Goal: Information Seeking & Learning: Learn about a topic

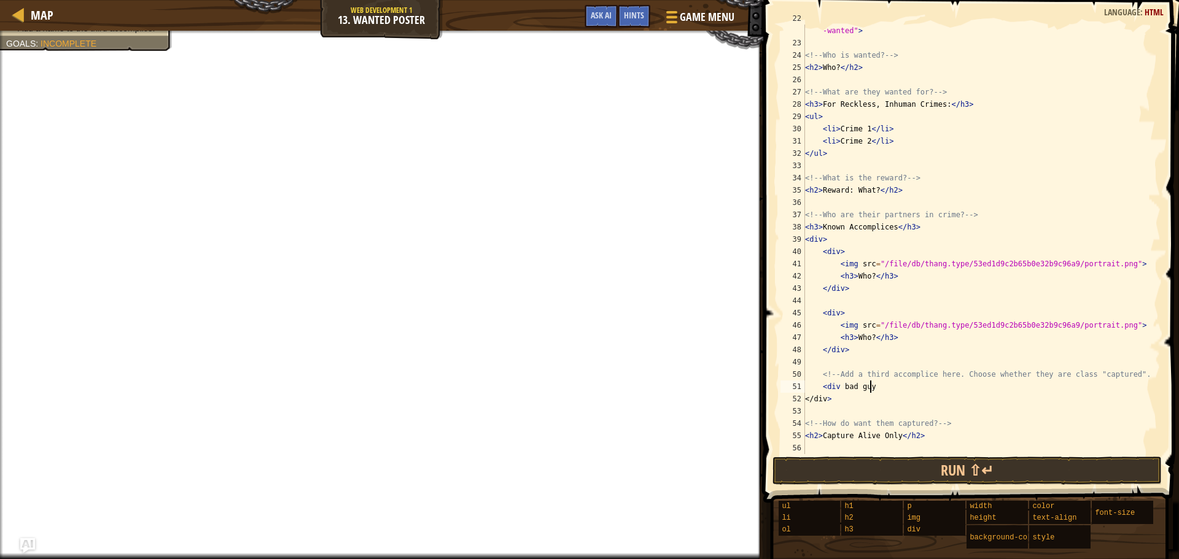
scroll to position [270, 0]
click at [808, 472] on button "Run ⇧↵" at bounding box center [967, 471] width 389 height 28
click at [802, 469] on button "Run ⇧↵" at bounding box center [967, 471] width 389 height 28
click at [801, 469] on button "Run ⇧↵" at bounding box center [967, 471] width 389 height 28
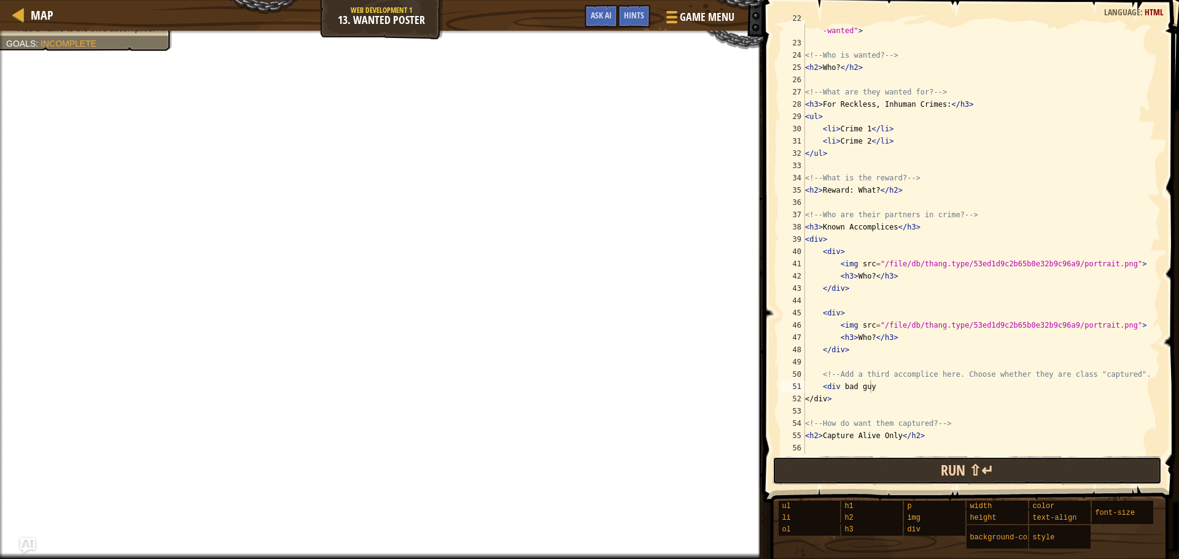
click at [801, 469] on button "Run ⇧↵" at bounding box center [967, 471] width 389 height 28
click at [800, 469] on button "Run ⇧↵" at bounding box center [967, 471] width 389 height 28
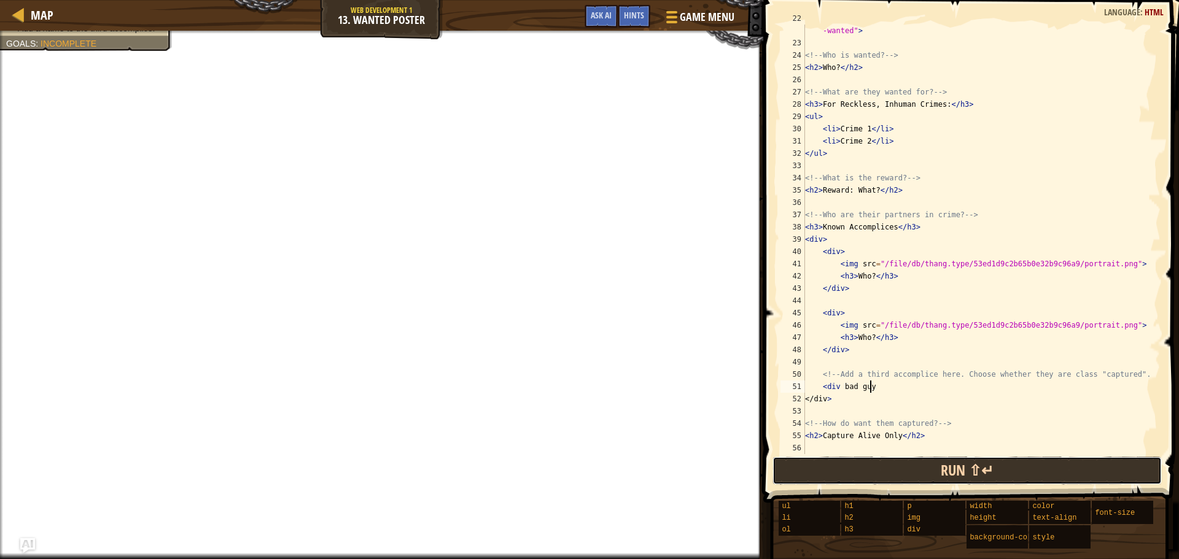
click at [800, 469] on button "Run ⇧↵" at bounding box center [967, 471] width 389 height 28
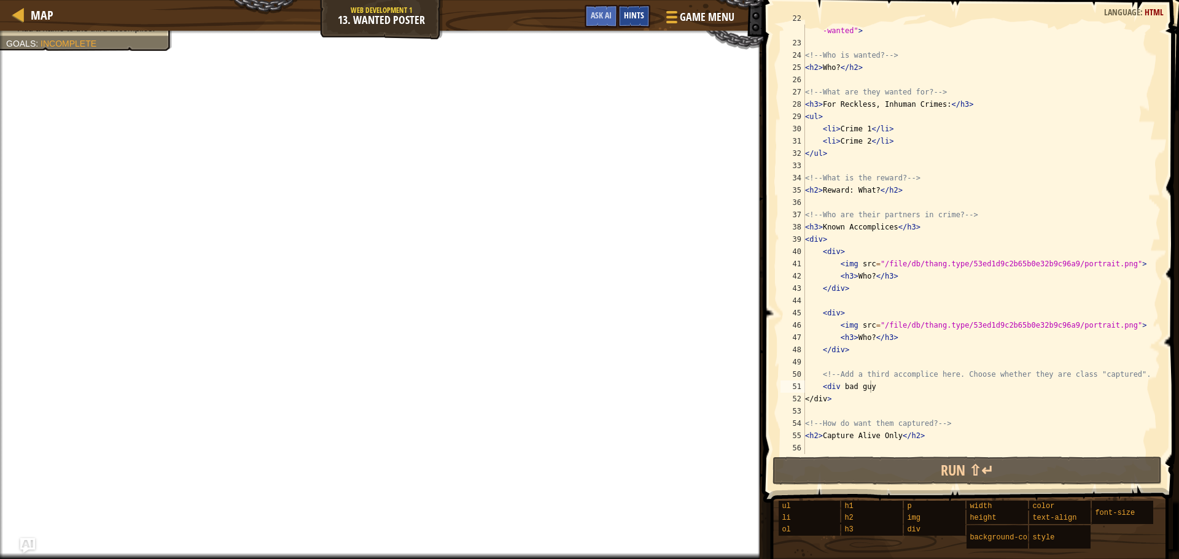
click at [641, 15] on span "Hints" at bounding box center [634, 15] width 20 height 12
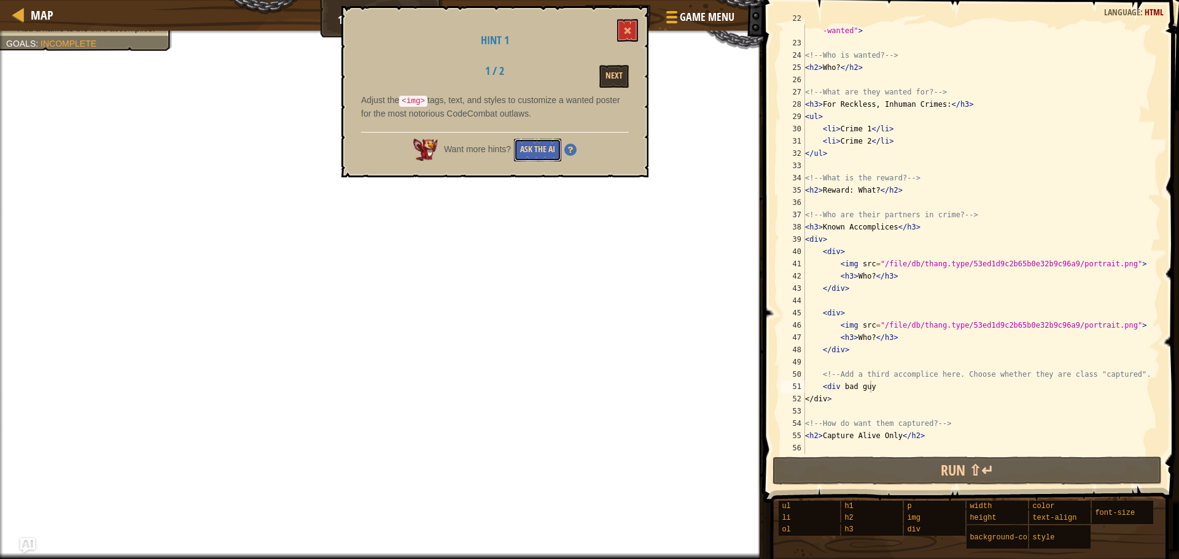
click at [545, 144] on button "Ask the AI" at bounding box center [537, 150] width 47 height 23
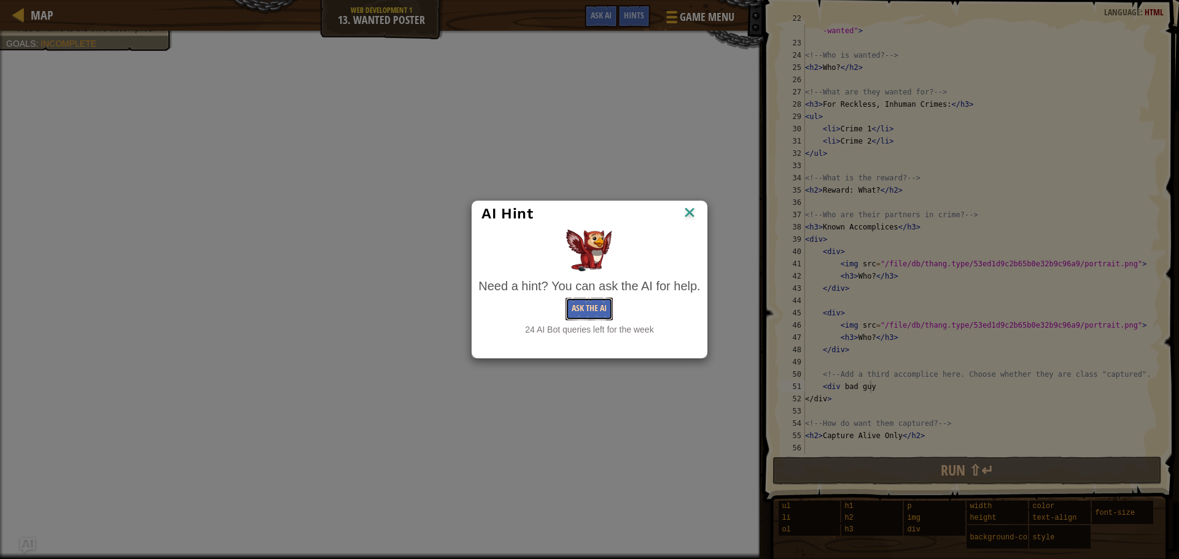
click at [602, 317] on button "Ask the AI" at bounding box center [589, 309] width 47 height 23
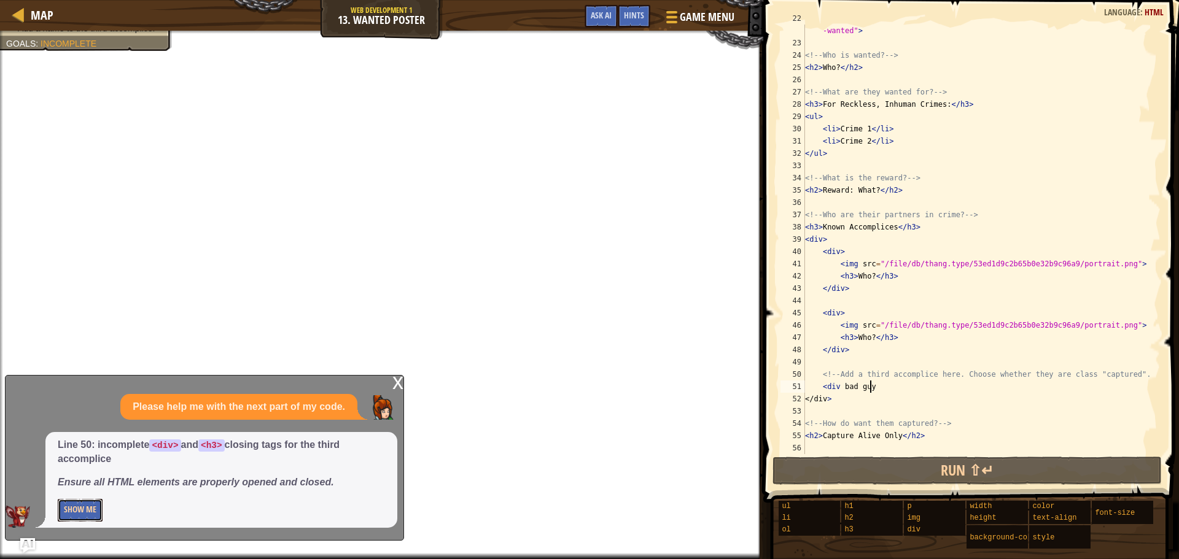
click at [80, 502] on button "Show Me" at bounding box center [80, 510] width 45 height 23
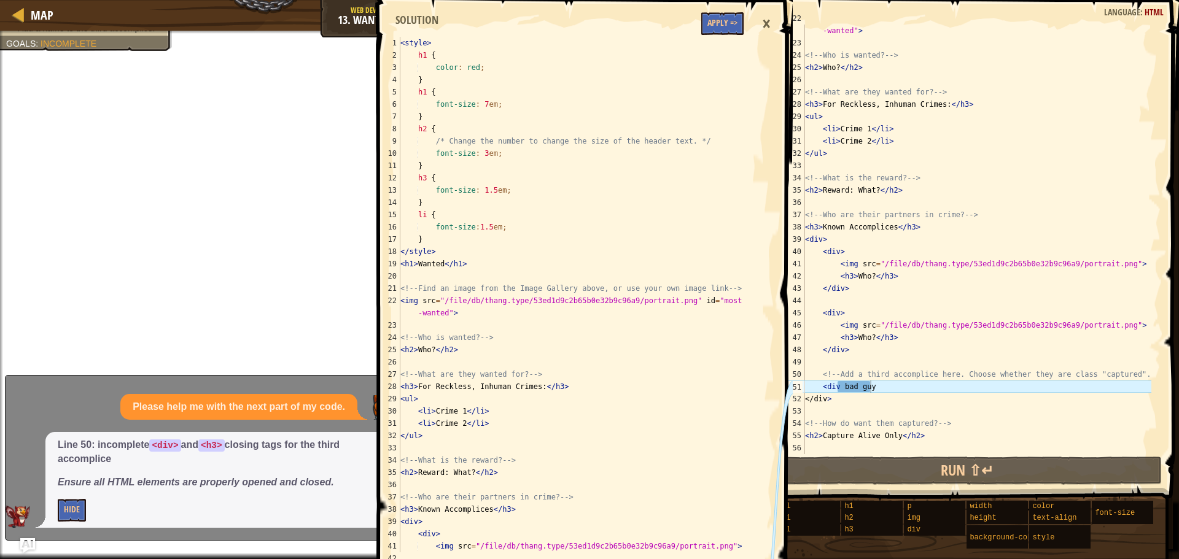
type textarea "<h3>Known Accomplices</h3>"
click at [531, 511] on div "< style > h1 { color : red ; } h1 { font-size : 7 em ; } h2 { /* Change the num…" at bounding box center [572, 307] width 349 height 540
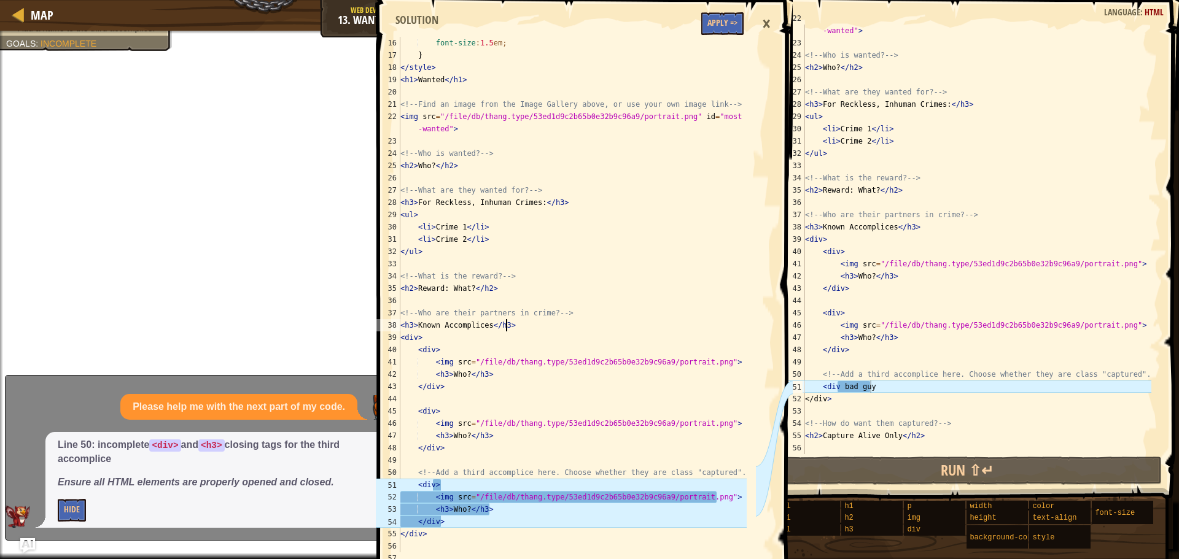
scroll to position [221, 0]
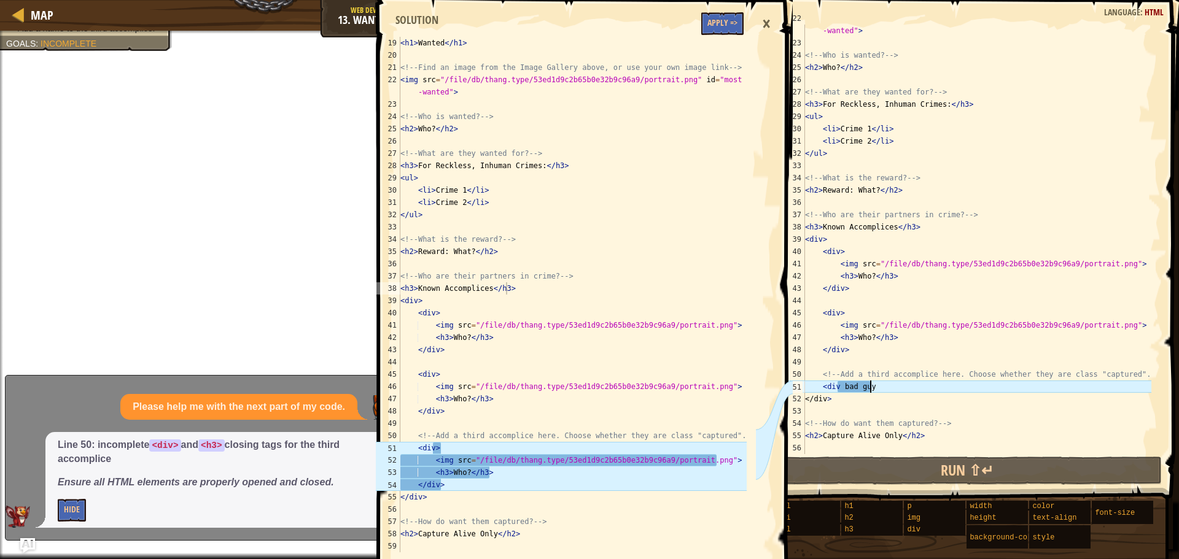
click at [887, 383] on div "< img src = "/file/db/thang.type/53ed1d9c2b65b0e32b9c96a9/portrait.png" id = "m…" at bounding box center [977, 245] width 349 height 467
drag, startPoint x: 881, startPoint y: 384, endPoint x: 840, endPoint y: 386, distance: 41.2
click at [840, 386] on div "< img src = "/file/db/thang.type/53ed1d9c2b65b0e32b9c96a9/portrait.png" id = "m…" at bounding box center [977, 245] width 349 height 467
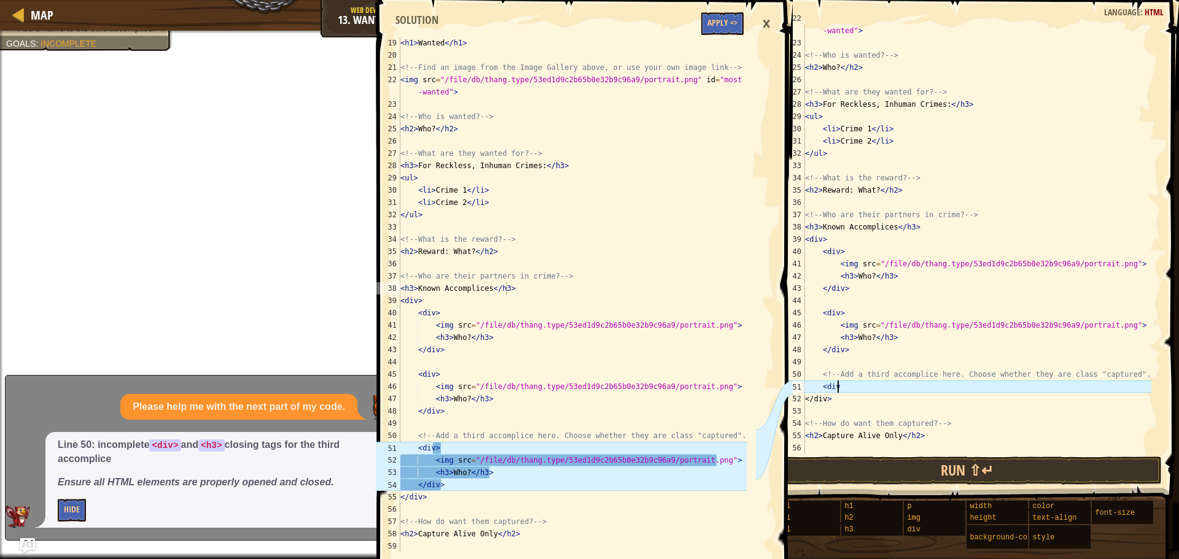
scroll to position [6, 2]
type textarea "<div>"
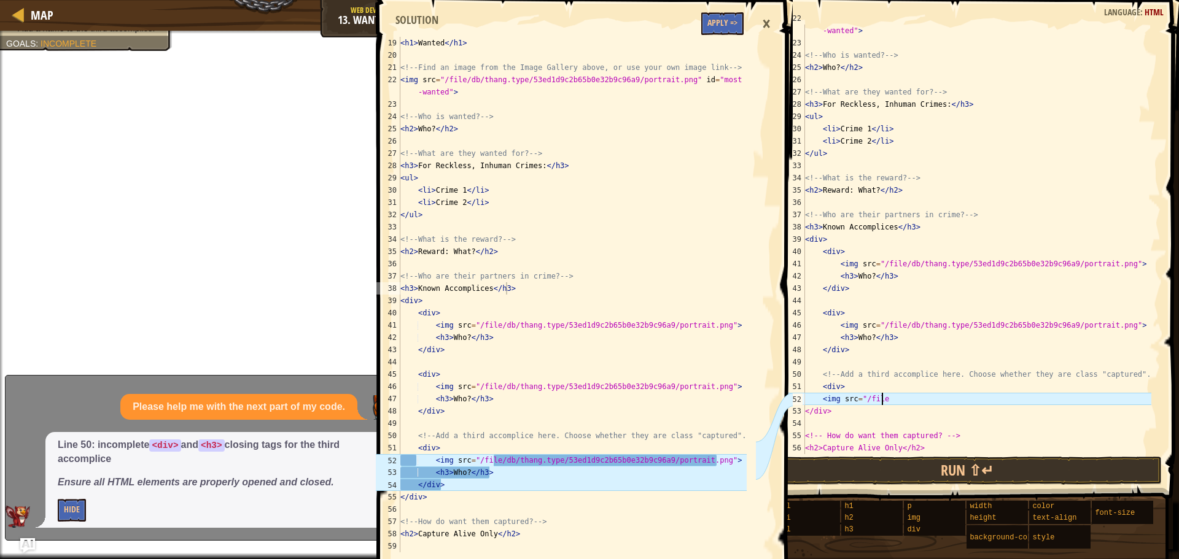
scroll to position [6, 6]
type textarea "<img src="/file?"
click at [764, 25] on div "×" at bounding box center [766, 24] width 21 height 28
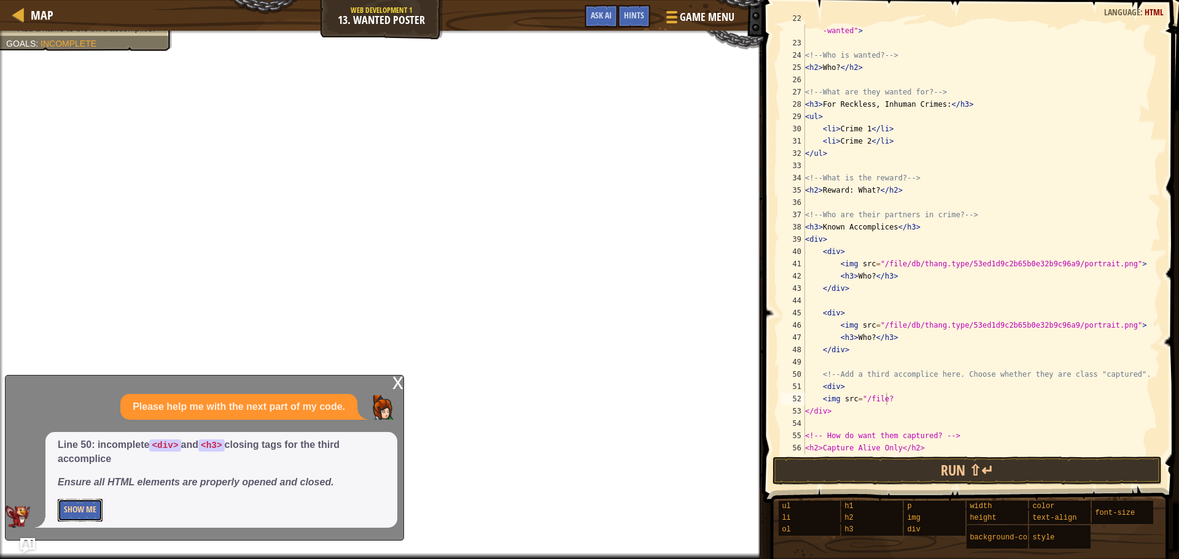
click at [78, 508] on button "Show Me" at bounding box center [80, 510] width 45 height 23
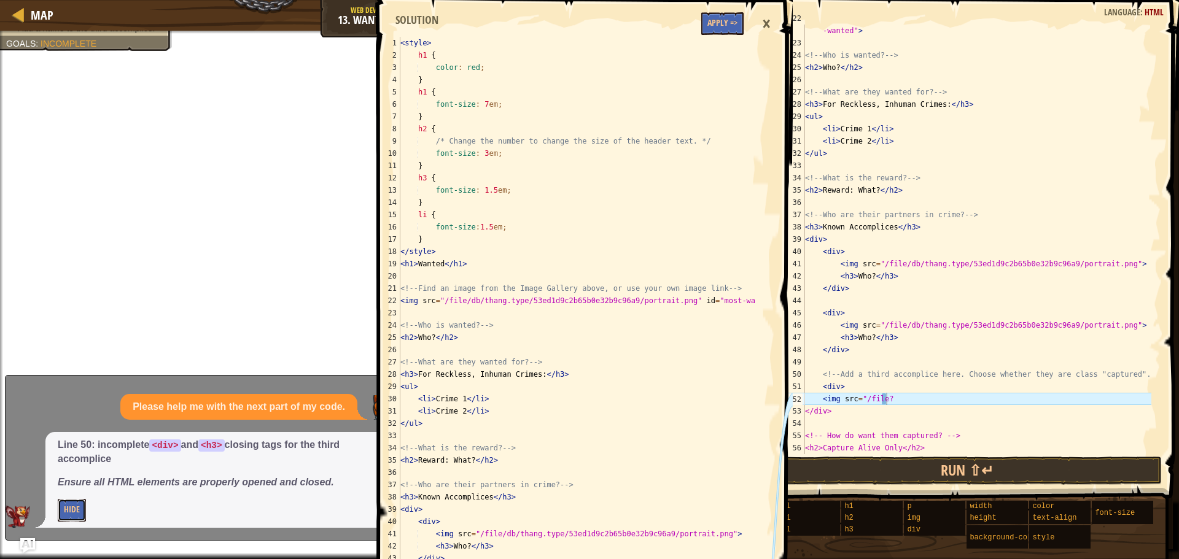
scroll to position [0, 0]
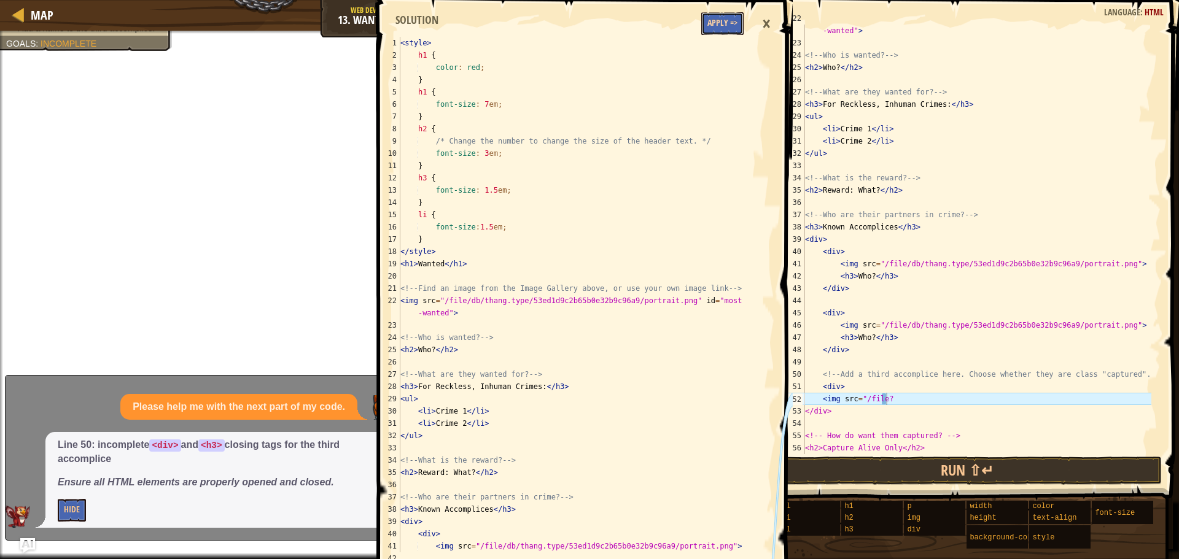
click at [724, 20] on button "Apply =>" at bounding box center [722, 23] width 42 height 23
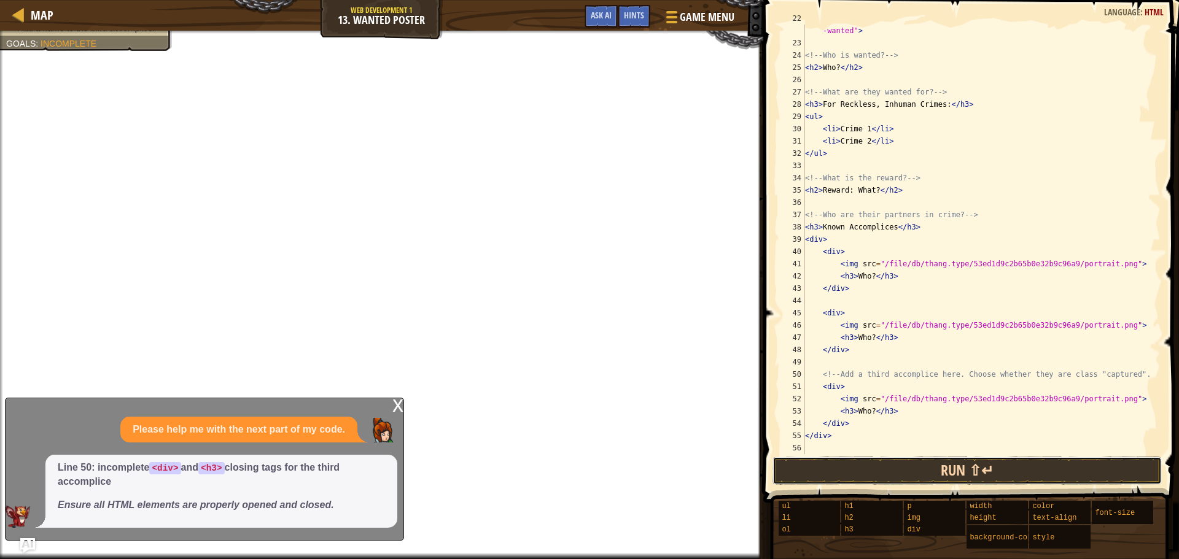
click at [929, 464] on button "Run ⇧↵" at bounding box center [967, 471] width 389 height 28
click at [885, 467] on button "Run ⇧↵" at bounding box center [967, 471] width 389 height 28
click at [882, 463] on button "Run ⇧↵" at bounding box center [967, 471] width 389 height 28
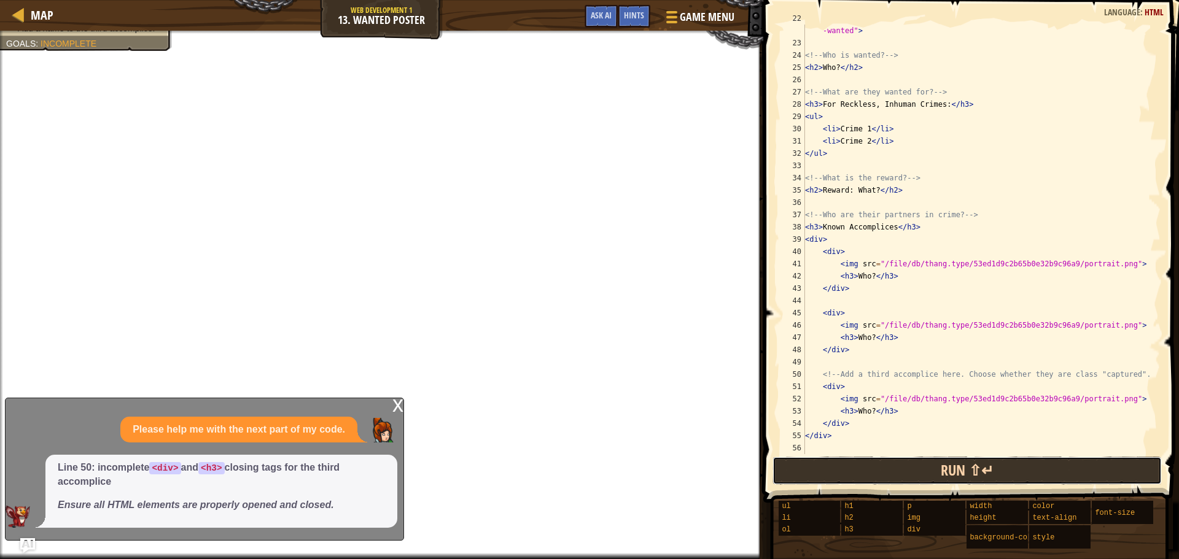
click at [882, 463] on button "Run ⇧↵" at bounding box center [967, 471] width 389 height 28
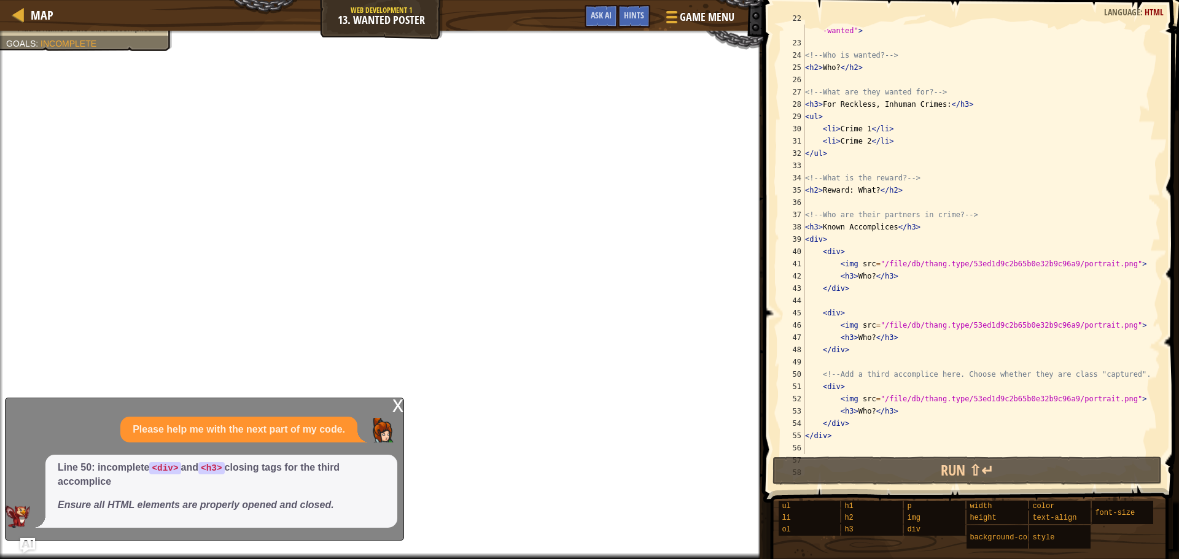
click at [402, 403] on div "x" at bounding box center [397, 405] width 11 height 12
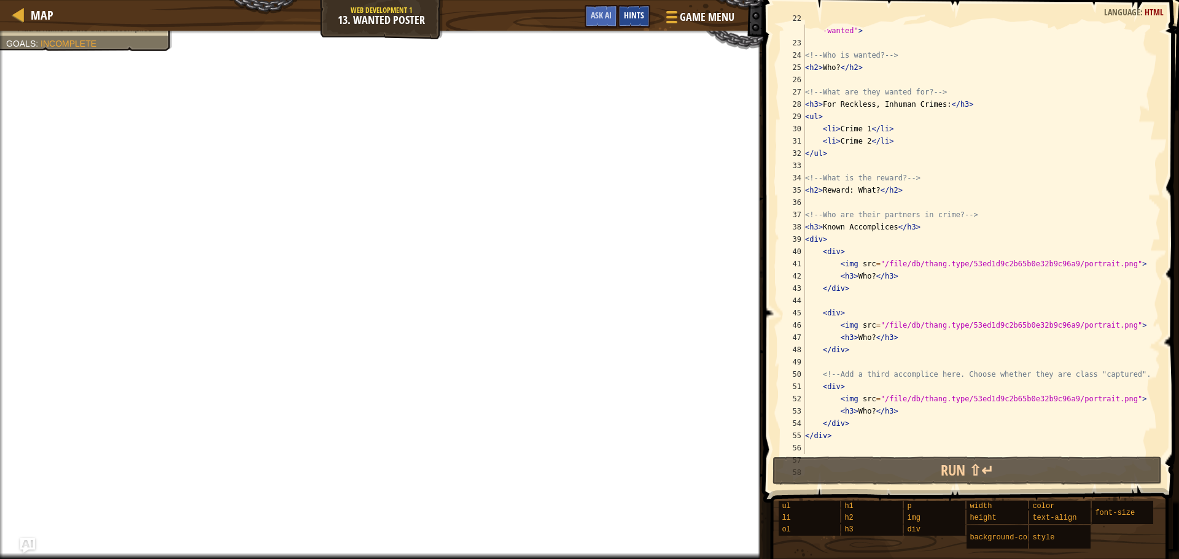
click at [624, 22] on div "Hints" at bounding box center [634, 16] width 33 height 23
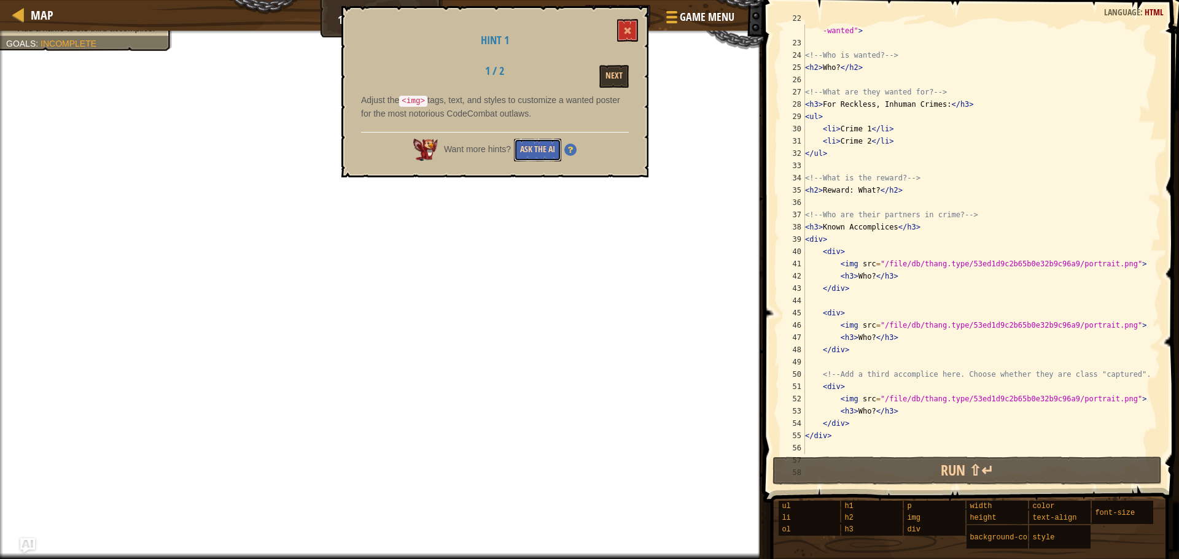
click at [540, 146] on button "Ask the AI" at bounding box center [537, 150] width 47 height 23
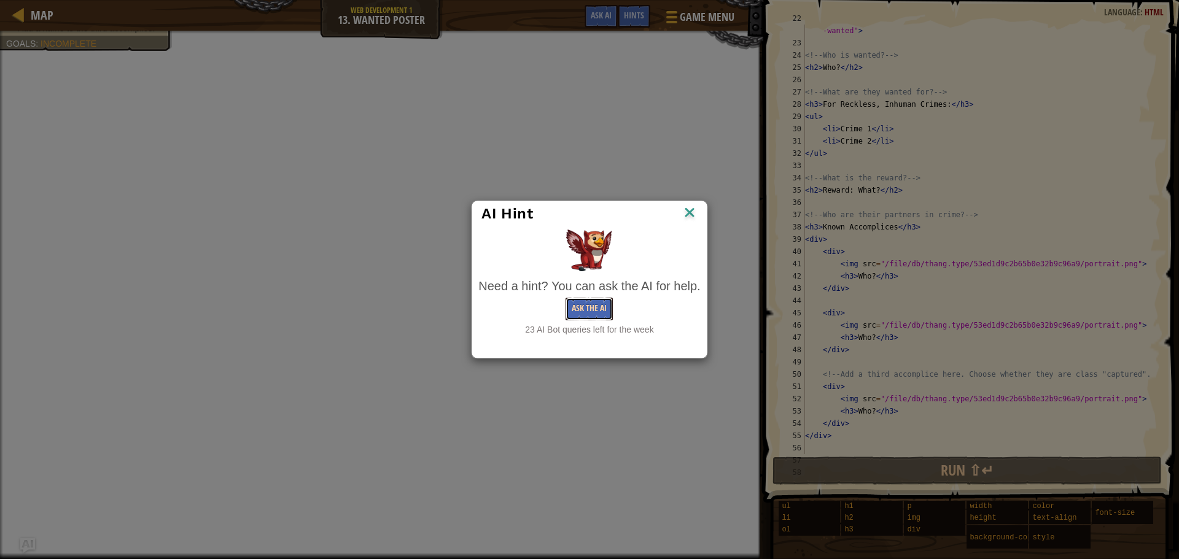
click at [581, 311] on button "Ask the AI" at bounding box center [589, 309] width 47 height 23
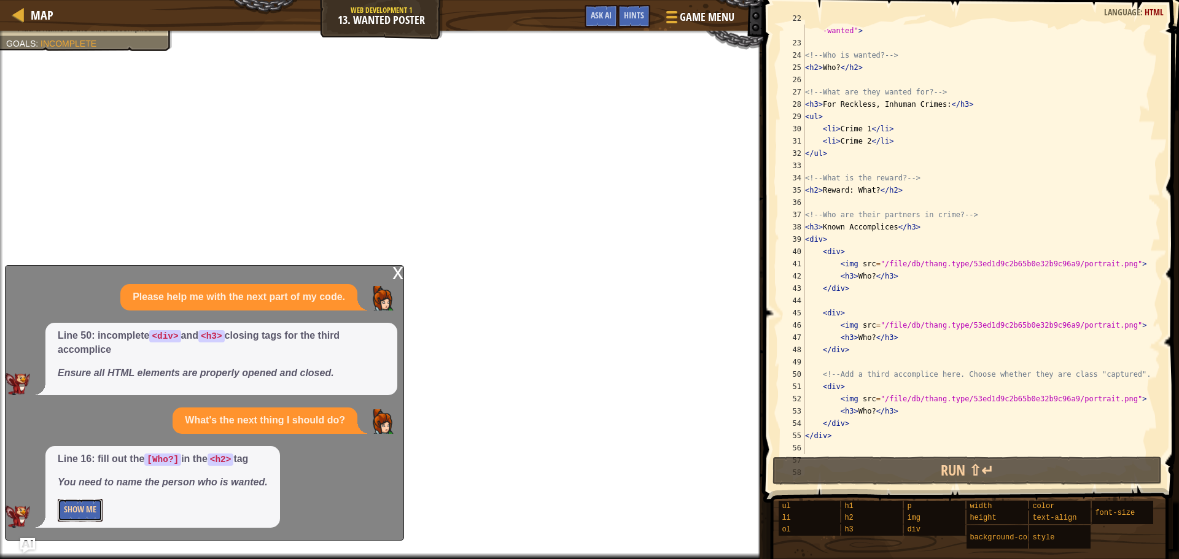
drag, startPoint x: 85, startPoint y: 515, endPoint x: 83, endPoint y: 505, distance: 10.0
click at [84, 508] on button "Show Me" at bounding box center [80, 510] width 45 height 23
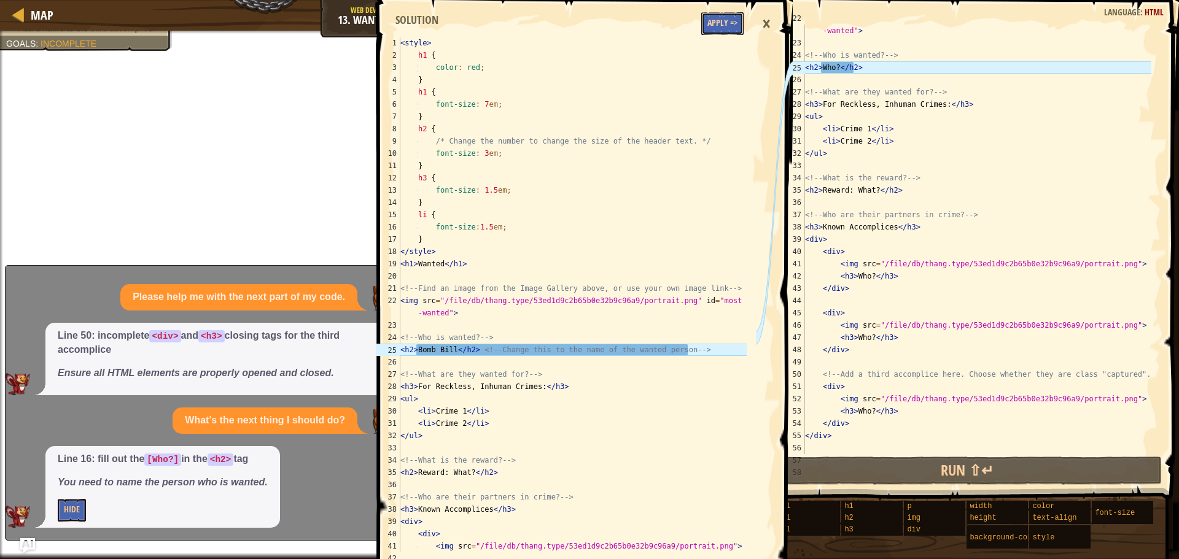
click at [715, 22] on button "Apply =>" at bounding box center [722, 23] width 42 height 23
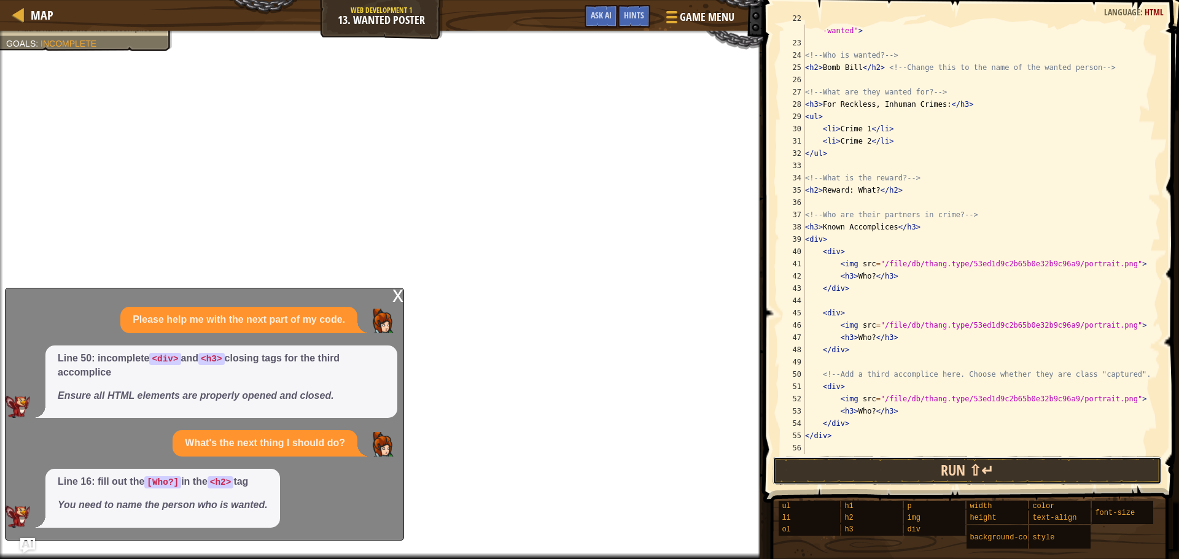
click at [828, 461] on button "Run ⇧↵" at bounding box center [967, 471] width 389 height 28
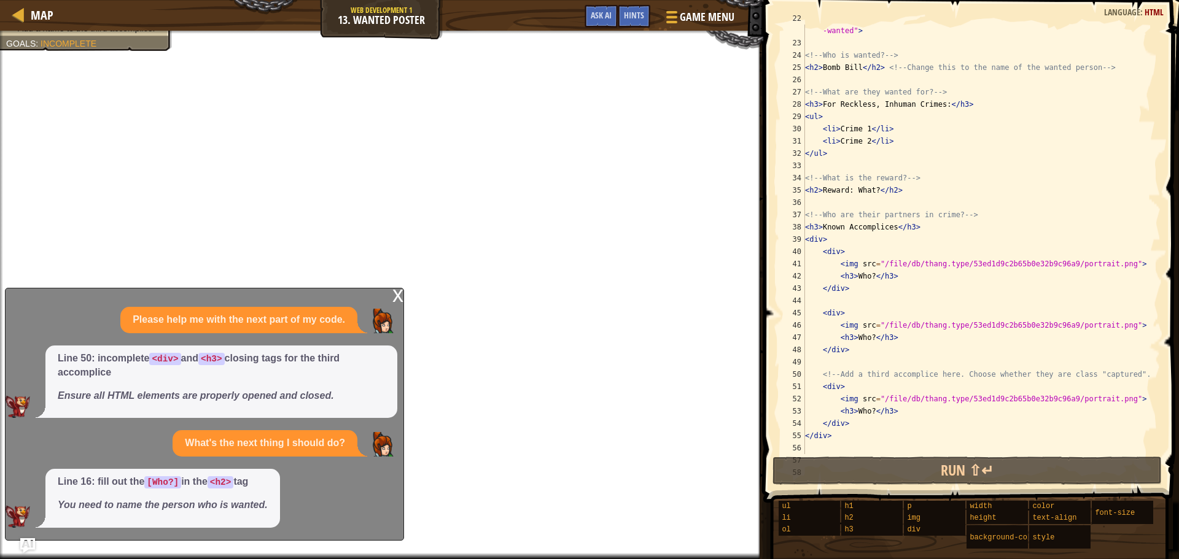
click at [286, 363] on p "Line 50: incomplete <div> and <h3> closing tags for the third accomplice" at bounding box center [221, 366] width 327 height 28
click at [398, 298] on div "x" at bounding box center [397, 295] width 11 height 12
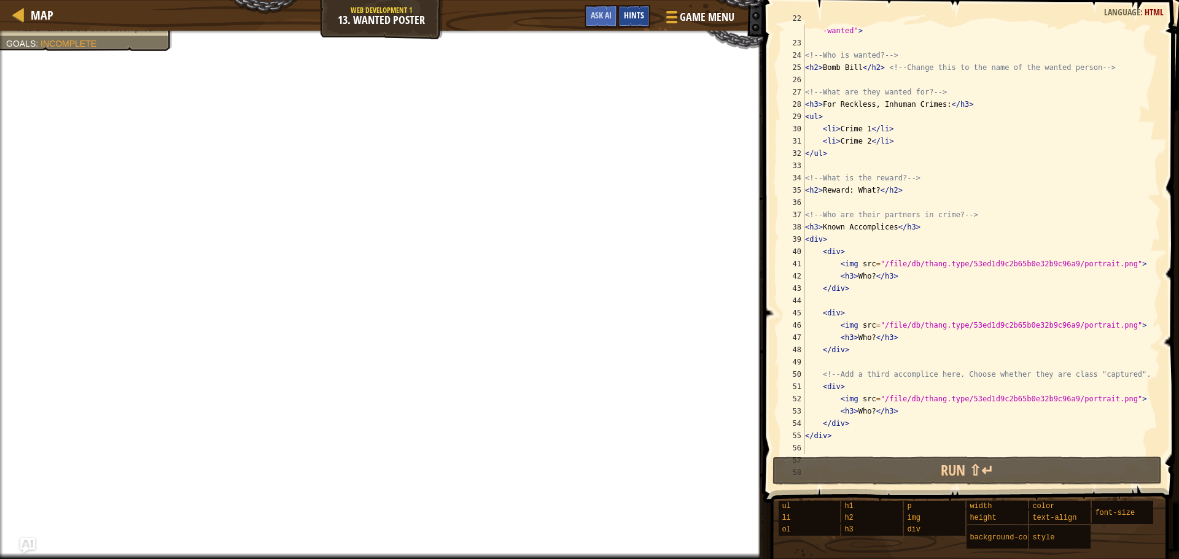
click at [628, 21] on div "Hints" at bounding box center [634, 16] width 33 height 23
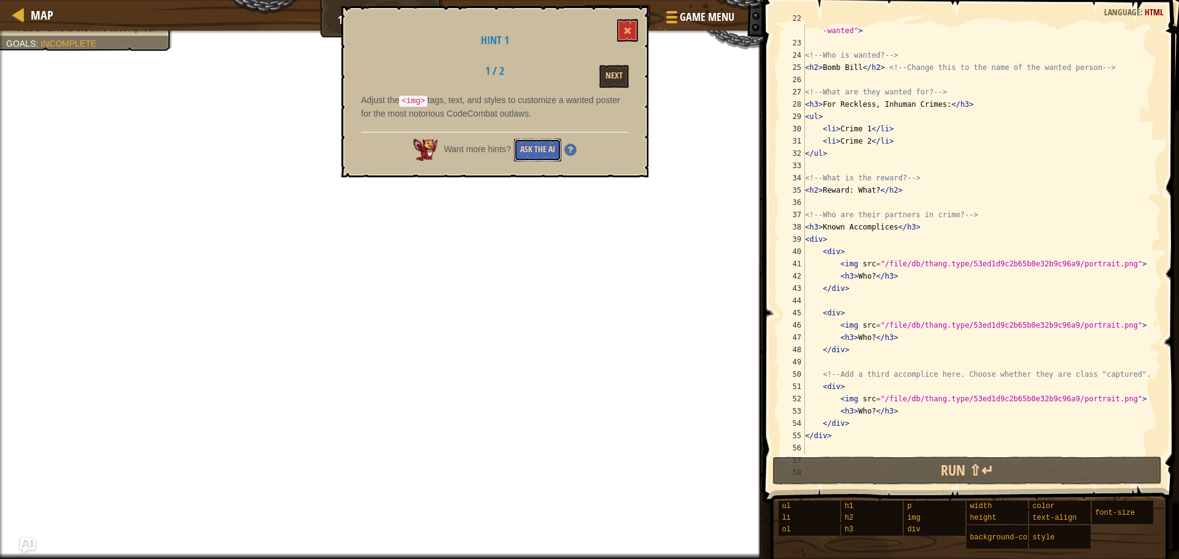
click at [531, 153] on button "Ask the AI" at bounding box center [537, 150] width 47 height 23
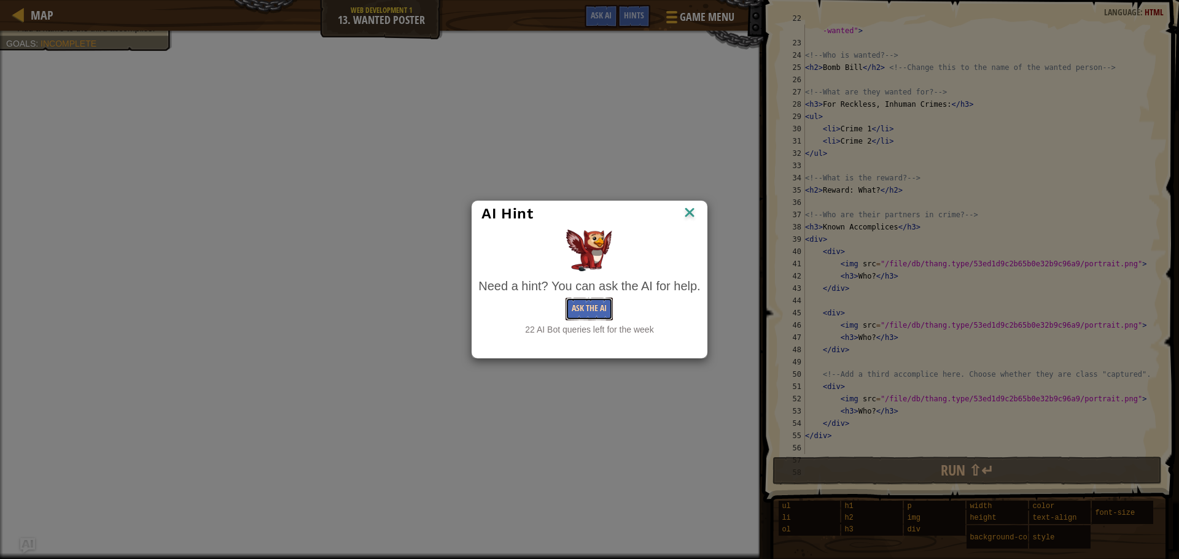
click at [578, 311] on button "Ask the AI" at bounding box center [589, 309] width 47 height 23
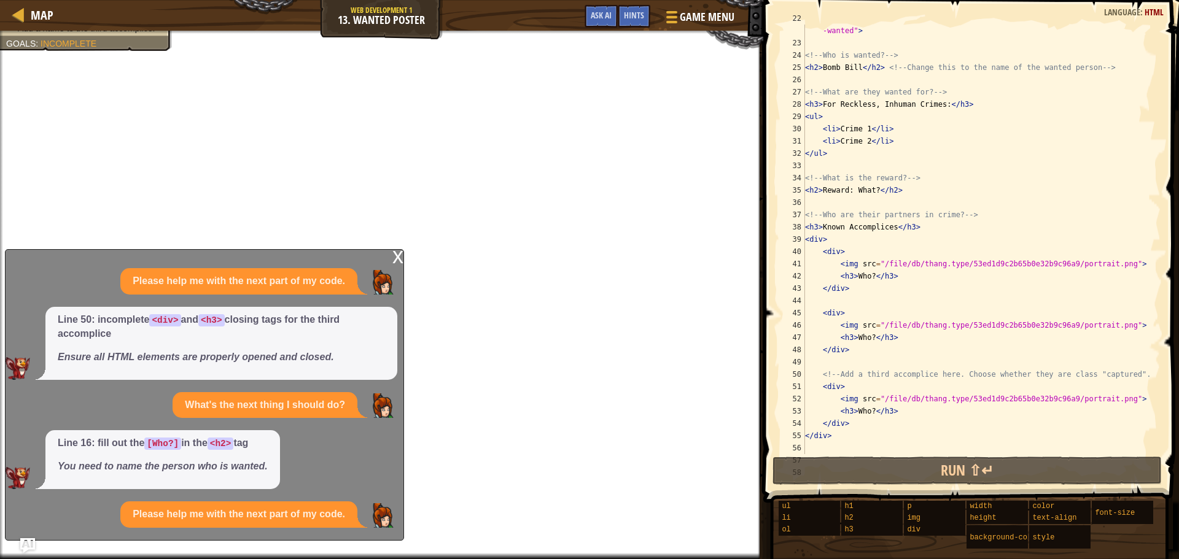
scroll to position [31, 0]
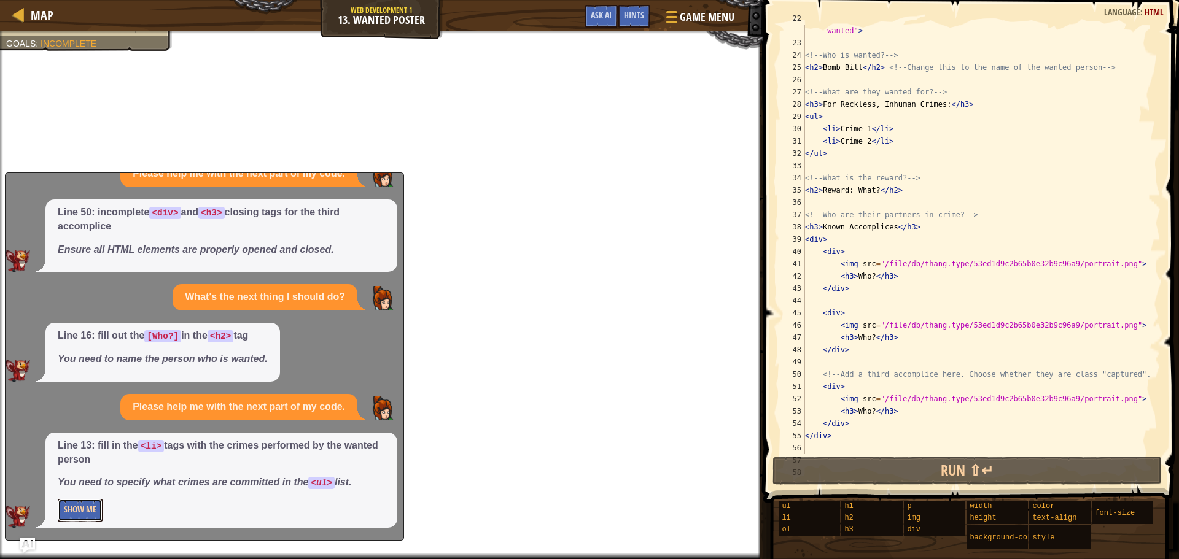
click at [93, 514] on button "Show Me" at bounding box center [80, 510] width 45 height 23
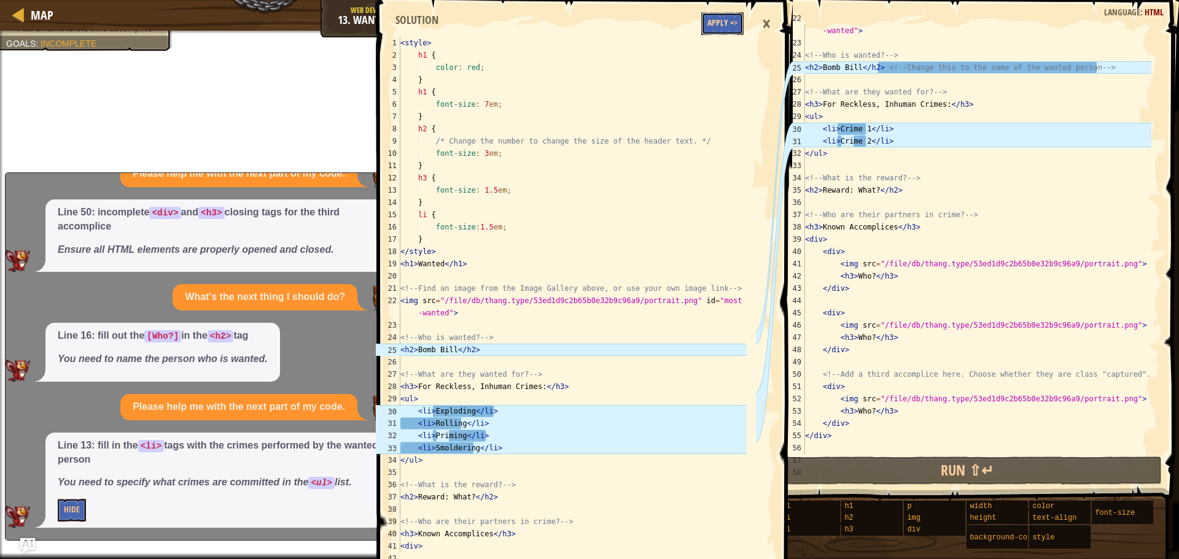
click at [723, 26] on button "Apply =>" at bounding box center [722, 23] width 42 height 23
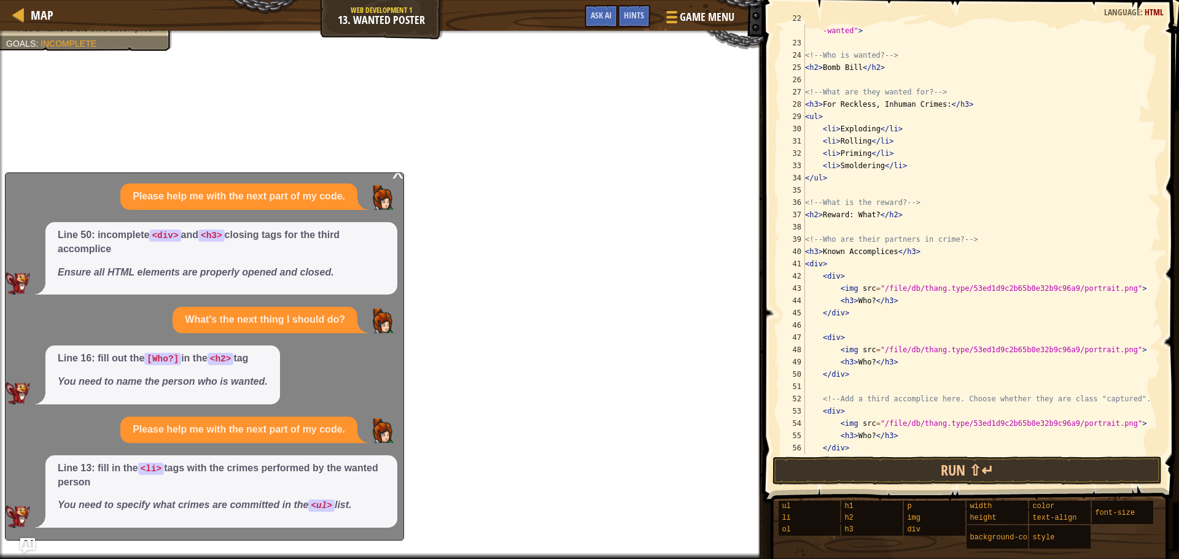
scroll to position [8, 0]
click at [399, 176] on div "x" at bounding box center [397, 171] width 11 height 12
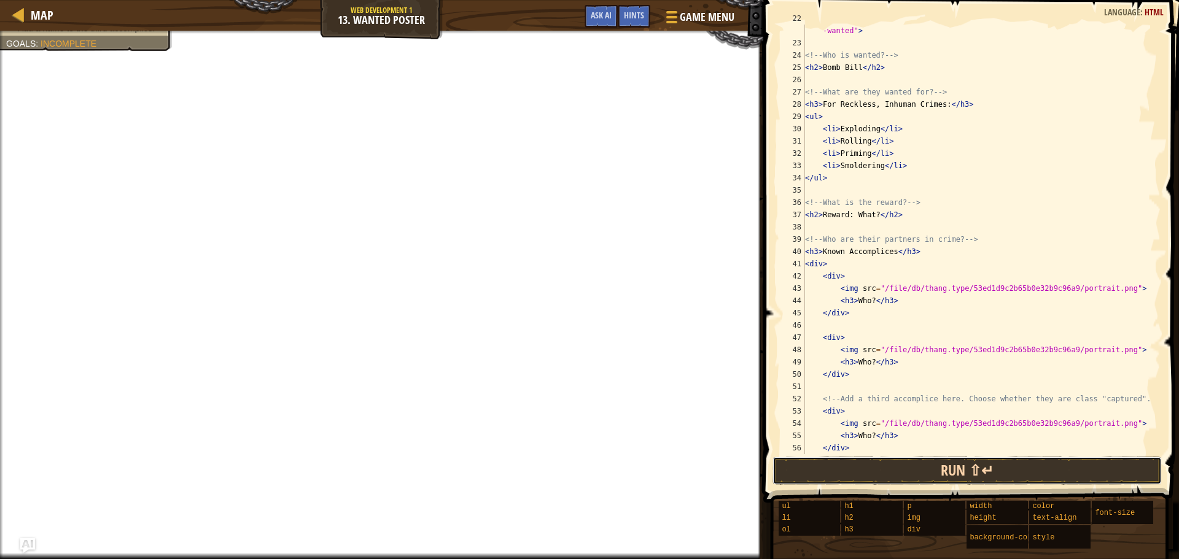
click at [839, 464] on button "Run ⇧↵" at bounding box center [967, 471] width 389 height 28
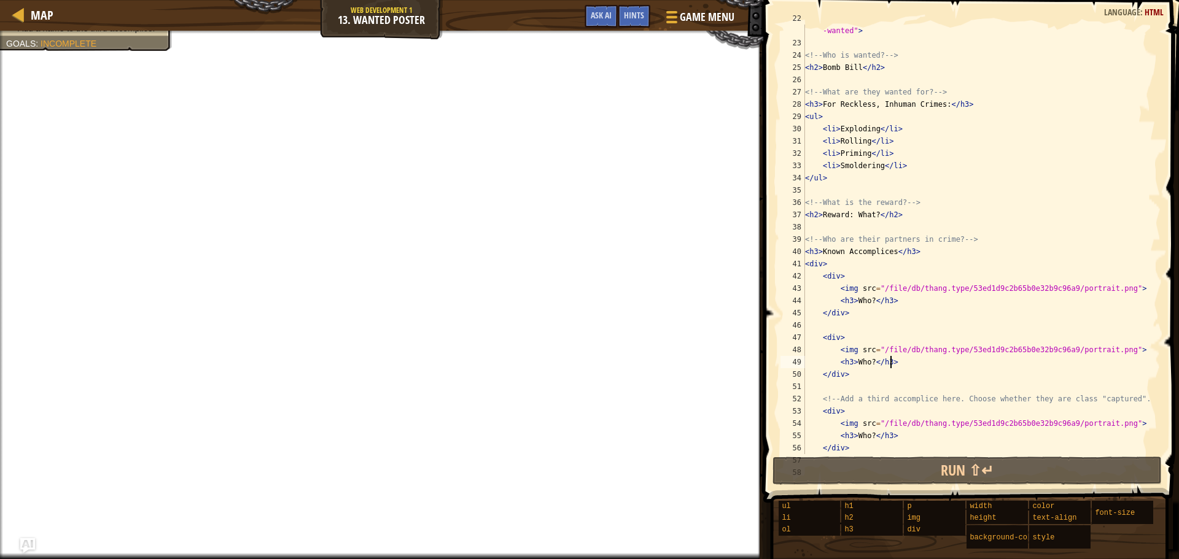
click at [900, 364] on div "< img src = "/file/db/thang.type/53ed1d9c2b65b0e32b9c96a9/portrait.png" id = "m…" at bounding box center [977, 245] width 349 height 467
type textarea "<h3>Who?</h3>"
click at [615, 18] on button "Ask AI" at bounding box center [601, 16] width 33 height 23
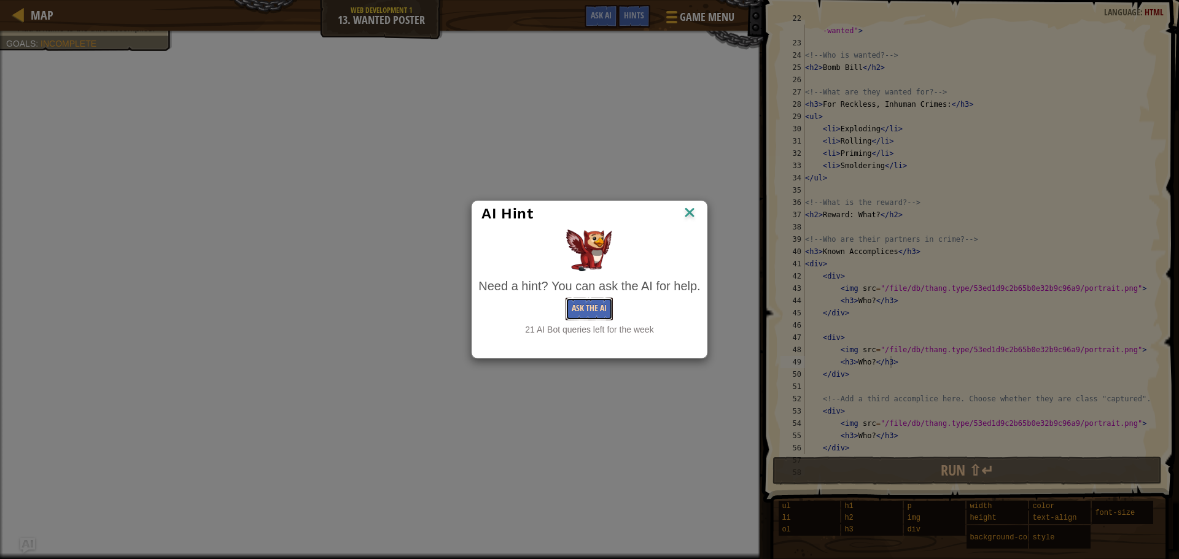
click at [585, 303] on button "Ask the AI" at bounding box center [589, 309] width 47 height 23
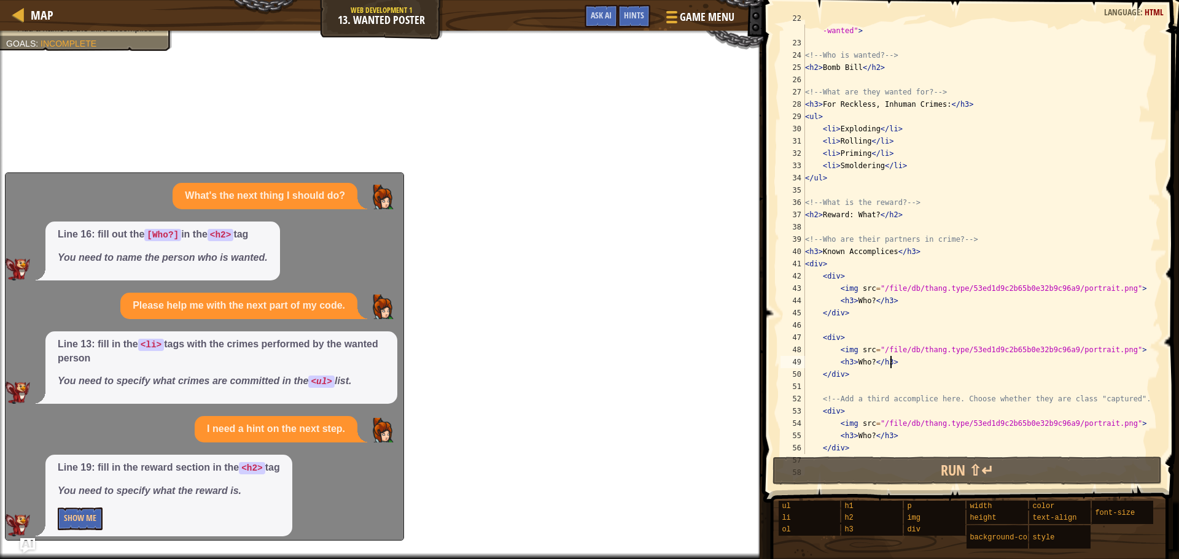
scroll to position [141, 0]
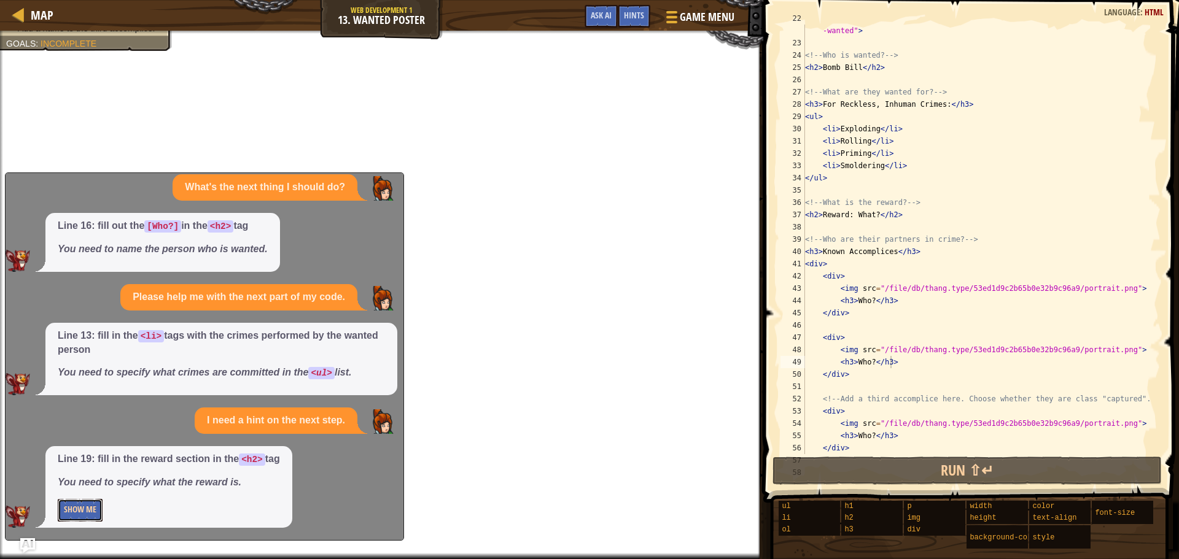
click at [88, 508] on button "Show Me" at bounding box center [80, 510] width 45 height 23
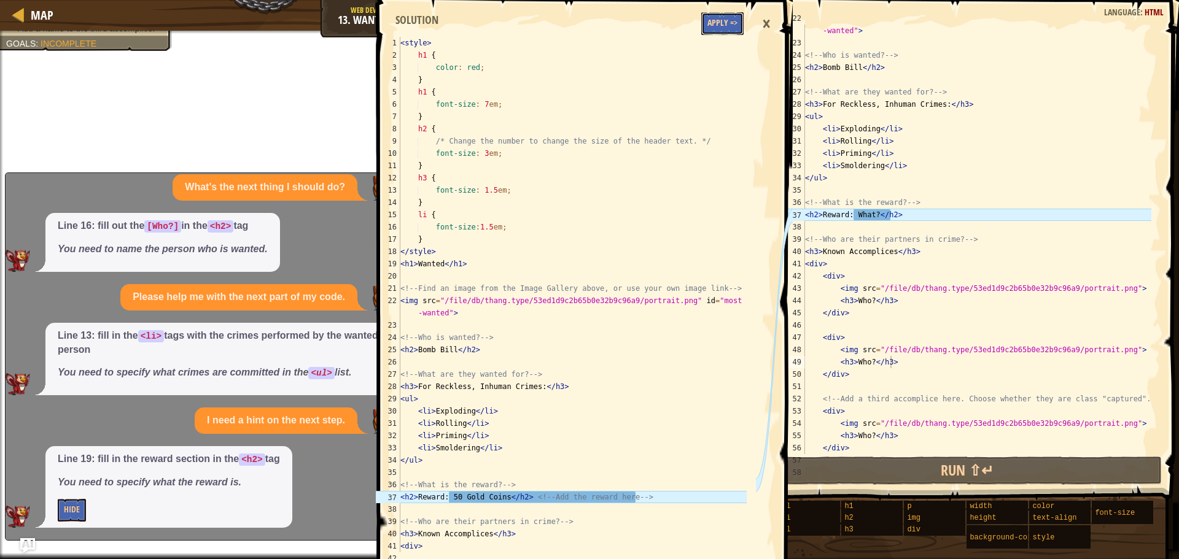
click at [724, 21] on button "Apply =>" at bounding box center [722, 23] width 42 height 23
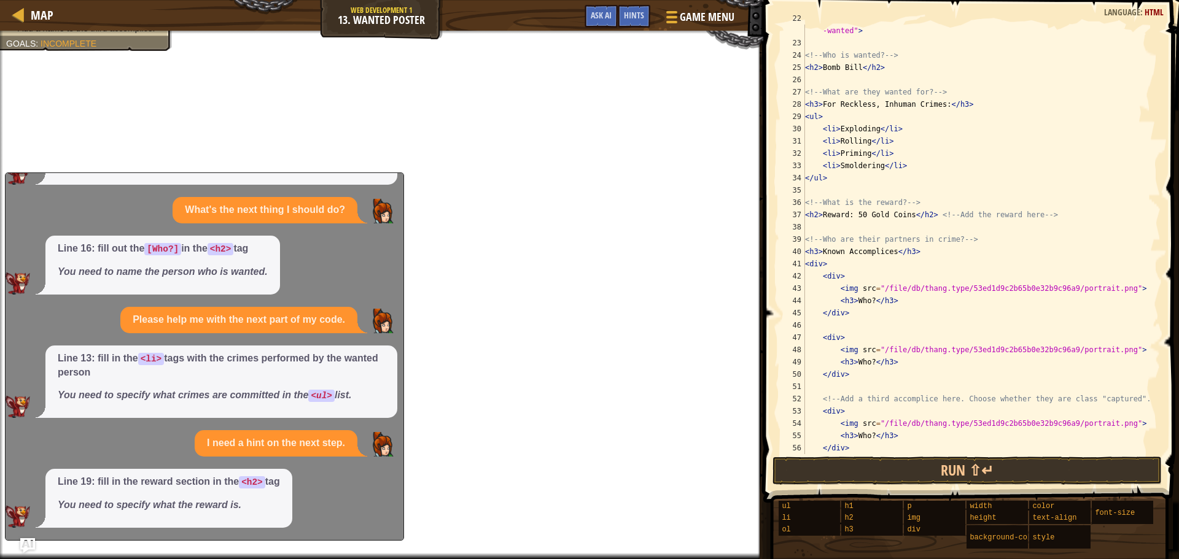
scroll to position [118, 0]
click at [837, 464] on button "Run ⇧↵" at bounding box center [967, 471] width 389 height 28
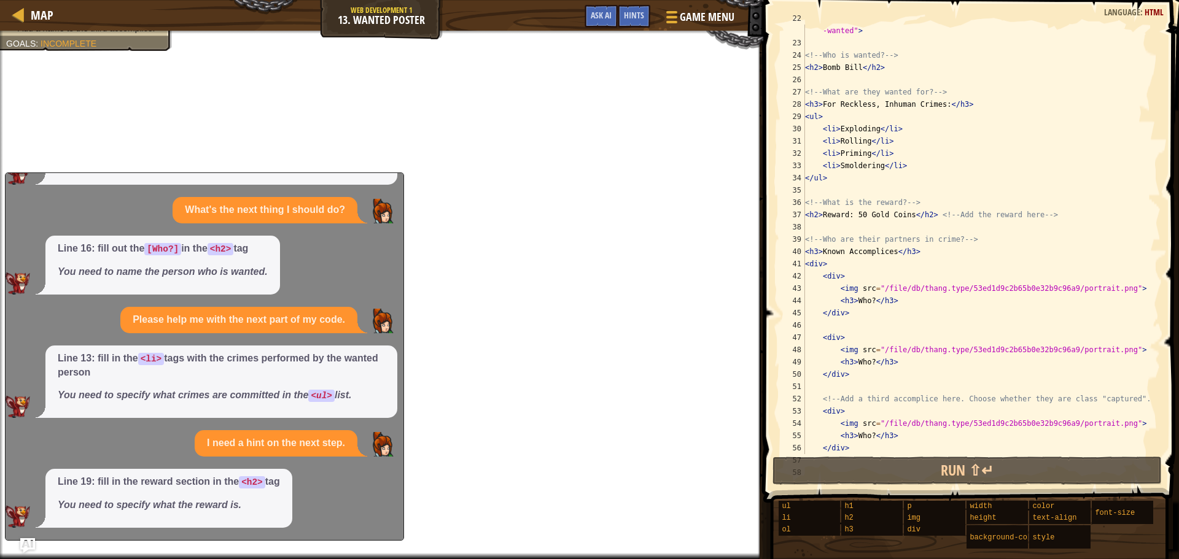
scroll to position [0, 0]
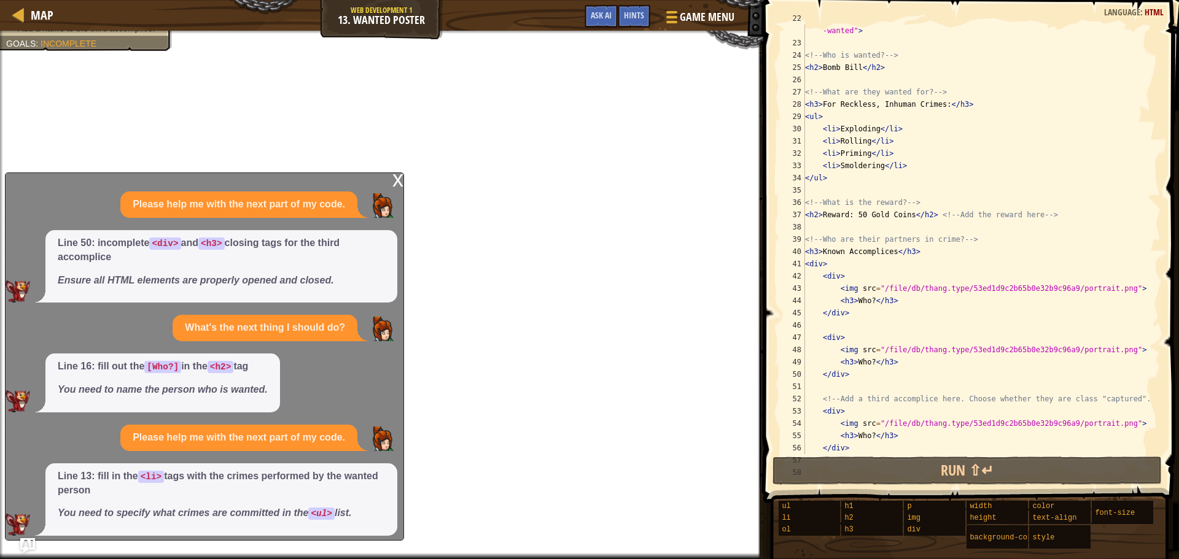
click at [394, 179] on div "x" at bounding box center [397, 179] width 11 height 12
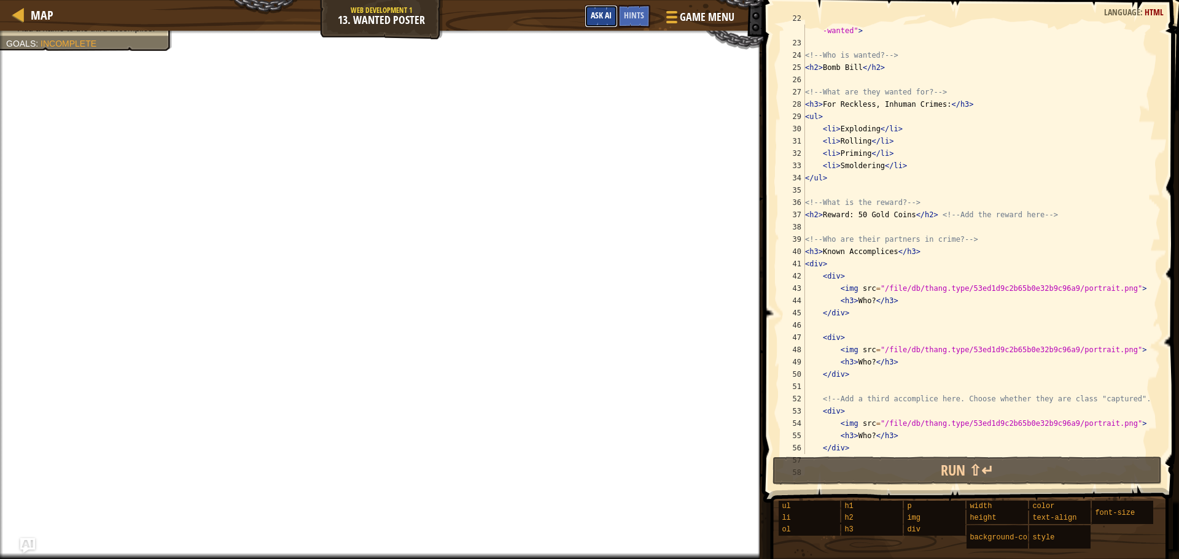
click at [602, 21] on button "Ask AI" at bounding box center [601, 16] width 33 height 23
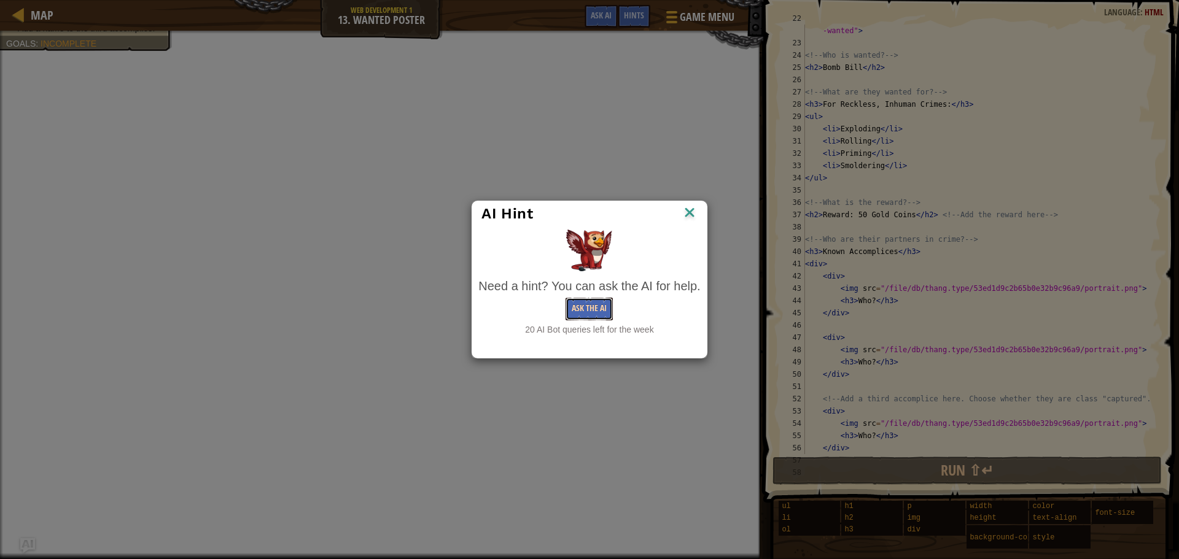
click at [574, 300] on button "Ask the AI" at bounding box center [589, 309] width 47 height 23
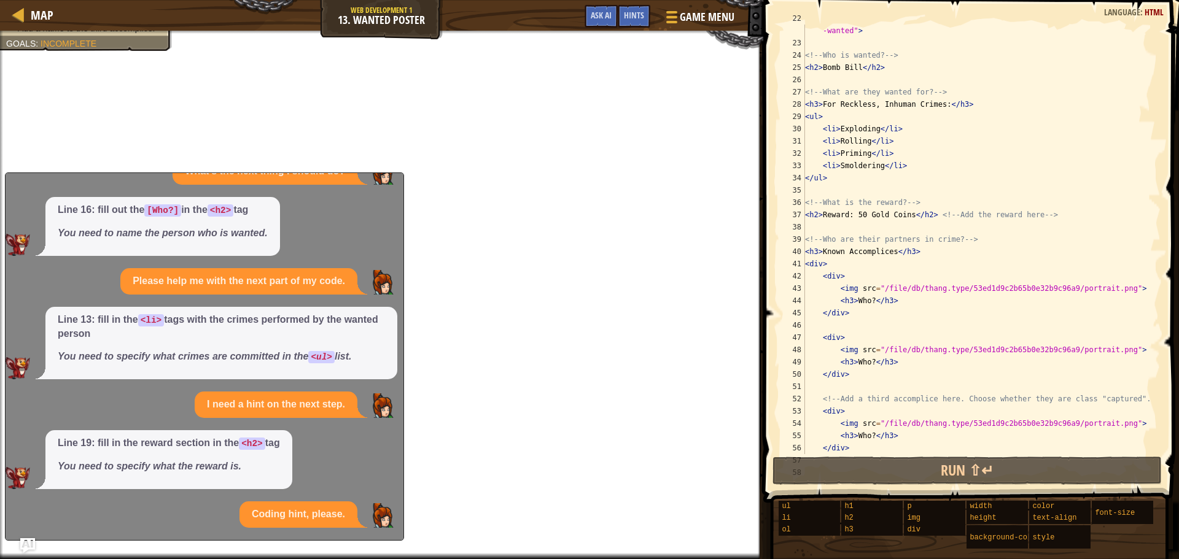
scroll to position [250, 0]
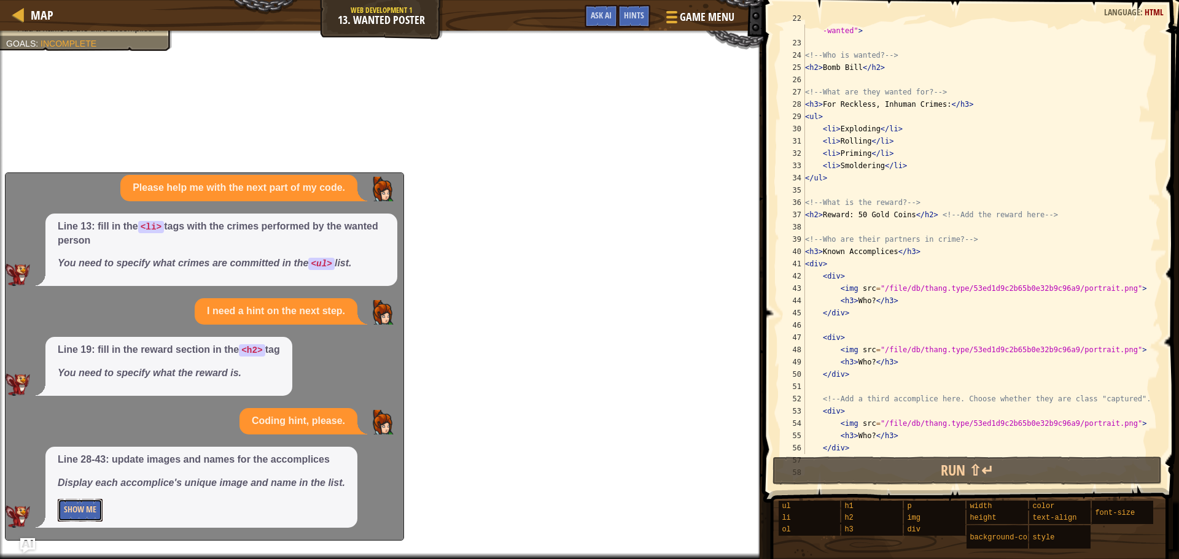
click at [81, 514] on button "Show Me" at bounding box center [80, 510] width 45 height 23
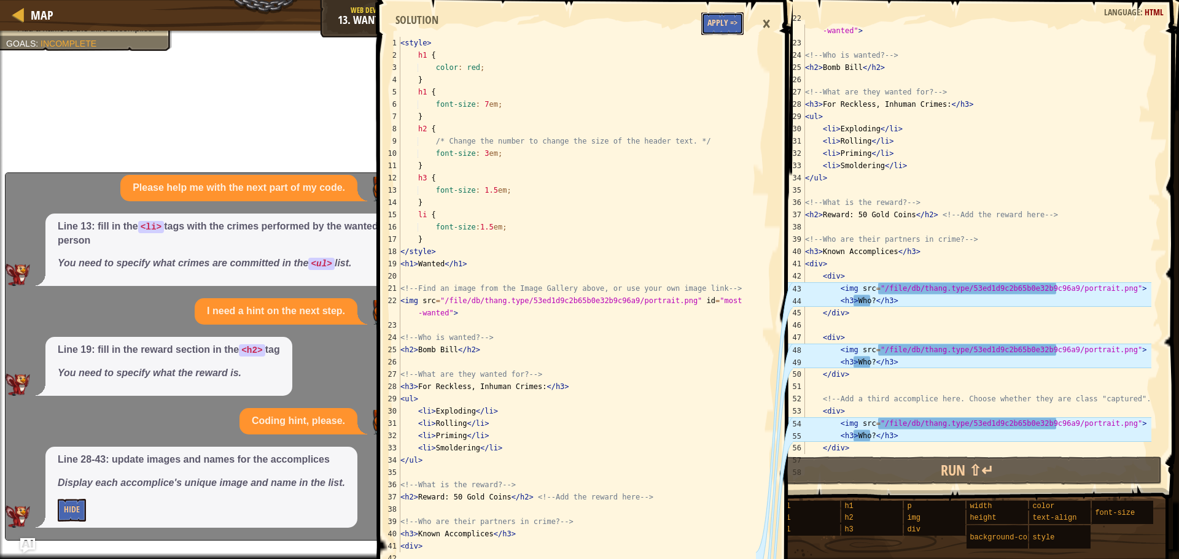
click at [719, 21] on button "Apply =>" at bounding box center [722, 23] width 42 height 23
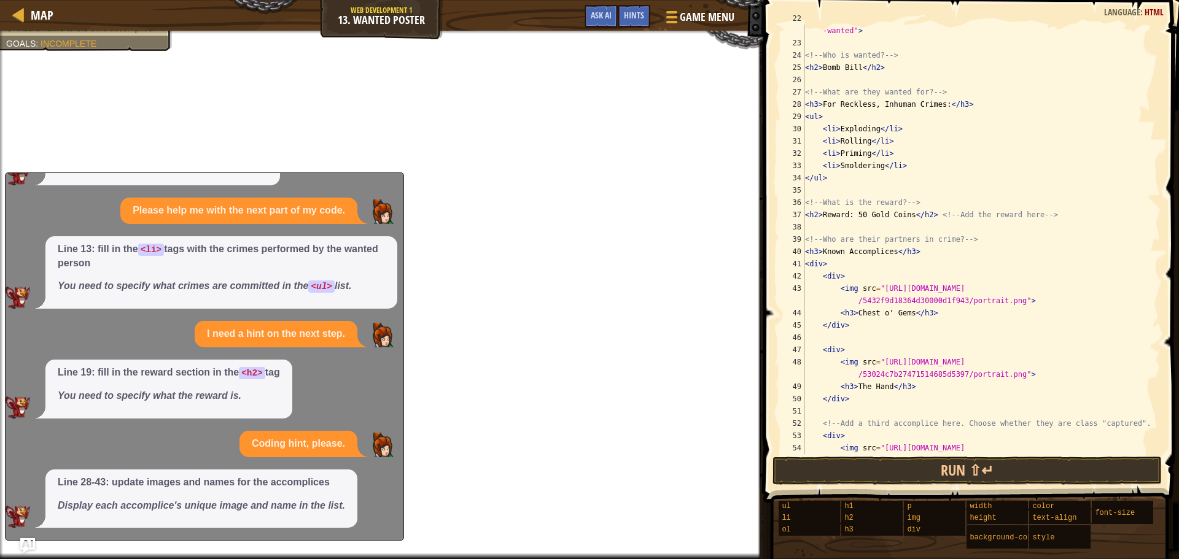
scroll to position [0, 0]
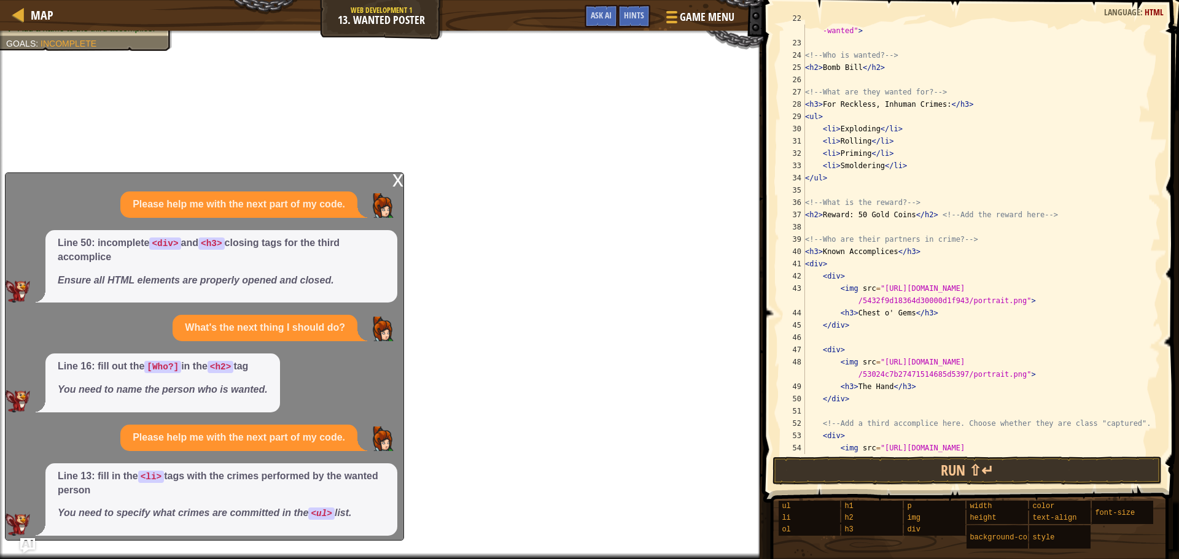
click at [401, 178] on div "x" at bounding box center [397, 179] width 11 height 12
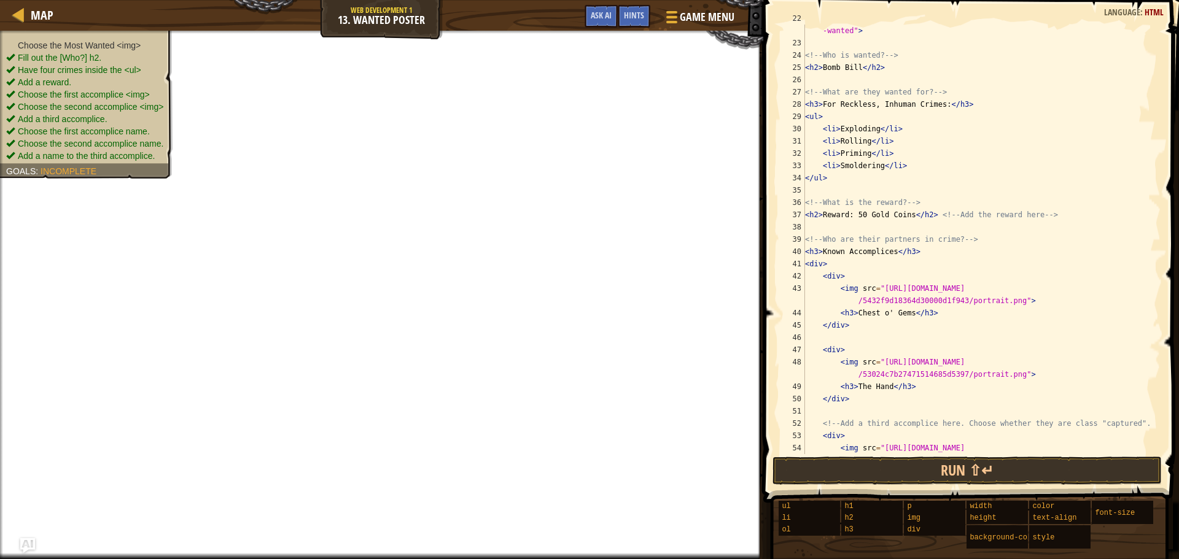
drag, startPoint x: 114, startPoint y: 46, endPoint x: 42, endPoint y: 36, distance: 72.5
click at [42, 36] on div "Choose the Most Wanted <img> Fill out the [Who?] h2. Have four crimes inside th…" at bounding box center [79, 101] width 187 height 156
drag, startPoint x: 13, startPoint y: 40, endPoint x: 136, endPoint y: 47, distance: 123.0
click at [137, 41] on li "Choose the Most Wanted <img>" at bounding box center [84, 45] width 157 height 12
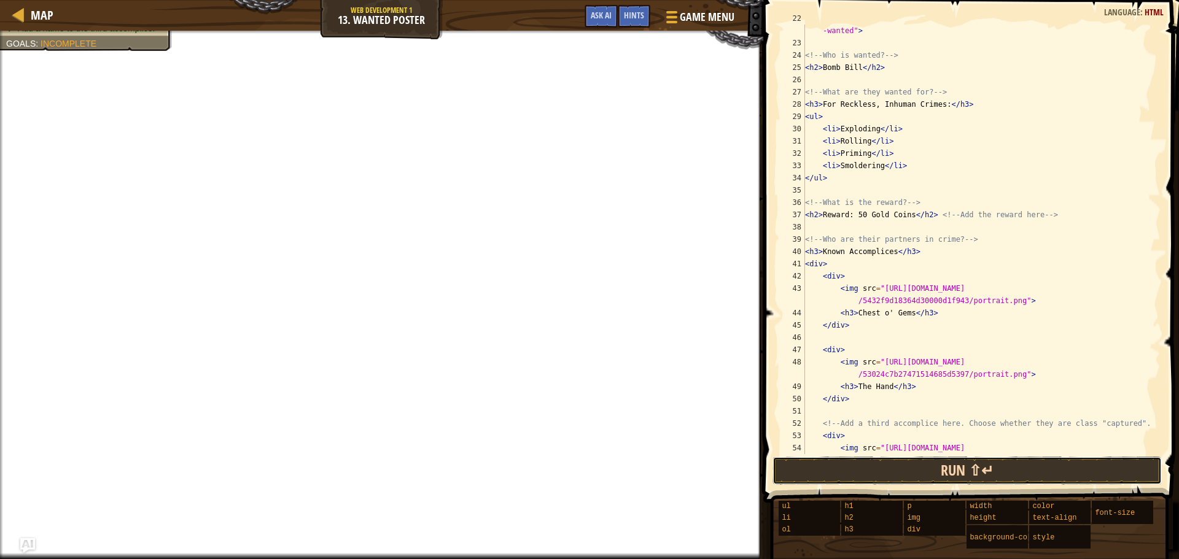
click at [827, 462] on button "Run ⇧↵" at bounding box center [967, 471] width 389 height 28
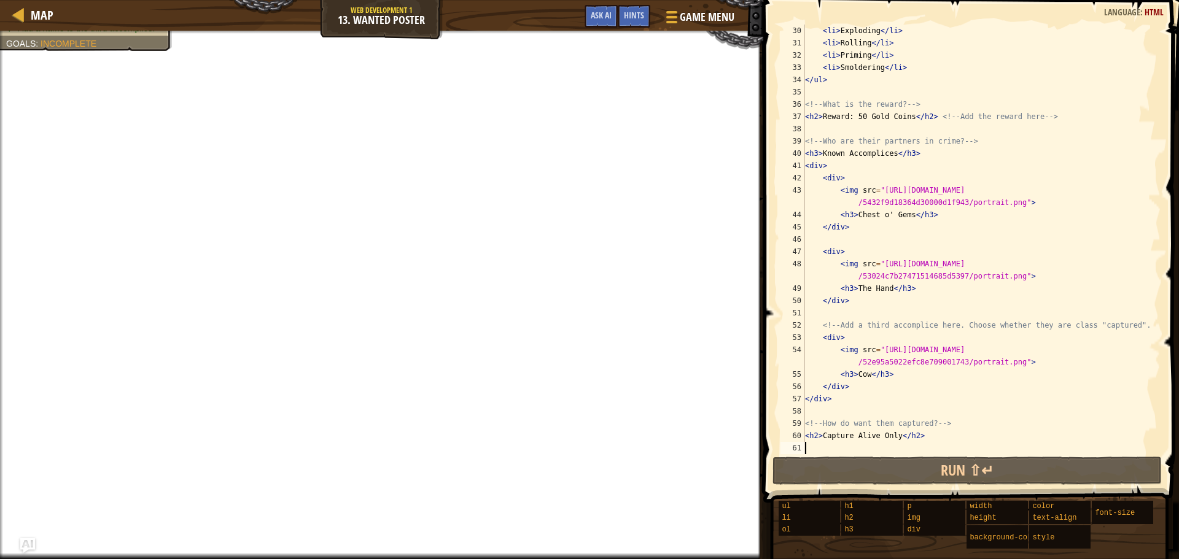
scroll to position [368, 0]
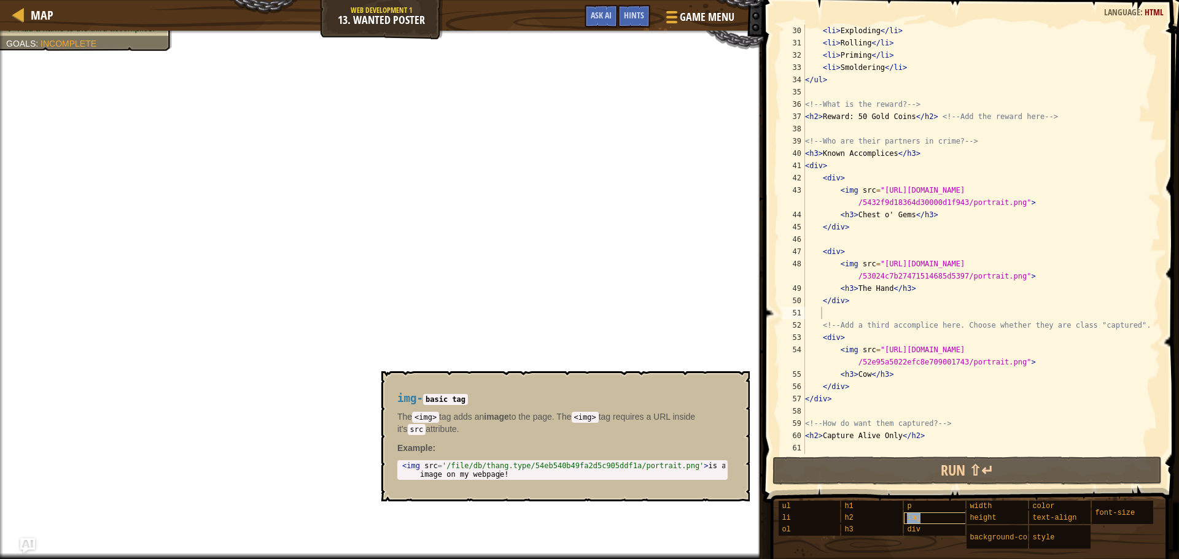
type textarea "img"
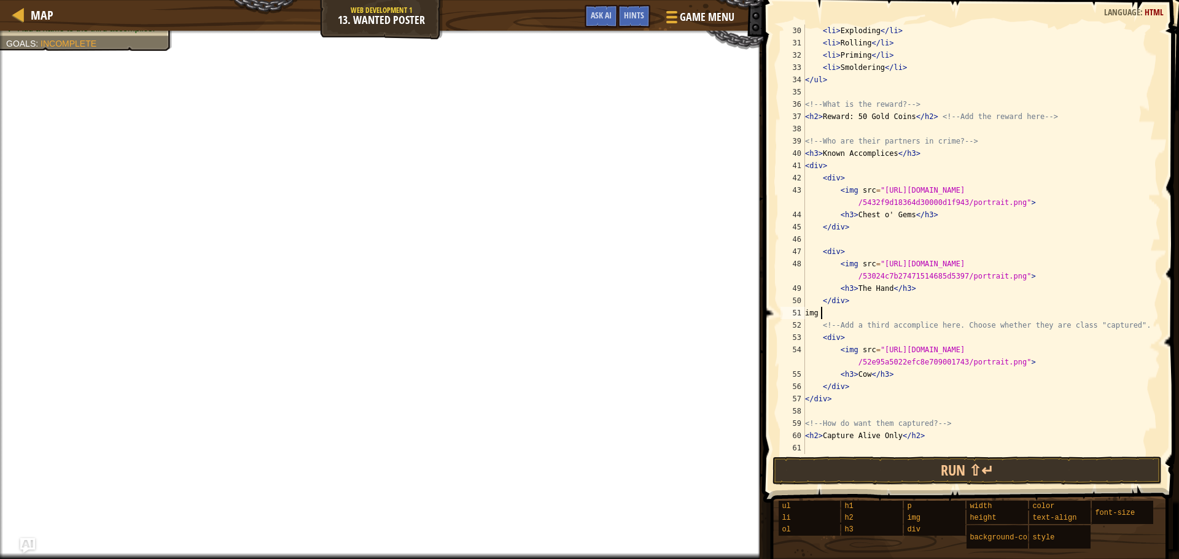
click at [822, 308] on div "< li > Exploding </ li > < li > Rolling </ li > < li > Priming </ li > < li > S…" at bounding box center [977, 252] width 349 height 454
click at [826, 310] on div "< li > Exploding </ li > < li > Rolling </ li > < li > Priming </ li > < li > S…" at bounding box center [977, 252] width 349 height 454
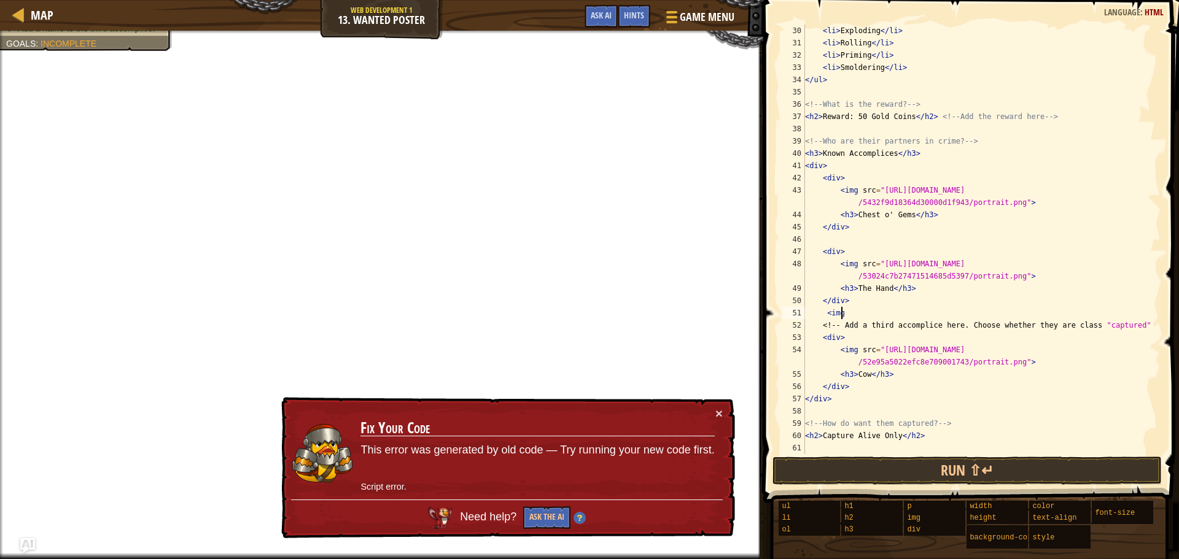
click at [857, 314] on div "< li > Exploding </ li > < li > Rolling </ li > < li > Priming </ li > < li > S…" at bounding box center [977, 252] width 349 height 454
click at [722, 410] on button "×" at bounding box center [718, 413] width 7 height 13
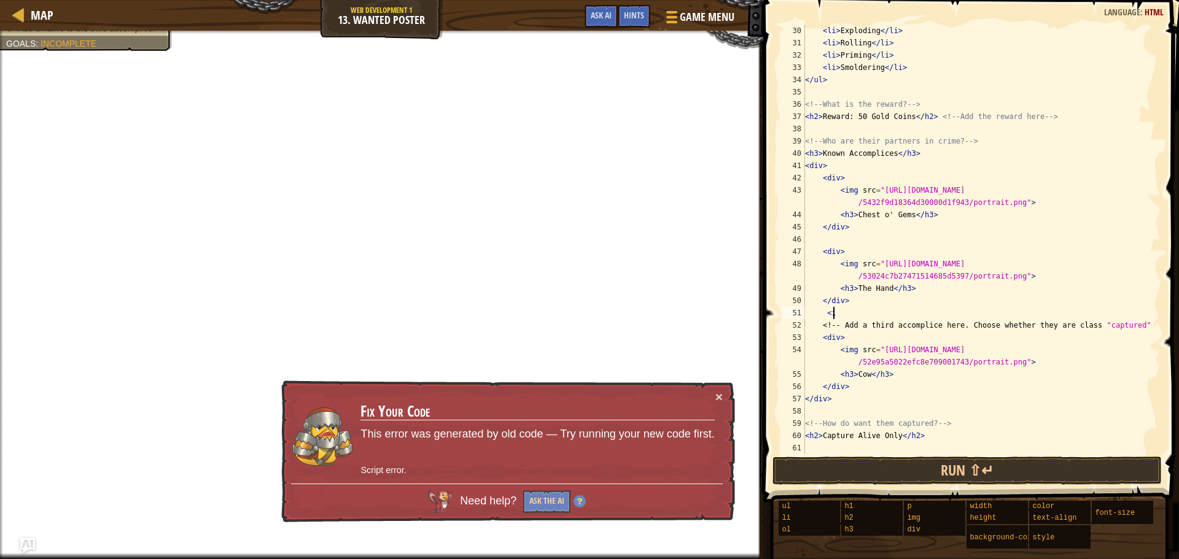
type textarea "<"
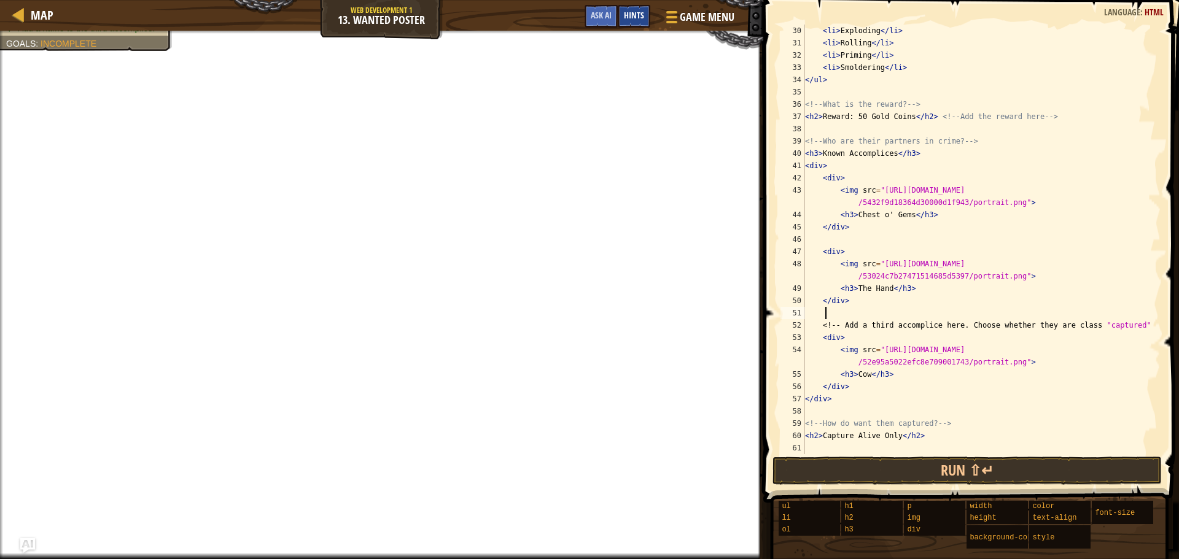
click at [635, 10] on span "Hints" at bounding box center [634, 15] width 20 height 12
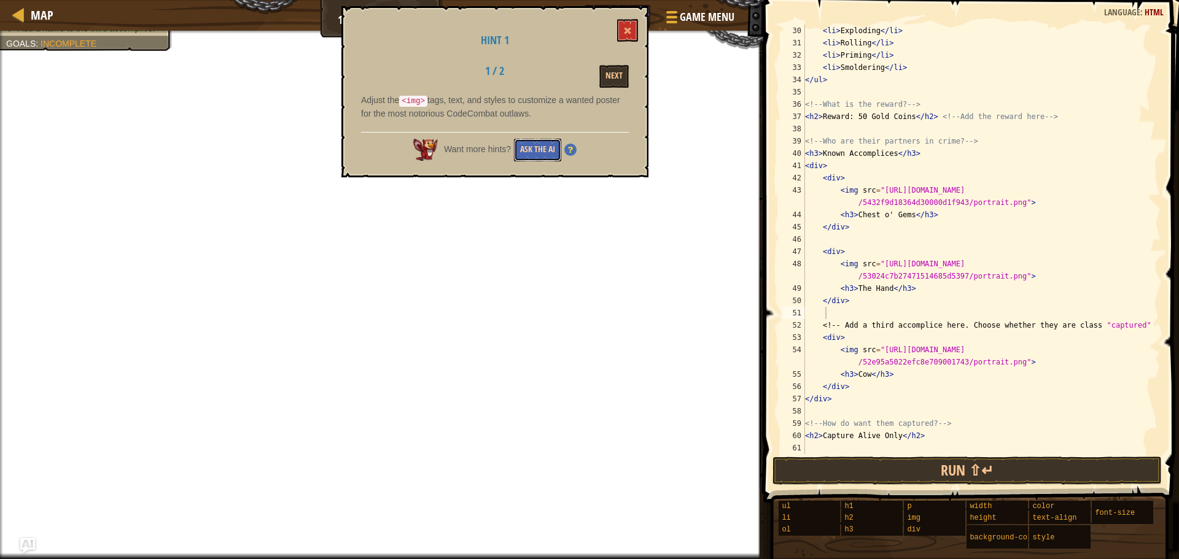
click at [544, 152] on button "Ask the AI" at bounding box center [537, 150] width 47 height 23
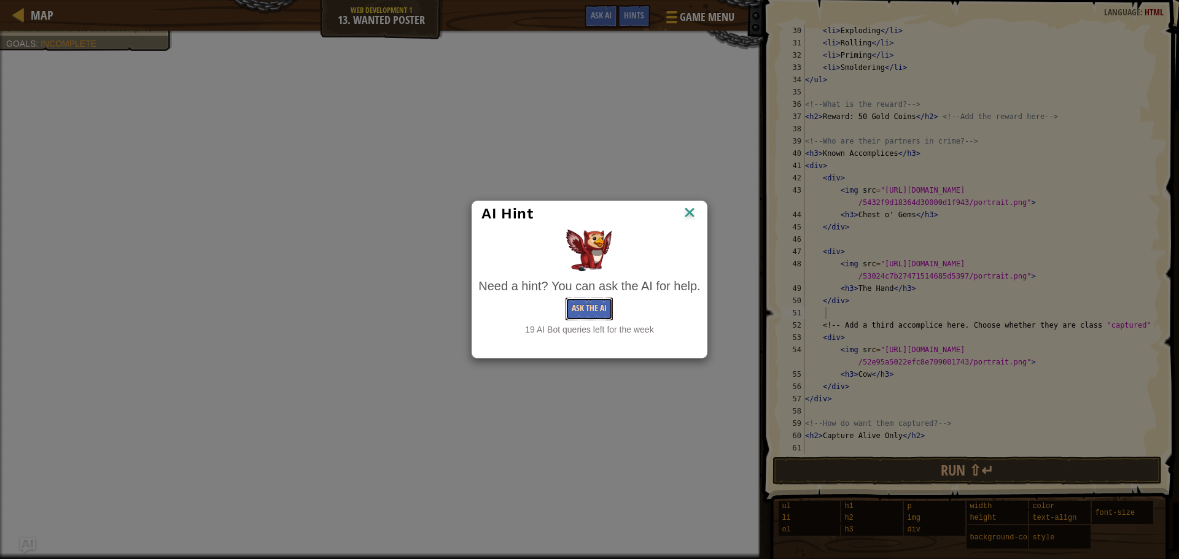
click at [592, 311] on button "Ask the AI" at bounding box center [589, 309] width 47 height 23
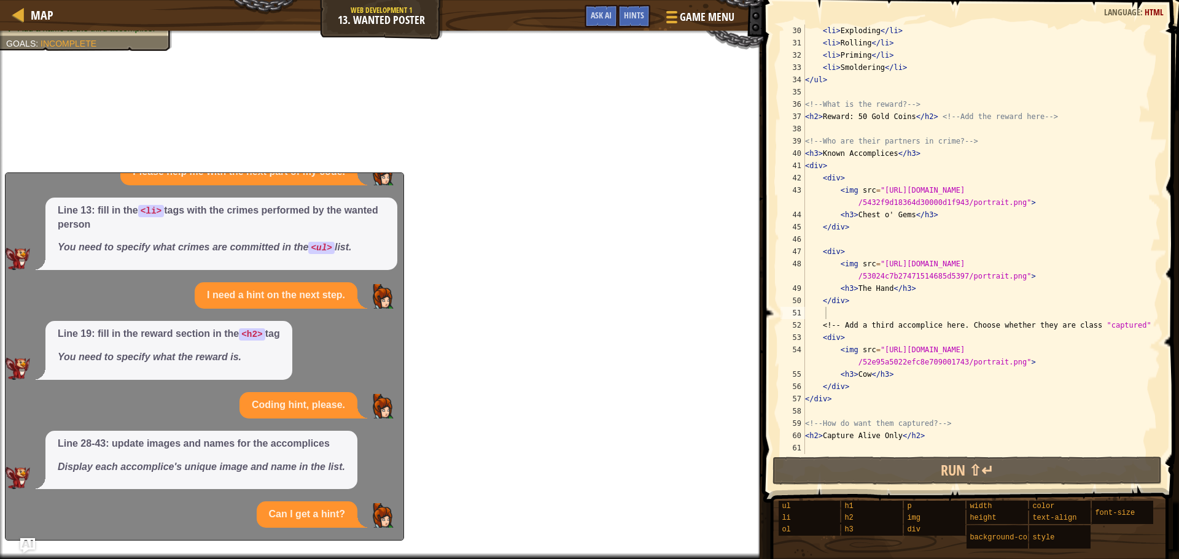
scroll to position [397, 0]
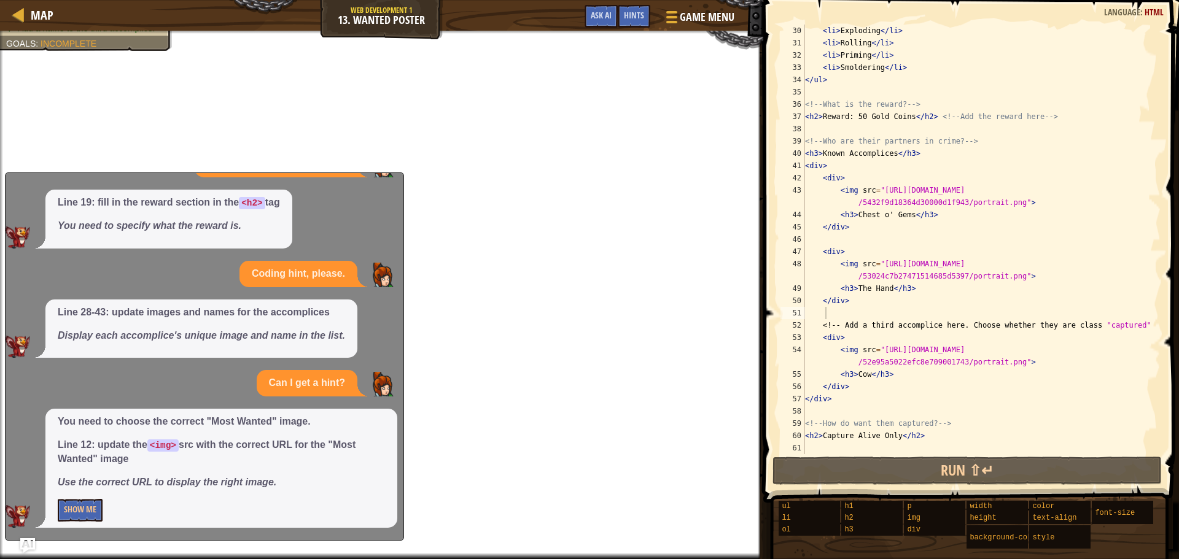
drag, startPoint x: 105, startPoint y: 303, endPoint x: 107, endPoint y: 496, distance: 192.2
click at [114, 489] on div "Please help me with the next part of my code. Line 50: incomplete <div> and <h3…" at bounding box center [202, 161] width 392 height 734
click at [81, 502] on button "Show Me" at bounding box center [80, 510] width 45 height 23
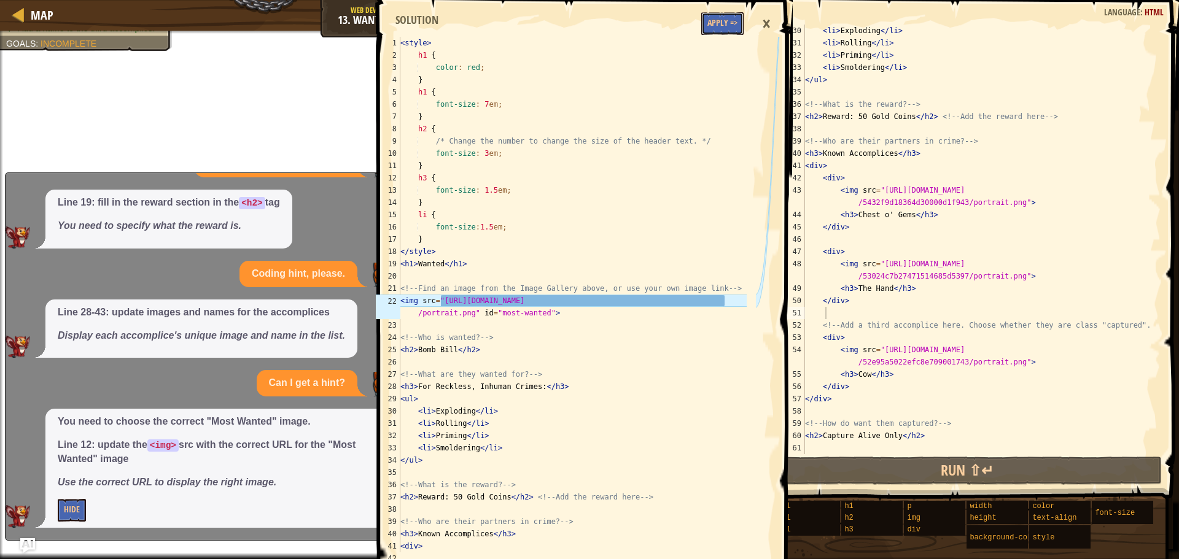
click at [722, 22] on button "Apply =>" at bounding box center [722, 23] width 42 height 23
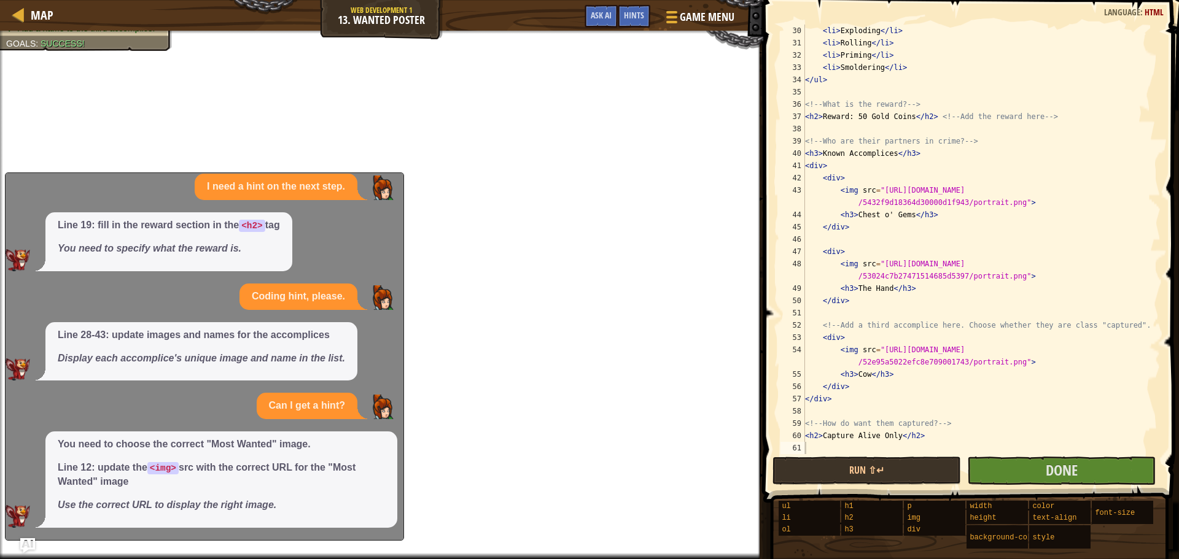
scroll to position [375, 0]
click at [378, 186] on img at bounding box center [382, 188] width 25 height 25
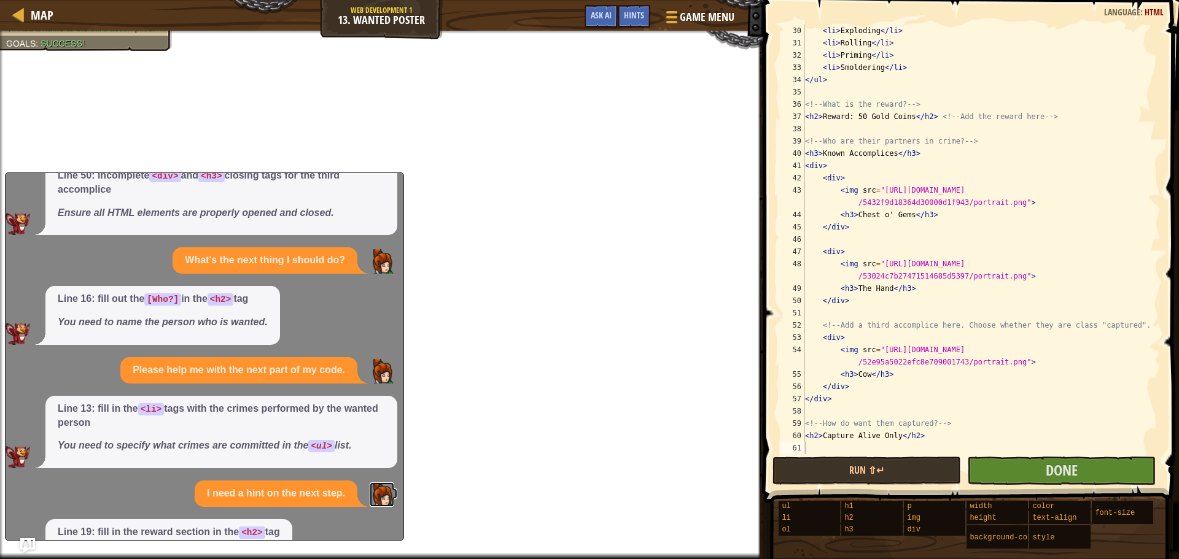
scroll to position [6, 0]
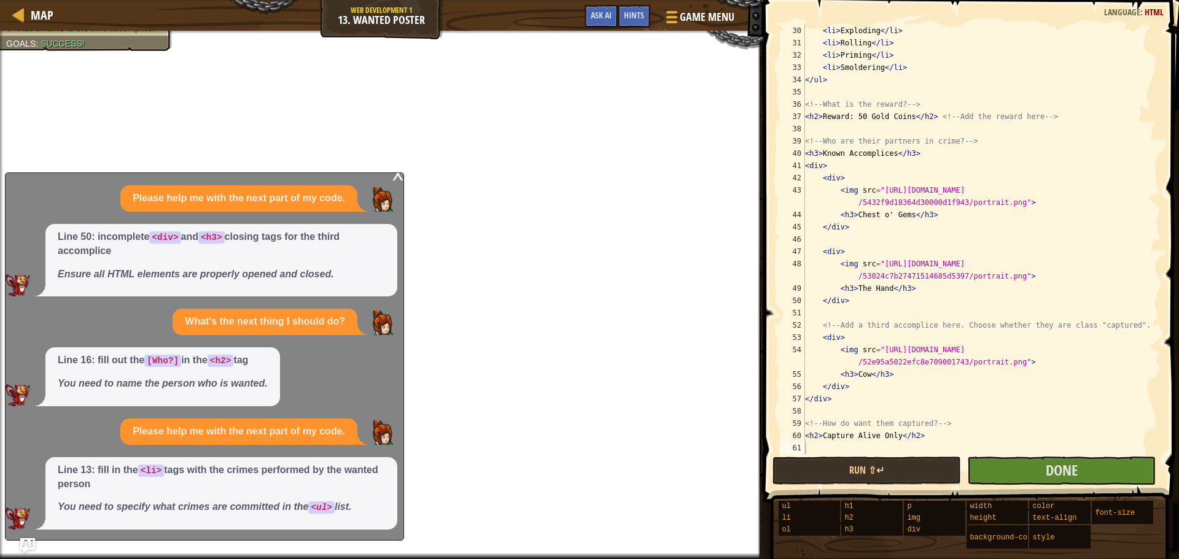
click at [397, 173] on div "x Please help me with the next part of my code. Line 50: incomplete <div> and <…" at bounding box center [204, 357] width 399 height 368
click at [397, 176] on div "x" at bounding box center [397, 173] width 11 height 12
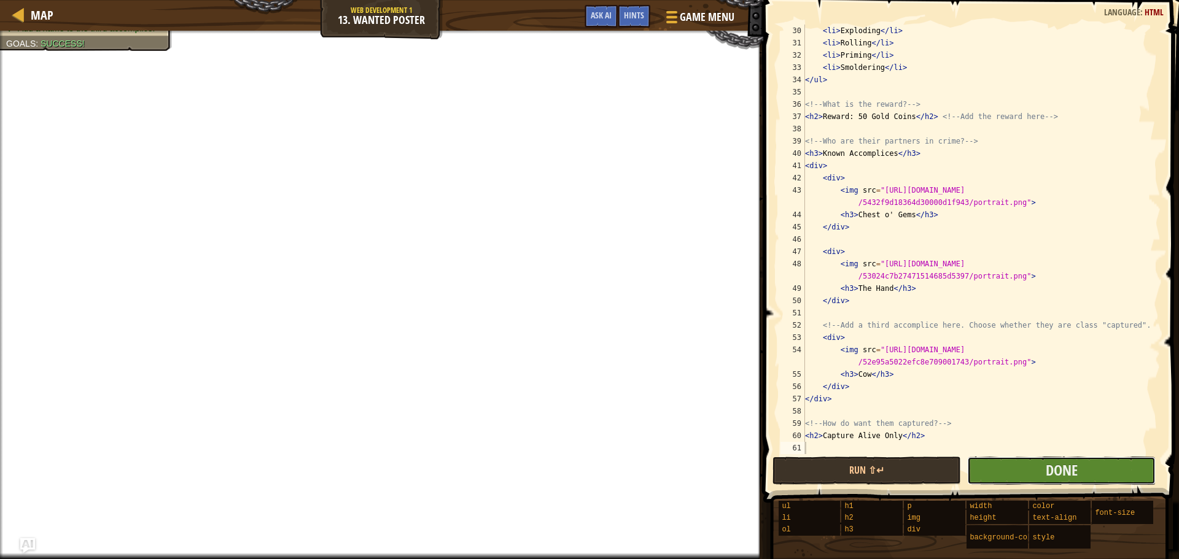
click at [1016, 465] on button "Done" at bounding box center [1061, 471] width 189 height 28
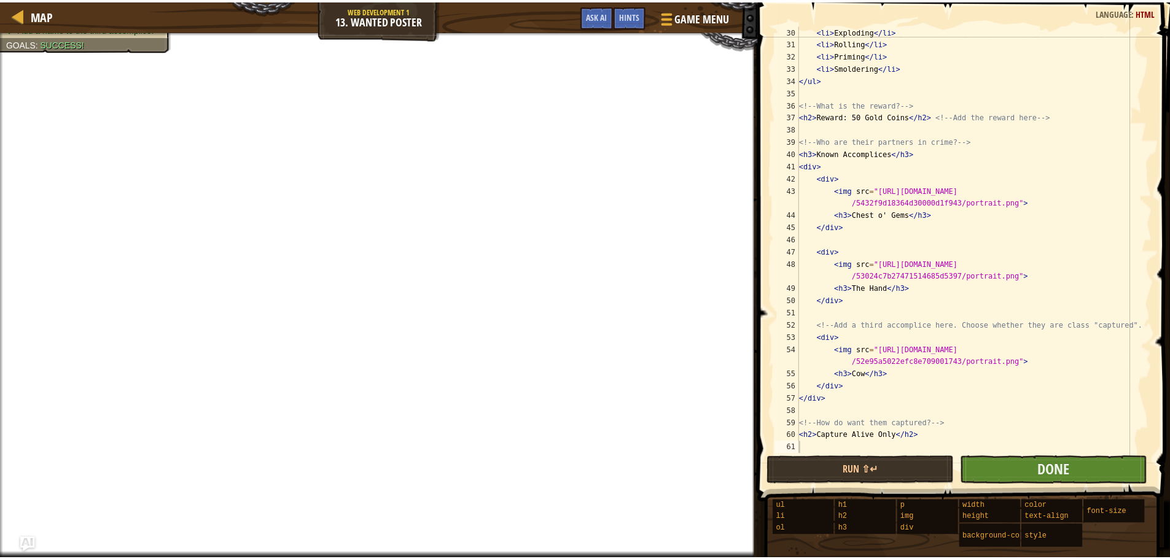
scroll to position [6, 0]
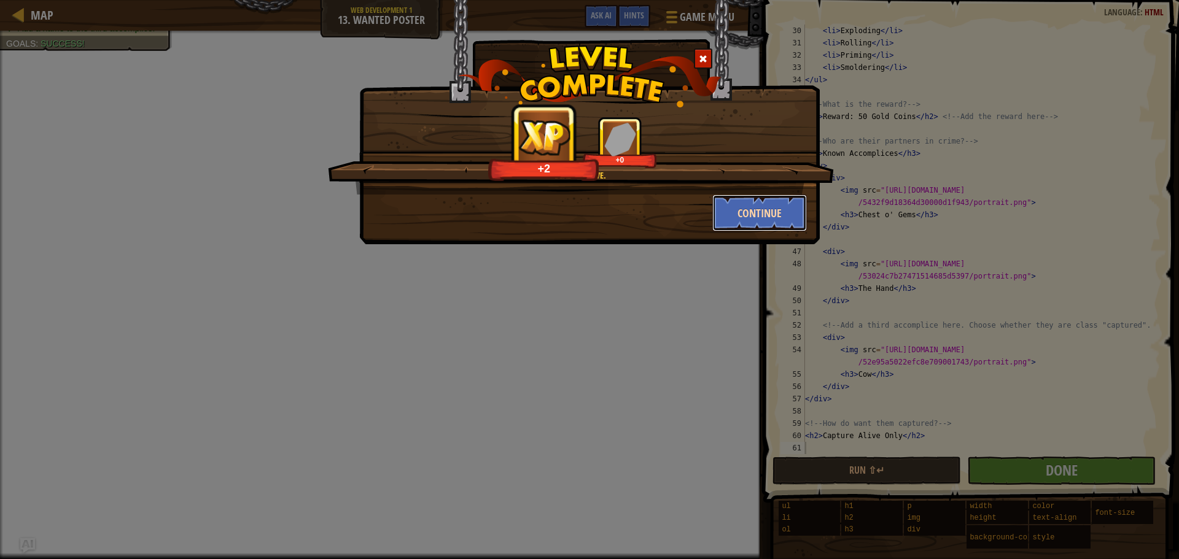
click at [752, 212] on button "Continue" at bounding box center [759, 213] width 95 height 37
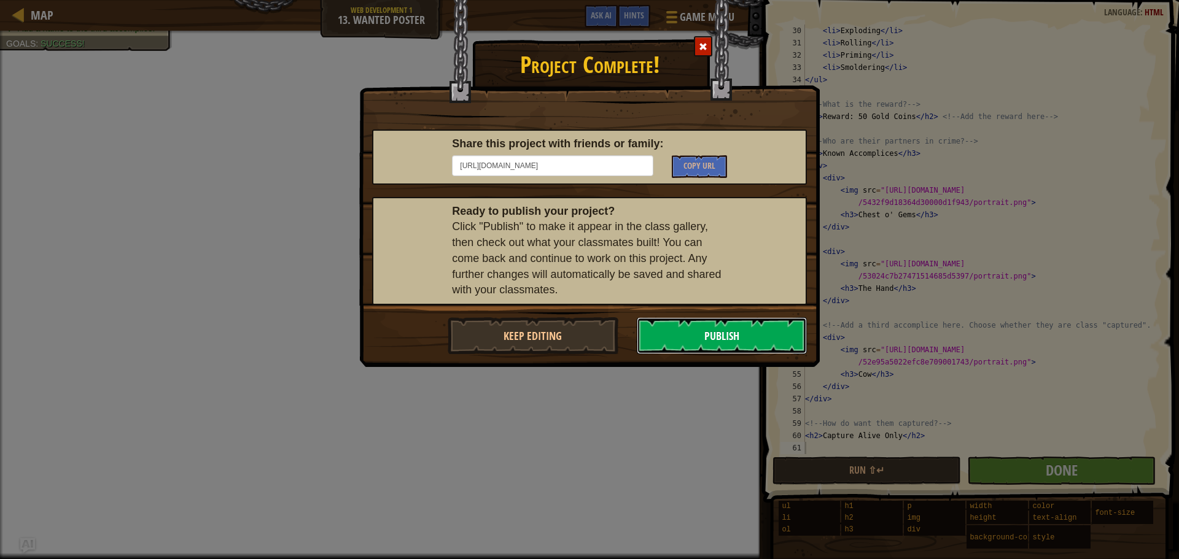
click at [749, 337] on button "Publish" at bounding box center [722, 335] width 171 height 37
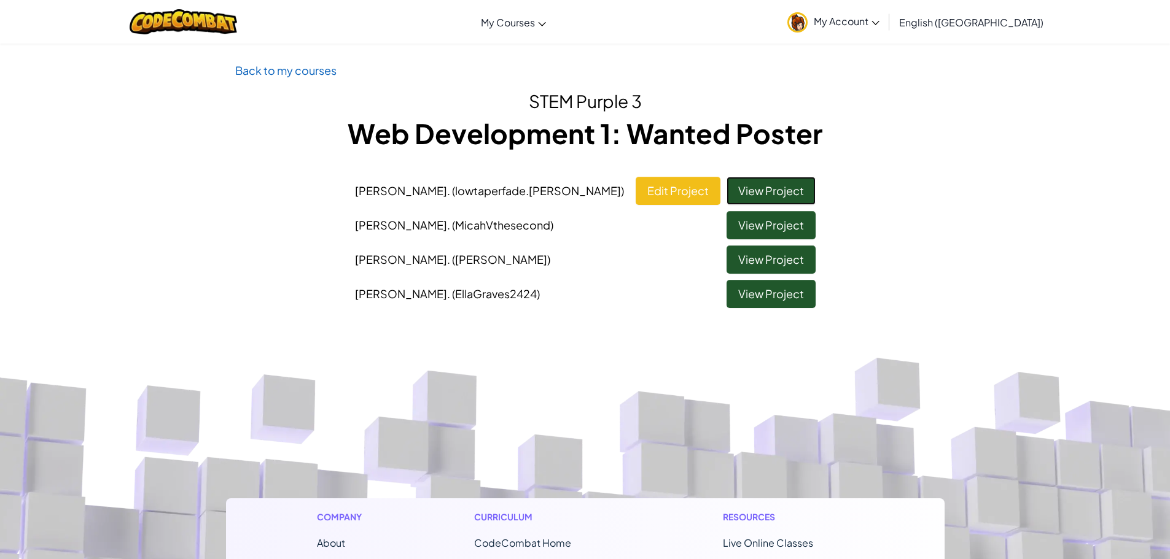
click at [774, 185] on link "View Project" at bounding box center [770, 191] width 89 height 28
click at [695, 186] on link "Edit Project" at bounding box center [678, 191] width 85 height 28
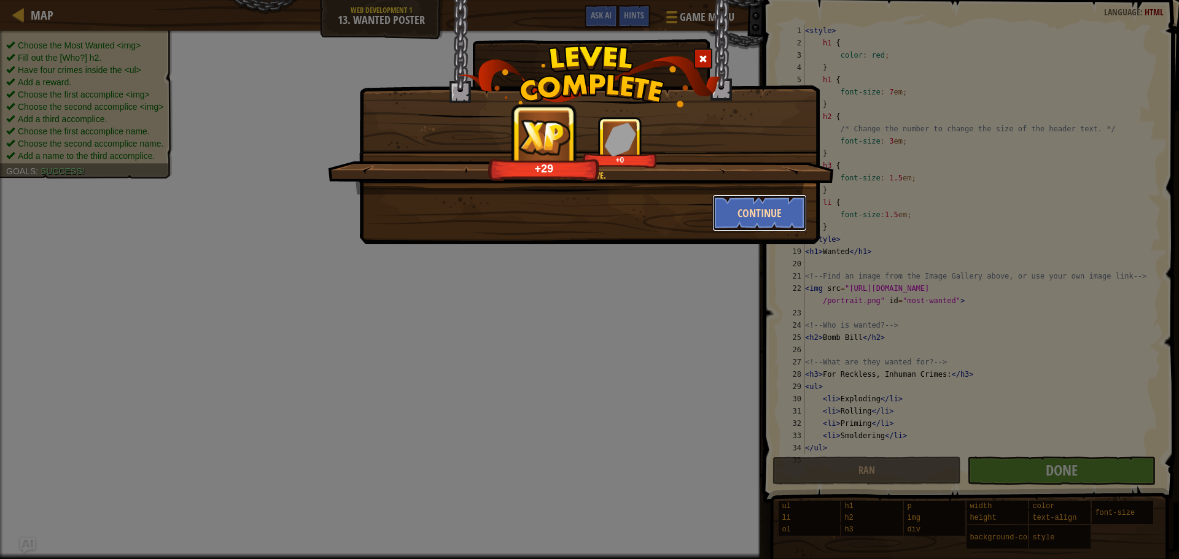
click at [750, 204] on button "Continue" at bounding box center [759, 213] width 95 height 37
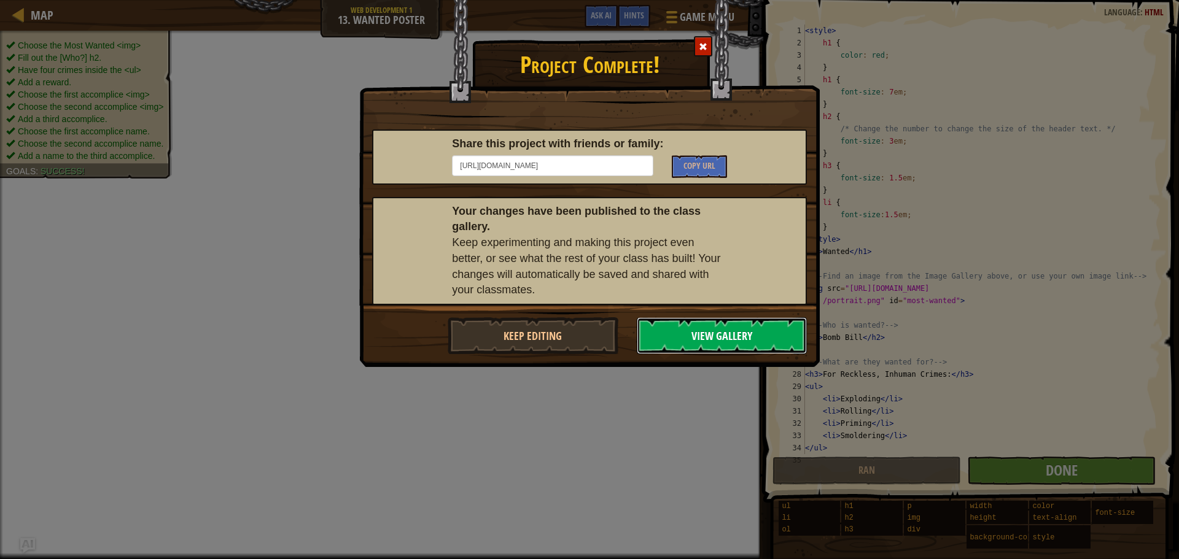
click at [742, 326] on button "View Gallery" at bounding box center [722, 335] width 171 height 37
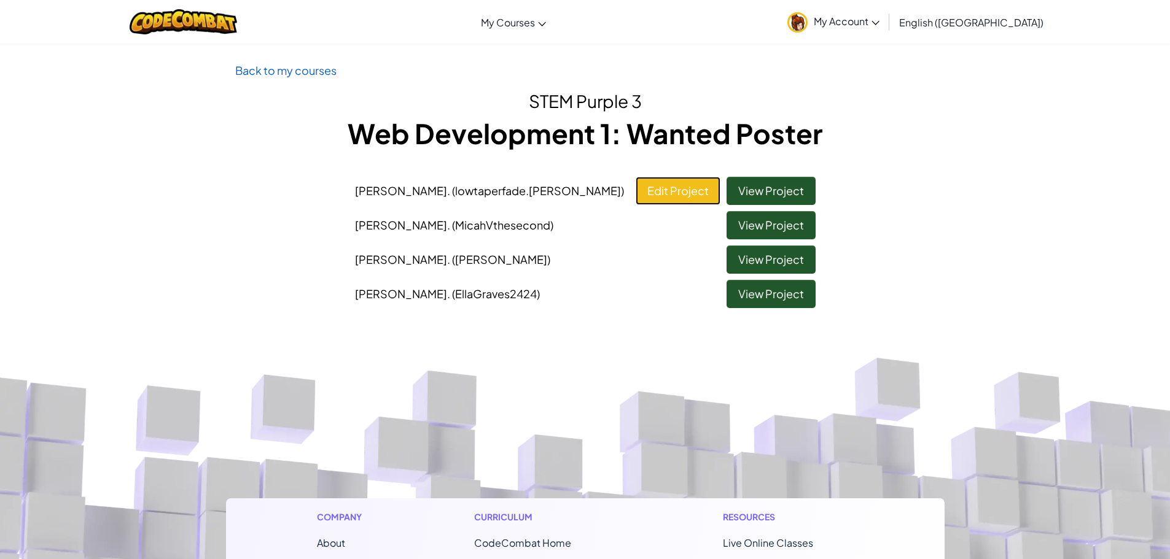
click at [670, 188] on link "Edit Project" at bounding box center [678, 191] width 85 height 28
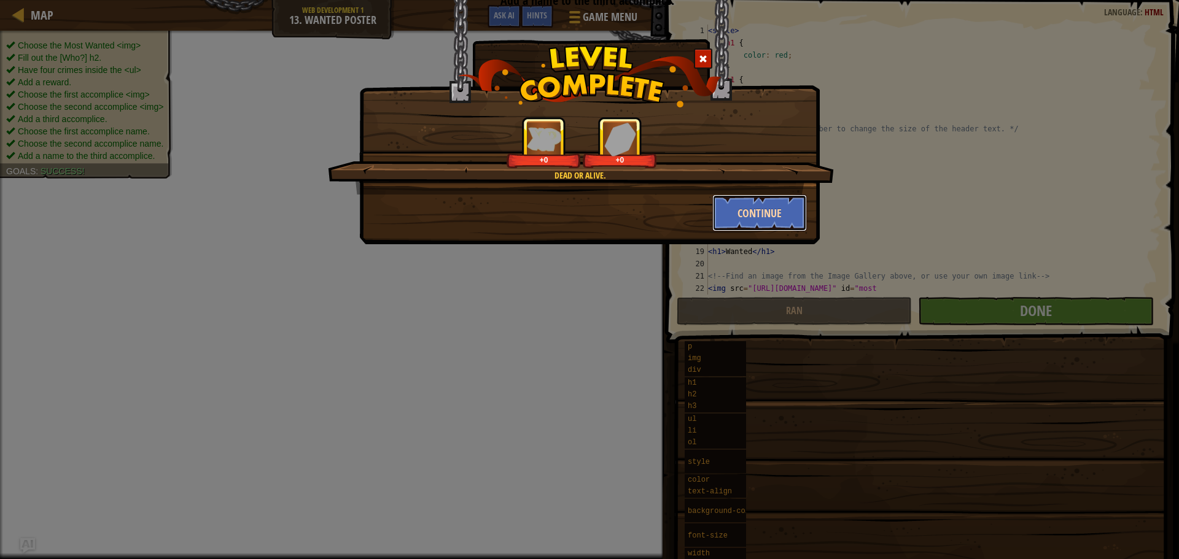
click at [743, 206] on button "Continue" at bounding box center [759, 213] width 95 height 37
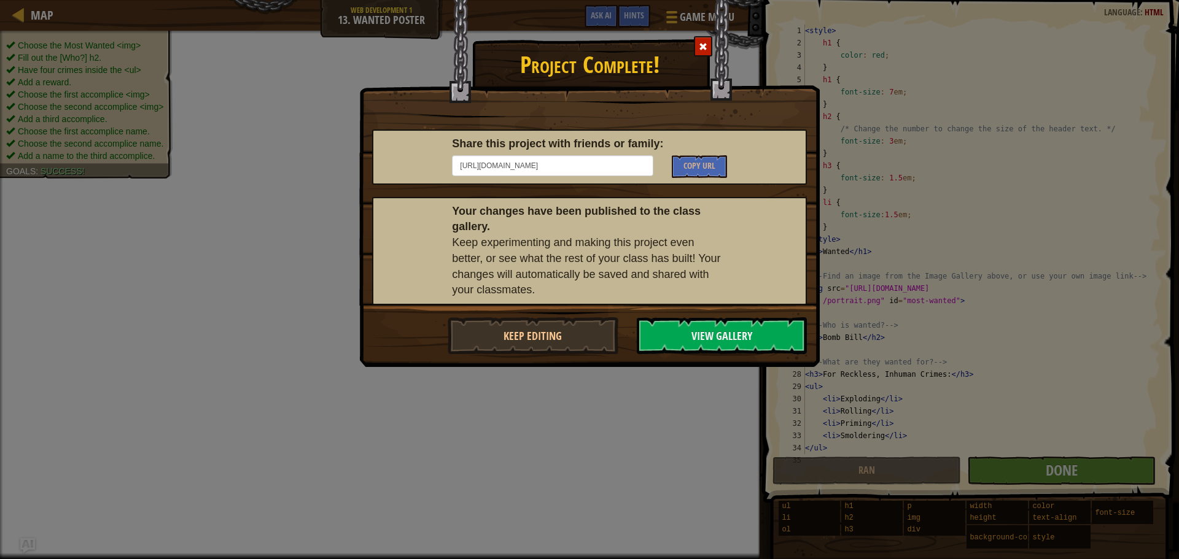
click at [184, 129] on div "Project Complete! Share this project with friends or family: [URL][DOMAIN_NAME]…" at bounding box center [589, 279] width 1179 height 559
click at [598, 341] on button "Keep Editing" at bounding box center [533, 335] width 171 height 37
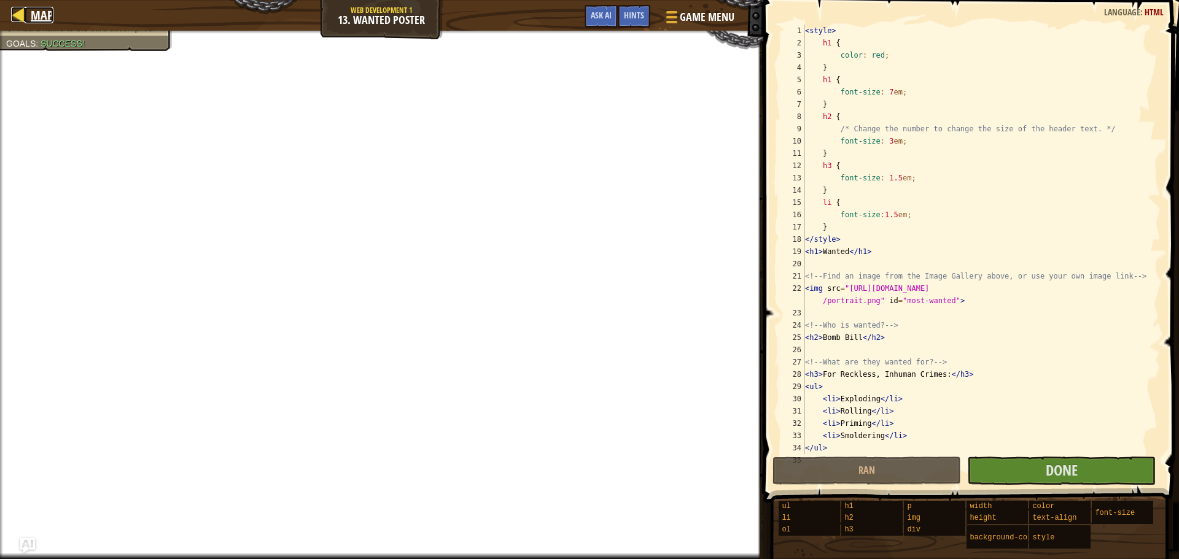
click at [19, 10] on div at bounding box center [18, 14] width 15 height 15
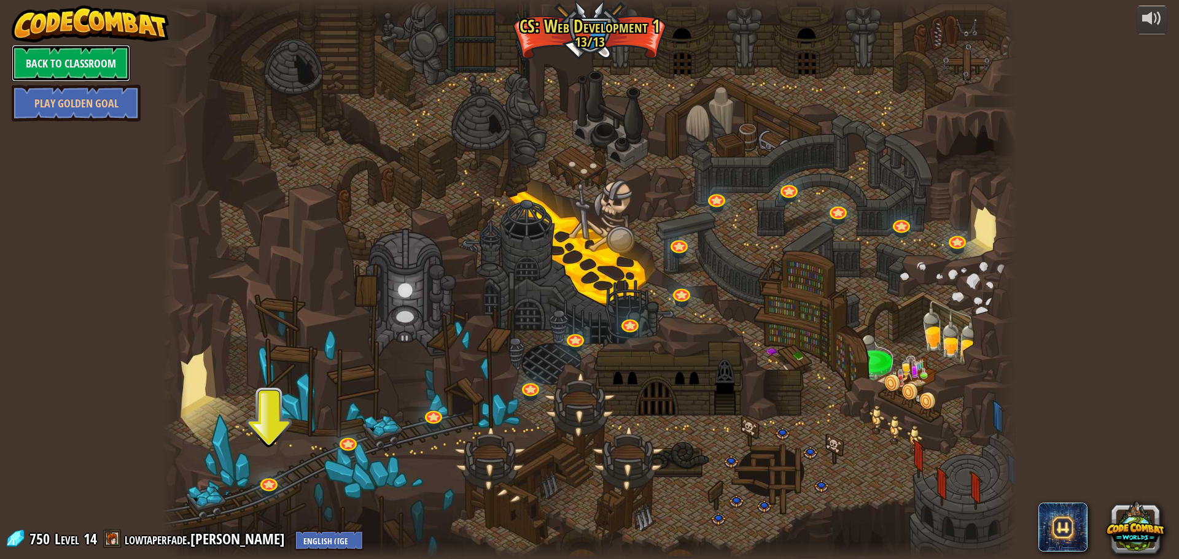
click at [46, 56] on link "Back to Classroom" at bounding box center [71, 63] width 119 height 37
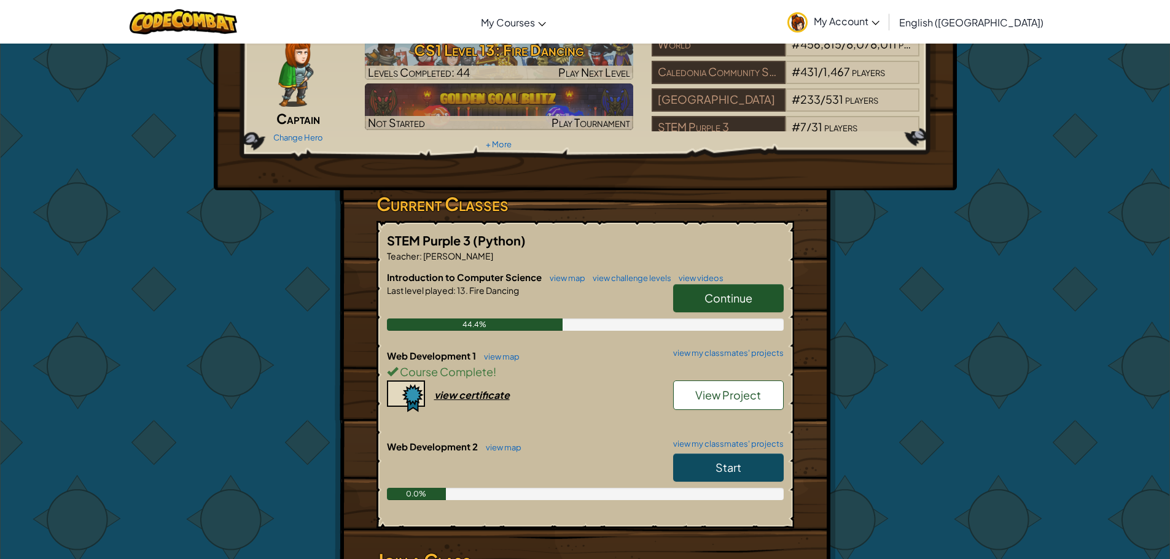
scroll to position [184, 0]
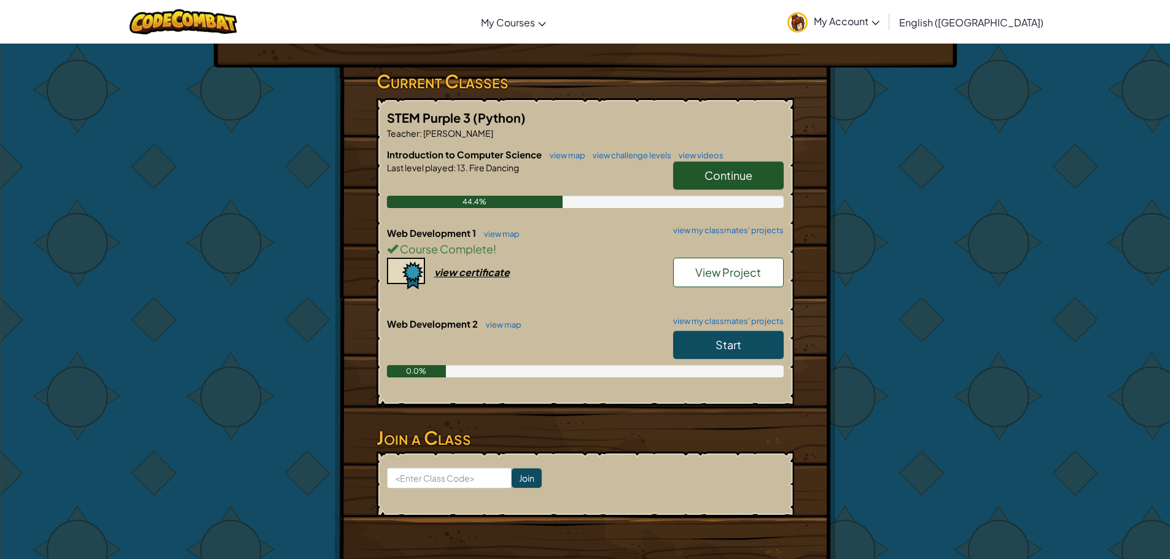
click at [718, 341] on span "Start" at bounding box center [728, 345] width 26 height 14
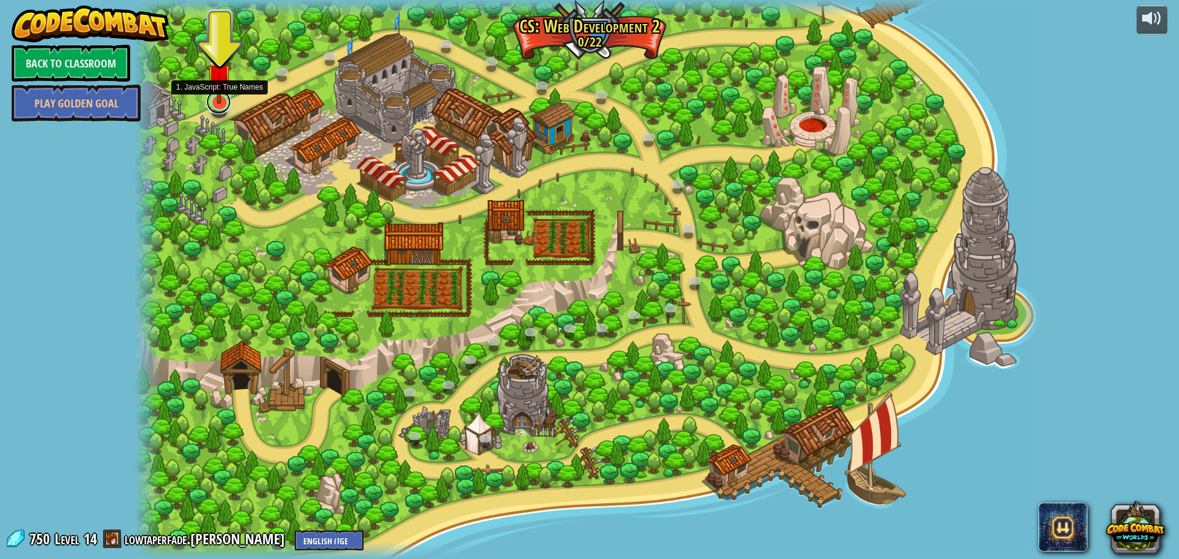
click at [219, 104] on link at bounding box center [218, 102] width 25 height 25
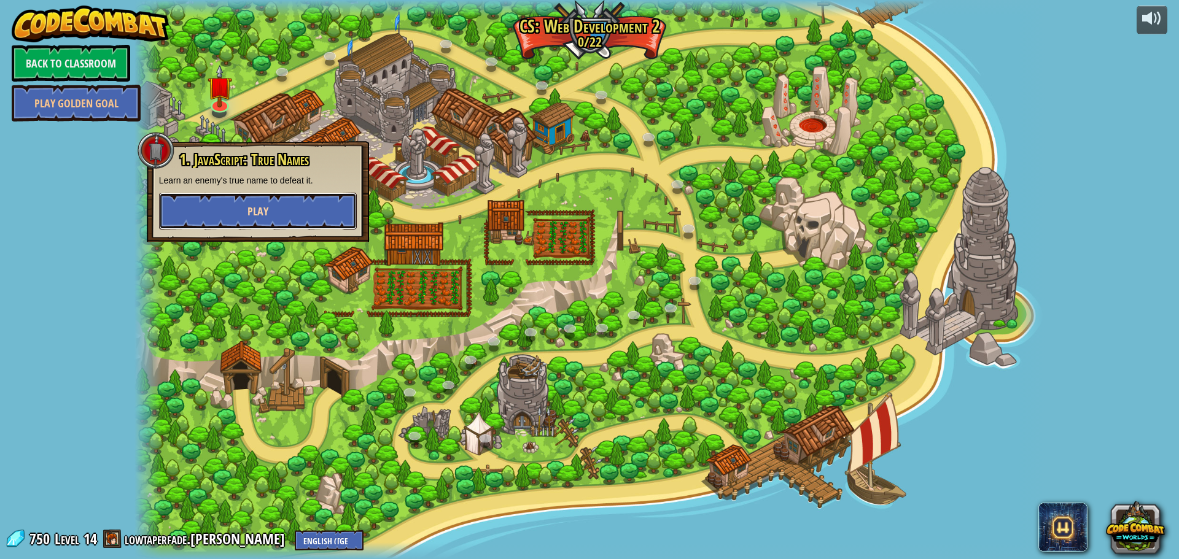
click at [250, 212] on span "Play" at bounding box center [257, 211] width 21 height 15
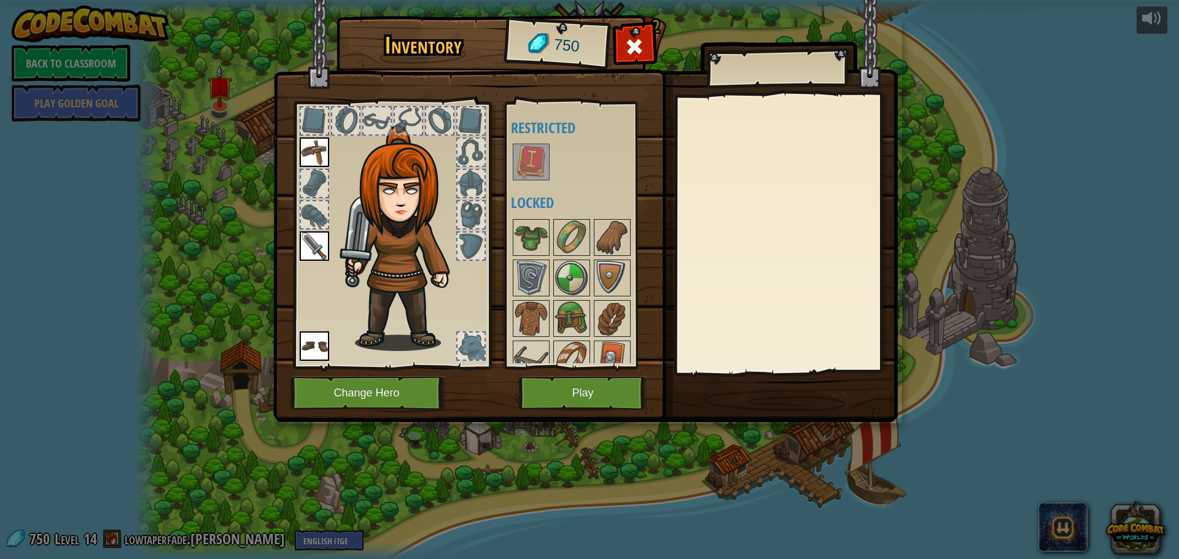
drag, startPoint x: 462, startPoint y: 337, endPoint x: 491, endPoint y: 281, distance: 62.6
click at [470, 307] on div at bounding box center [391, 232] width 203 height 276
drag, startPoint x: 539, startPoint y: 233, endPoint x: 375, endPoint y: 176, distance: 172.8
click at [375, 176] on div "Inventory 750 Available Equip Equip Equip (double-click to equip) Restricted Lo…" at bounding box center [590, 220] width 625 height 405
click at [489, 308] on div at bounding box center [391, 232] width 203 height 276
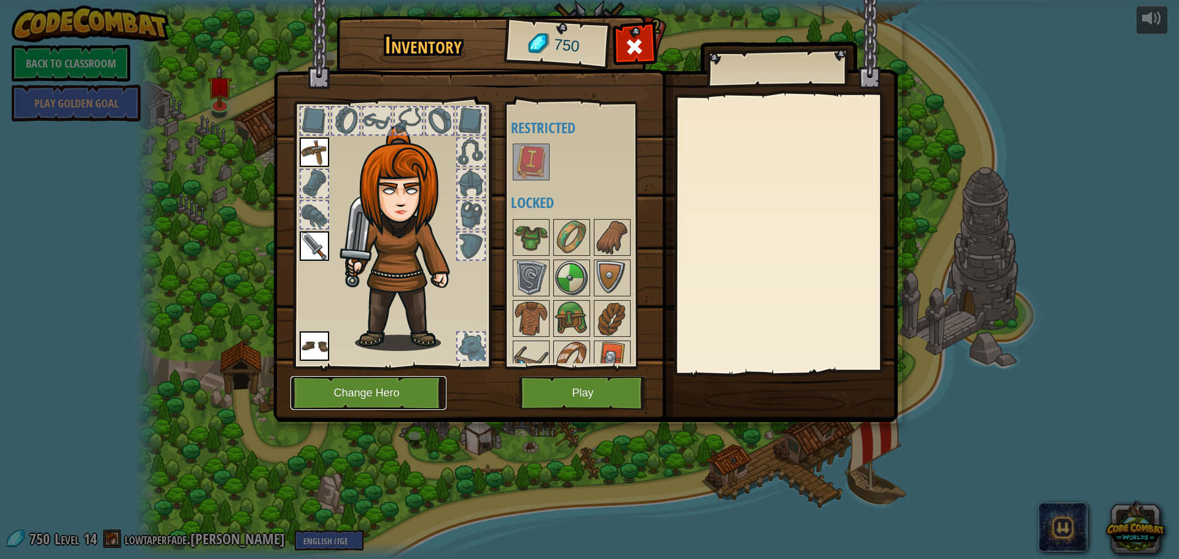
click at [414, 387] on button "Change Hero" at bounding box center [368, 393] width 156 height 34
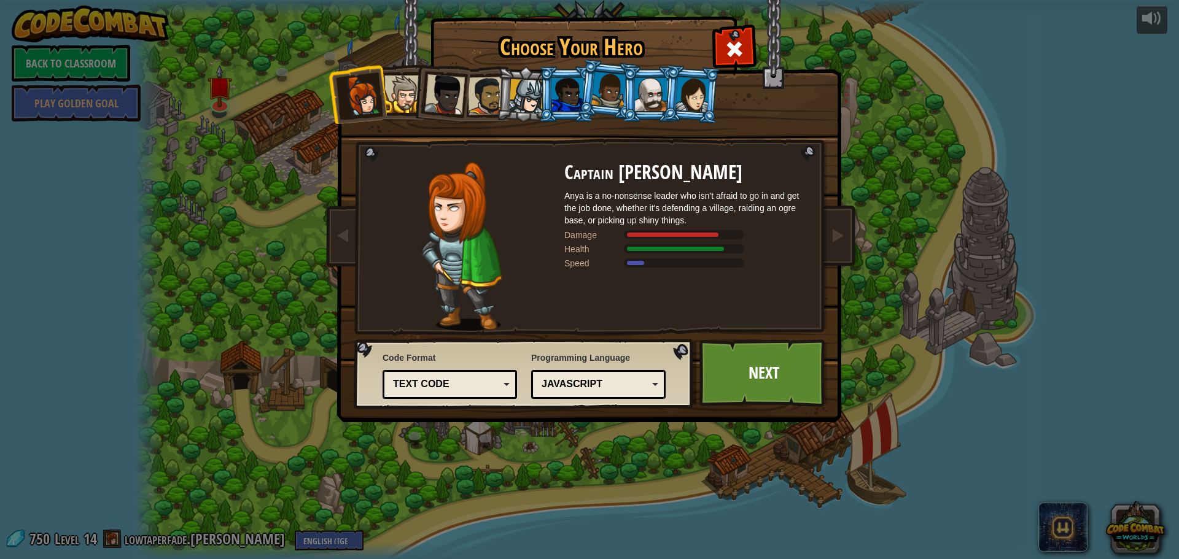
click at [592, 384] on div "JavaScript" at bounding box center [595, 385] width 106 height 14
click at [514, 308] on div at bounding box center [461, 246] width 205 height 169
click at [459, 383] on div "Text code" at bounding box center [446, 385] width 106 height 14
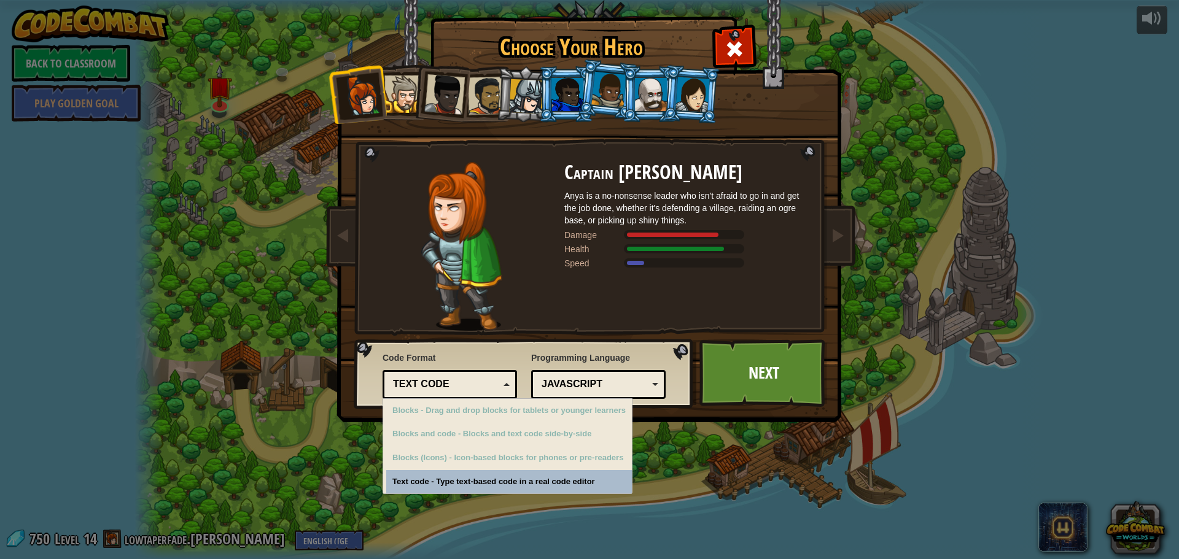
click at [459, 383] on div "Text code" at bounding box center [446, 385] width 106 height 14
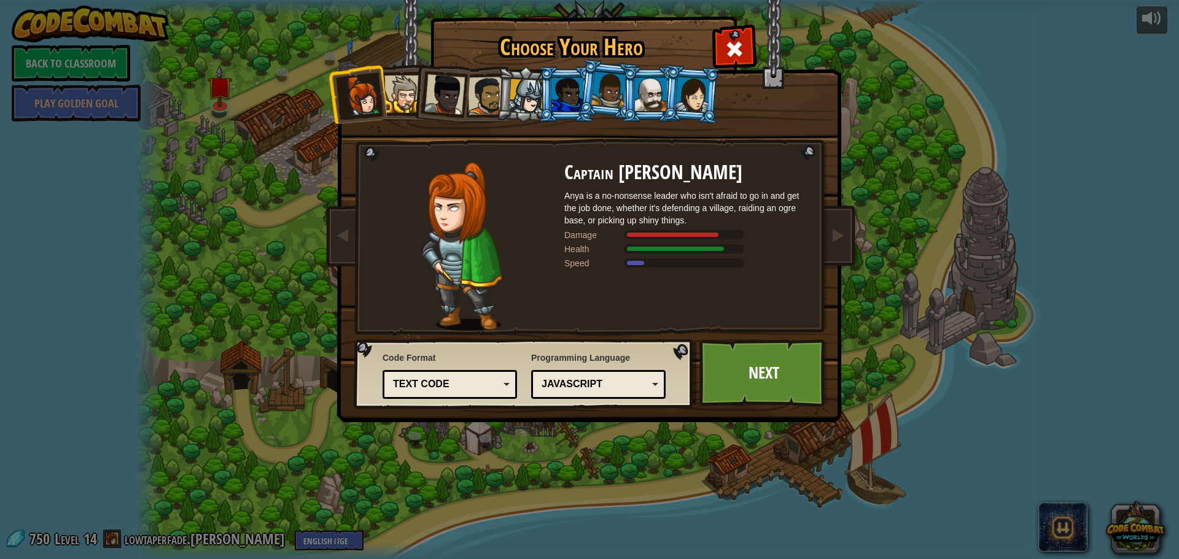
click at [405, 94] on div at bounding box center [402, 94] width 37 height 37
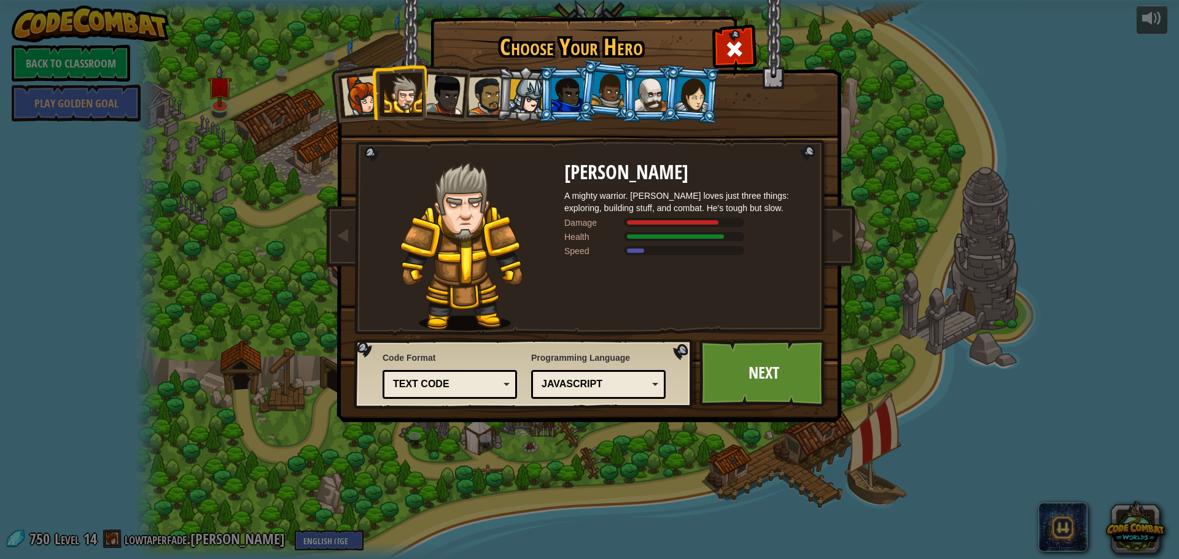
click at [424, 93] on li at bounding box center [399, 92] width 55 height 56
click at [459, 103] on div at bounding box center [444, 94] width 41 height 41
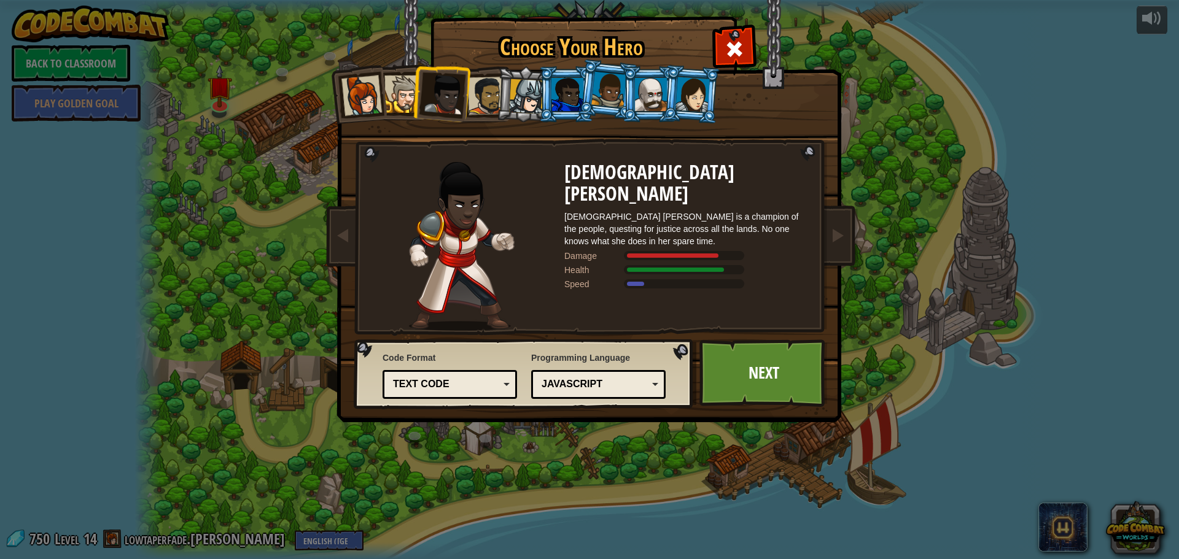
click at [540, 103] on li at bounding box center [566, 94] width 55 height 56
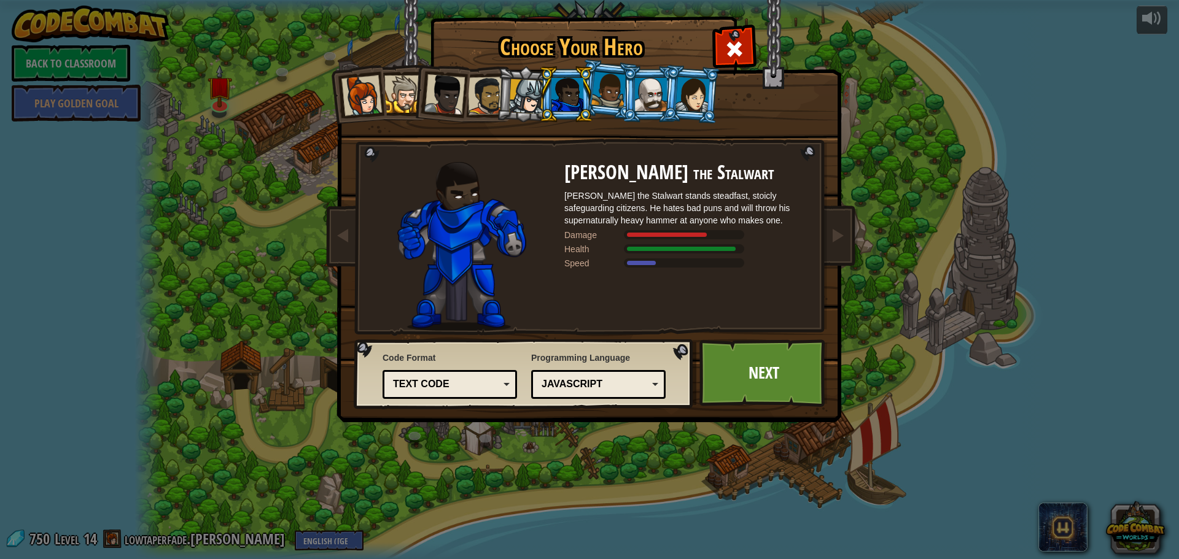
click at [533, 106] on div at bounding box center [526, 96] width 35 height 35
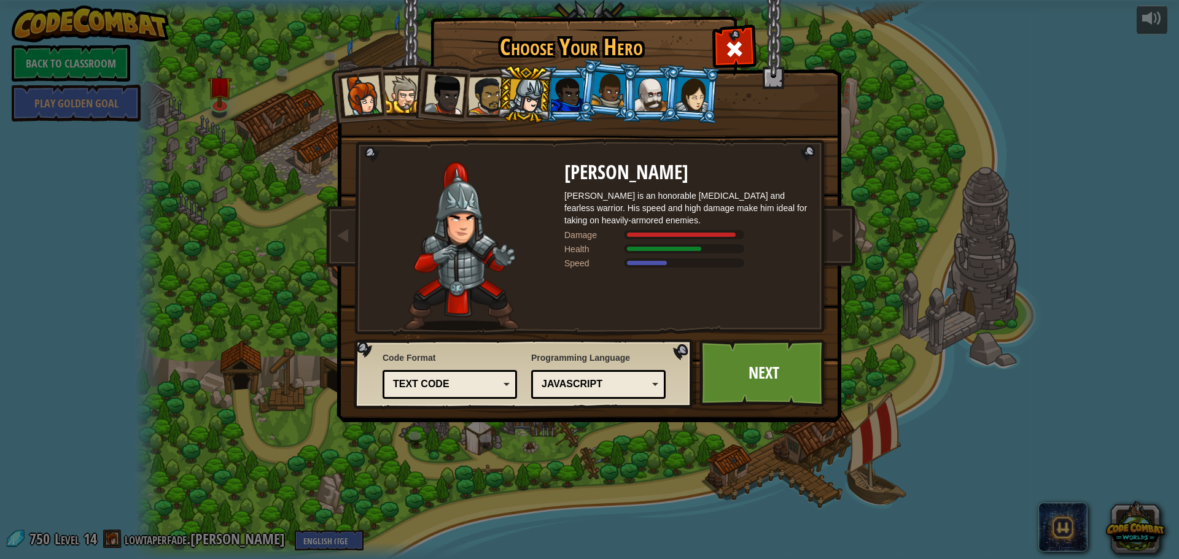
click at [687, 106] on div at bounding box center [693, 94] width 34 height 35
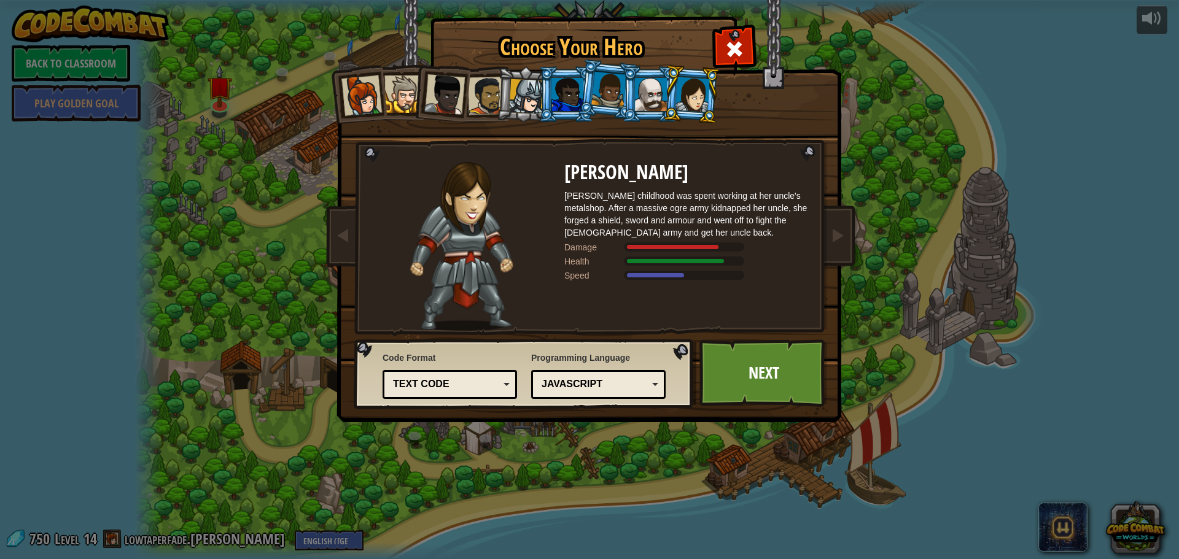
drag, startPoint x: 361, startPoint y: 99, endPoint x: 375, endPoint y: 106, distance: 15.9
click at [361, 98] on div at bounding box center [361, 96] width 41 height 41
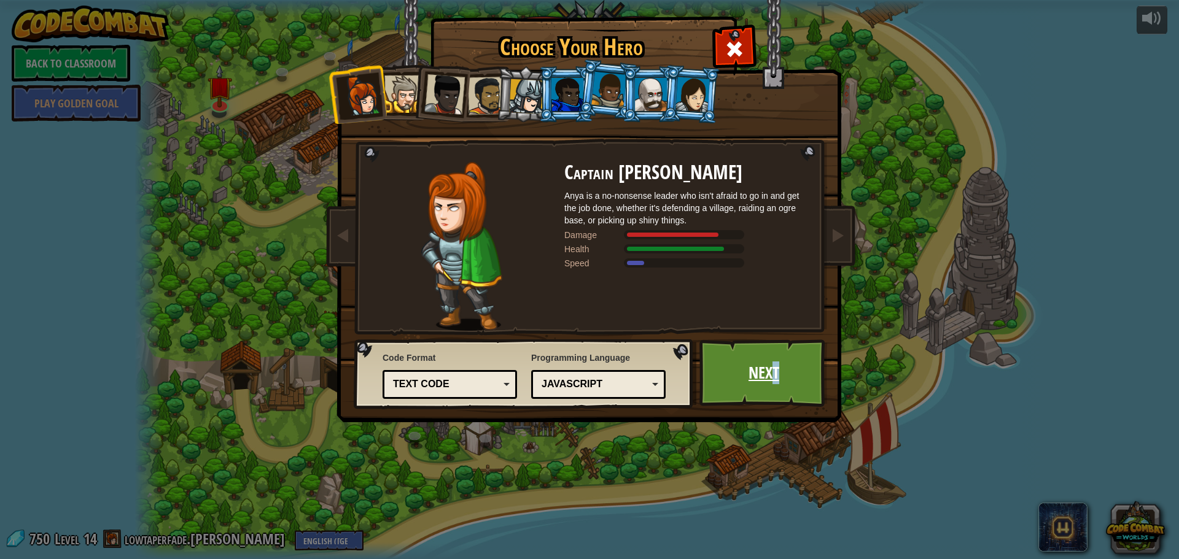
click at [776, 369] on link "Next" at bounding box center [763, 374] width 128 height 68
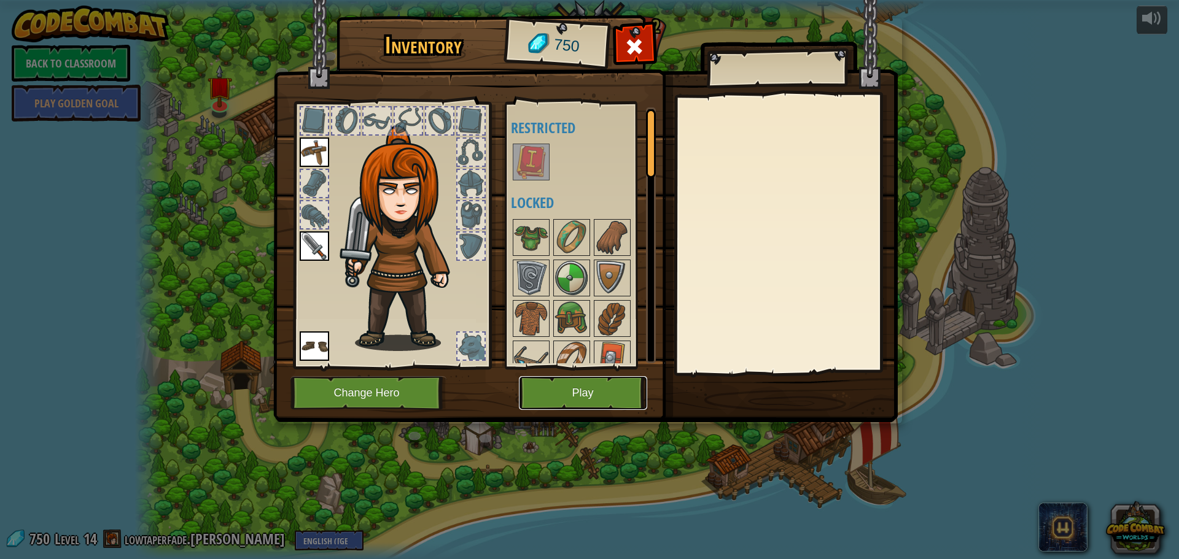
click at [550, 391] on button "Play" at bounding box center [583, 393] width 128 height 34
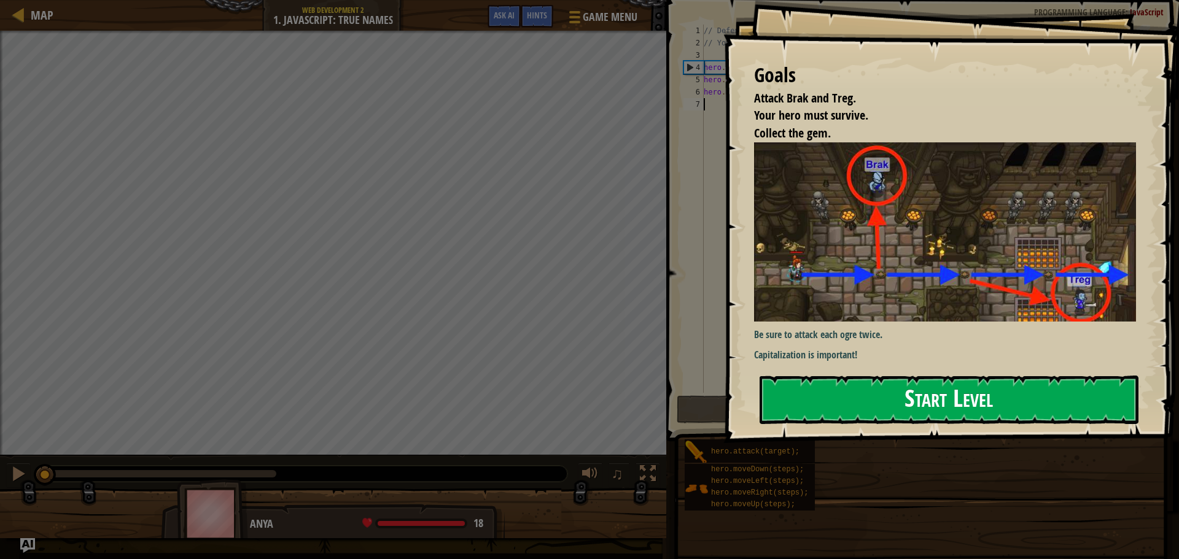
click at [804, 377] on button "Start Level" at bounding box center [949, 400] width 379 height 49
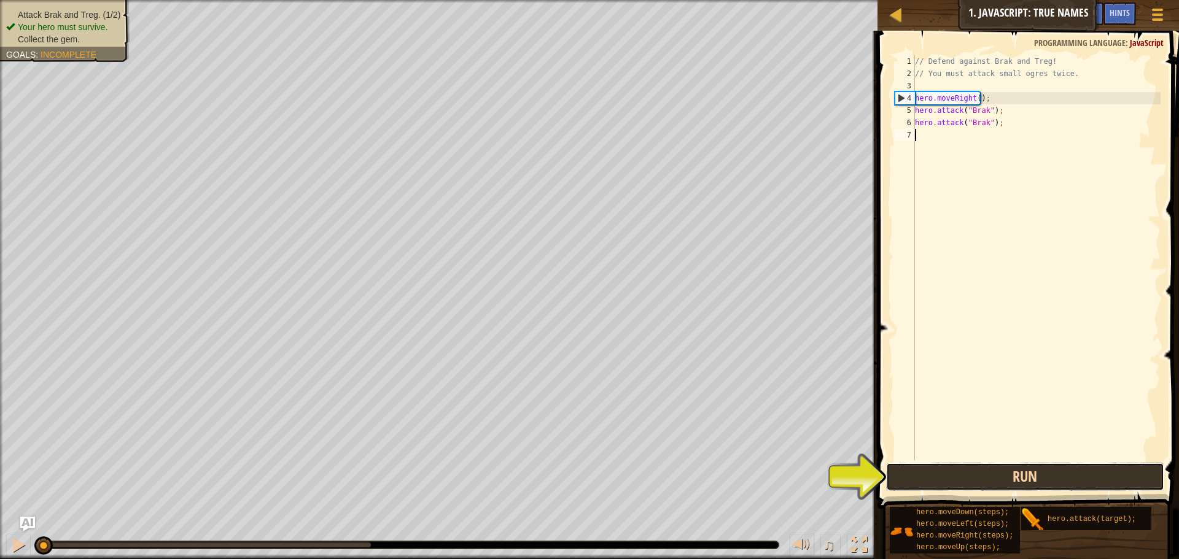
click at [917, 477] on button "Run" at bounding box center [1025, 477] width 278 height 28
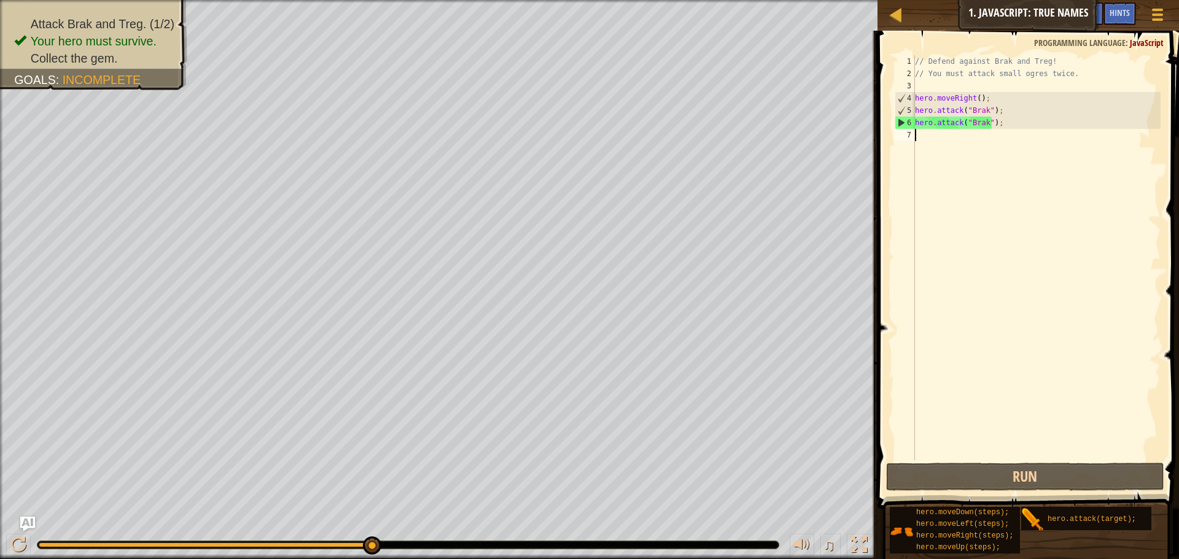
click at [989, 121] on div "// Defend against Brak and Treg! // You must attack small ogres twice. hero . m…" at bounding box center [1037, 270] width 248 height 430
click at [985, 124] on div "// Defend against Brak and Treg! // You must attack small ogres twice. hero . m…" at bounding box center [1037, 270] width 248 height 430
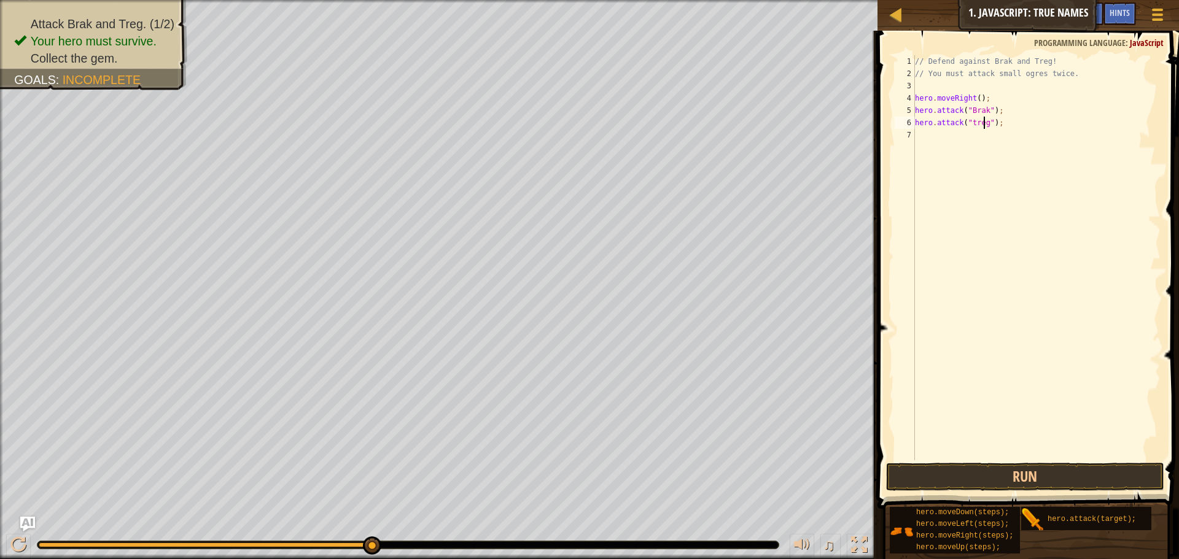
scroll to position [6, 6]
type textarea "hero.attack("treg");"
click at [924, 144] on div "// Defend against Brak and Treg! // You must attack small ogres twice. hero . m…" at bounding box center [1037, 270] width 248 height 430
click at [1019, 473] on button "Run" at bounding box center [1025, 477] width 278 height 28
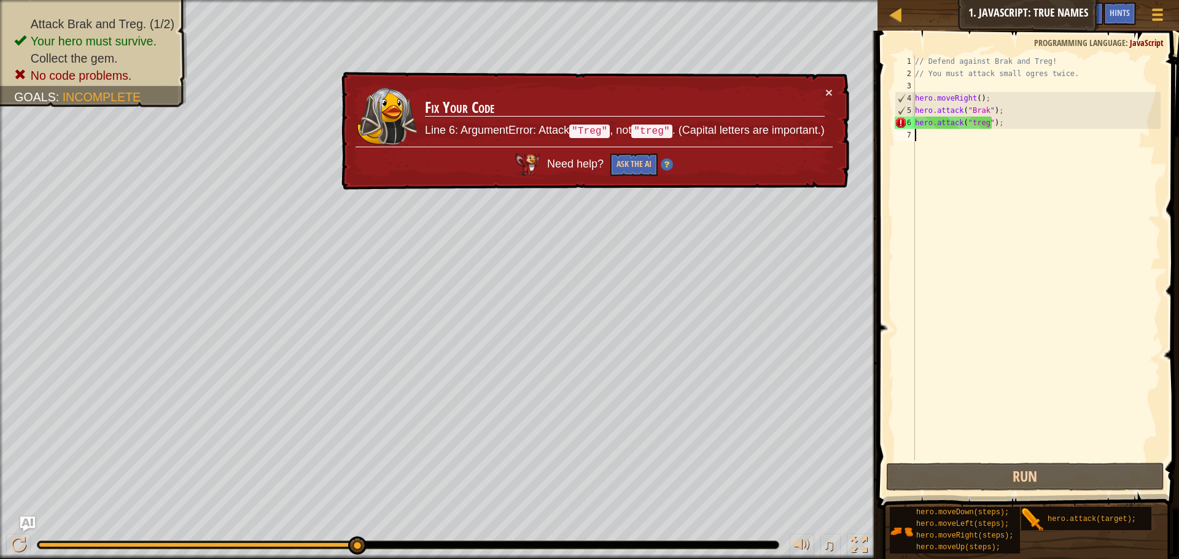
click at [970, 124] on div "// Defend against Brak and Treg! // You must attack small ogres twice. hero . m…" at bounding box center [1037, 270] width 248 height 430
click at [973, 126] on div "// Defend against Brak and Treg! // You must attack small ogres twice. hero . m…" at bounding box center [1037, 270] width 248 height 430
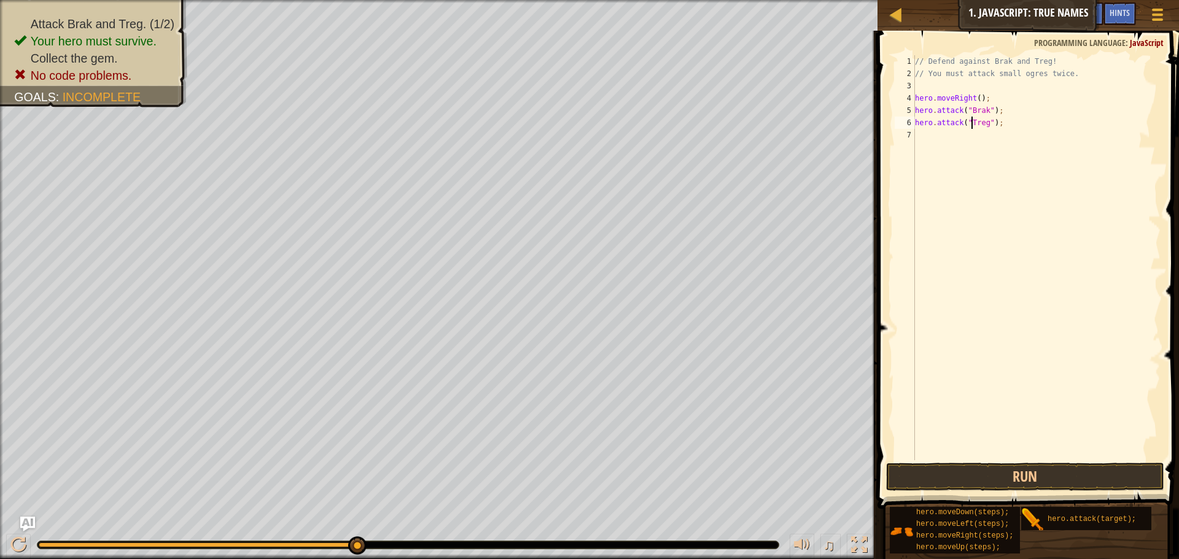
scroll to position [6, 5]
click at [1105, 475] on button "Run" at bounding box center [1025, 477] width 278 height 28
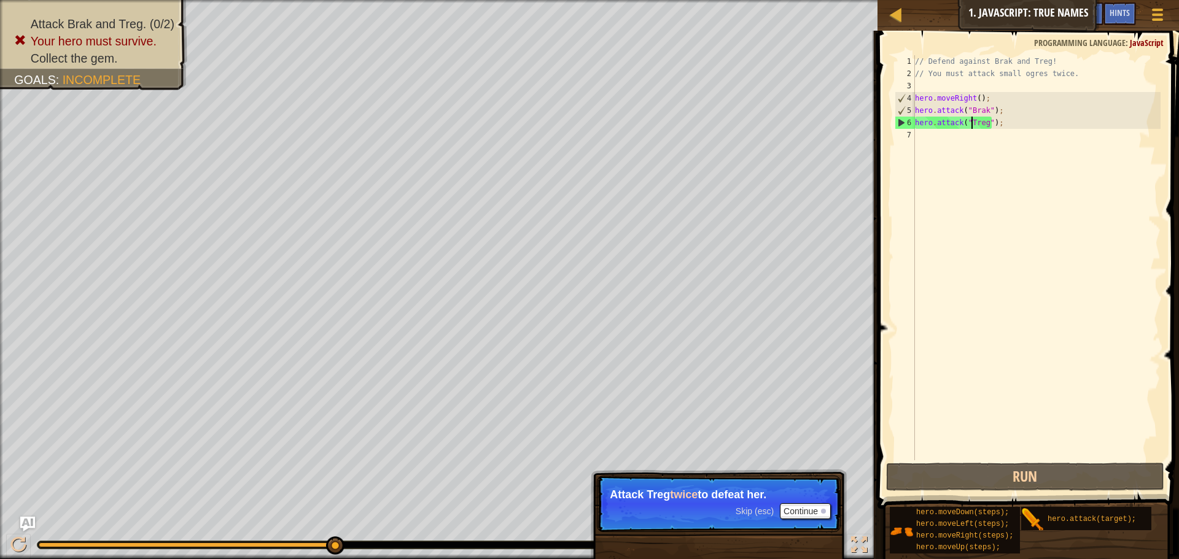
click at [1020, 113] on div "// Defend against Brak and Treg! // You must attack small ogres twice. hero . m…" at bounding box center [1037, 270] width 248 height 430
type textarea "hero.attack("Brak");"
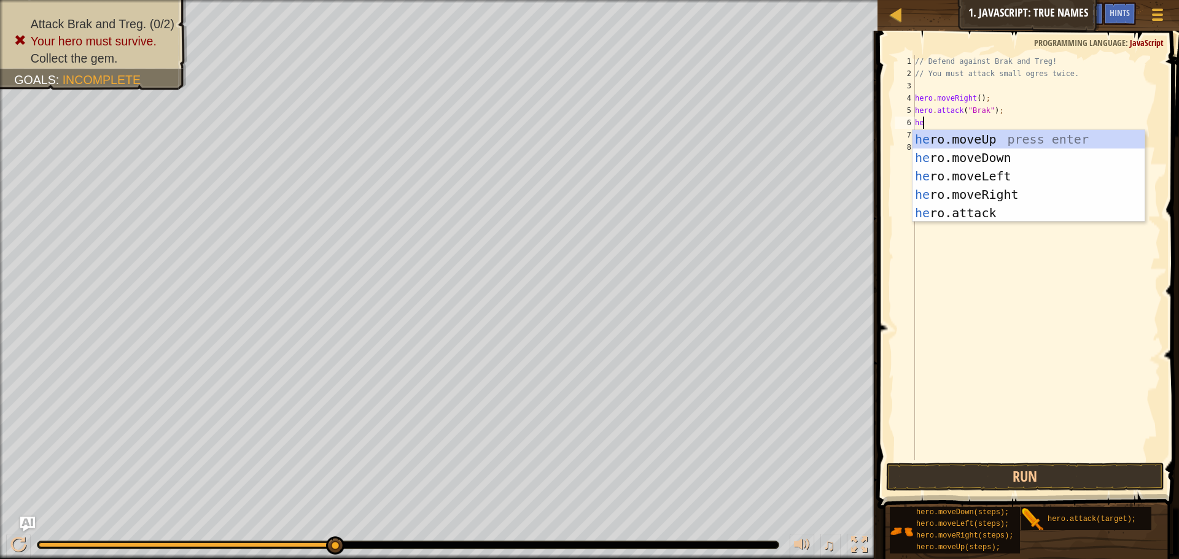
scroll to position [6, 1]
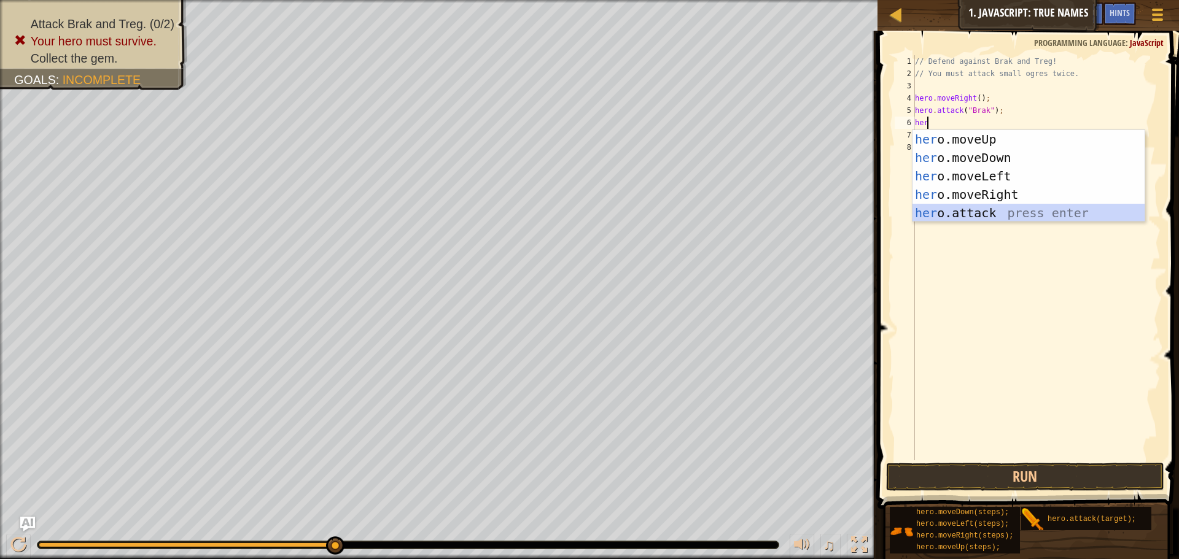
click at [988, 208] on div "her o.moveUp press enter her o.moveDown press enter her o.moveLeft press enter …" at bounding box center [1029, 194] width 232 height 129
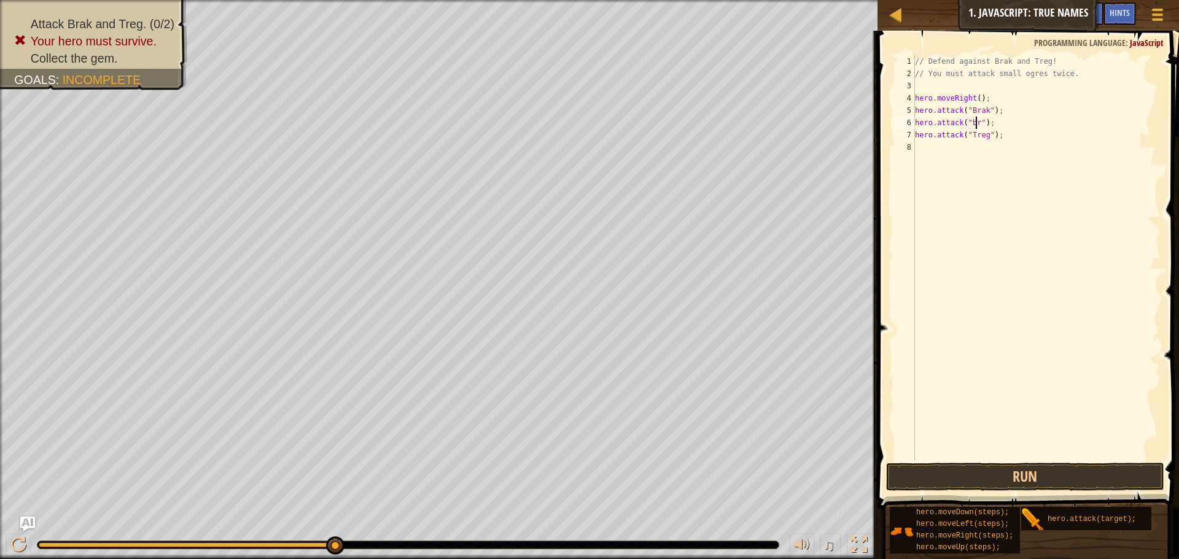
scroll to position [6, 5]
type textarea "hero.attack("Brak");"
click at [1007, 142] on div "// Defend against Brak and Treg! // You must attack small ogres twice. hero . m…" at bounding box center [1037, 270] width 248 height 430
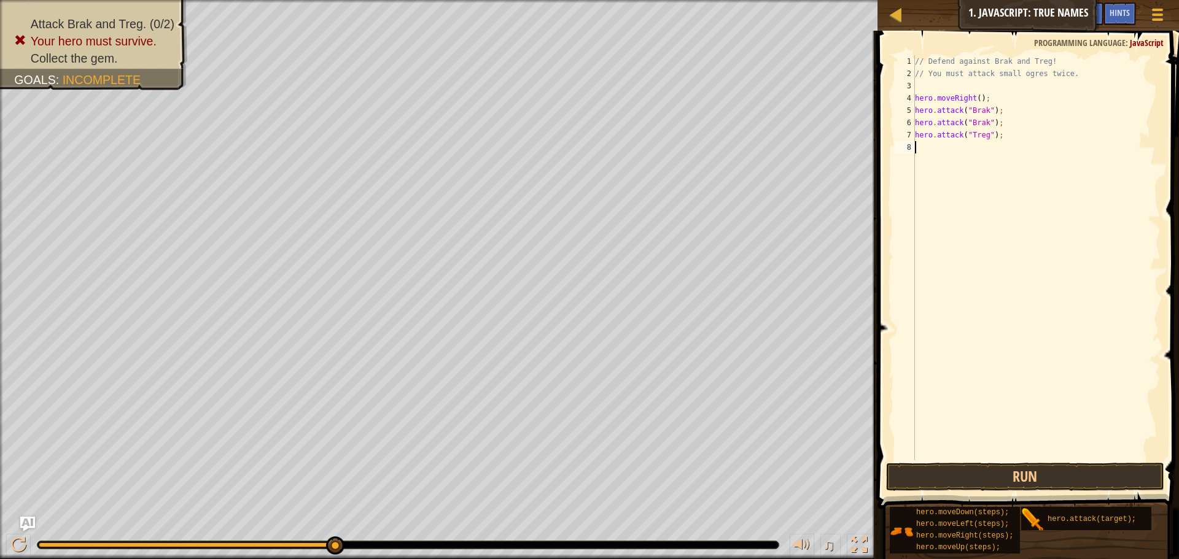
click at [1010, 142] on div "// Defend against Brak and Treg! // You must attack small ogres twice. hero . m…" at bounding box center [1037, 270] width 248 height 430
click at [1007, 139] on div "// Defend against Brak and Treg! // You must attack small ogres twice. hero . m…" at bounding box center [1037, 270] width 248 height 430
type textarea "hero.attack("Treg");"
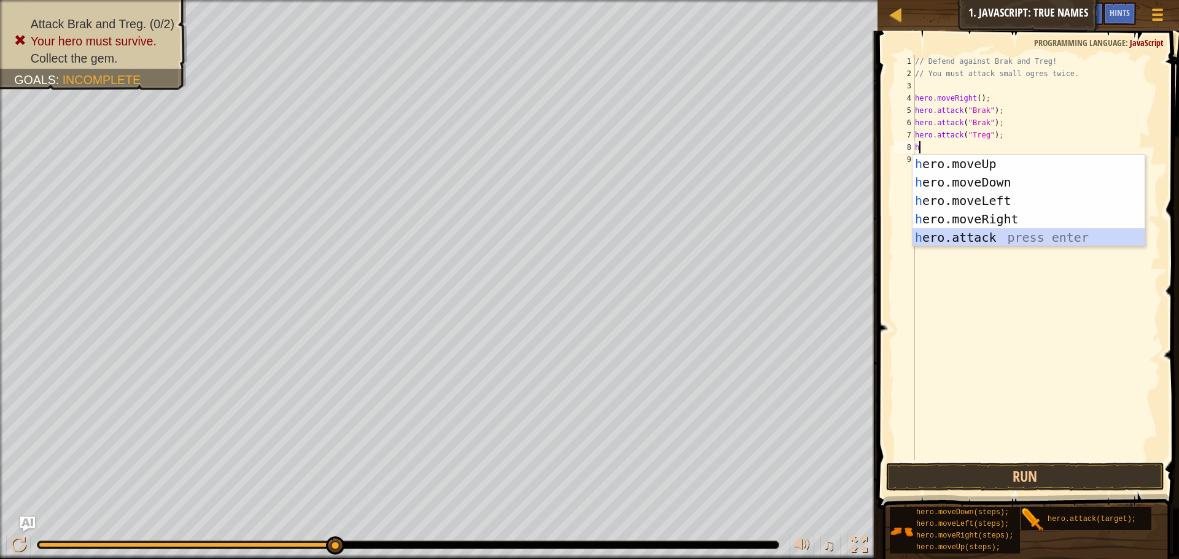
click at [984, 233] on div "h ero.moveUp press enter h ero.moveDown press enter h ero.moveLeft press enter …" at bounding box center [1029, 219] width 232 height 129
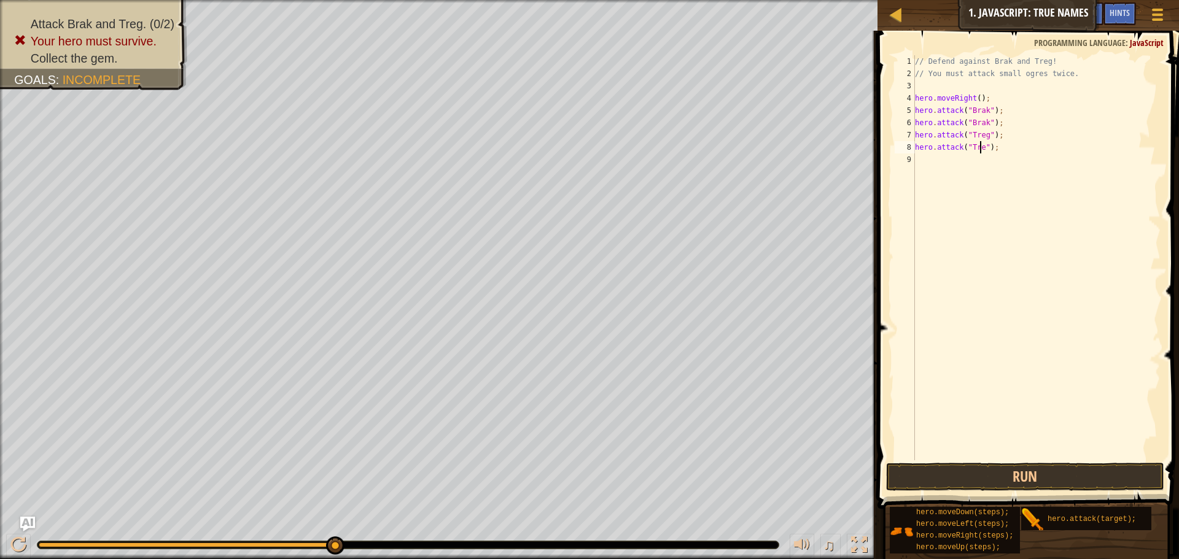
scroll to position [6, 6]
type textarea "hero.attack("Treg");"
click at [922, 465] on button "Run" at bounding box center [1025, 477] width 278 height 28
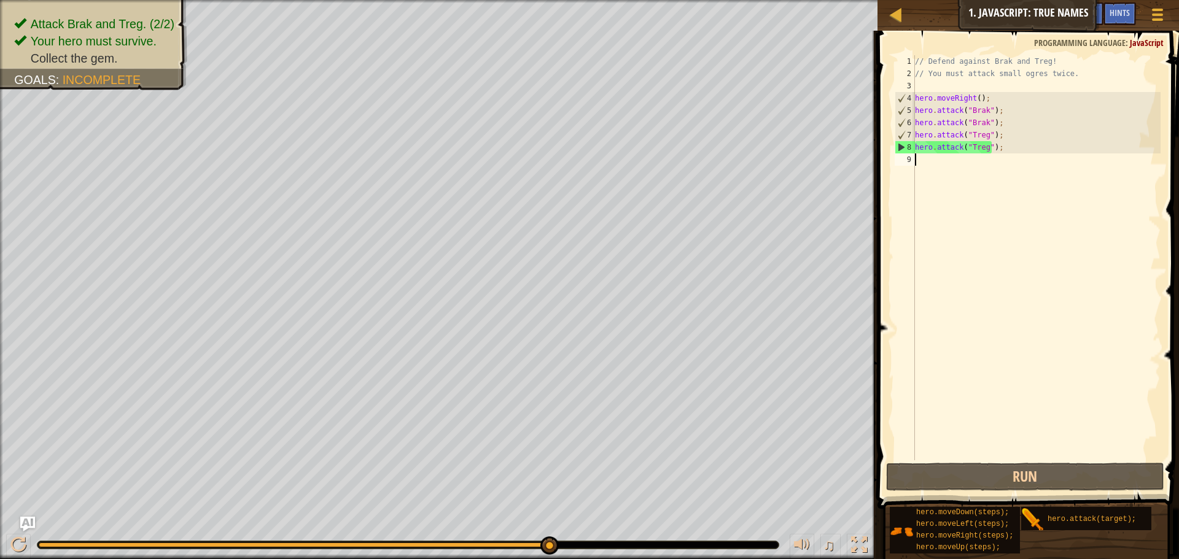
click at [939, 177] on div "// Defend against Brak and Treg! // You must attack small ogres twice. hero . m…" at bounding box center [1037, 270] width 248 height 430
type textarea "h"
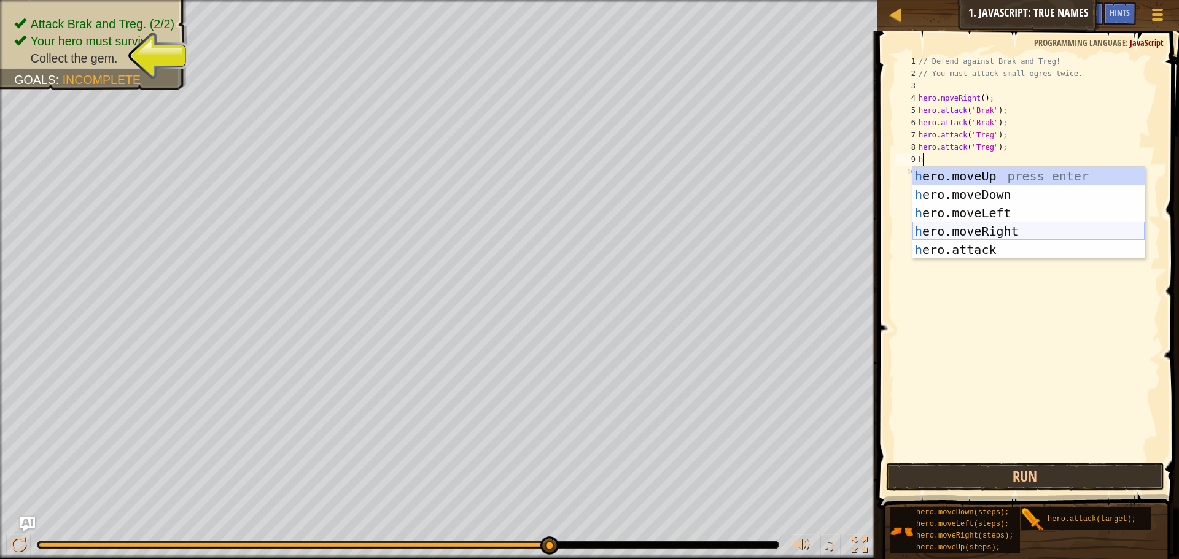
click at [997, 225] on div "h ero.moveUp press enter h ero.moveDown press enter h ero.moveLeft press enter …" at bounding box center [1029, 231] width 232 height 129
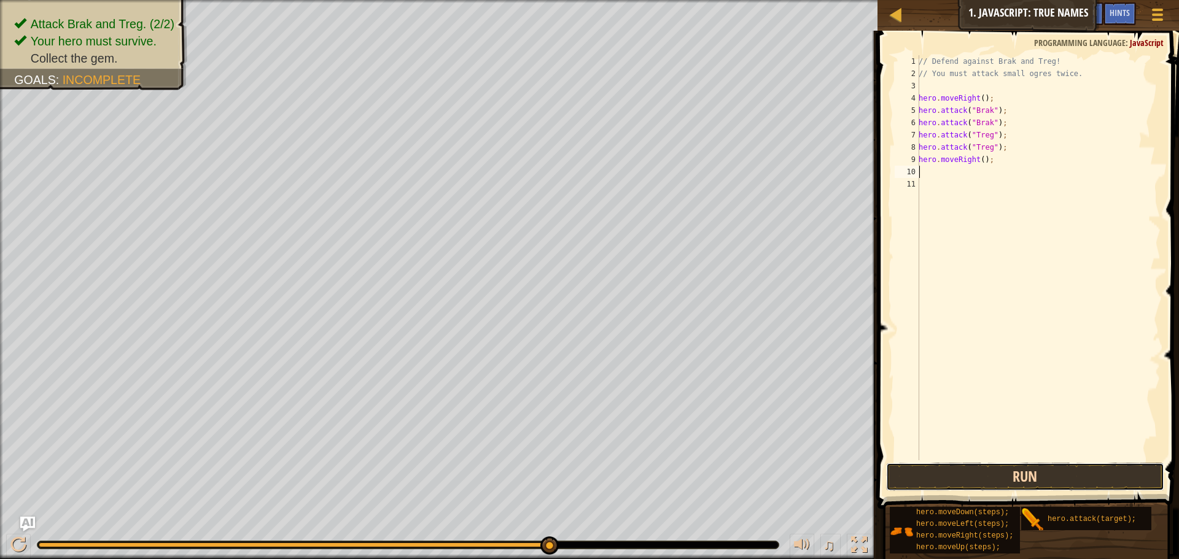
click at [955, 466] on button "Run" at bounding box center [1025, 477] width 278 height 28
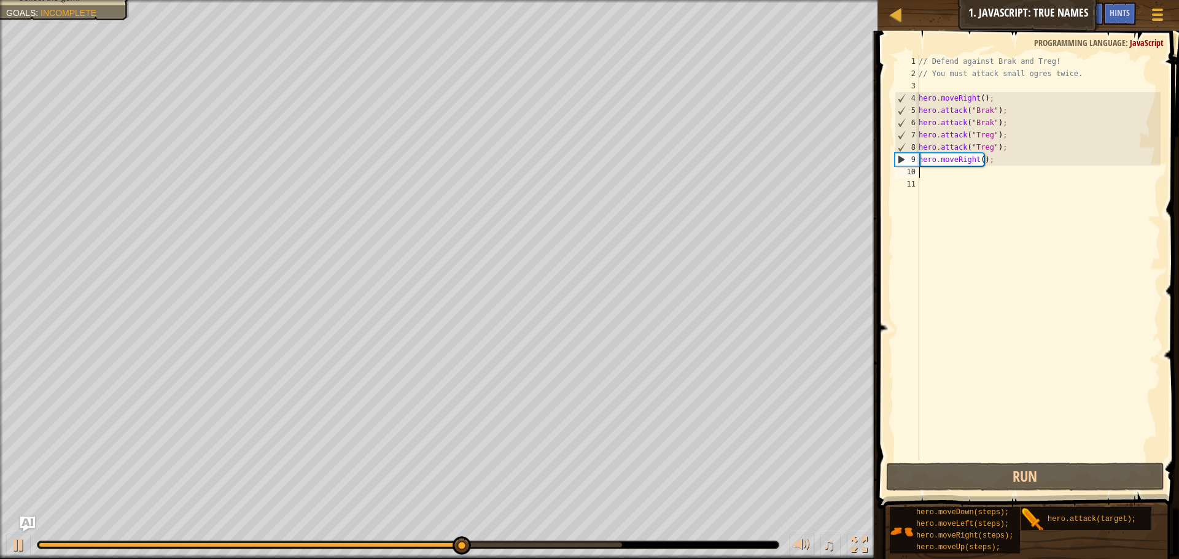
click at [999, 162] on div "// Defend against Brak and Treg! // You must attack small ogres twice. hero . m…" at bounding box center [1038, 270] width 244 height 430
click at [977, 158] on div "// Defend against Brak and Treg! // You must attack small ogres twice. hero . m…" at bounding box center [1038, 270] width 244 height 430
click at [980, 160] on div "// Defend against Brak and Treg! // You must attack small ogres twice. hero . m…" at bounding box center [1038, 270] width 244 height 430
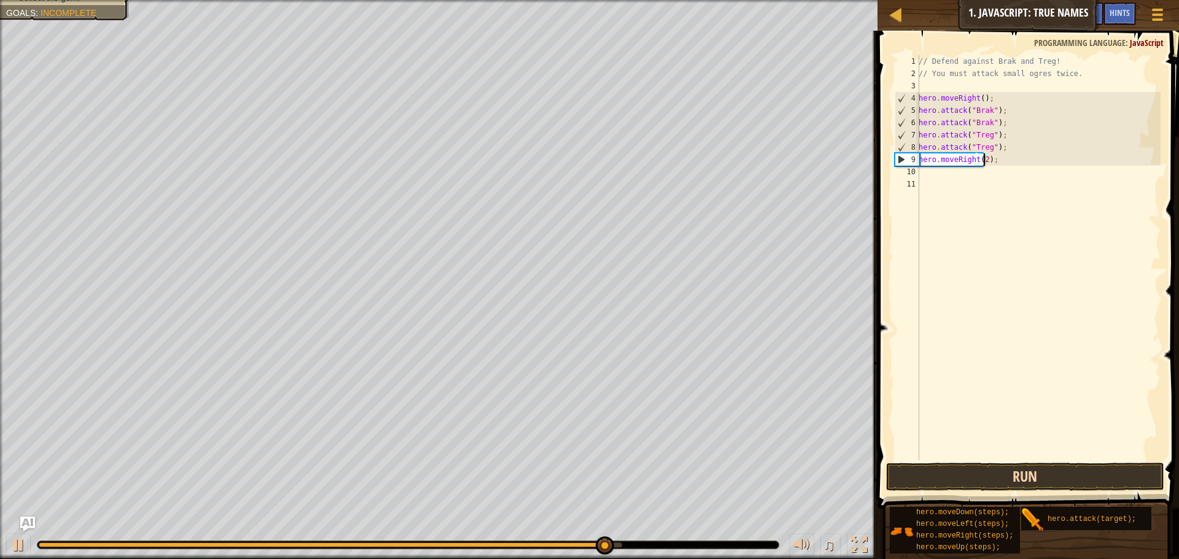
type textarea "hero.moveRight(2);"
click at [999, 467] on button "Run" at bounding box center [1025, 477] width 278 height 28
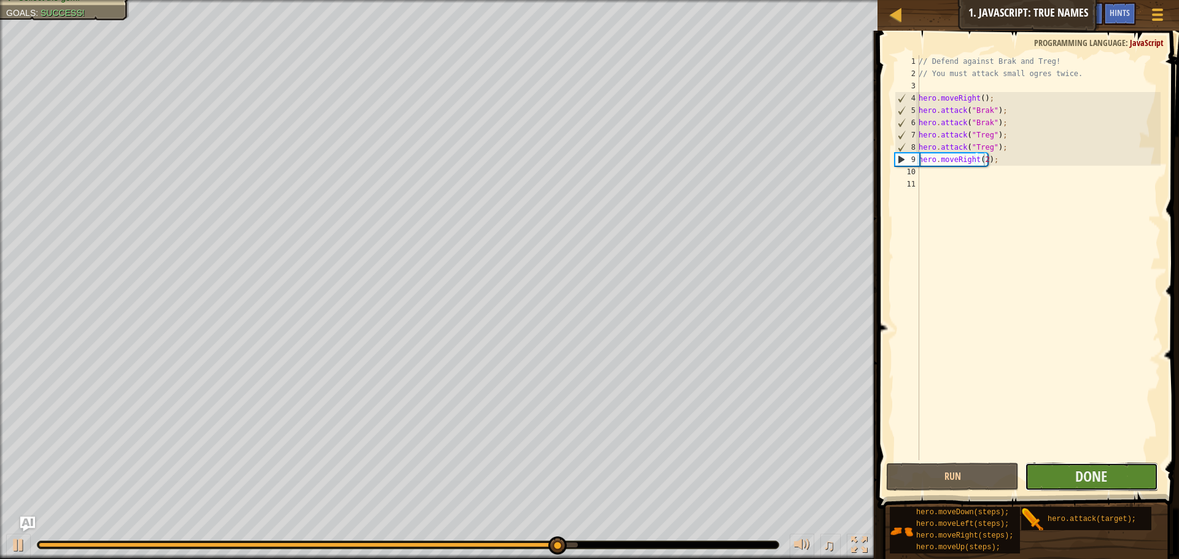
click at [1057, 469] on button "Done" at bounding box center [1091, 477] width 133 height 28
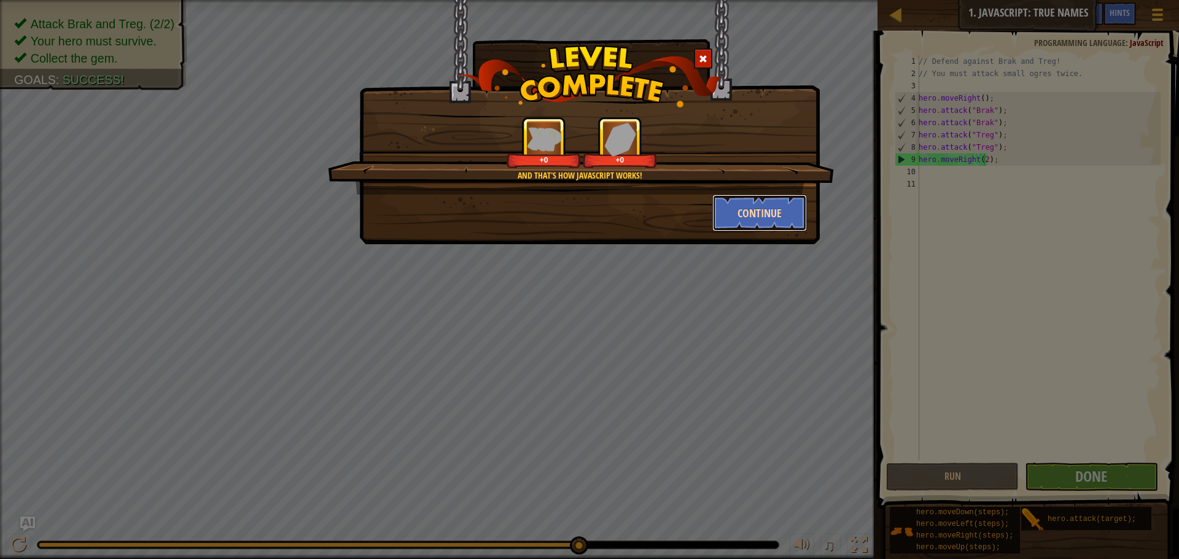
click at [762, 216] on button "Continue" at bounding box center [759, 213] width 95 height 37
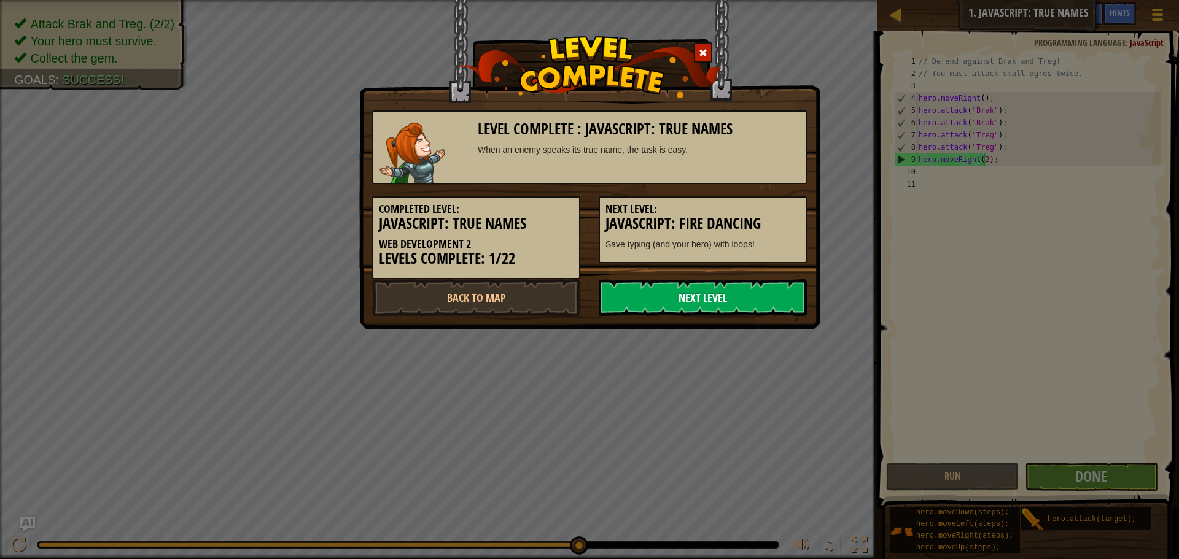
click at [727, 294] on link "Next Level" at bounding box center [703, 297] width 208 height 37
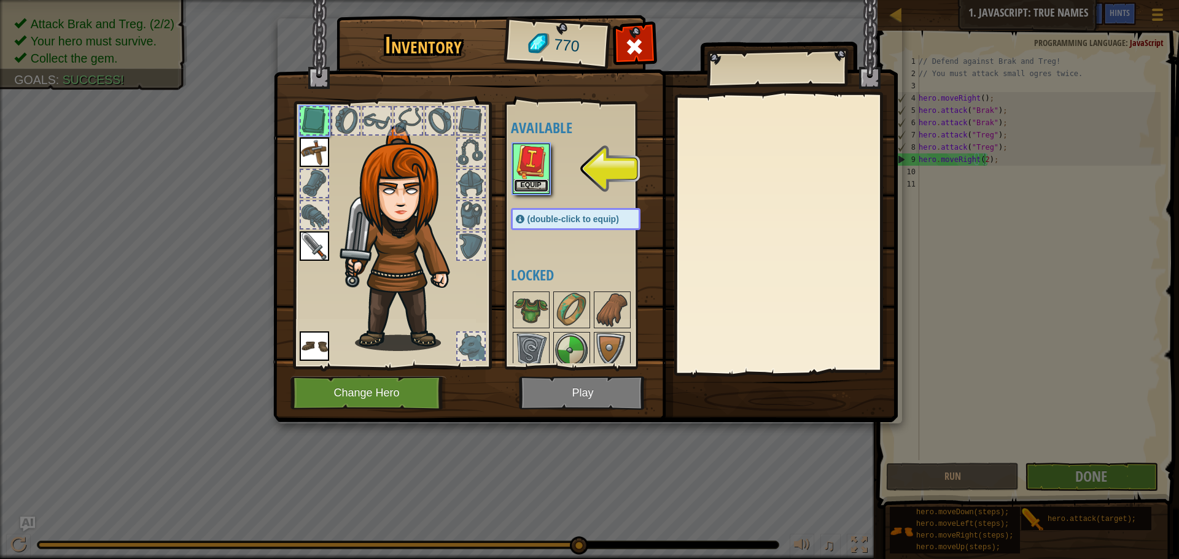
click at [539, 181] on button "Equip" at bounding box center [531, 185] width 34 height 13
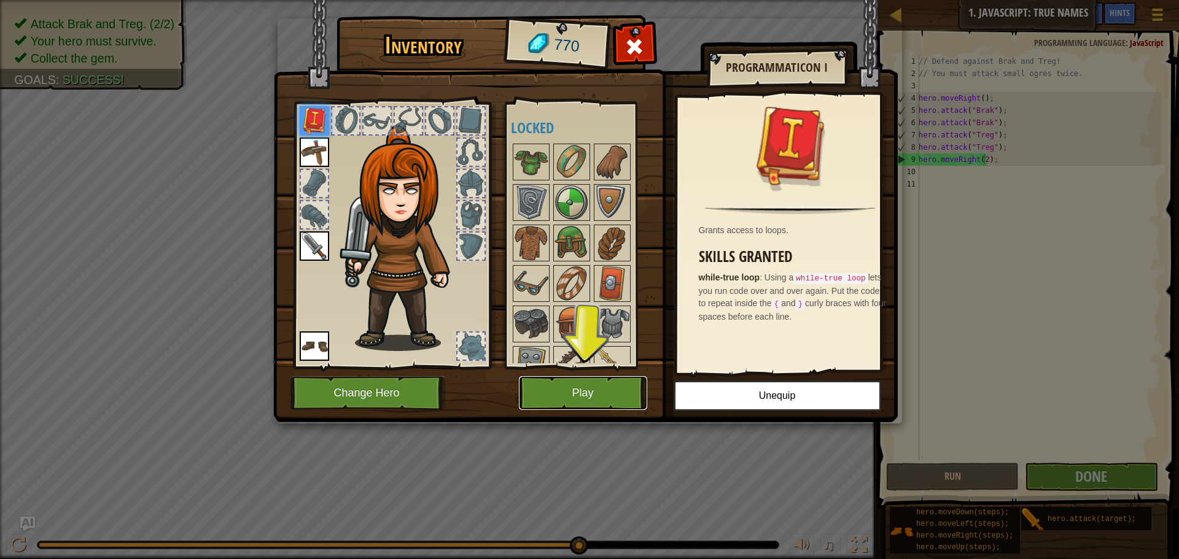
click at [591, 391] on button "Play" at bounding box center [583, 393] width 128 height 34
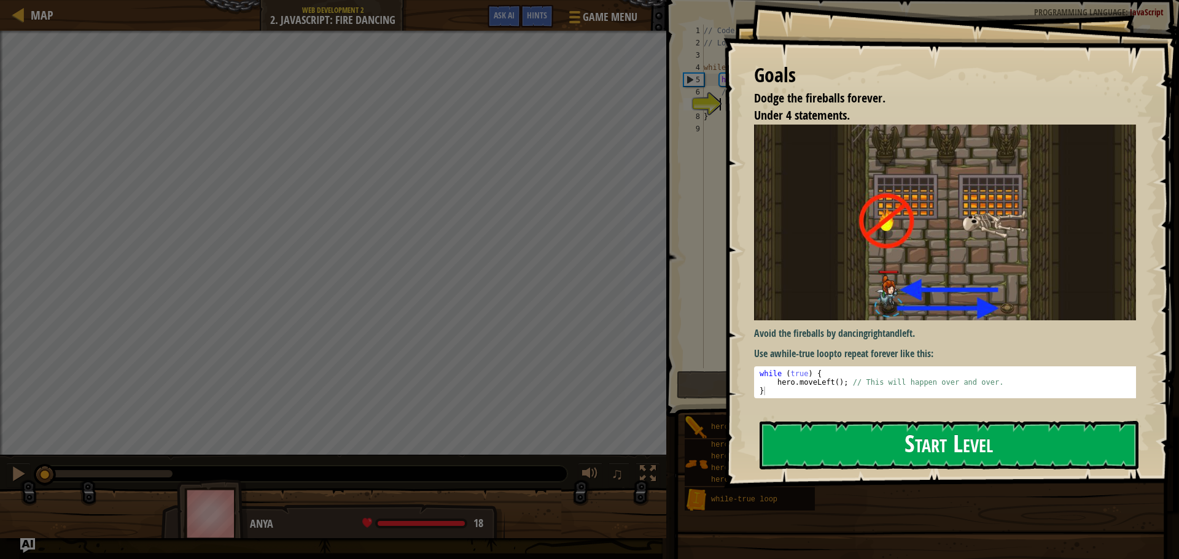
click at [808, 458] on button "Start Level" at bounding box center [949, 445] width 379 height 49
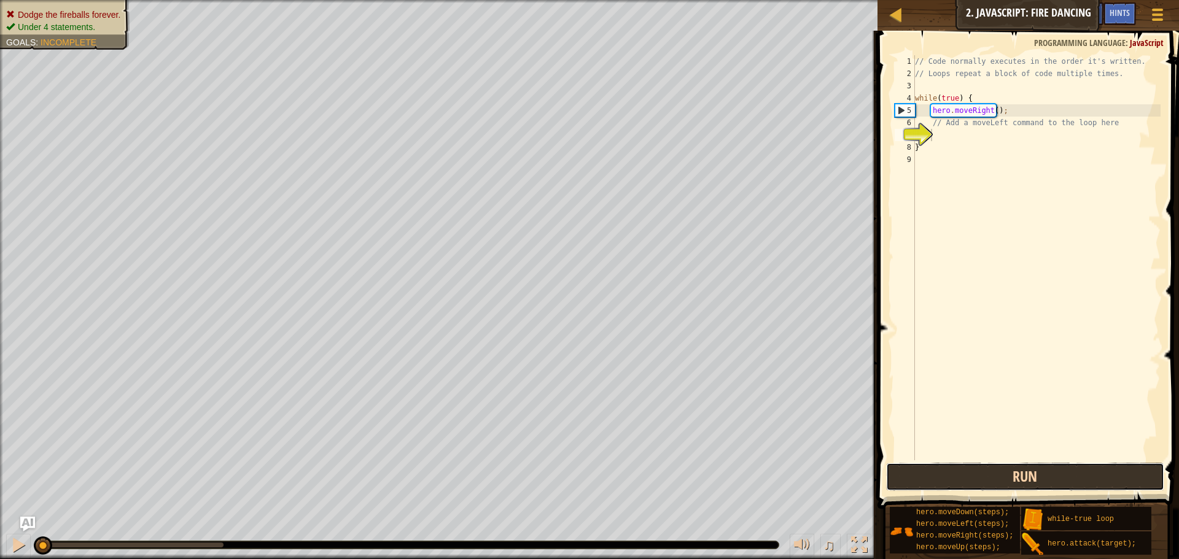
click at [991, 473] on button "Run" at bounding box center [1025, 477] width 278 height 28
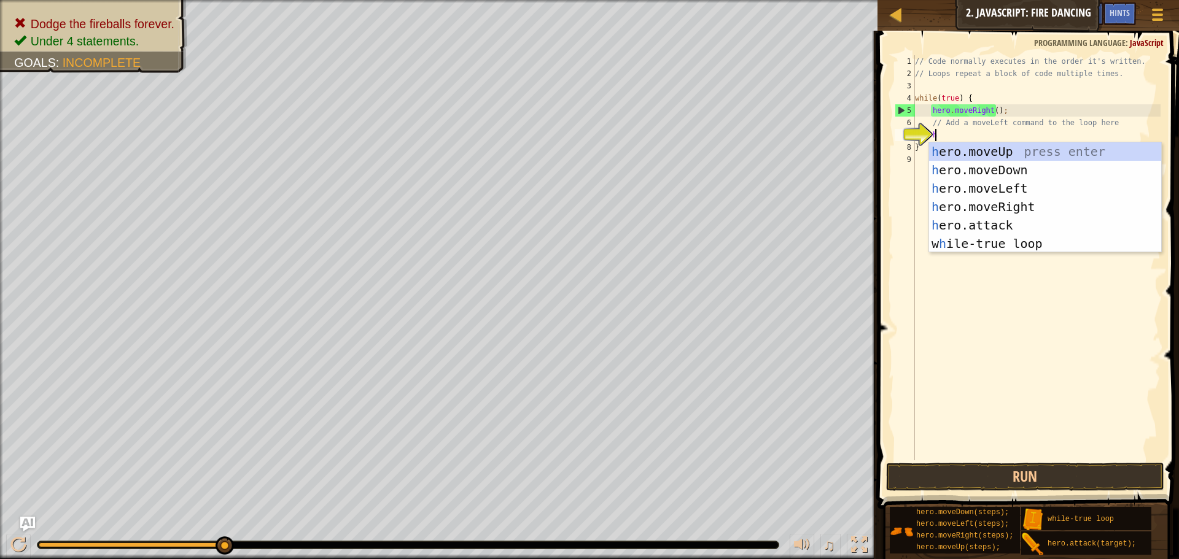
scroll to position [6, 1]
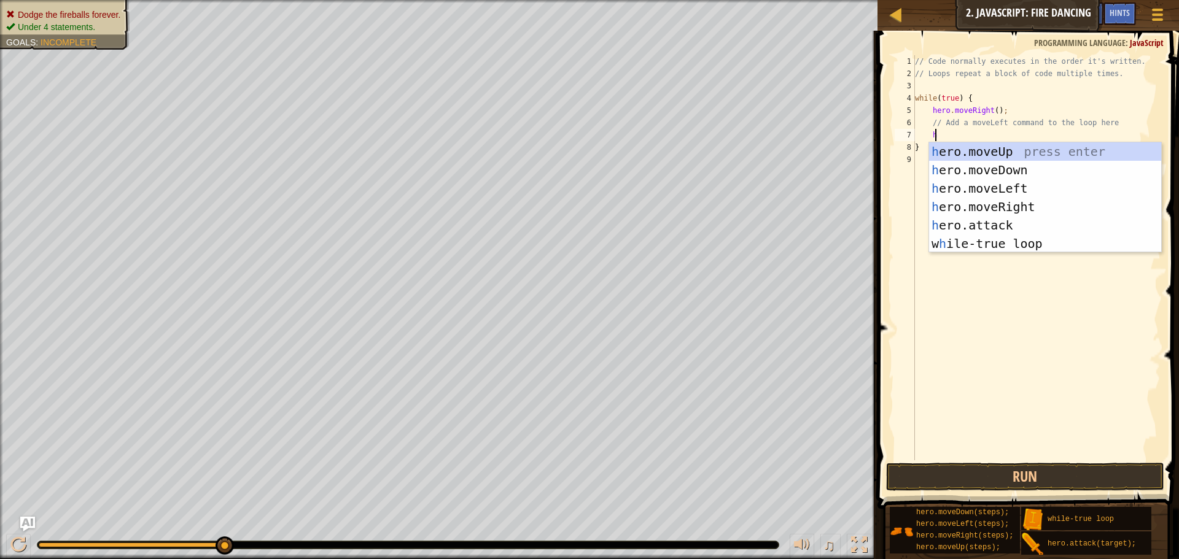
type textarea "h"
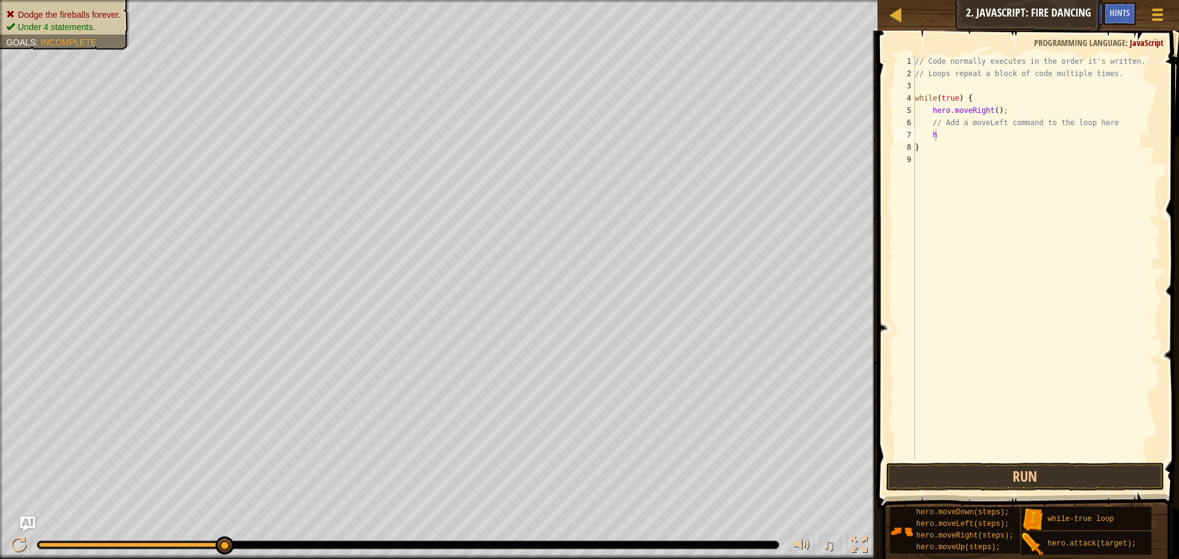
drag, startPoint x: 84, startPoint y: 10, endPoint x: 84, endPoint y: 18, distance: 8.6
click at [84, 18] on span "Dodge the fireballs forever." at bounding box center [69, 15] width 103 height 10
click at [950, 132] on div "// Code normally executes in the order it's written. // Loops repeat a block of…" at bounding box center [1037, 270] width 248 height 430
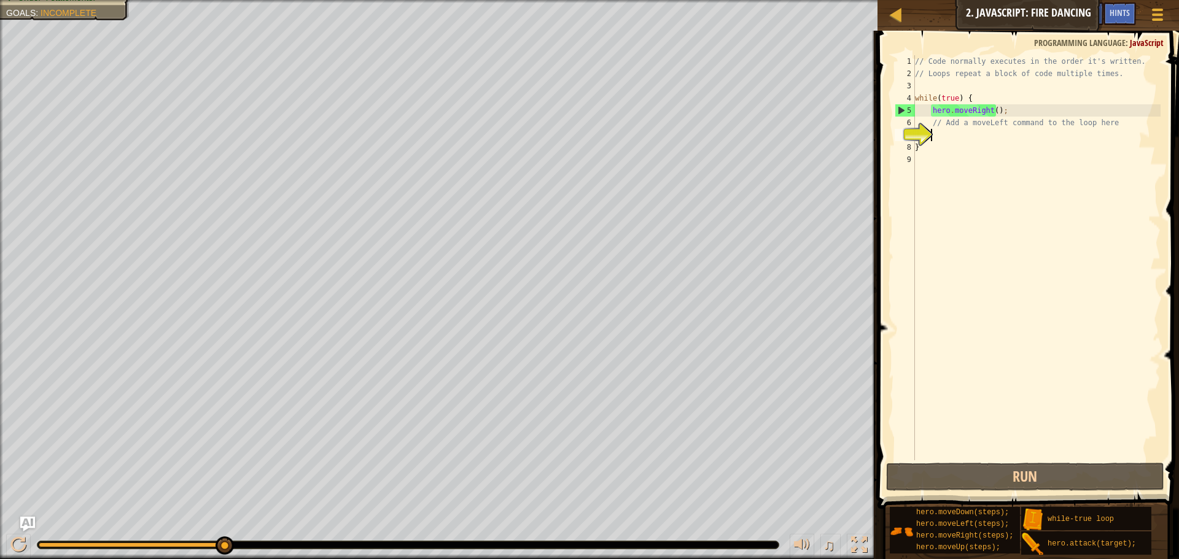
type textarea "m"
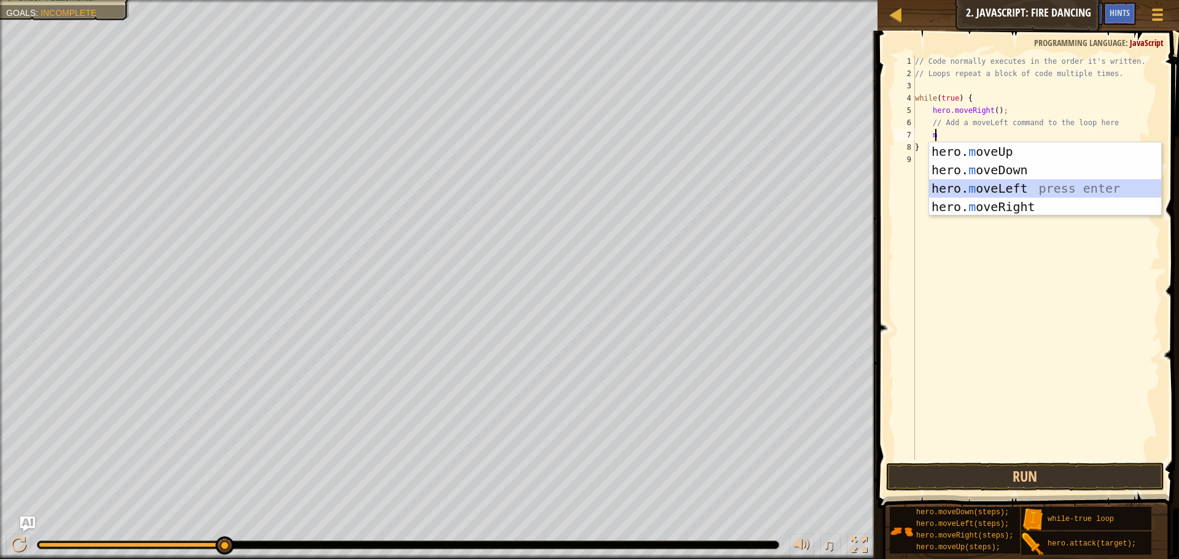
click at [997, 188] on div "hero. m oveUp press enter hero. m oveDown press enter hero. m oveLeft press ent…" at bounding box center [1045, 197] width 232 height 111
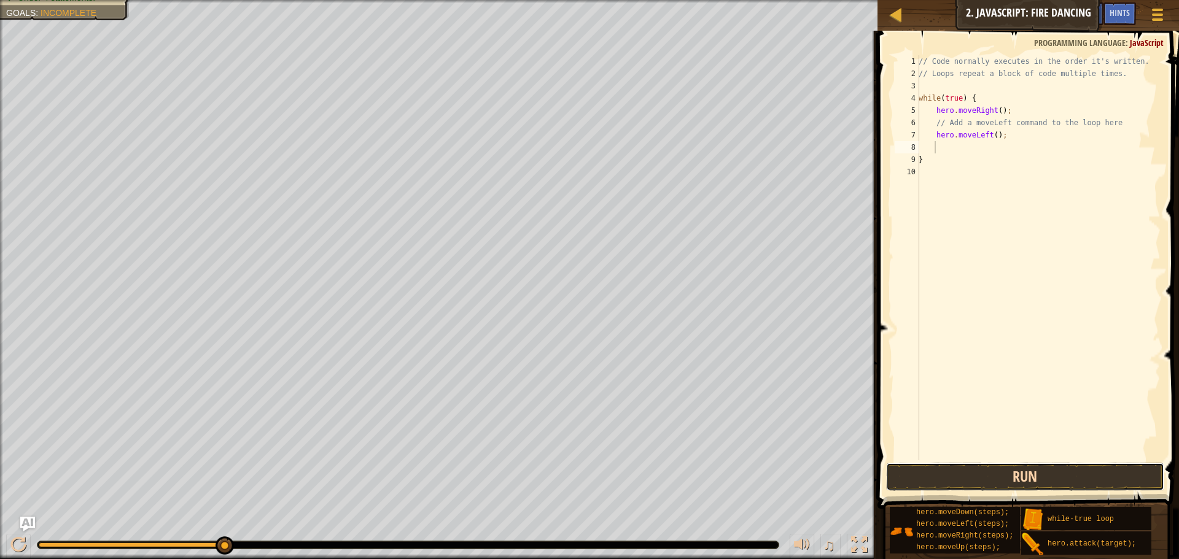
click at [1008, 472] on button "Run" at bounding box center [1025, 477] width 278 height 28
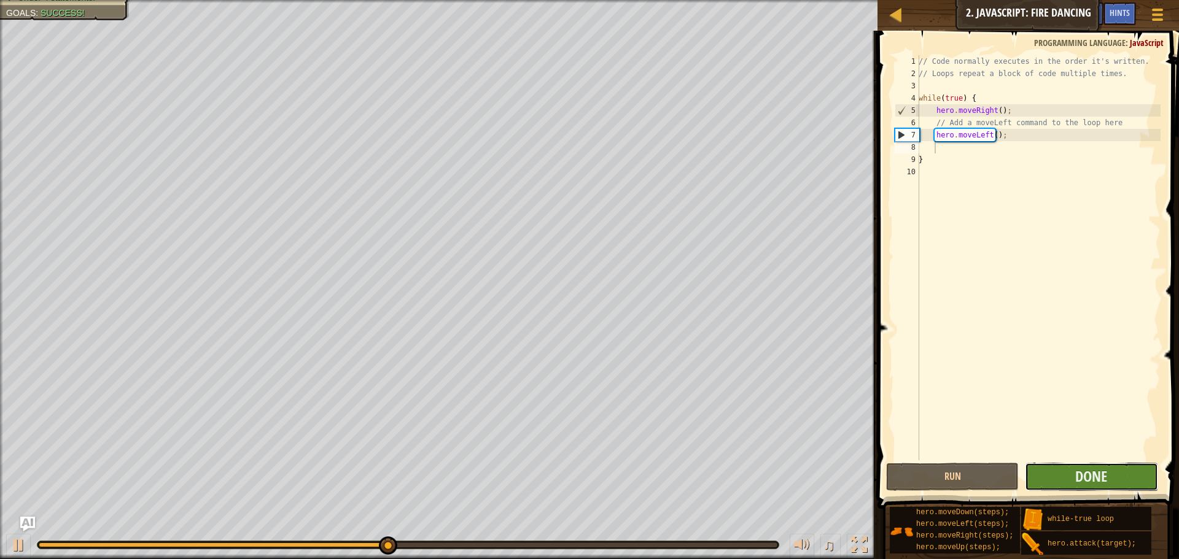
click at [1050, 473] on button "Done" at bounding box center [1091, 477] width 133 height 28
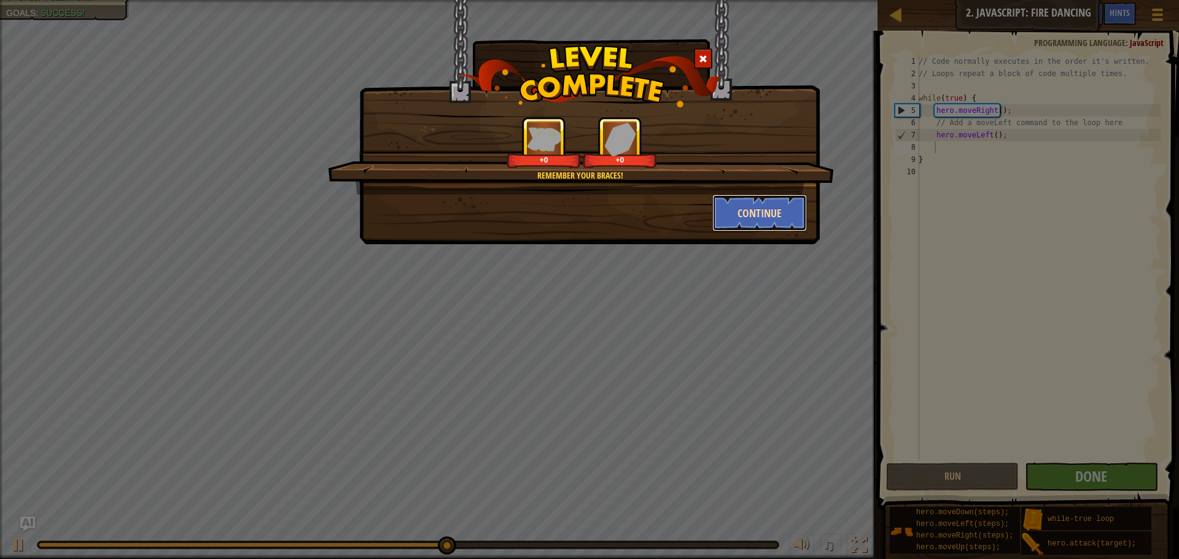
click at [778, 213] on button "Continue" at bounding box center [759, 213] width 95 height 37
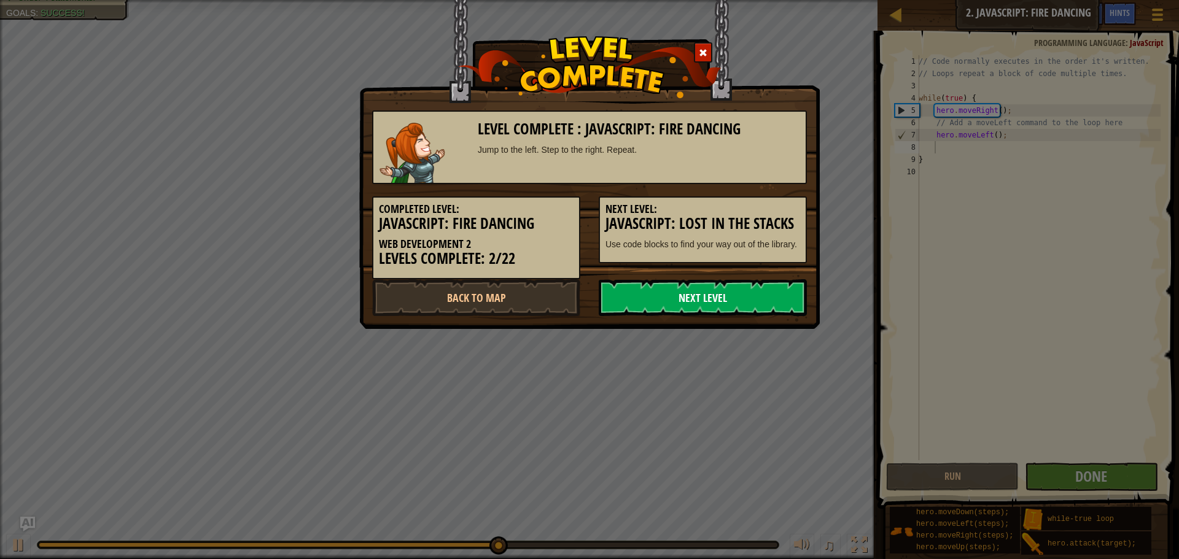
click at [762, 287] on link "Next Level" at bounding box center [703, 297] width 208 height 37
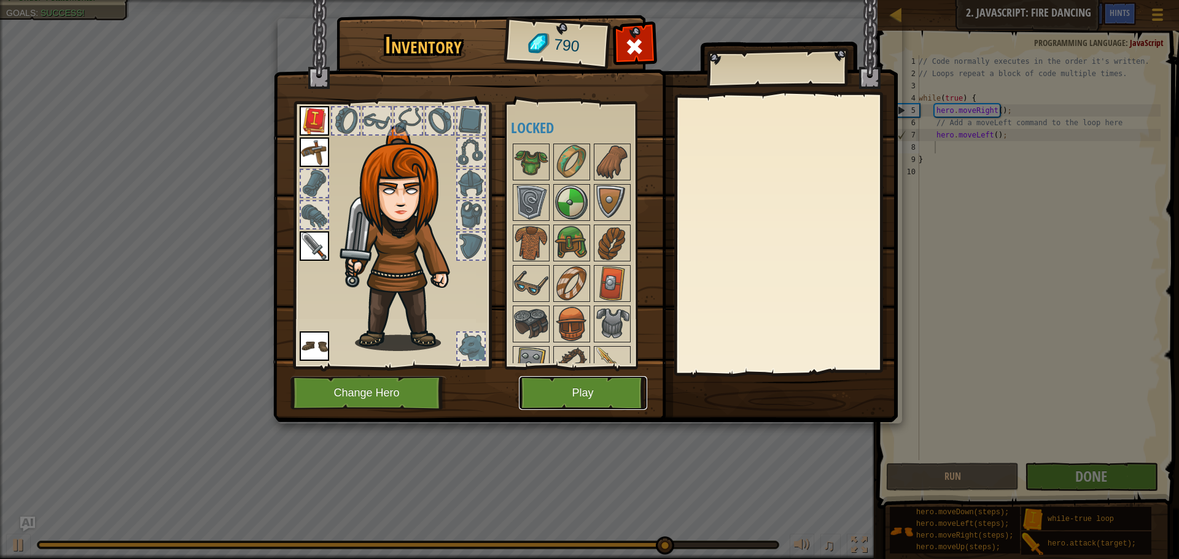
click at [554, 387] on button "Play" at bounding box center [583, 393] width 128 height 34
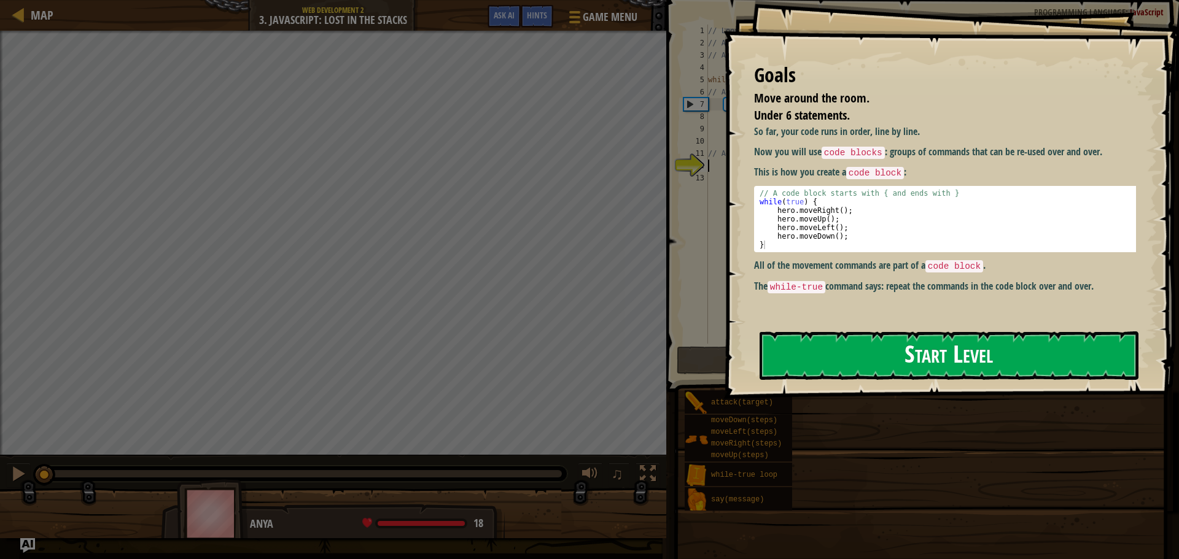
click at [828, 332] on button "Start Level" at bounding box center [949, 356] width 379 height 49
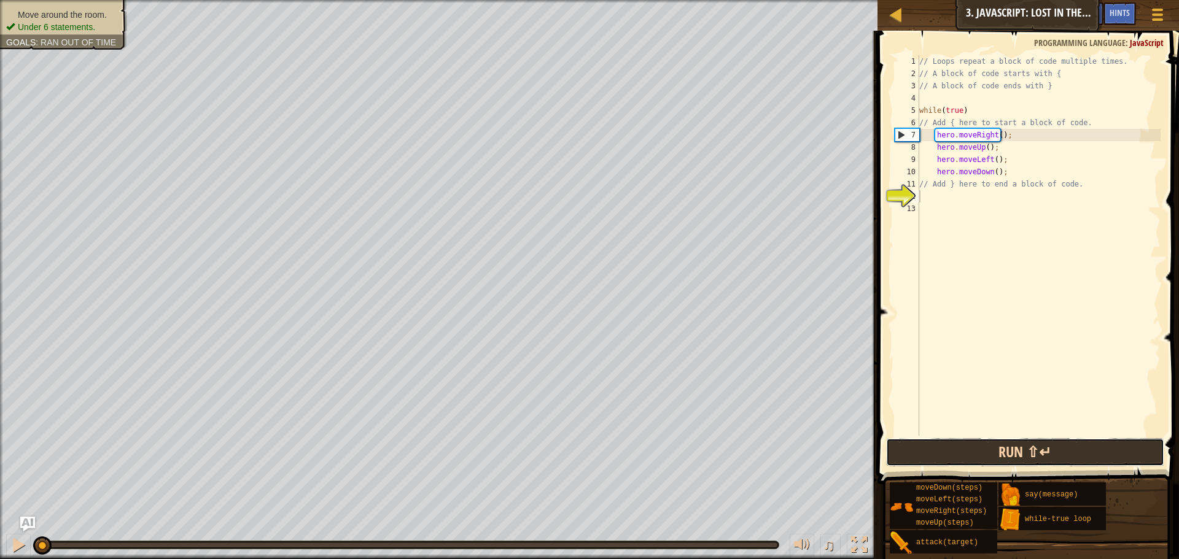
click at [950, 454] on button "Run ⇧↵" at bounding box center [1025, 452] width 278 height 28
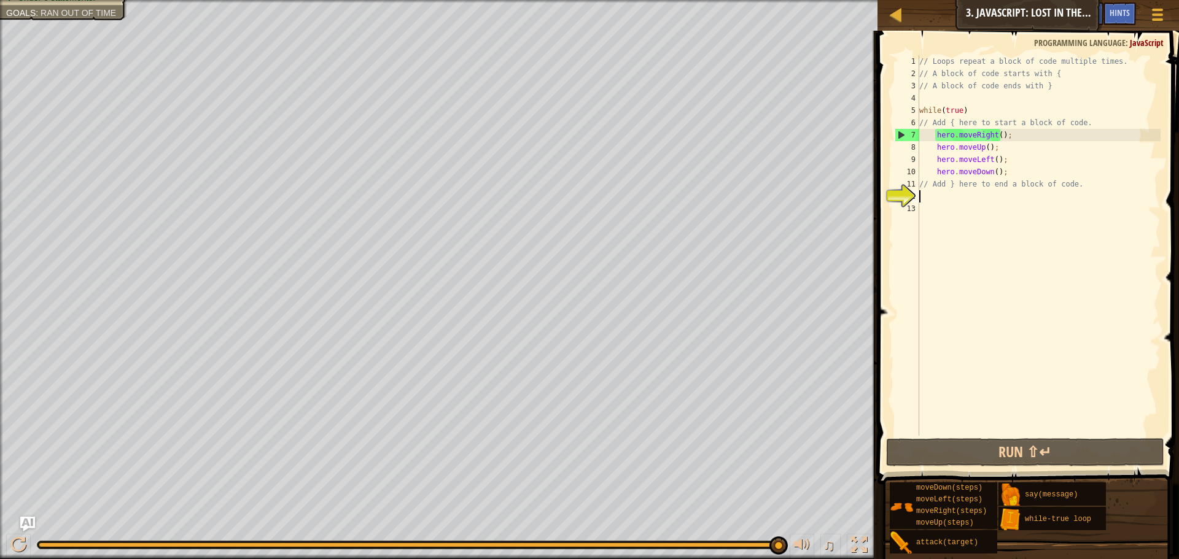
type textarea "h"
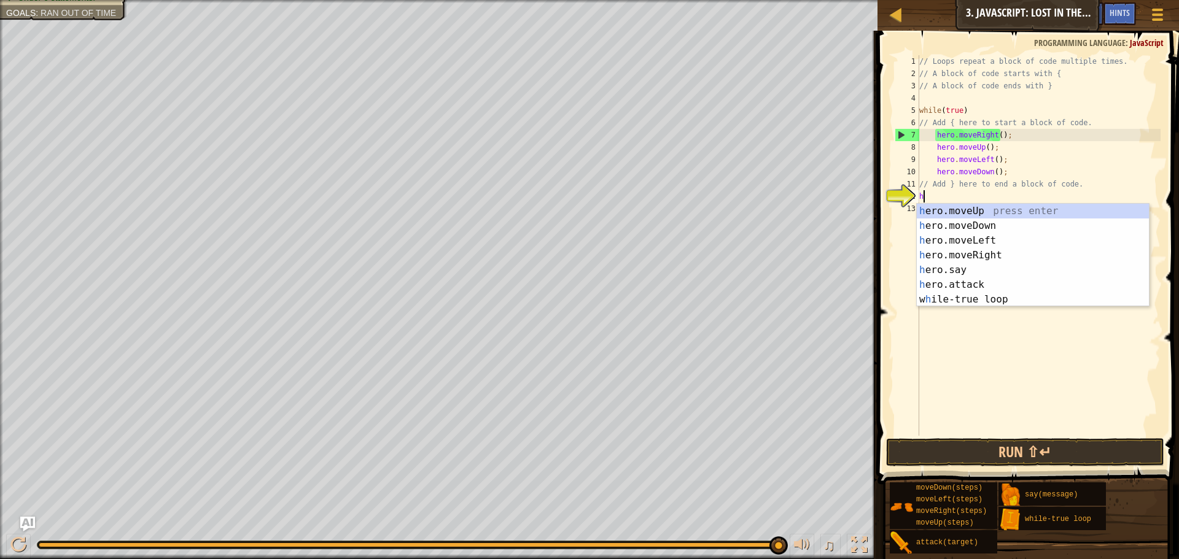
scroll to position [6, 0]
click at [985, 227] on div "h ero.moveUp press enter h ero.moveDown press enter h ero.moveLeft press enter …" at bounding box center [1033, 270] width 232 height 133
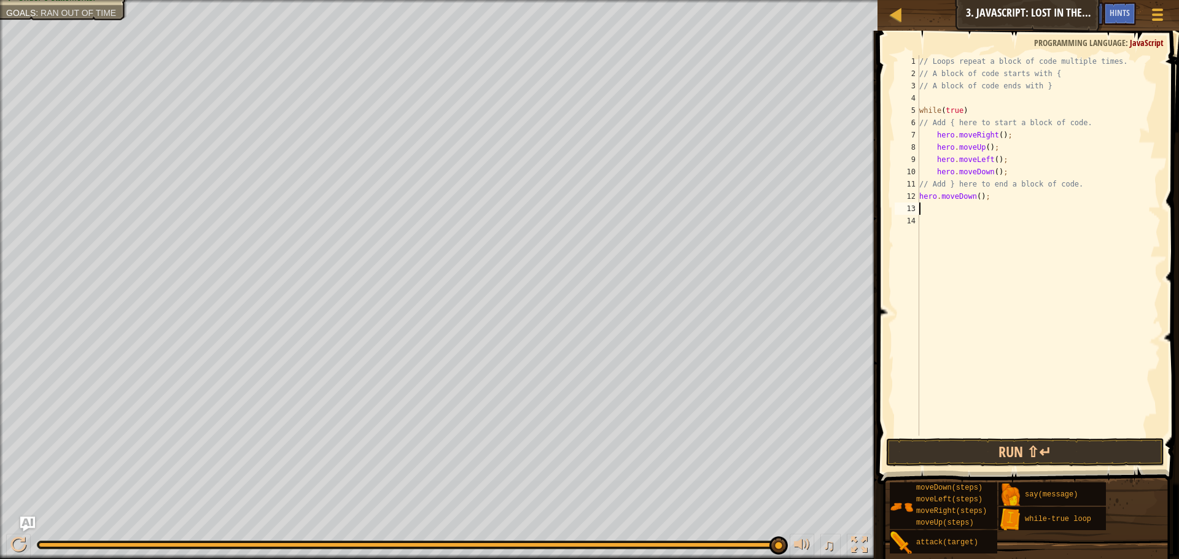
type textarea "h"
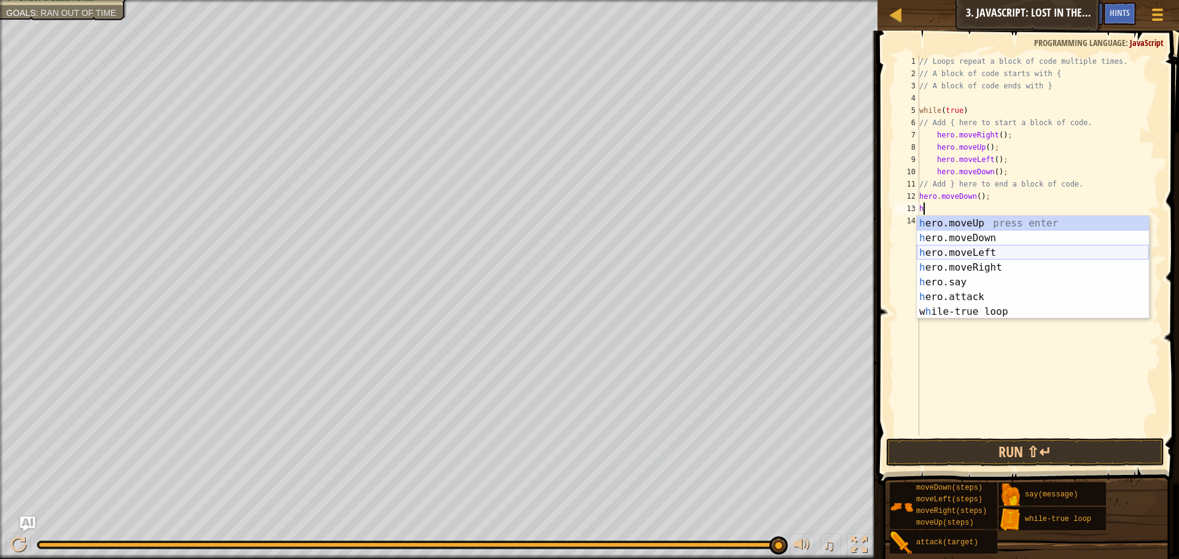
click at [964, 249] on div "h ero.moveUp press enter h ero.moveDown press enter h ero.moveLeft press enter …" at bounding box center [1033, 282] width 232 height 133
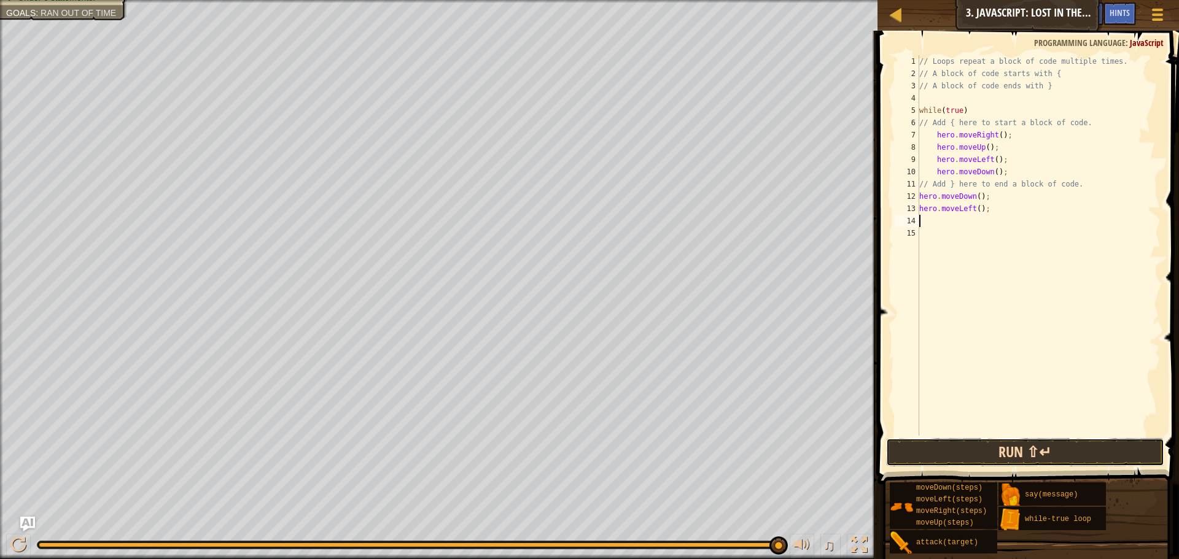
click at [995, 445] on button "Run ⇧↵" at bounding box center [1025, 452] width 278 height 28
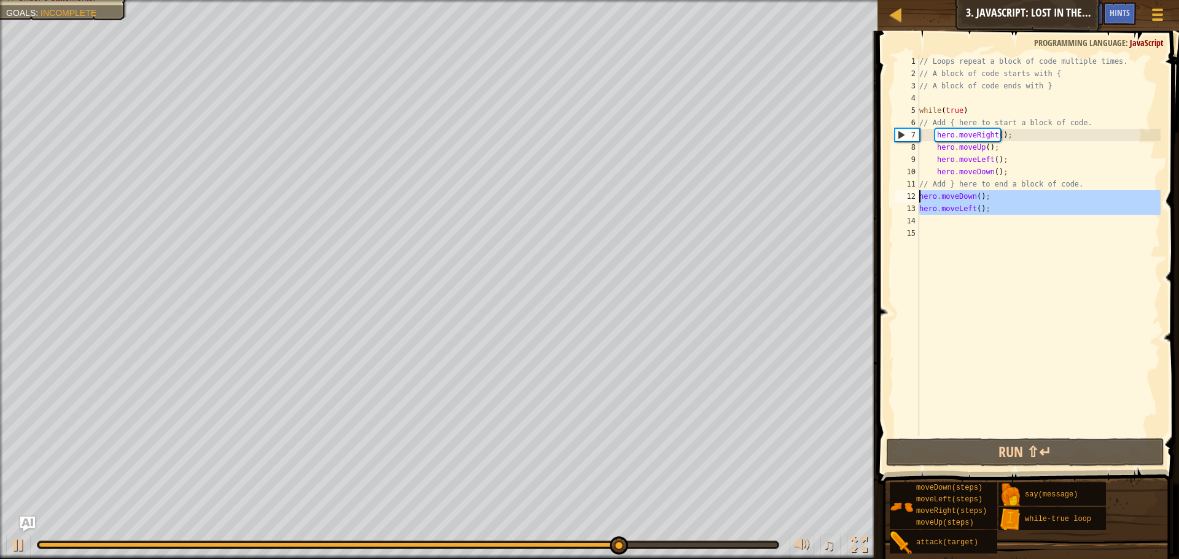
drag, startPoint x: 993, startPoint y: 219, endPoint x: 921, endPoint y: 193, distance: 76.9
click at [921, 193] on div "// Loops repeat a block of code multiple times. // A block of code starts with …" at bounding box center [1039, 257] width 244 height 405
type textarea "hero.moveDown(); hero.moveLeft();"
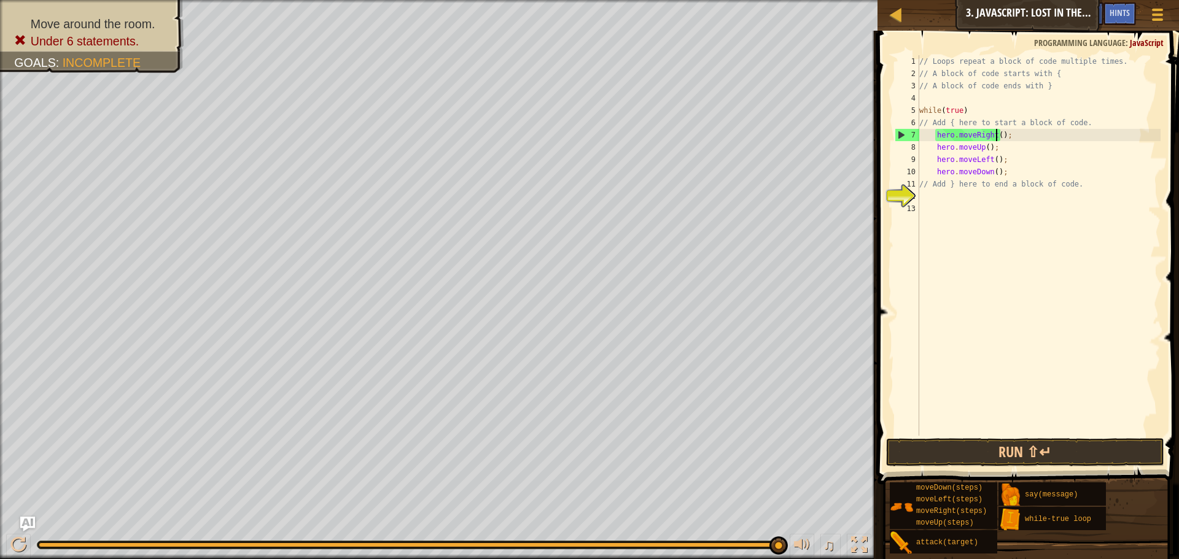
click at [996, 134] on div "// Loops repeat a block of code multiple times. // A block of code starts with …" at bounding box center [1039, 257] width 244 height 405
click at [983, 147] on div "// Loops repeat a block of code multiple times. // A block of code starts with …" at bounding box center [1039, 257] width 244 height 405
click at [993, 163] on div "// Loops repeat a block of code multiple times. // A block of code starts with …" at bounding box center [1039, 257] width 244 height 405
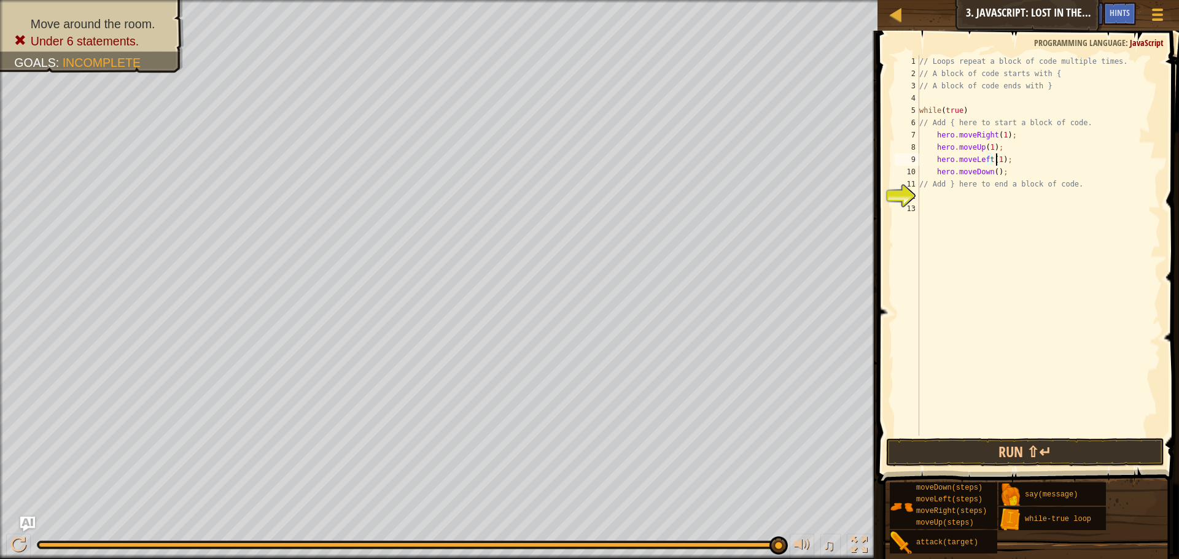
click at [993, 172] on div "// Loops repeat a block of code multiple times. // A block of code starts with …" at bounding box center [1039, 257] width 244 height 405
click at [1009, 454] on button "Run ⇧↵" at bounding box center [1025, 452] width 278 height 28
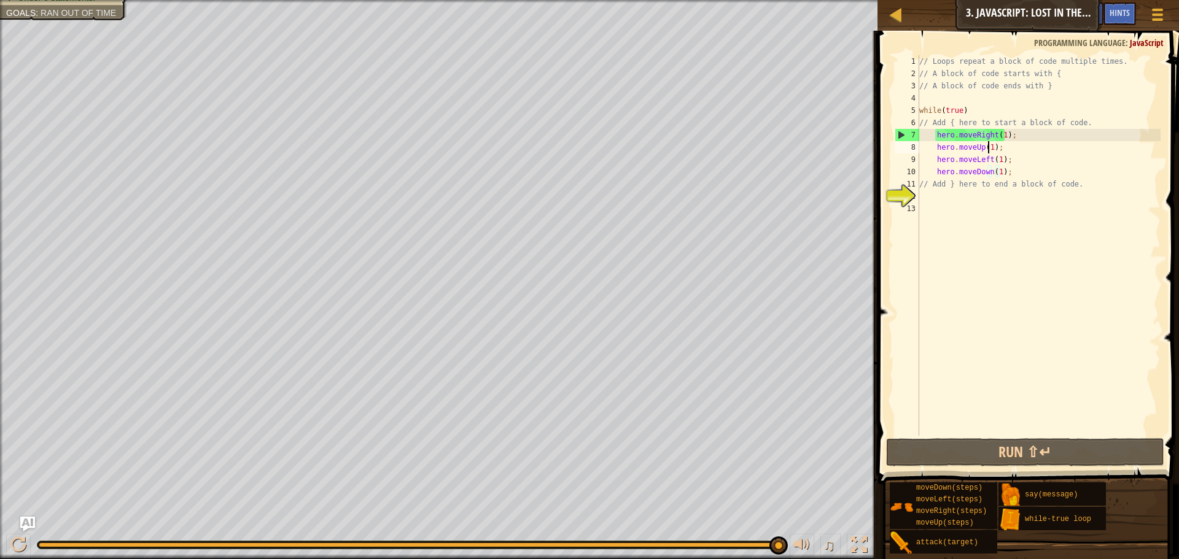
click at [987, 146] on div "// Loops repeat a block of code multiple times. // A block of code starts with …" at bounding box center [1039, 257] width 244 height 405
type textarea "hero.moveUp(1);"
click at [938, 195] on div "// Loops repeat a block of code multiple times. // A block of code starts with …" at bounding box center [1039, 257] width 244 height 405
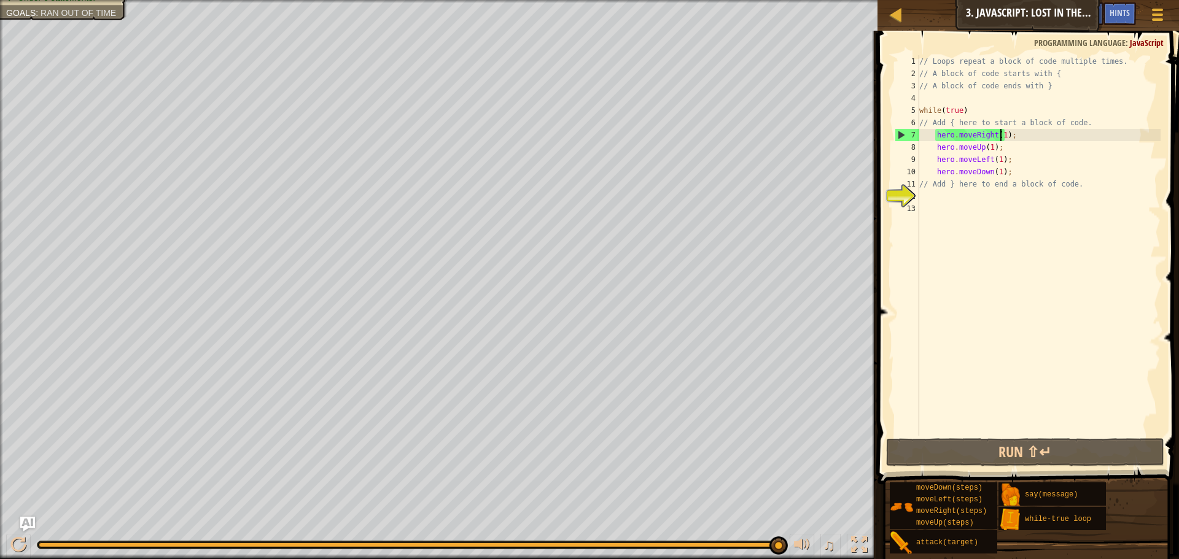
click at [999, 132] on div "// Loops repeat a block of code multiple times. // A block of code starts with …" at bounding box center [1039, 257] width 244 height 405
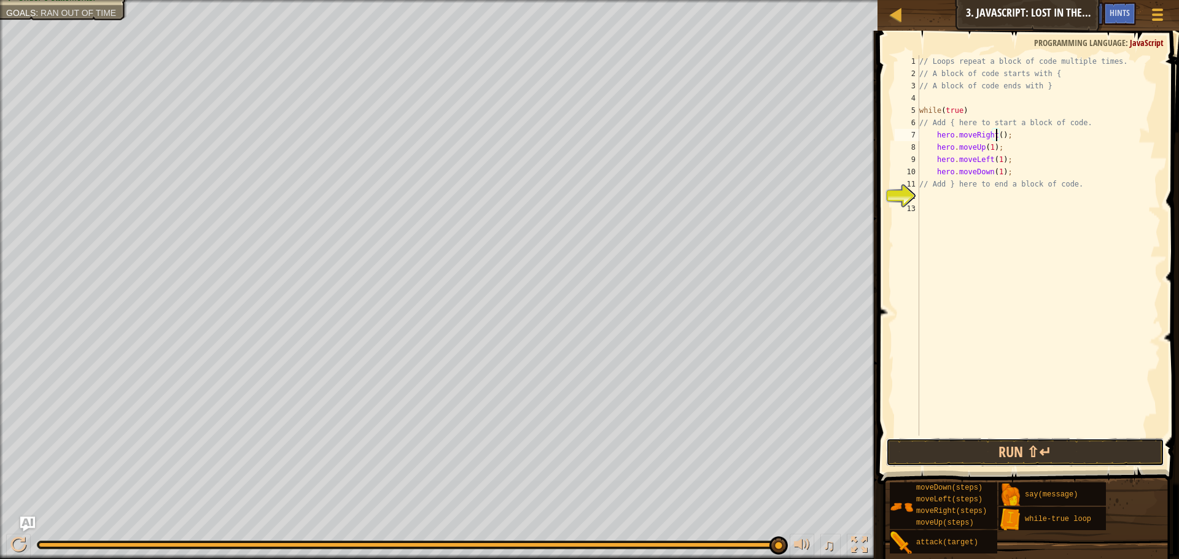
drag, startPoint x: 990, startPoint y: 450, endPoint x: 984, endPoint y: 438, distance: 13.5
click at [986, 440] on button "Run ⇧↵" at bounding box center [1025, 452] width 278 height 28
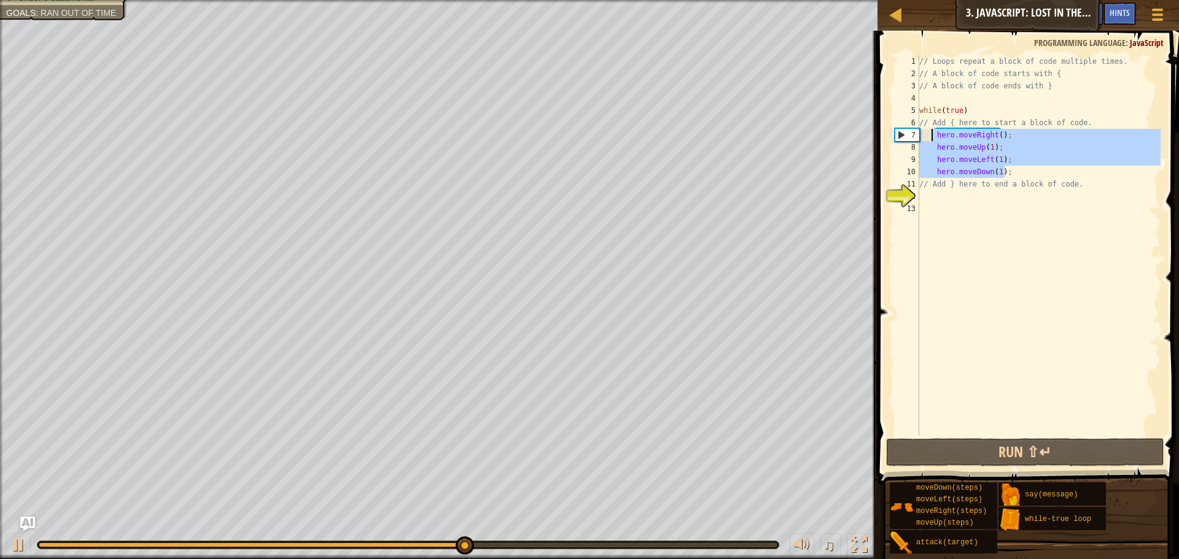
drag, startPoint x: 1010, startPoint y: 175, endPoint x: 933, endPoint y: 131, distance: 88.6
click at [933, 131] on div "// Loops repeat a block of code multiple times. // A block of code starts with …" at bounding box center [1039, 257] width 244 height 405
type textarea "hero.moveRight(); hero.moveUp(1);"
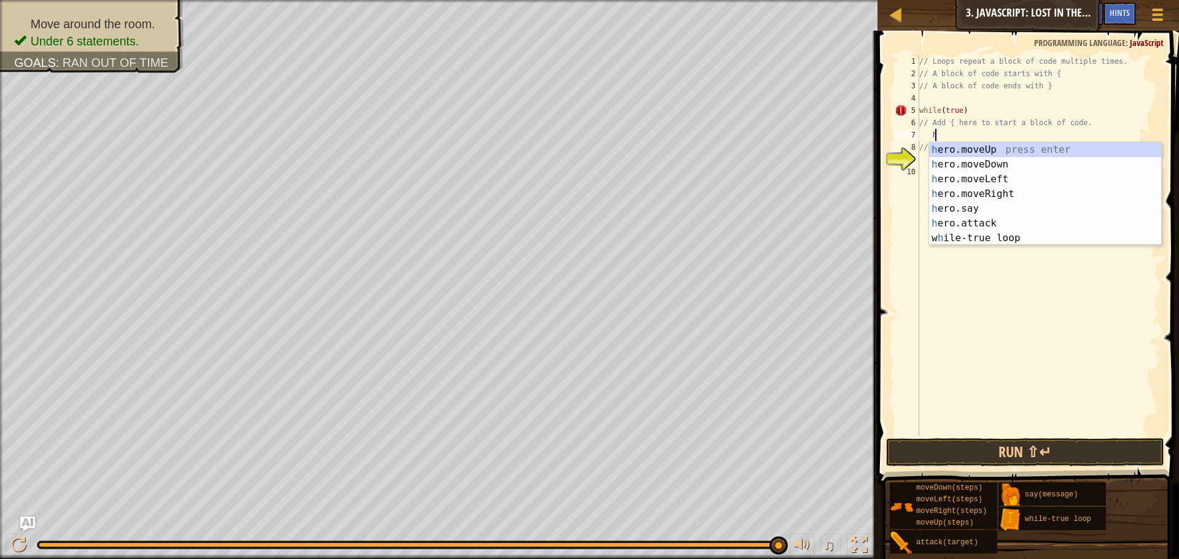
scroll to position [6, 1]
type textarea "her"
click at [981, 146] on div "her o.moveUp press enter her o.moveDown press enter her o.moveLeft press enter …" at bounding box center [1045, 208] width 232 height 133
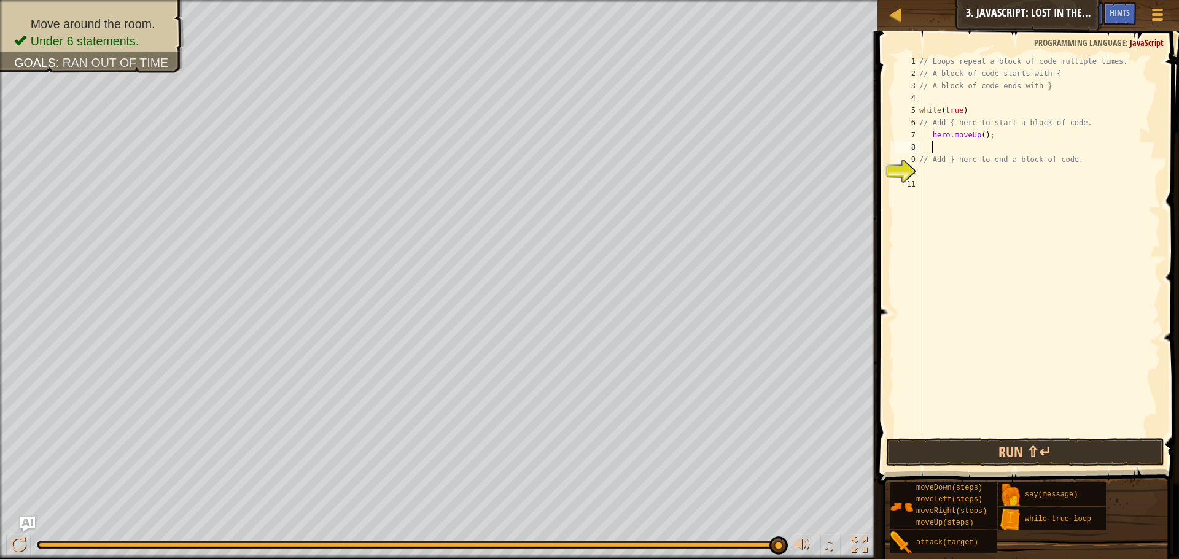
type textarea "h"
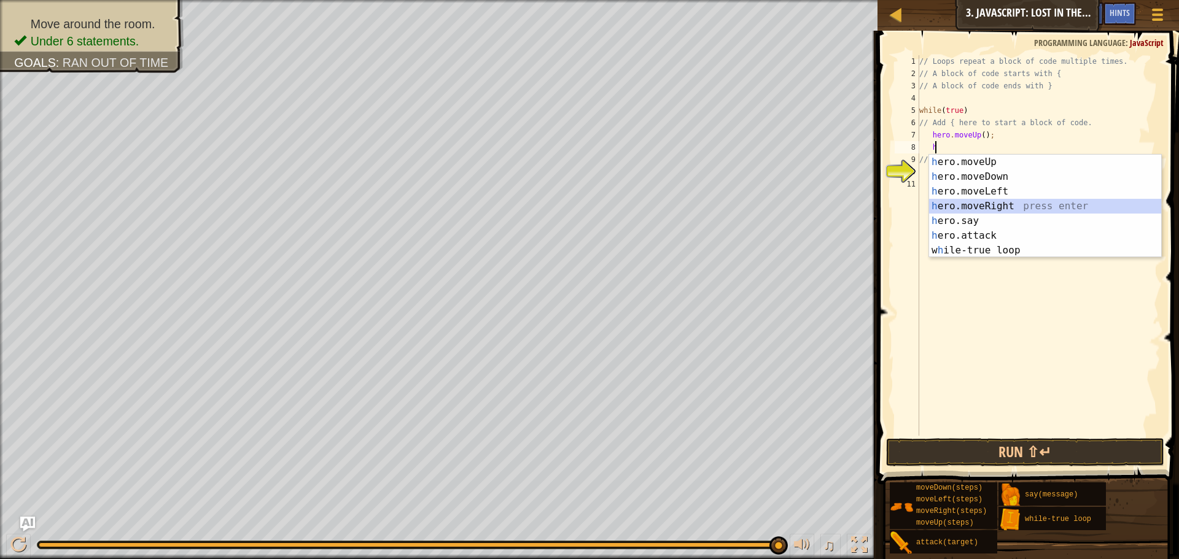
click at [965, 201] on div "h ero.moveUp press enter h ero.moveDown press enter h ero.moveLeft press enter …" at bounding box center [1045, 221] width 232 height 133
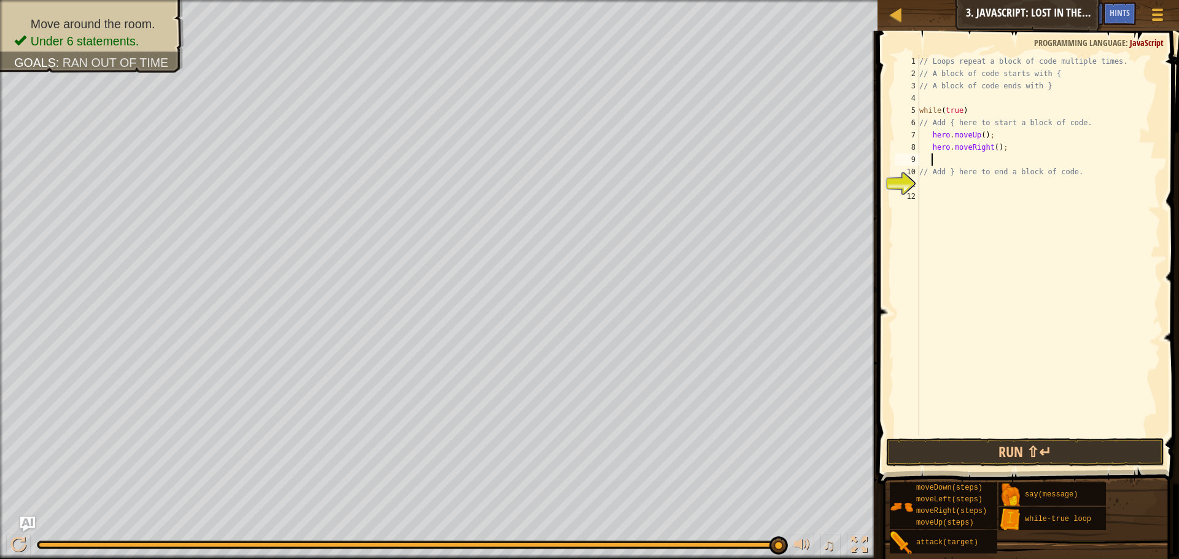
type textarea "h"
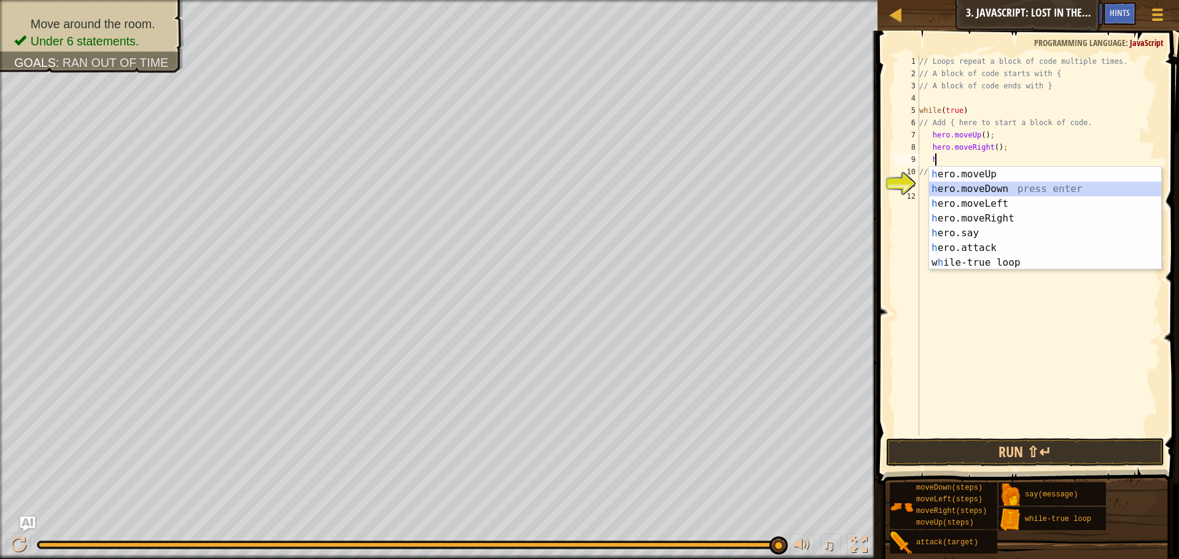
click at [961, 190] on div "h ero.moveUp press enter h ero.moveDown press enter h ero.moveLeft press enter …" at bounding box center [1045, 233] width 232 height 133
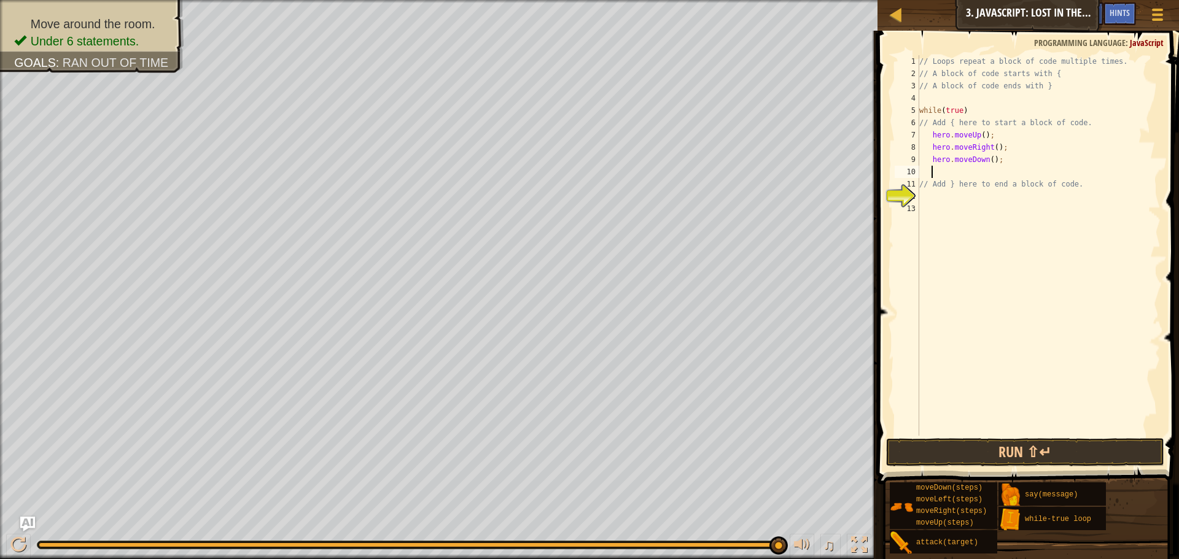
type textarea "h"
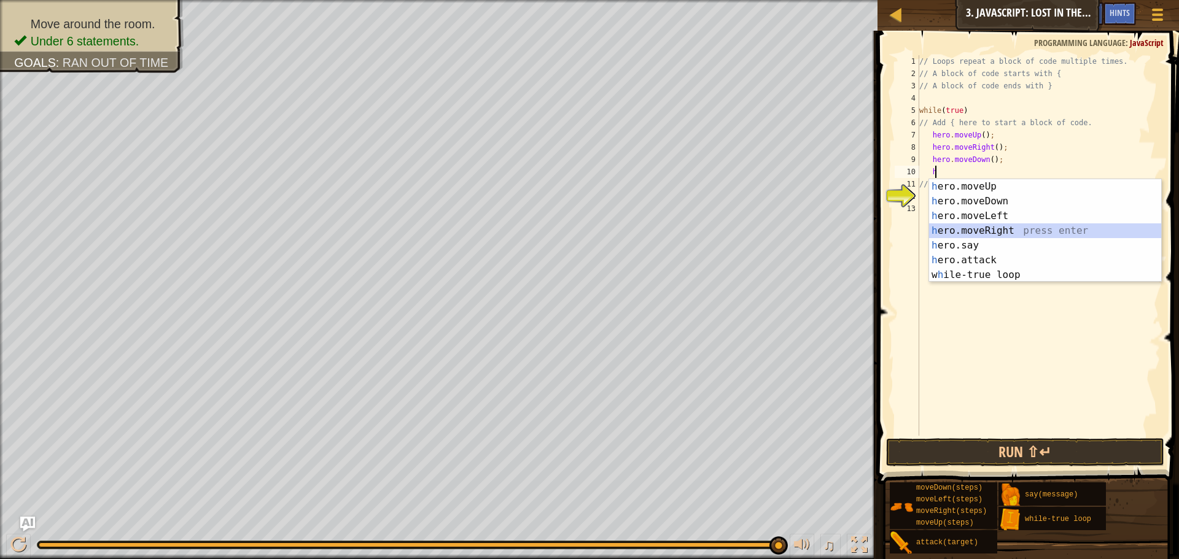
click at [970, 224] on div "h ero.moveUp press enter h ero.moveDown press enter h ero.moveLeft press enter …" at bounding box center [1045, 245] width 232 height 133
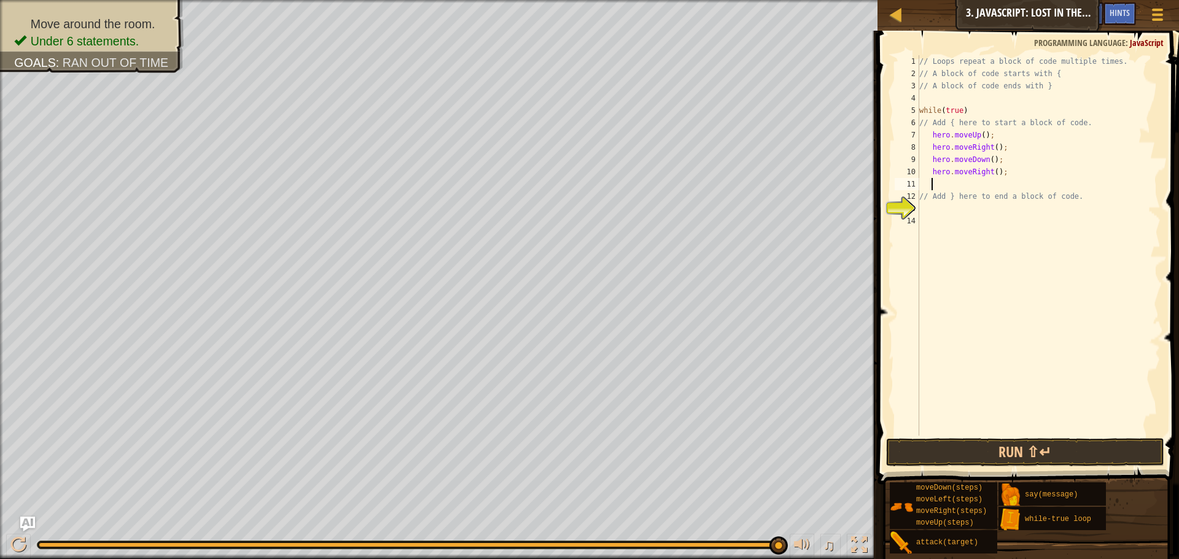
click at [979, 137] on div "// Loops repeat a block of code multiple times. // A block of code starts with …" at bounding box center [1039, 257] width 244 height 405
click at [993, 152] on div "// Loops repeat a block of code multiple times. // A block of code starts with …" at bounding box center [1039, 257] width 244 height 405
click at [987, 165] on div "// Loops repeat a block of code multiple times. // A block of code starts with …" at bounding box center [1039, 257] width 244 height 405
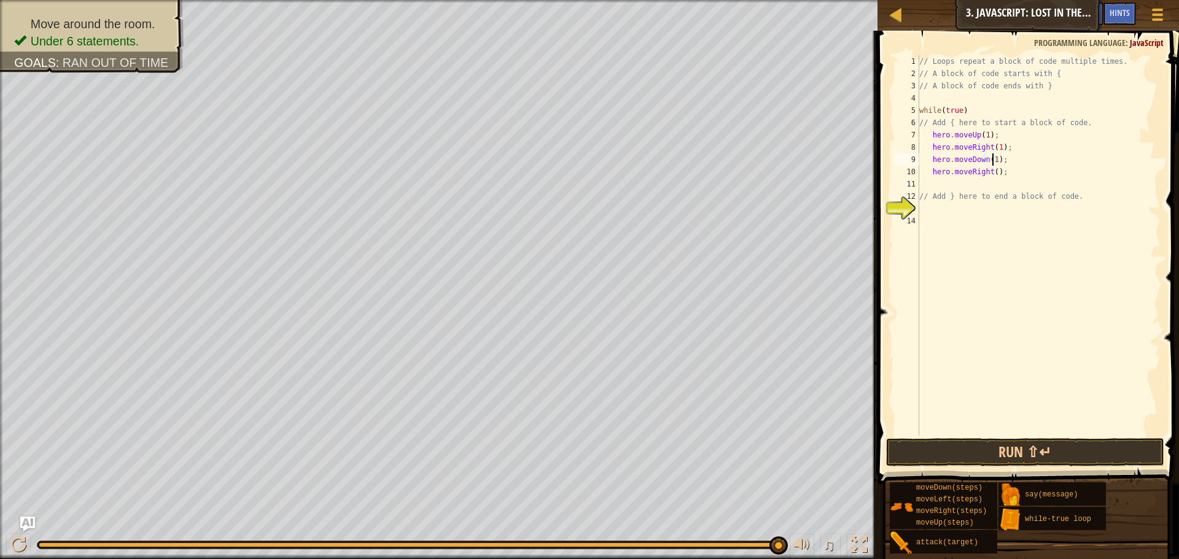
click at [992, 171] on div "// Loops repeat a block of code multiple times. // A block of code starts with …" at bounding box center [1039, 257] width 244 height 405
type textarea "hero.moveRight(1);"
click at [1005, 445] on button "Run ⇧↵" at bounding box center [1025, 452] width 278 height 28
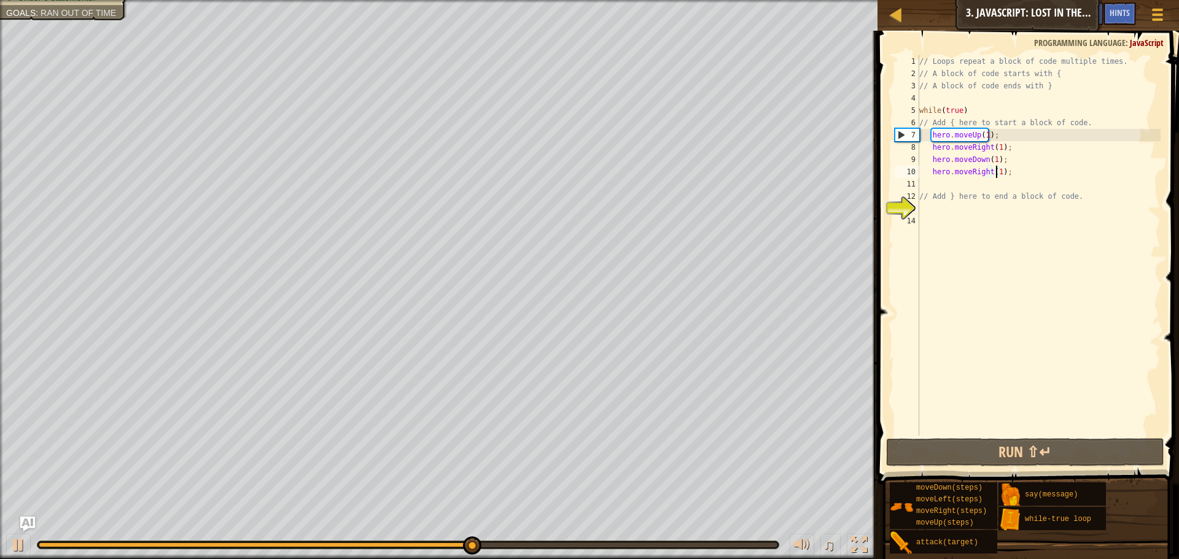
click at [944, 225] on div "// Loops repeat a block of code multiple times. // A block of code starts with …" at bounding box center [1039, 257] width 244 height 405
click at [932, 215] on div "// Loops repeat a block of code multiple times. // A block of code starts with …" at bounding box center [1039, 257] width 244 height 405
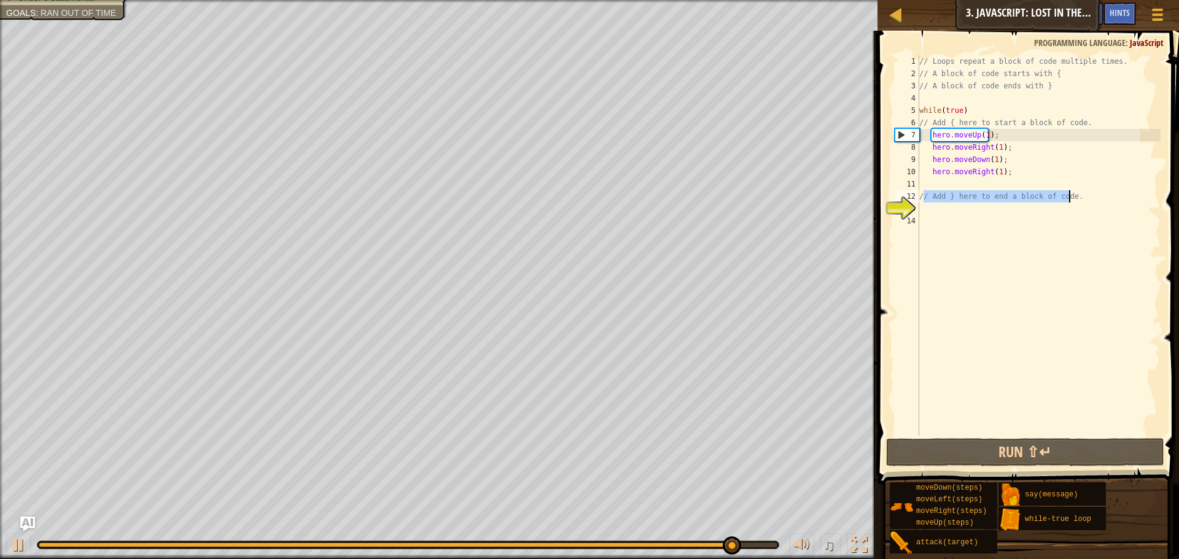
drag, startPoint x: 925, startPoint y: 198, endPoint x: 1072, endPoint y: 196, distance: 146.8
click at [1072, 196] on div "// Loops repeat a block of code multiple times. // A block of code starts with …" at bounding box center [1039, 257] width 244 height 405
type textarea "// Add } here to end a block of code."
click at [996, 229] on div "// Loops repeat a block of code multiple times. // A block of code starts with …" at bounding box center [1039, 257] width 244 height 405
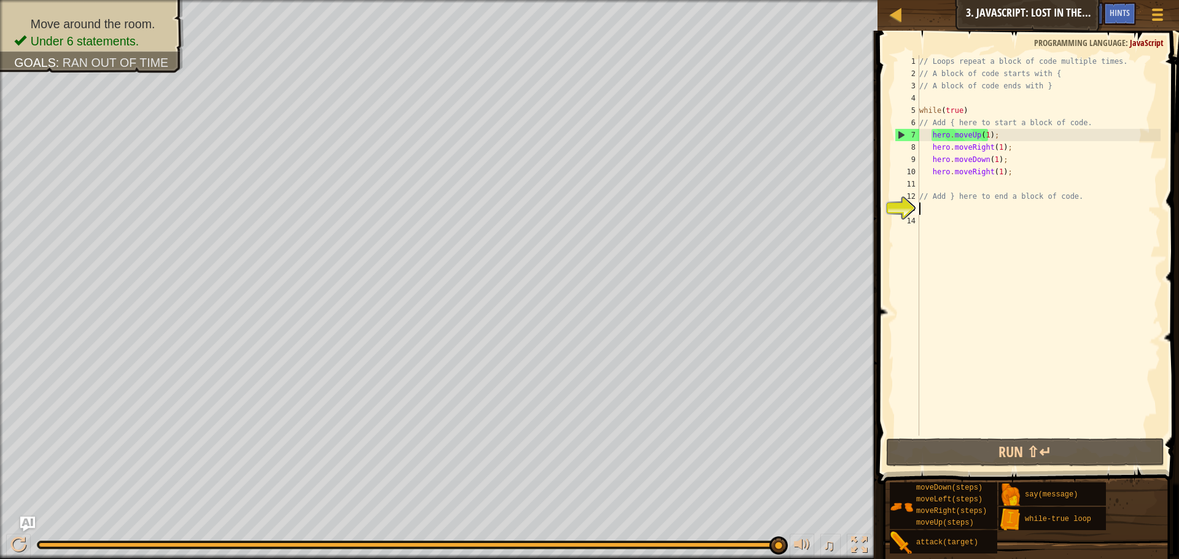
click at [925, 209] on div "// Loops repeat a block of code multiple times. // A block of code starts with …" at bounding box center [1039, 257] width 244 height 405
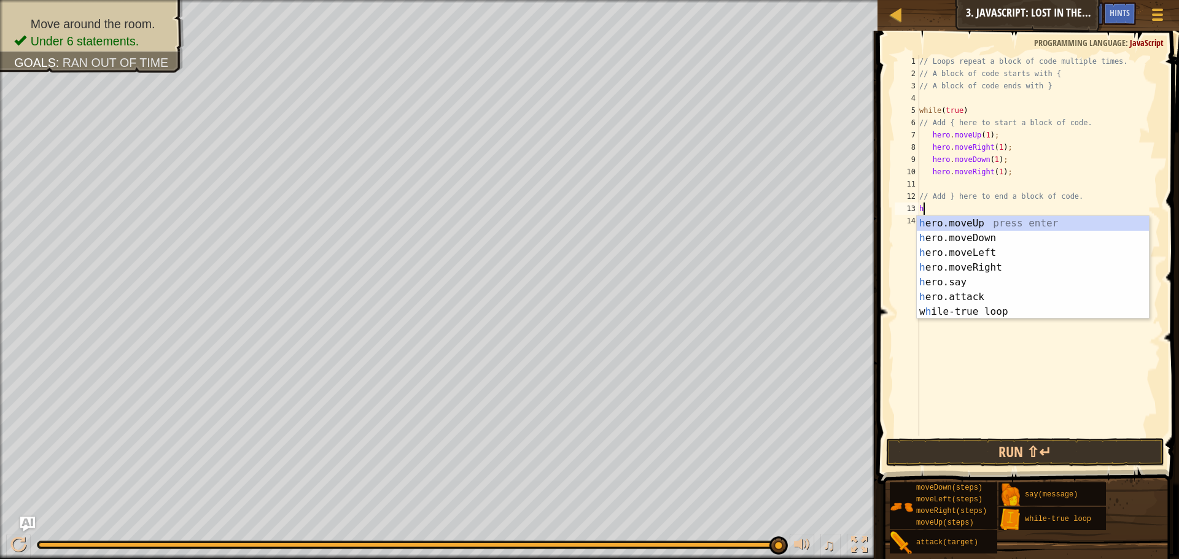
type textarea "h"
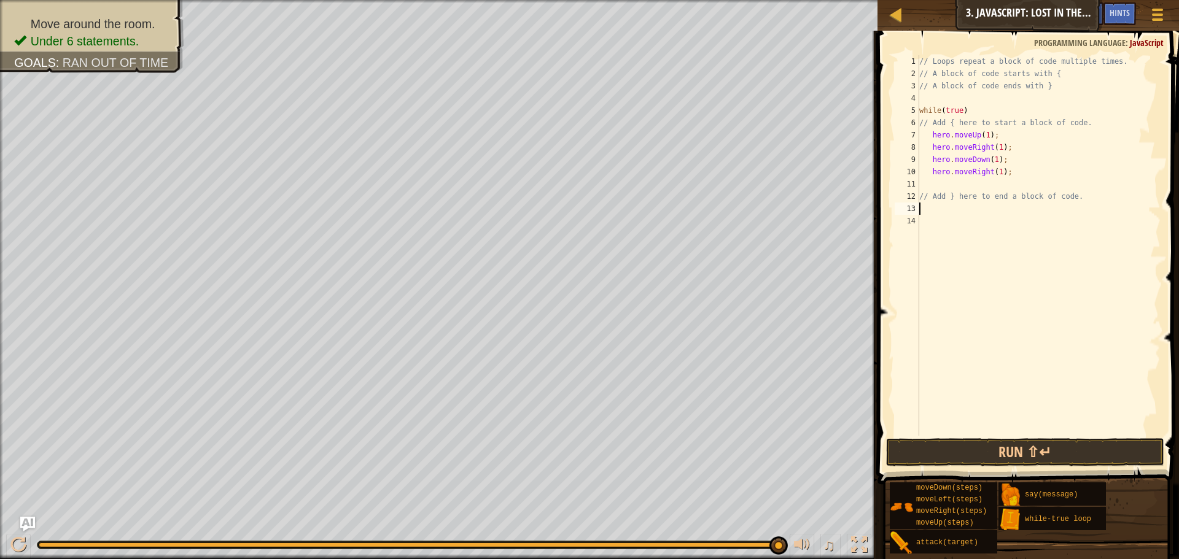
type textarea "// Add } here to end a block of code."
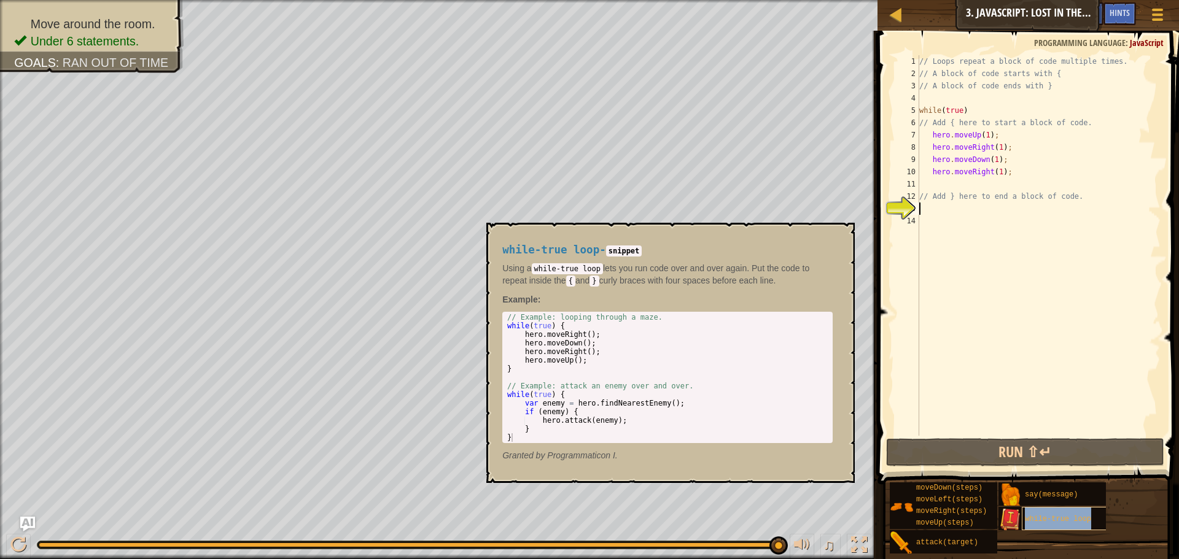
click at [1081, 522] on span "while-true loop" at bounding box center [1058, 519] width 66 height 9
type textarea "while-true loop"
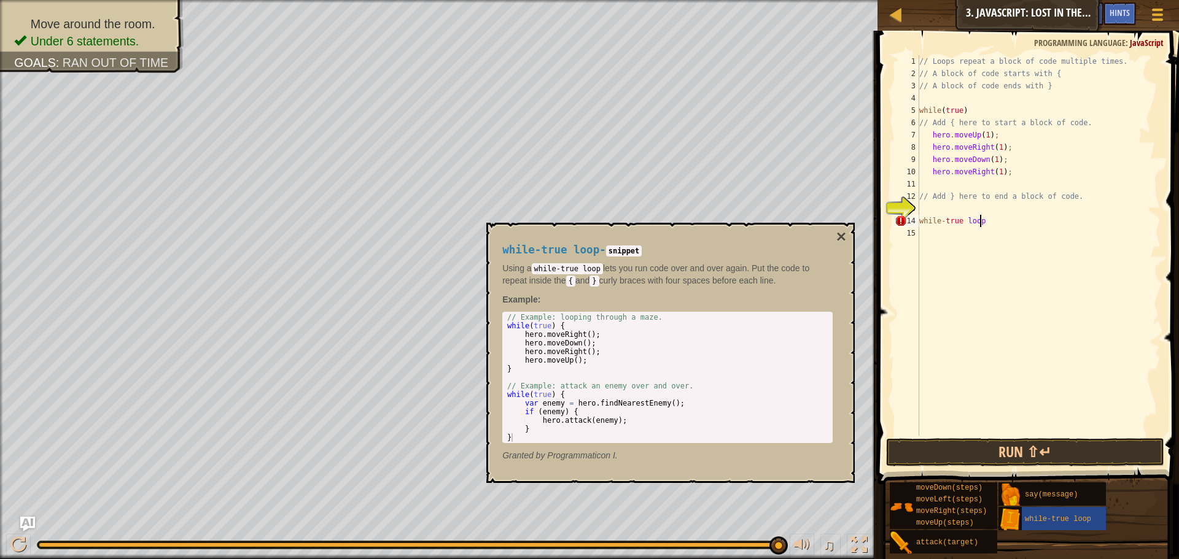
click at [997, 219] on div "// Loops repeat a block of code multiple times. // A block of code starts with …" at bounding box center [1039, 257] width 244 height 405
click at [1039, 447] on button "Run ⇧↵" at bounding box center [1025, 452] width 278 height 28
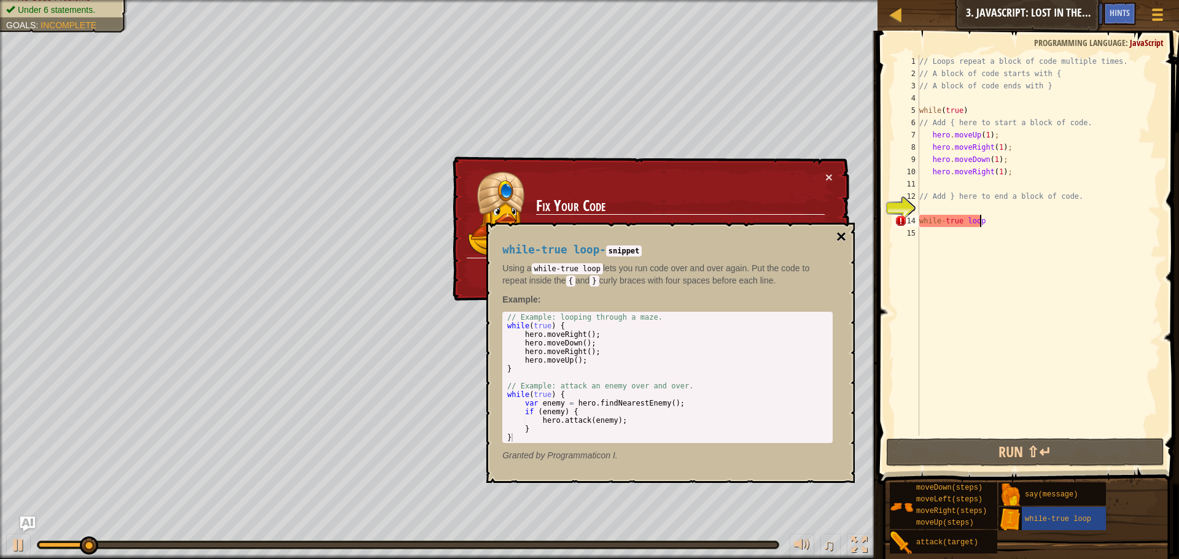
click at [844, 235] on button "×" at bounding box center [841, 236] width 10 height 17
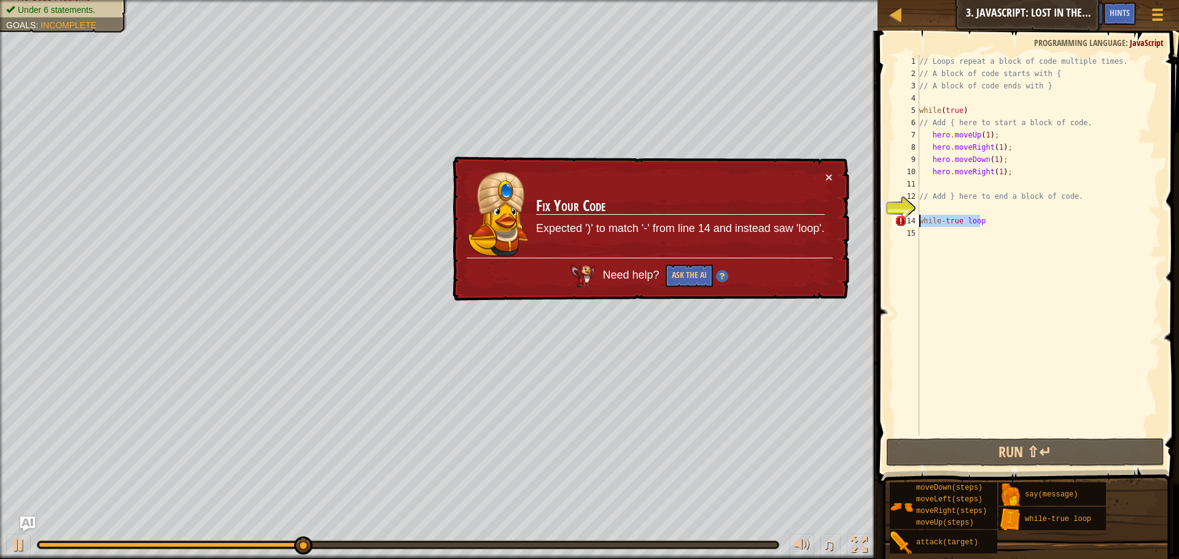
drag, startPoint x: 1001, startPoint y: 222, endPoint x: 913, endPoint y: 217, distance: 88.6
click at [913, 217] on div "while-true loop 1 2 3 4 5 6 7 8 9 10 11 12 13 14 15 // Loops repeat a block of …" at bounding box center [1026, 245] width 268 height 381
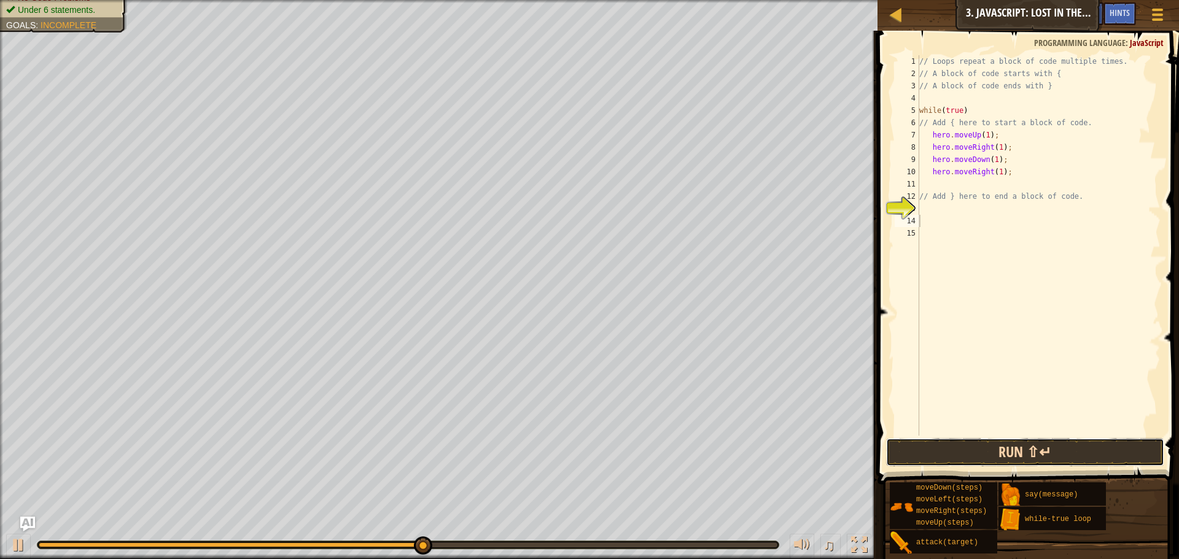
click at [1022, 447] on button "Run ⇧↵" at bounding box center [1025, 452] width 278 height 28
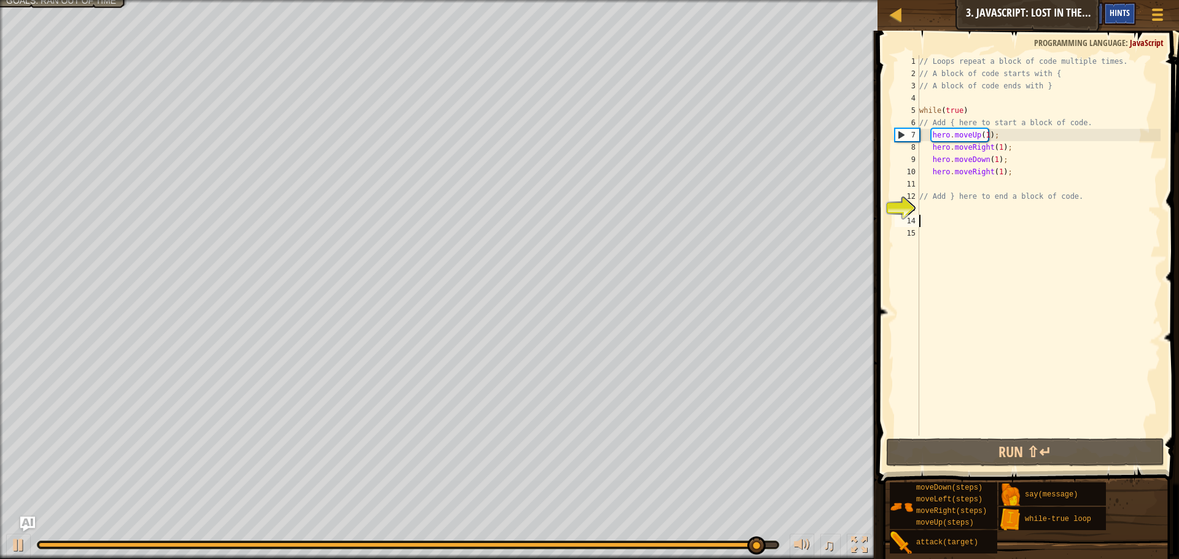
click at [1110, 14] on span "Hints" at bounding box center [1120, 13] width 20 height 12
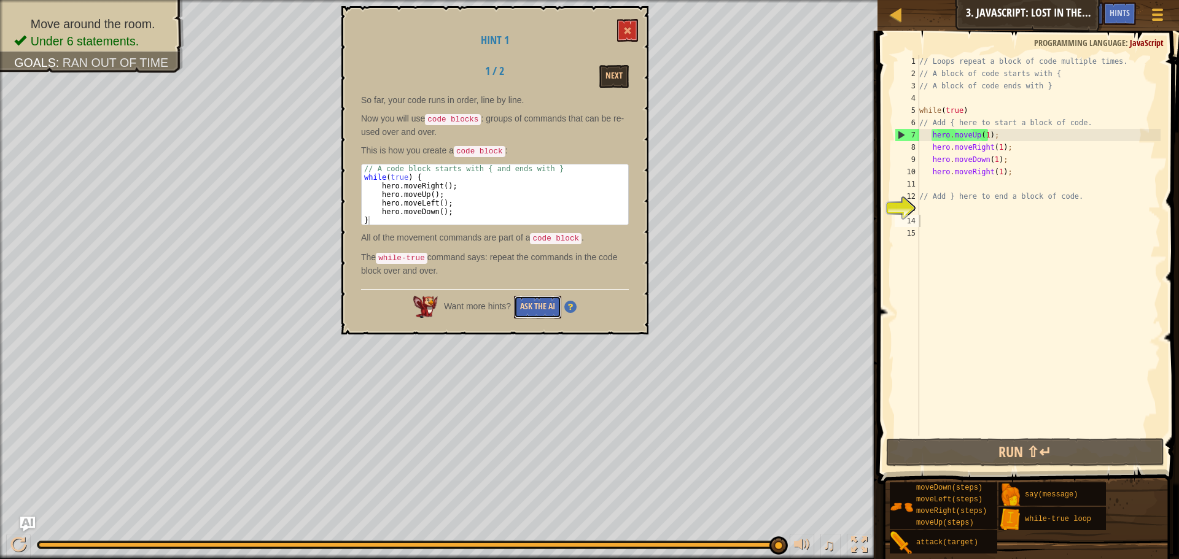
click at [549, 306] on button "Ask the AI" at bounding box center [537, 307] width 47 height 23
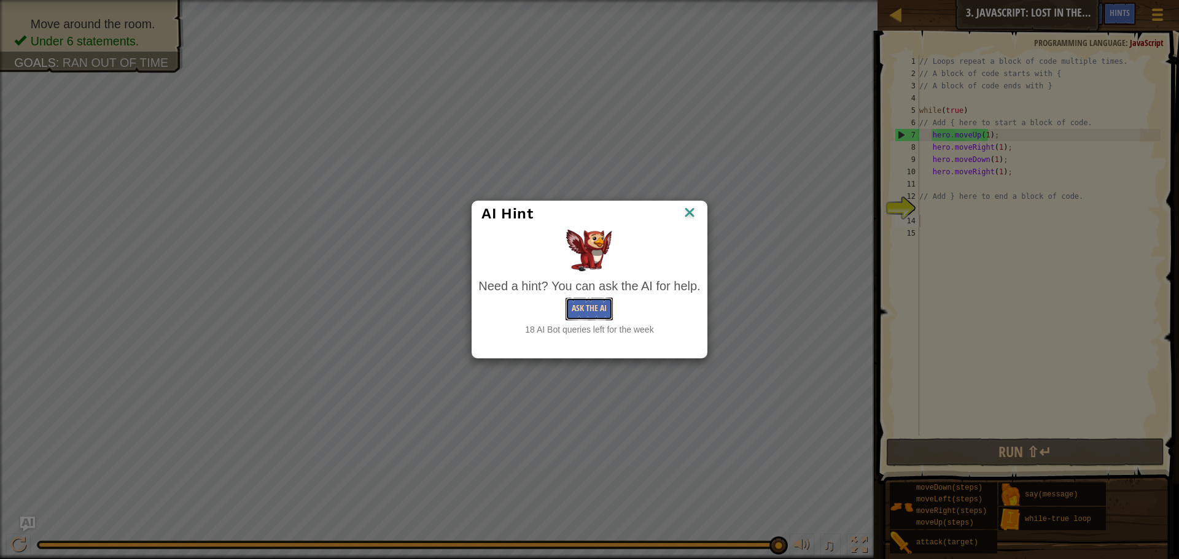
click at [578, 312] on button "Ask the AI" at bounding box center [589, 309] width 47 height 23
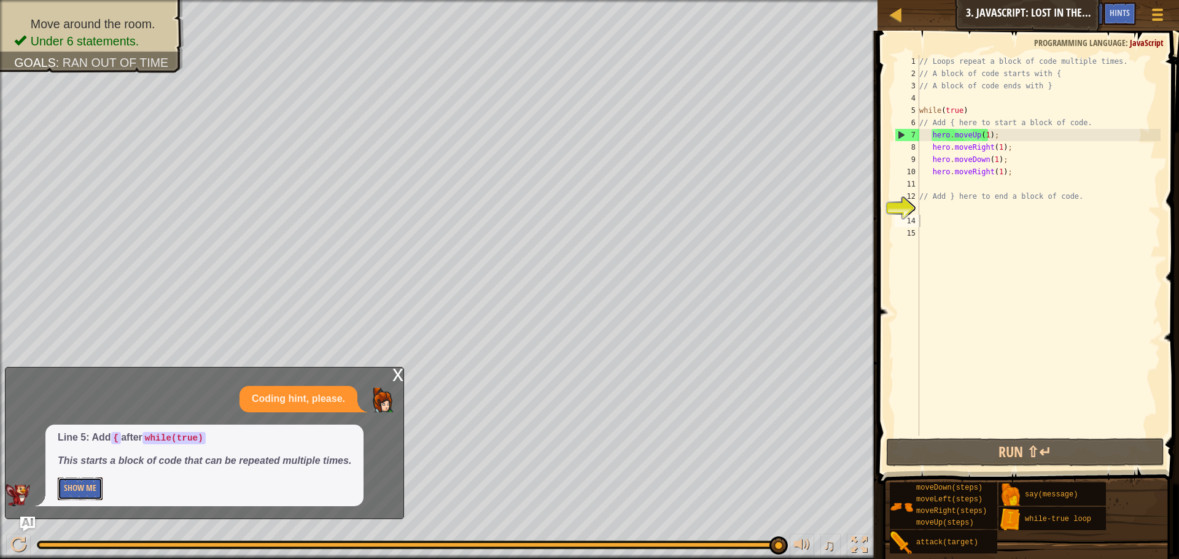
drag, startPoint x: 93, startPoint y: 491, endPoint x: 146, endPoint y: 440, distance: 73.8
click at [93, 488] on button "Show Me" at bounding box center [80, 489] width 45 height 23
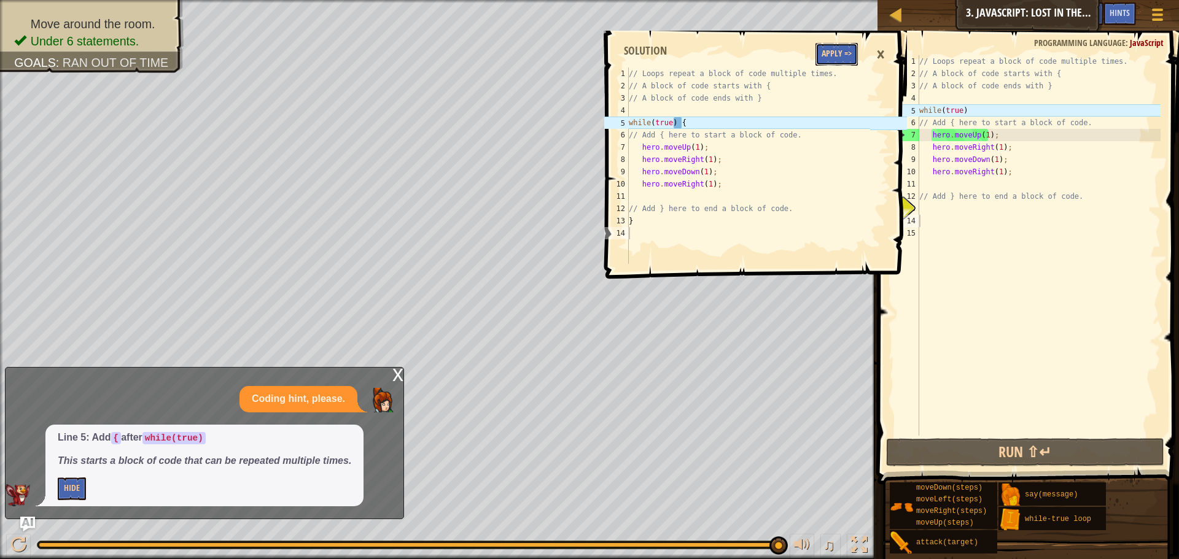
click at [841, 50] on button "Apply =>" at bounding box center [837, 54] width 42 height 23
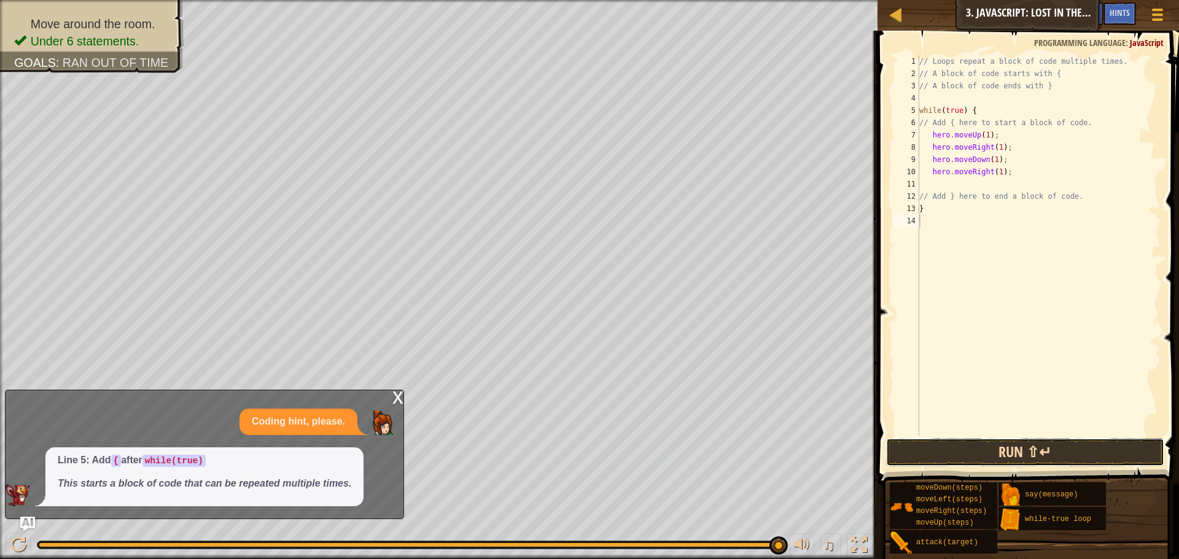
click at [997, 445] on button "Run ⇧↵" at bounding box center [1025, 452] width 278 height 28
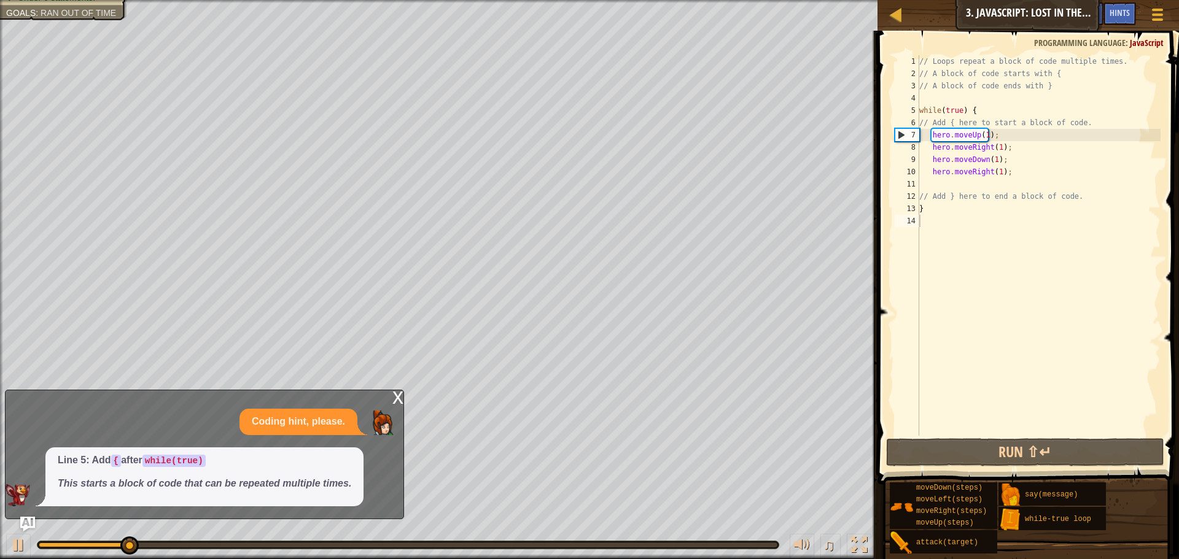
click at [393, 393] on div "x Coding hint, please. Line 5: Add { after while(true) This starts a block of c…" at bounding box center [204, 455] width 399 height 130
click at [400, 401] on div "x" at bounding box center [397, 397] width 11 height 12
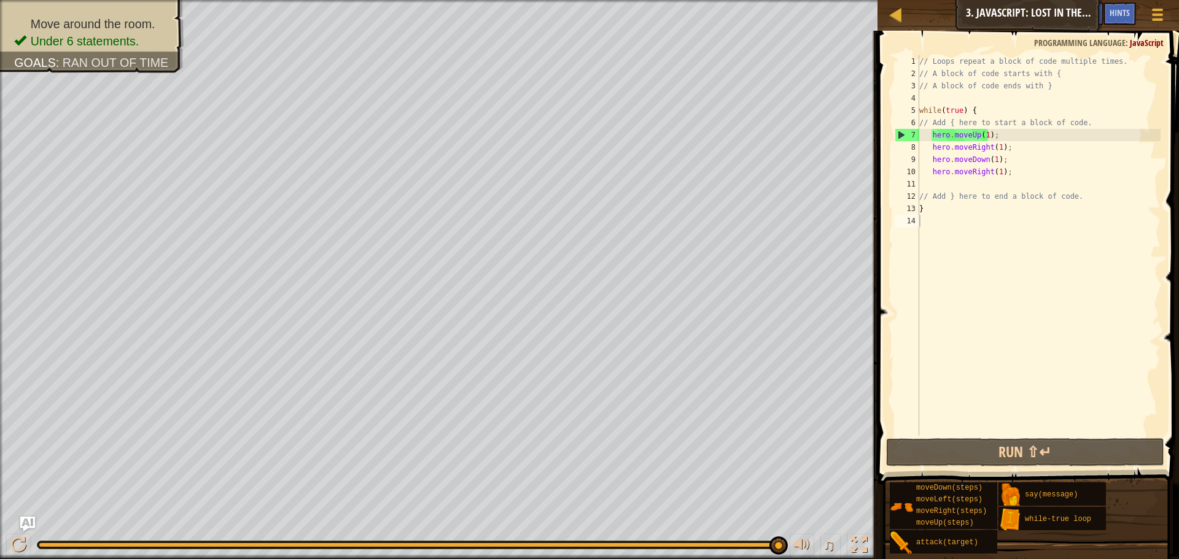
click at [995, 171] on div "// Loops repeat a block of code multiple times. // A block of code starts with …" at bounding box center [1039, 257] width 244 height 405
click at [988, 172] on div "// Loops repeat a block of code multiple times. // A block of code starts with …" at bounding box center [1039, 257] width 244 height 405
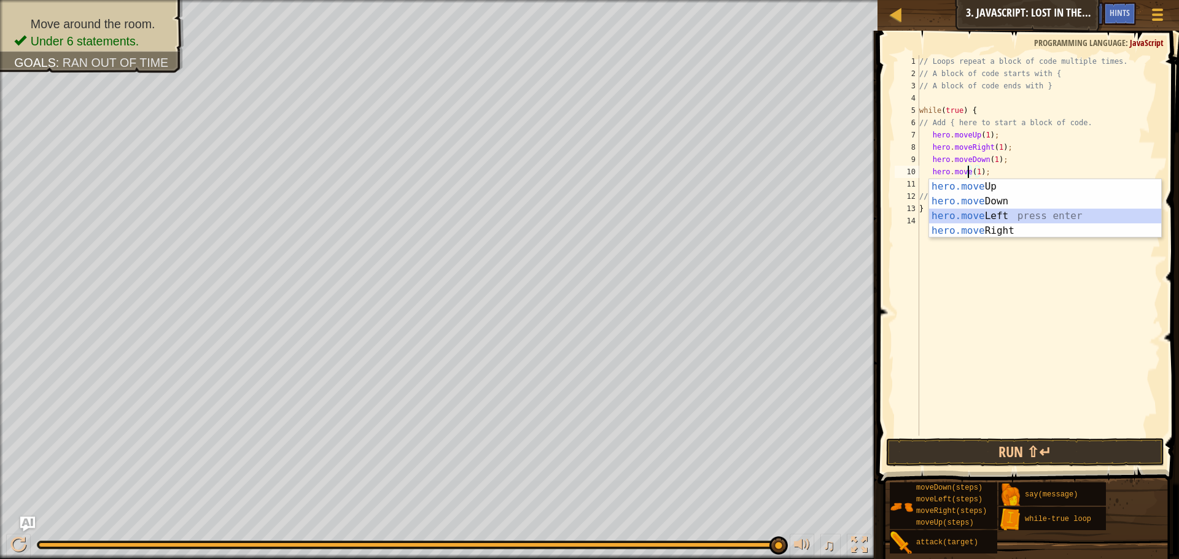
click at [1021, 219] on div "hero.move Up press enter hero.move Down press enter hero.move Left press enter …" at bounding box center [1045, 223] width 232 height 88
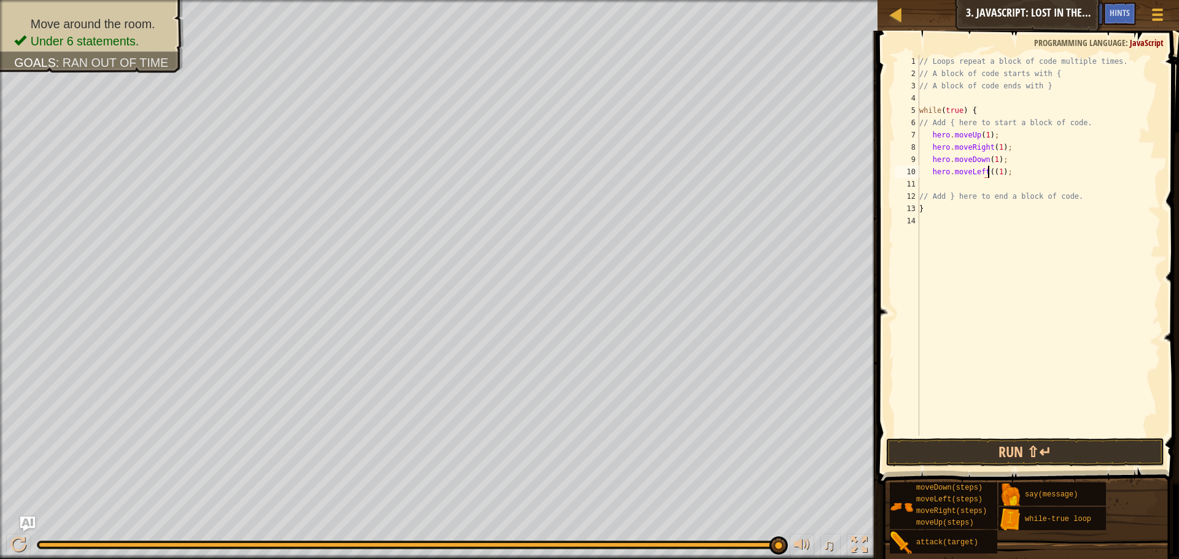
type textarea "hero.moveLeft(1);"
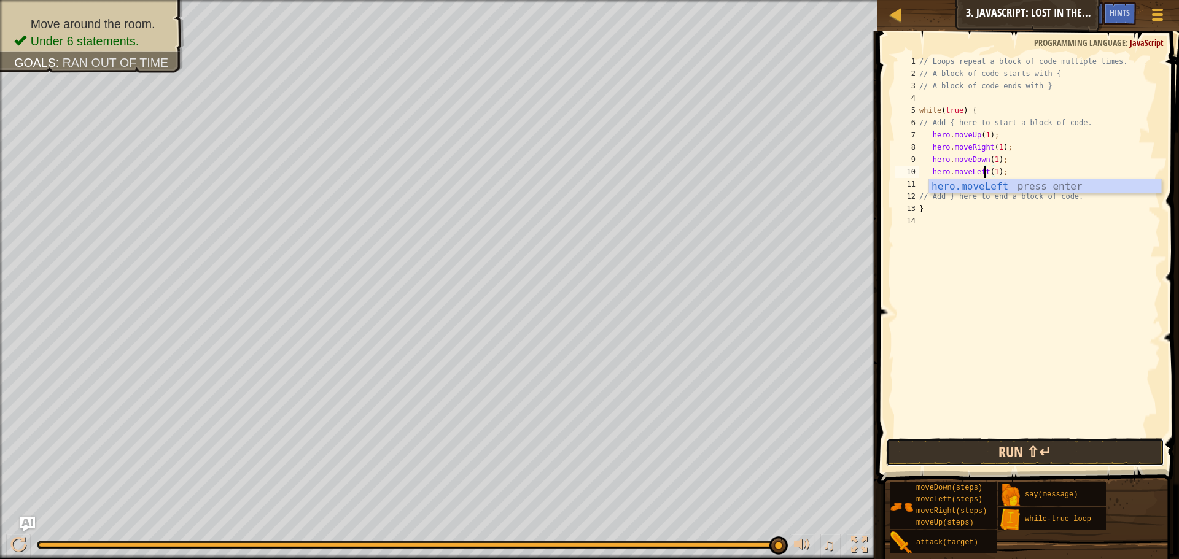
click at [1000, 443] on button "Run ⇧↵" at bounding box center [1025, 452] width 278 height 28
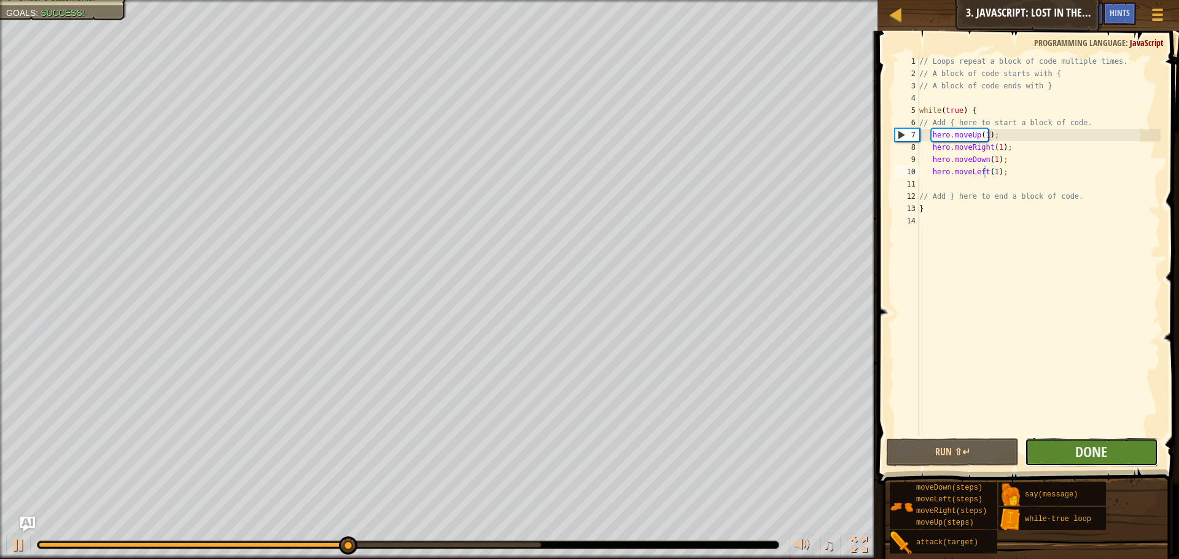
click at [1112, 454] on button "Done" at bounding box center [1091, 452] width 133 height 28
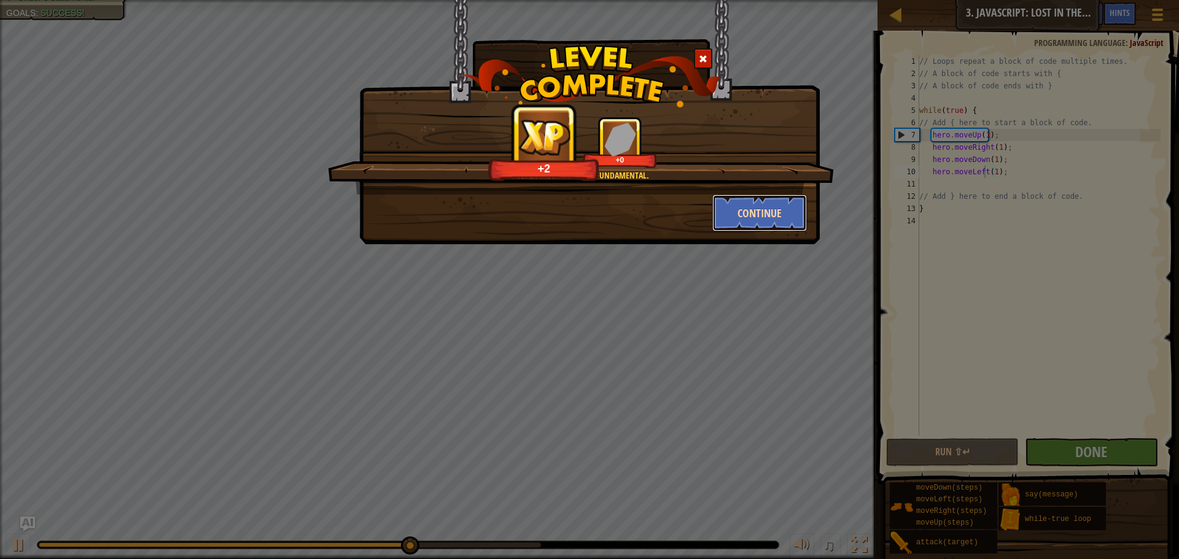
click at [749, 217] on button "Continue" at bounding box center [759, 213] width 95 height 37
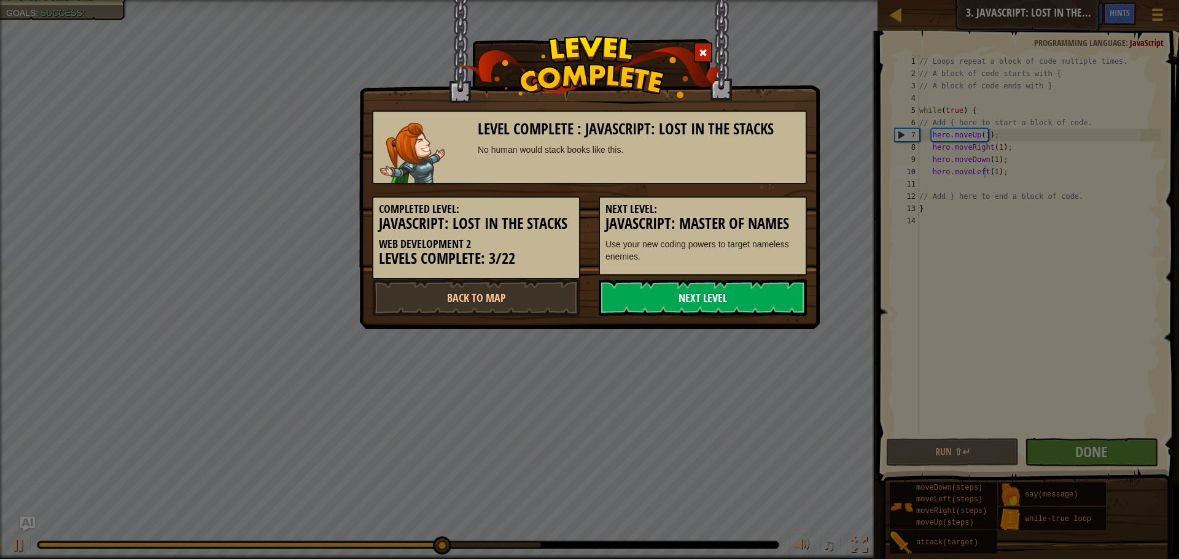
click at [787, 311] on link "Next Level" at bounding box center [703, 297] width 208 height 37
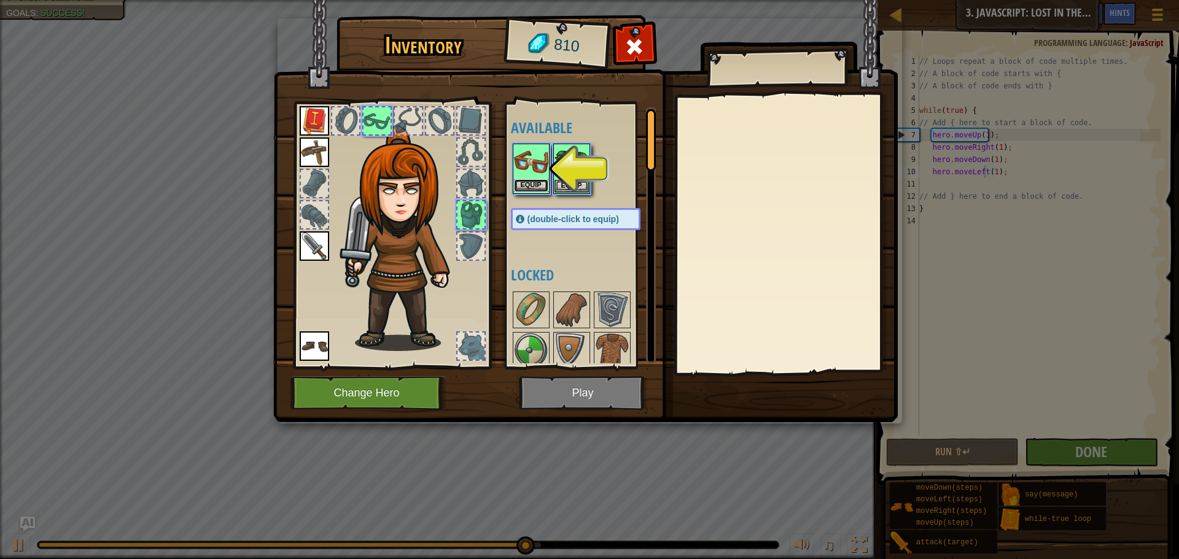
click at [532, 180] on button "Equip" at bounding box center [531, 185] width 34 height 13
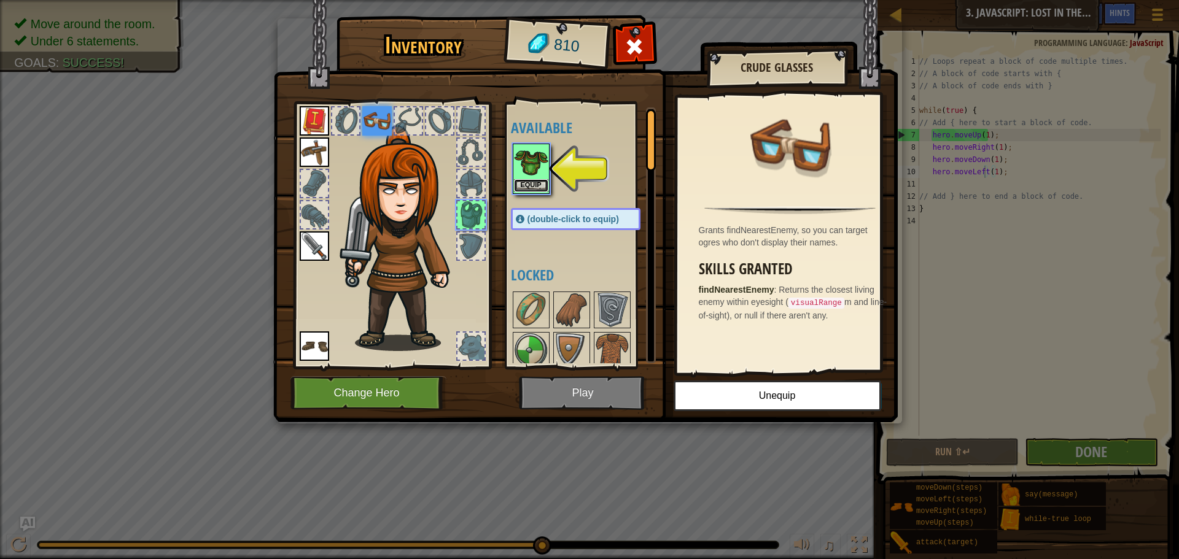
click at [535, 186] on button "Equip" at bounding box center [531, 185] width 34 height 13
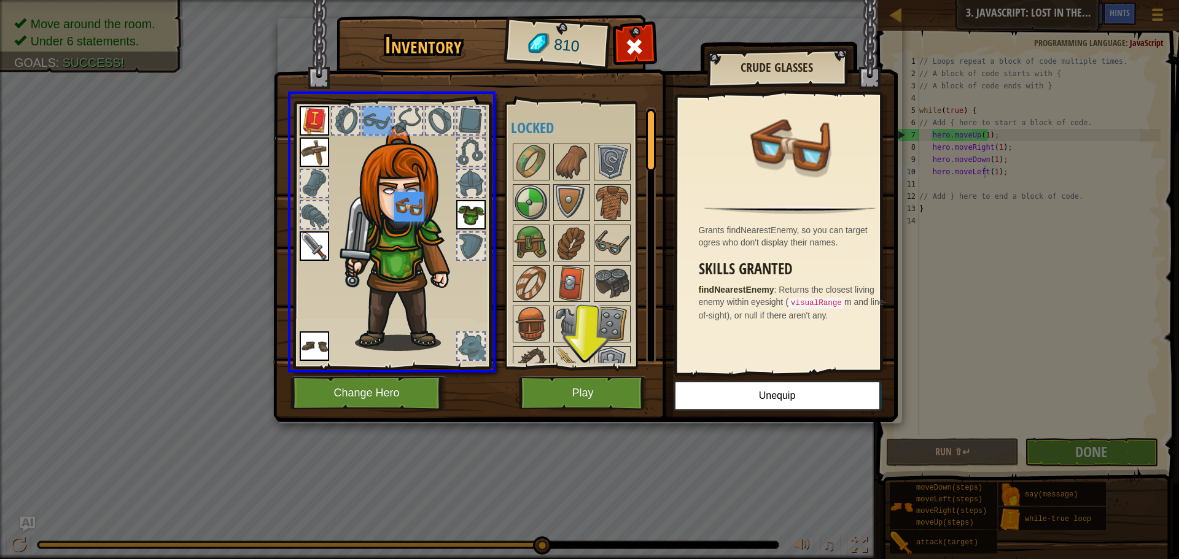
drag, startPoint x: 373, startPoint y: 112, endPoint x: 416, endPoint y: 214, distance: 110.1
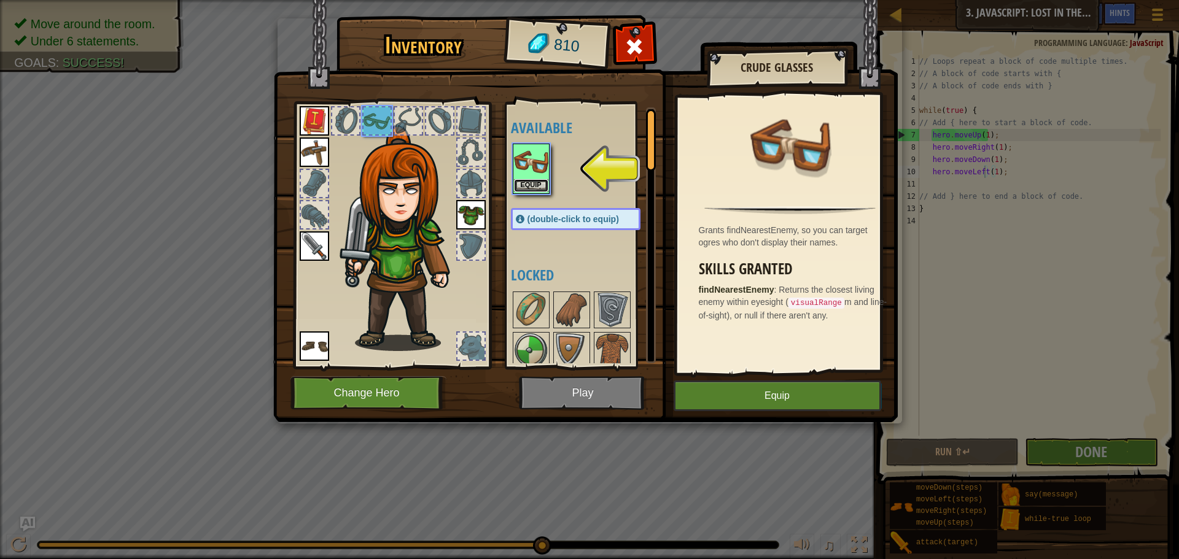
click at [529, 191] on button "Equip" at bounding box center [531, 185] width 34 height 13
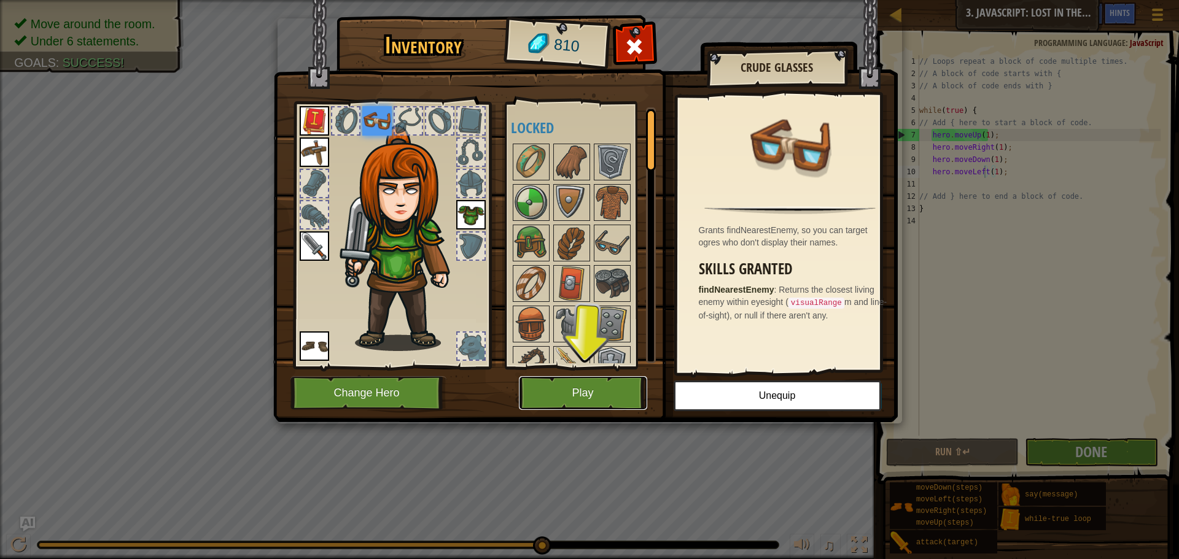
click at [569, 389] on button "Play" at bounding box center [583, 393] width 128 height 34
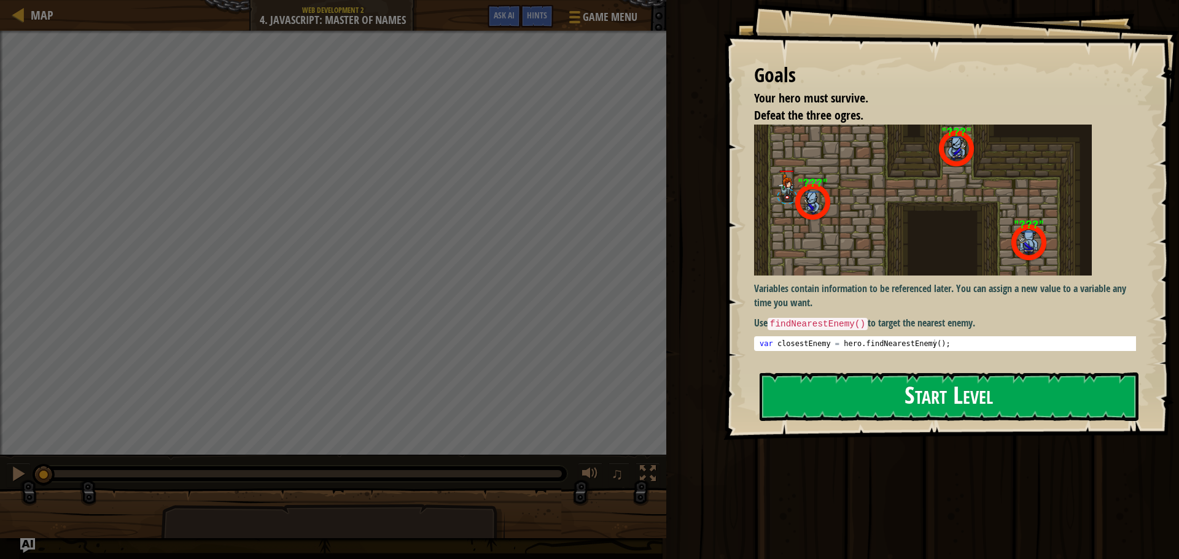
click at [798, 386] on button "Start Level" at bounding box center [949, 397] width 379 height 49
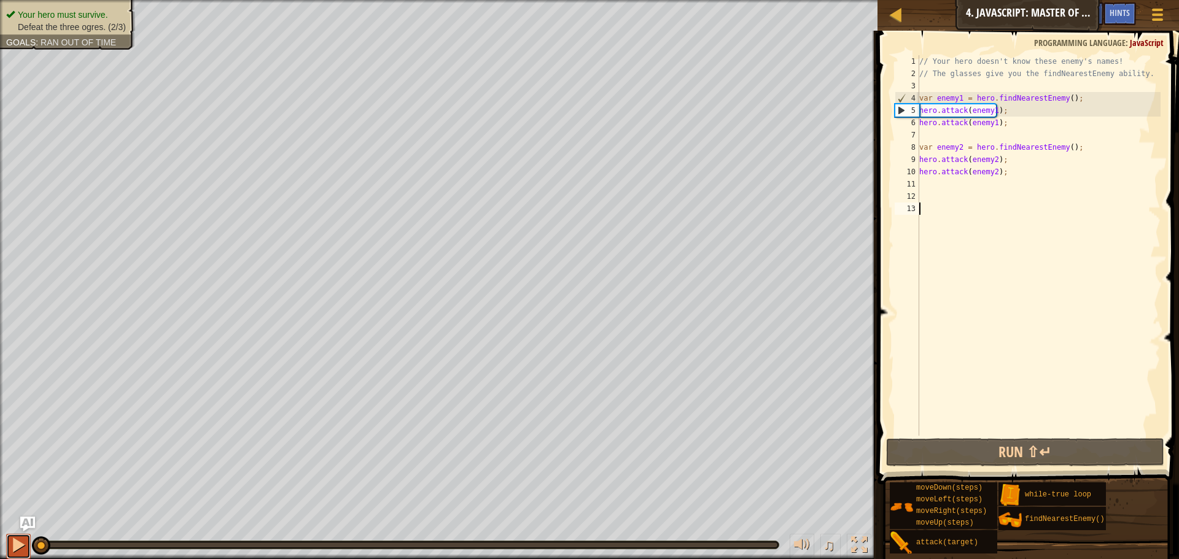
click at [10, 548] on button at bounding box center [18, 546] width 25 height 25
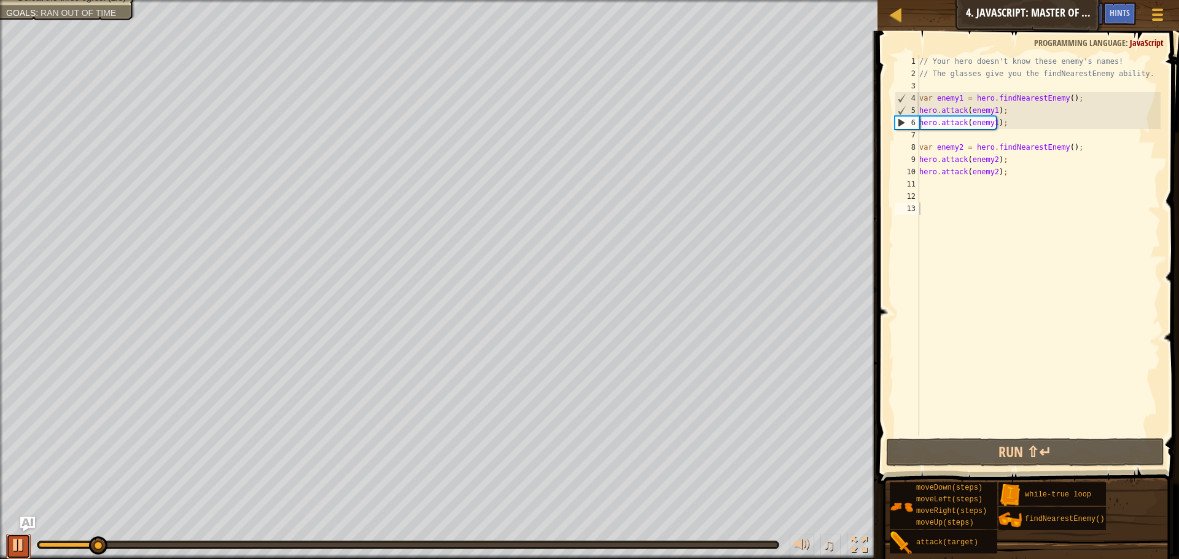
click at [10, 544] on div at bounding box center [18, 545] width 16 height 16
click at [798, 537] on div at bounding box center [802, 545] width 16 height 16
click at [21, 545] on div at bounding box center [18, 545] width 16 height 16
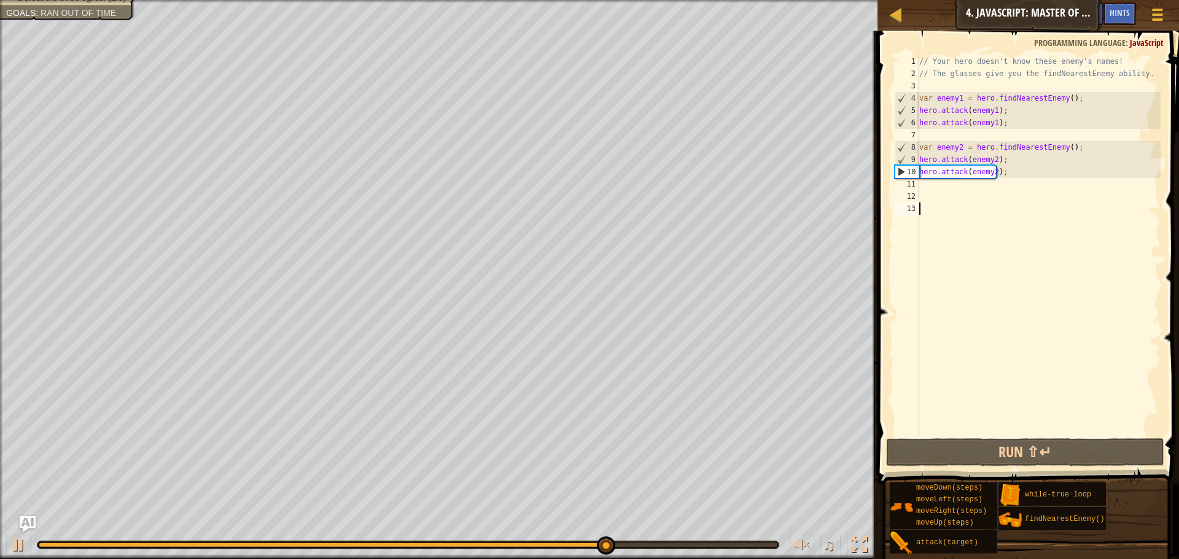
scroll to position [6, 0]
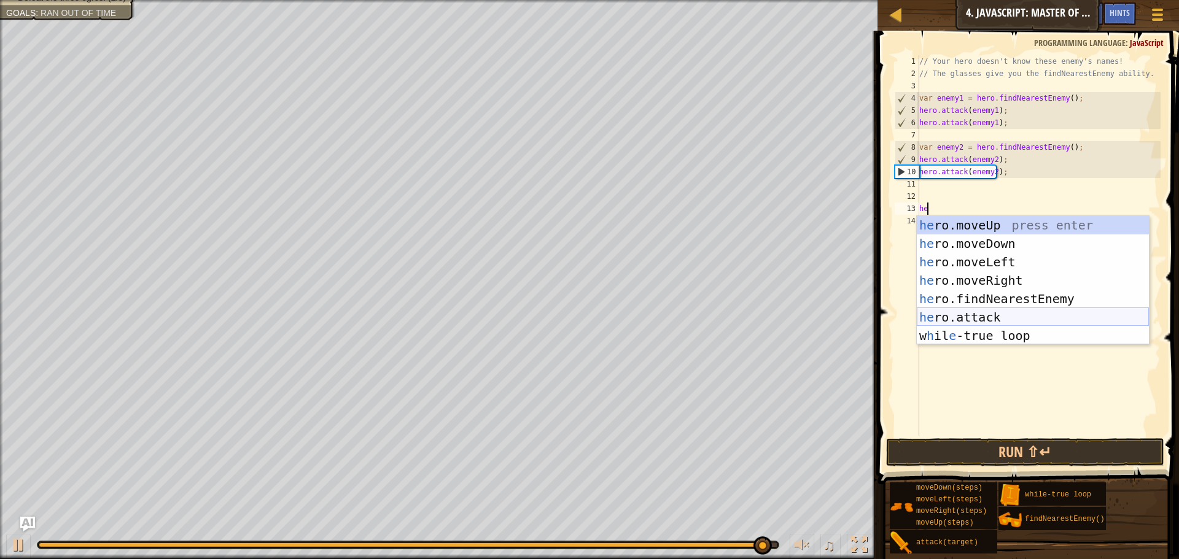
click at [967, 316] on div "he ro.moveUp press enter he ro.moveDown press enter he ro.moveLeft press enter …" at bounding box center [1033, 299] width 232 height 166
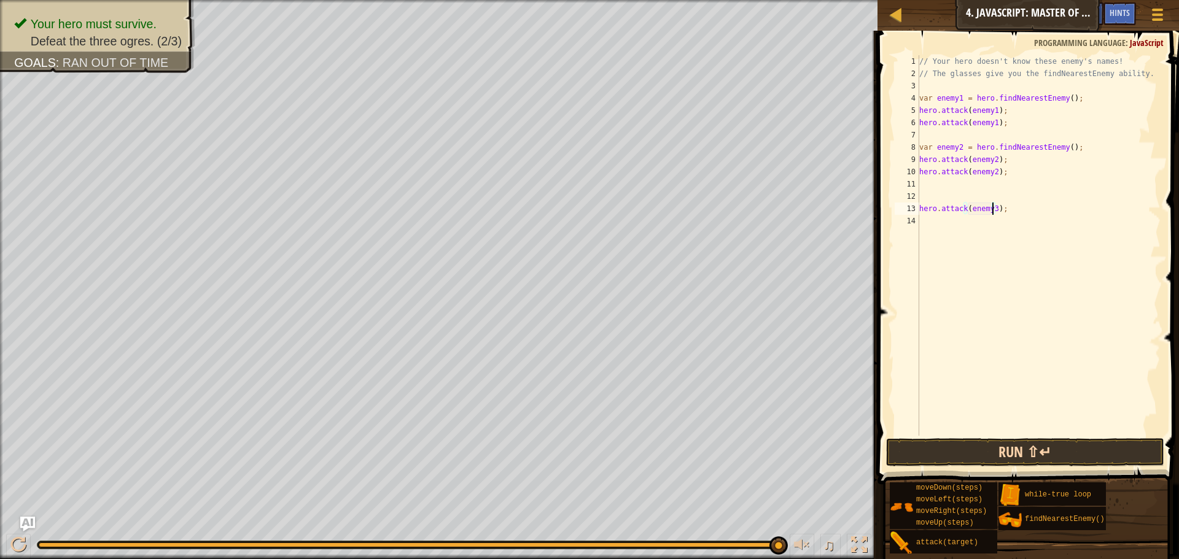
scroll to position [6, 6]
type textarea "hero.attack(enemy3);"
click at [1079, 456] on button "Run ⇧↵" at bounding box center [1025, 452] width 278 height 28
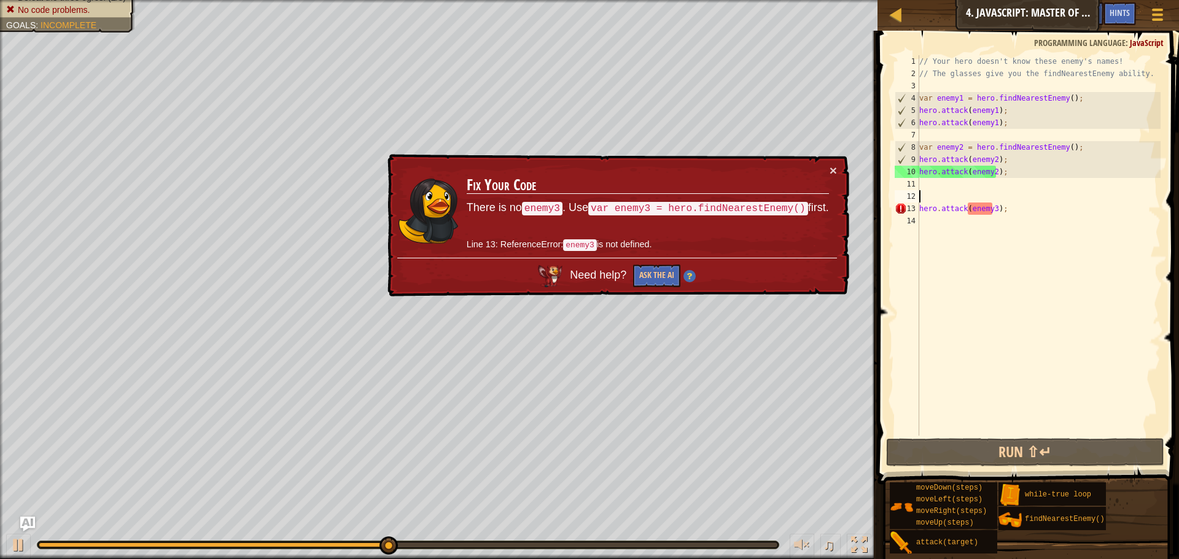
click at [927, 191] on div "// Your hero doesn't know these enemy's names! // The glasses give you the find…" at bounding box center [1039, 257] width 244 height 405
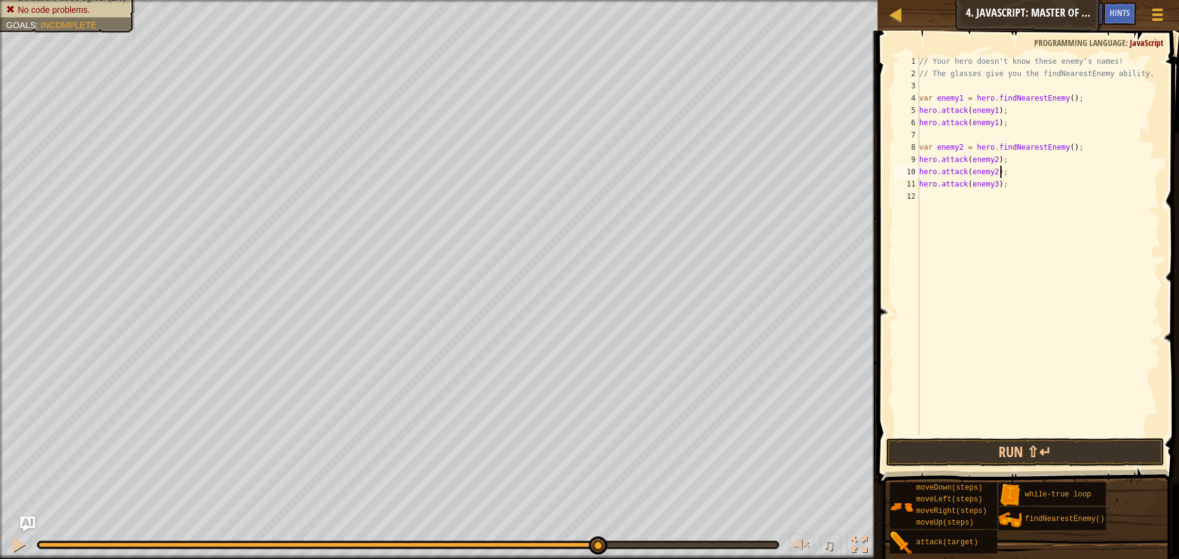
click at [994, 185] on div "// Your hero doesn't know these enemy's names! // The glasses give you the find…" at bounding box center [1039, 257] width 244 height 405
click at [1058, 446] on button "Run ⇧↵" at bounding box center [1025, 452] width 278 height 28
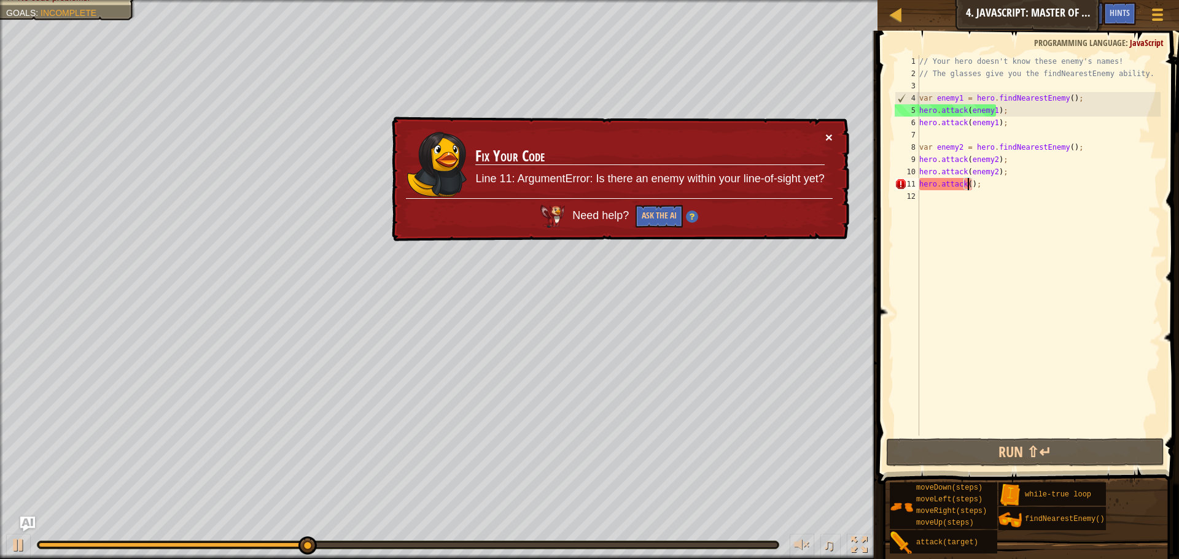
click at [832, 138] on button "×" at bounding box center [828, 137] width 7 height 13
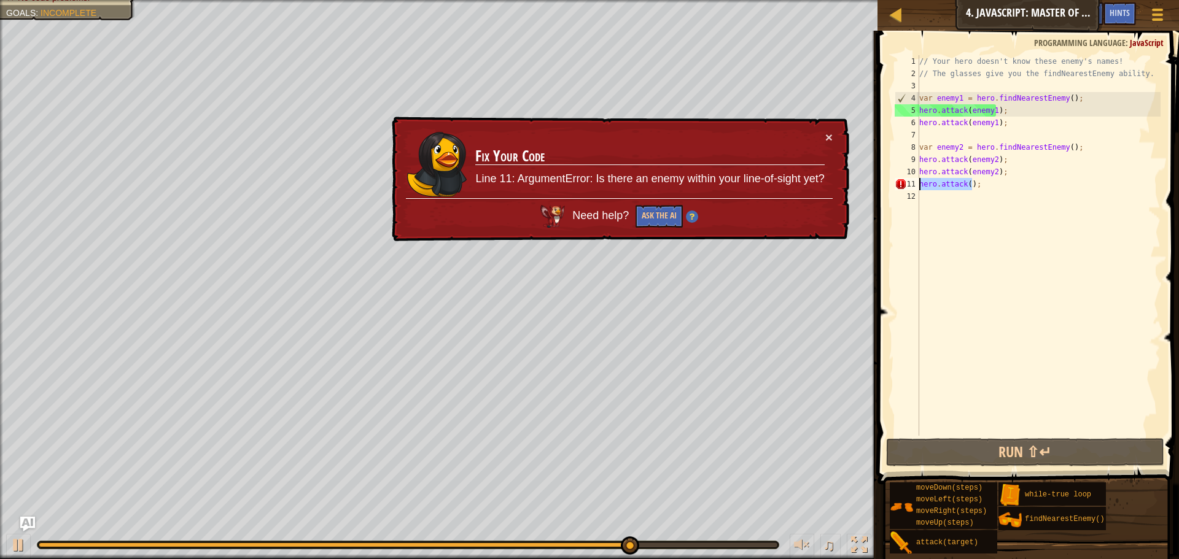
drag, startPoint x: 973, startPoint y: 187, endPoint x: 919, endPoint y: 186, distance: 54.7
click at [919, 186] on div "hero.attack(); 1 2 3 4 5 6 7 8 9 10 11 12 // Your hero doesn't know these enemy…" at bounding box center [1026, 245] width 268 height 381
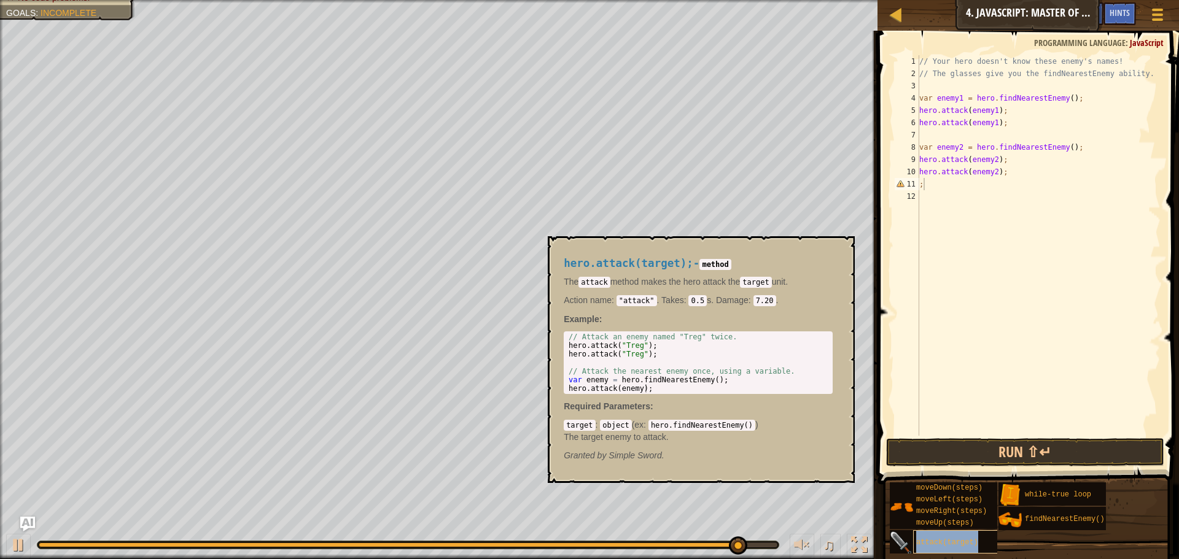
type textarea ";attack(target)"
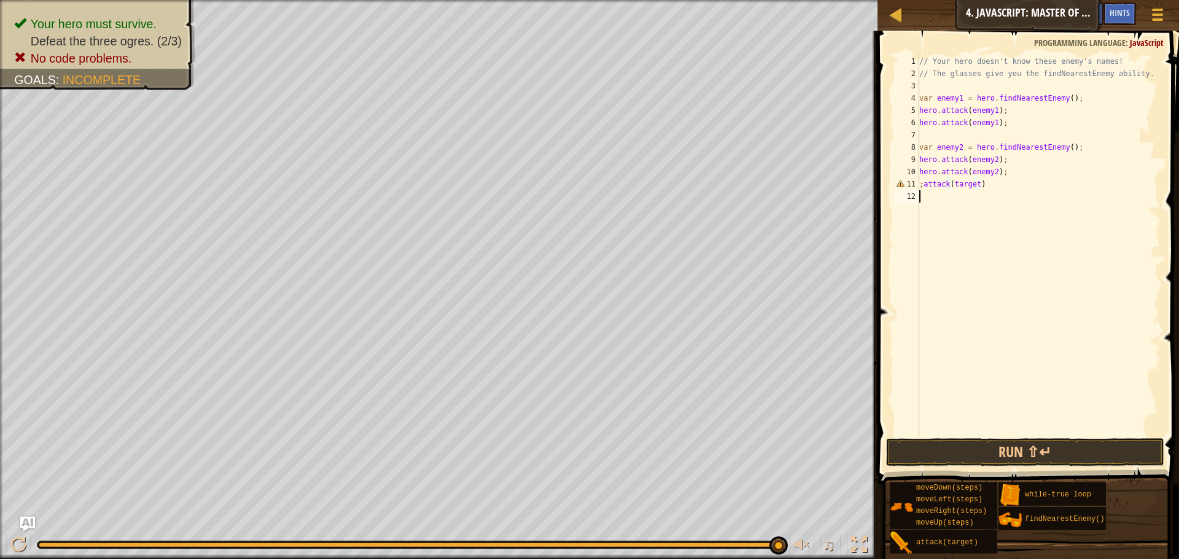
click at [976, 210] on div "// Your hero doesn't know these enemy's names! // The glasses give you the find…" at bounding box center [1039, 257] width 244 height 405
click at [966, 449] on button "Run ⇧↵" at bounding box center [1025, 452] width 278 height 28
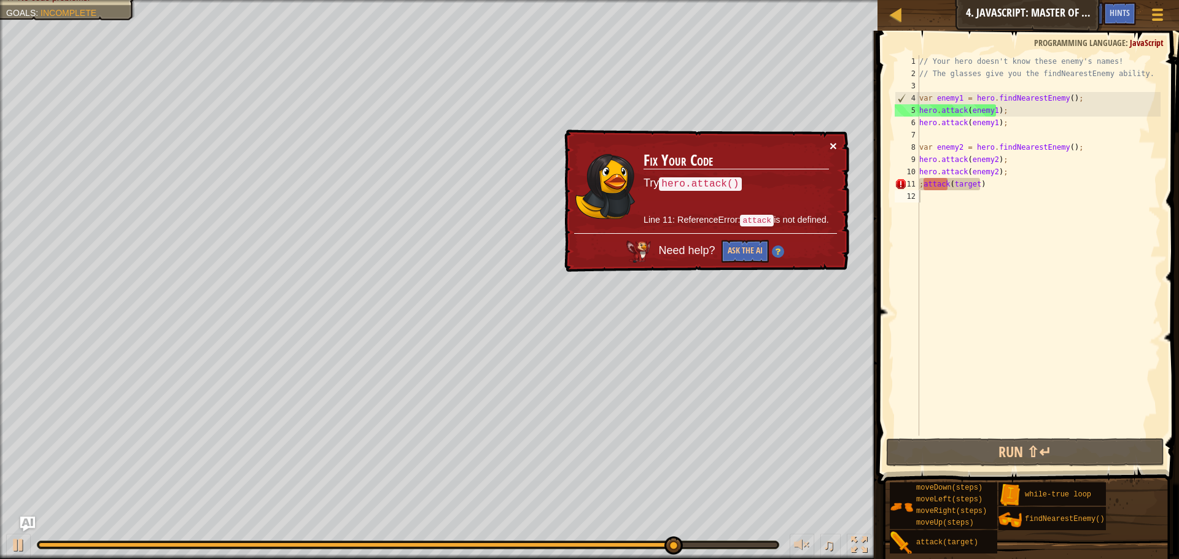
click at [832, 146] on button "×" at bounding box center [833, 145] width 7 height 13
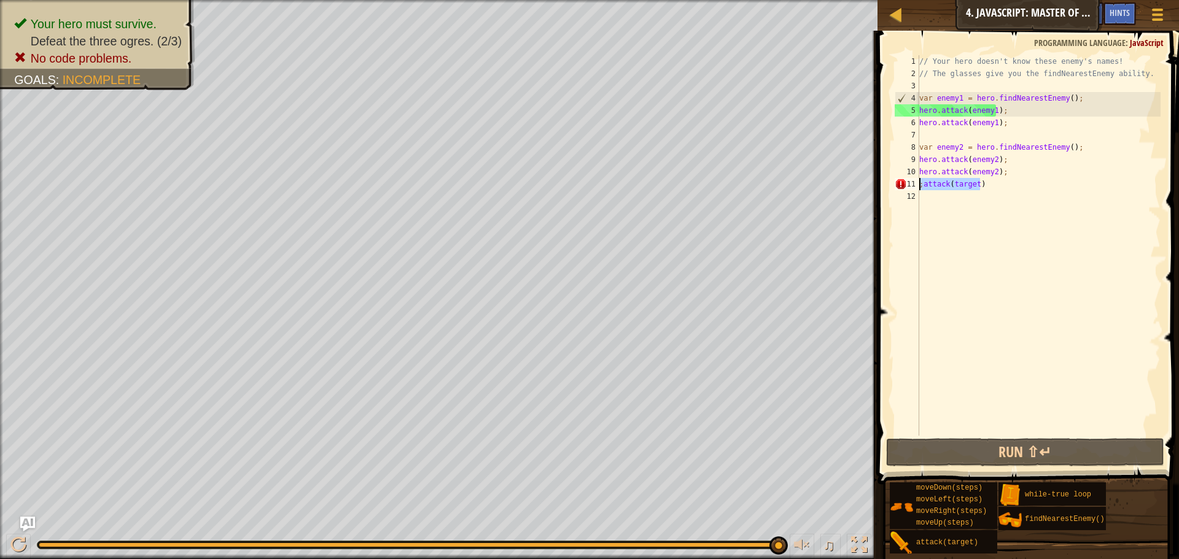
drag, startPoint x: 997, startPoint y: 187, endPoint x: 919, endPoint y: 185, distance: 77.4
click at [919, 185] on div "// Your hero doesn't know these enemy's names! // The glasses give you the find…" at bounding box center [1039, 257] width 244 height 405
type textarea ";attack(target)"
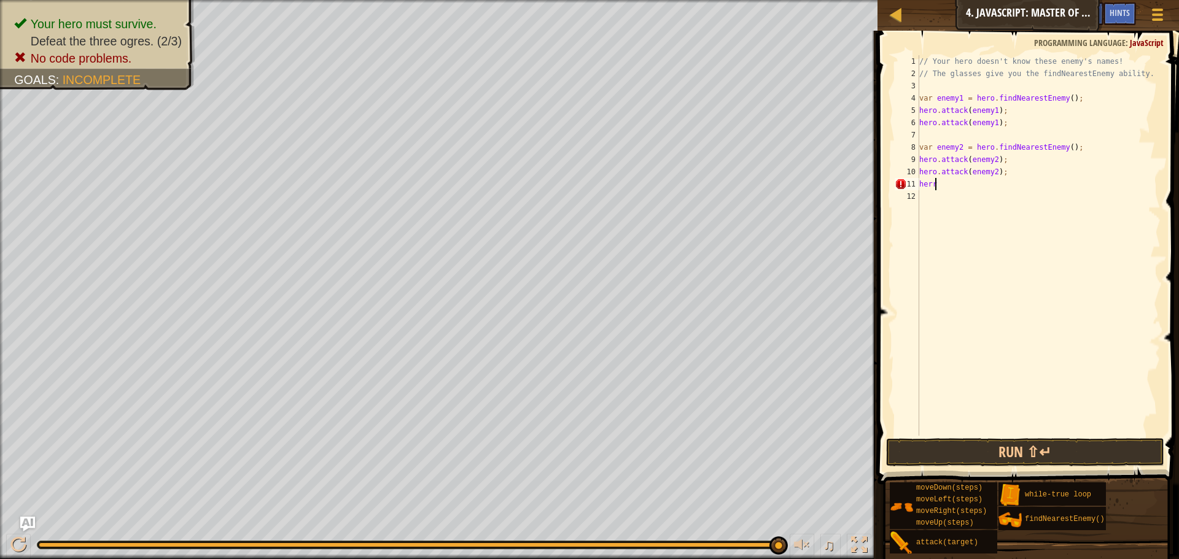
scroll to position [6, 1]
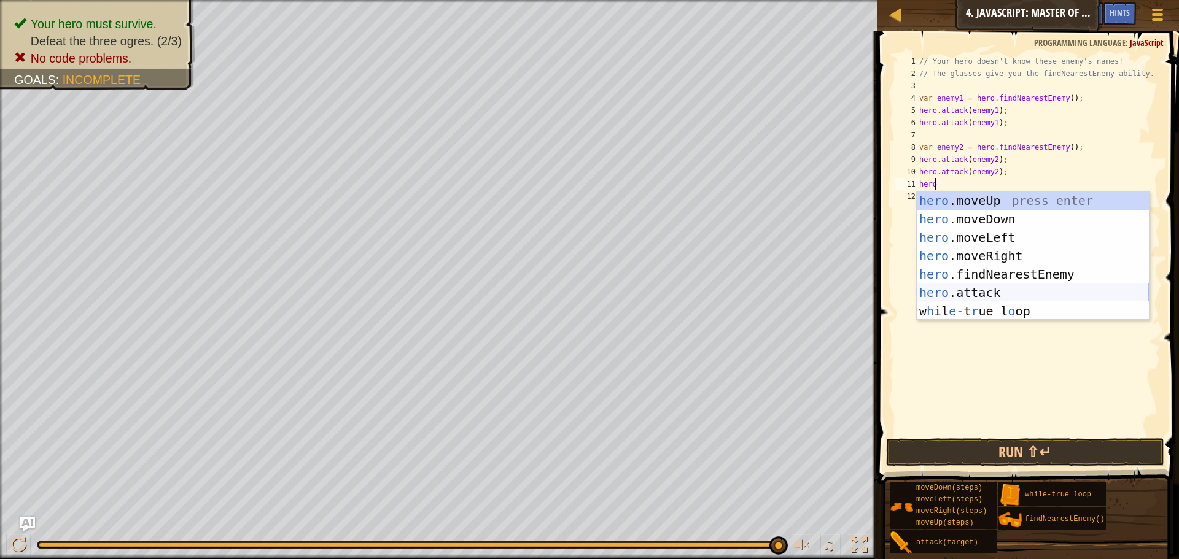
click at [949, 288] on div "hero .moveUp press enter hero .moveDown press enter hero .moveLeft press enter …" at bounding box center [1033, 275] width 232 height 166
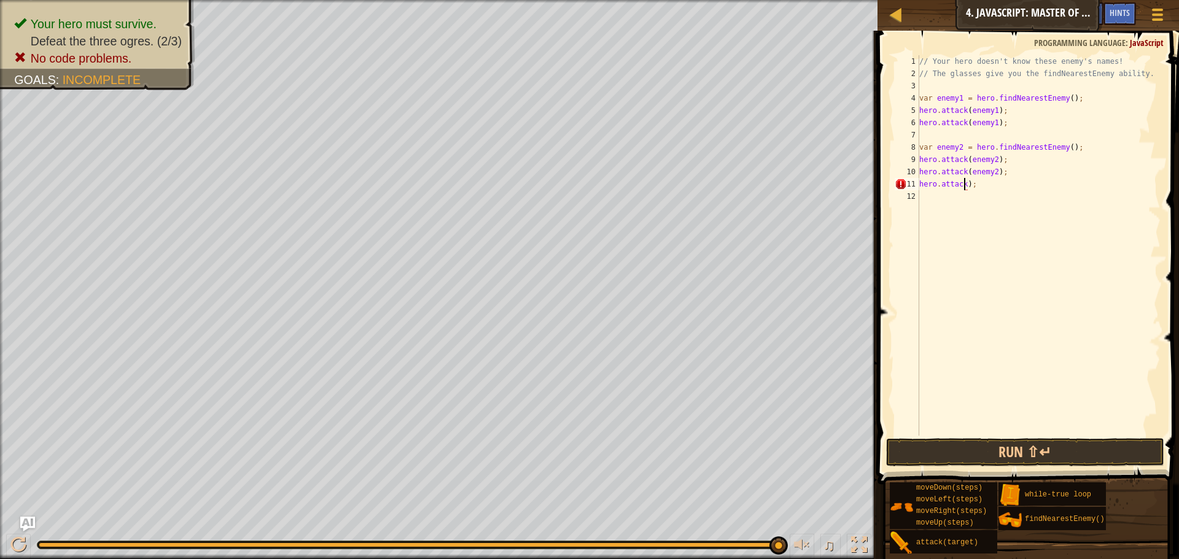
click at [979, 185] on div "// Your hero doesn't know these enemy's names! // The glasses give you the find…" at bounding box center [1039, 257] width 244 height 405
type textarea "h"
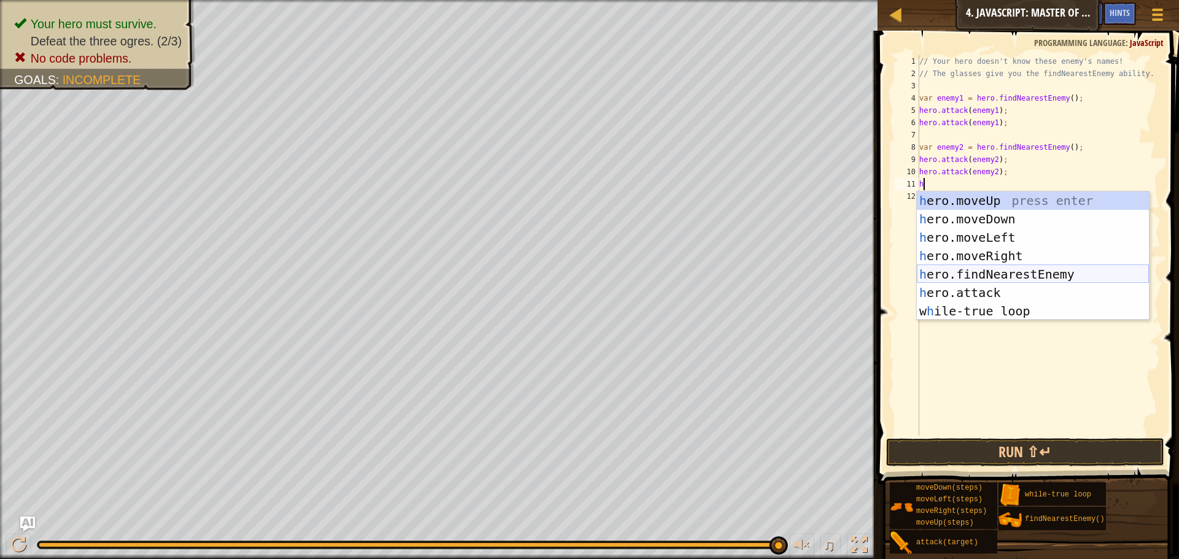
click at [970, 268] on div "h ero.moveUp press enter h ero.moveDown press enter h ero.moveLeft press enter …" at bounding box center [1033, 275] width 232 height 166
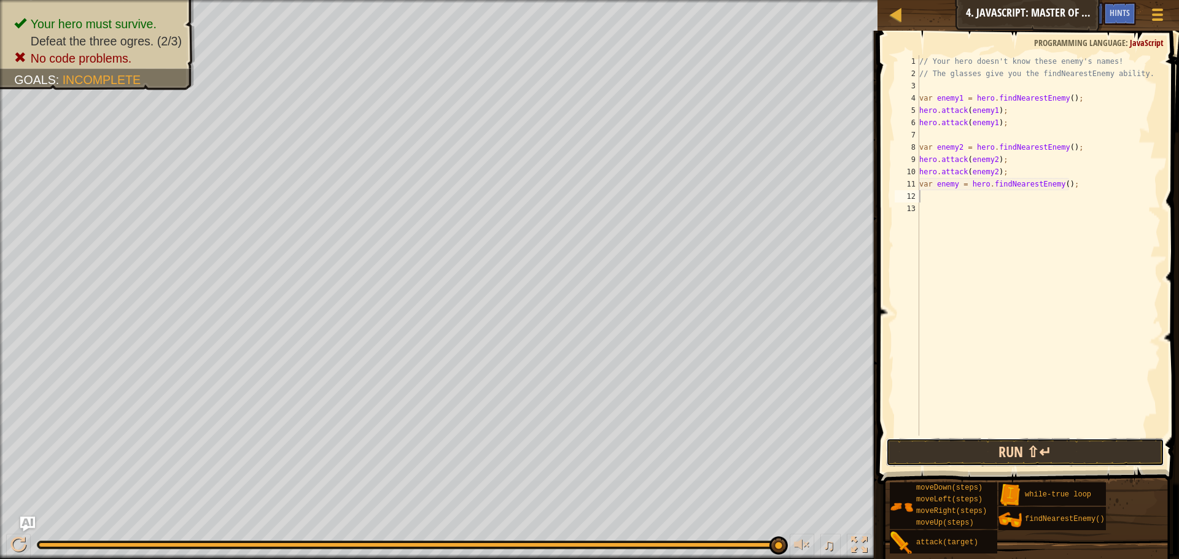
click at [1024, 458] on button "Run ⇧↵" at bounding box center [1025, 452] width 278 height 28
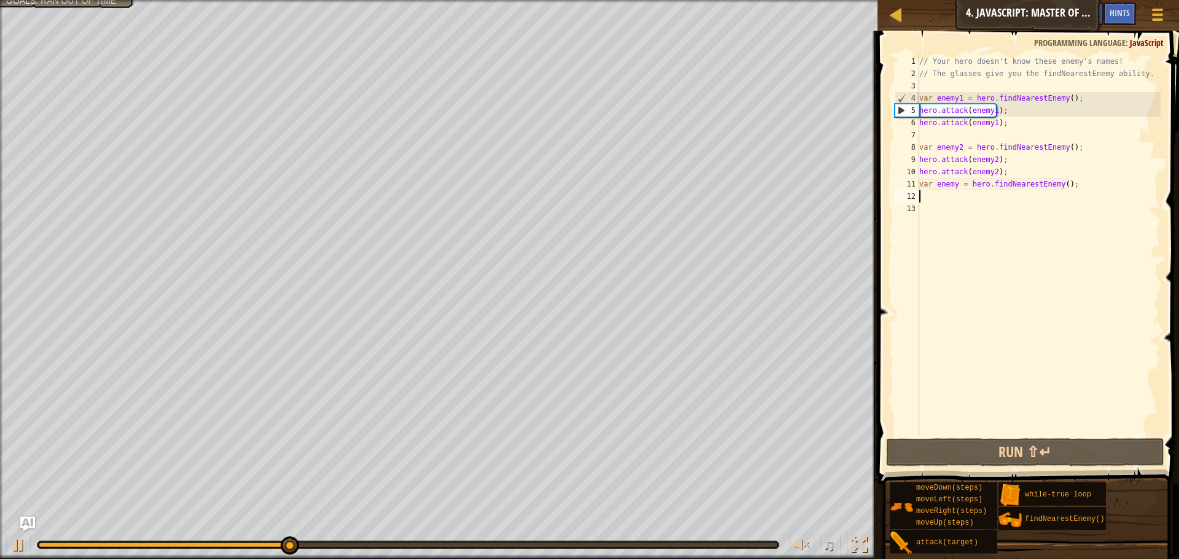
click at [931, 200] on div "// Your hero doesn't know these enemy's names! // The glasses give you the find…" at bounding box center [1039, 257] width 244 height 405
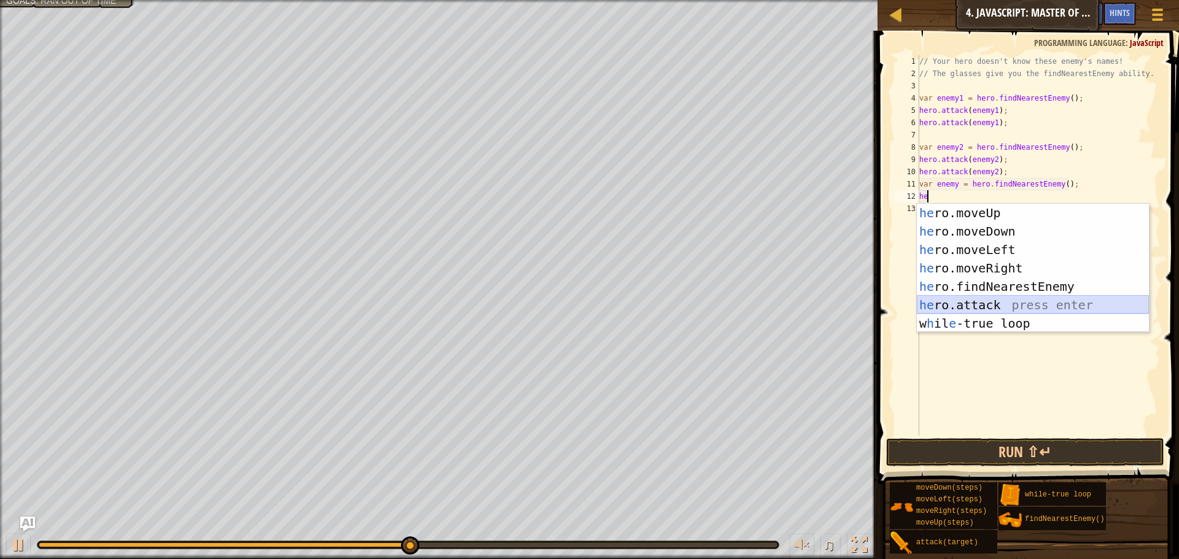
click at [960, 311] on div "he ro.moveUp press enter he ro.moveDown press enter he ro.moveLeft press enter …" at bounding box center [1033, 287] width 232 height 166
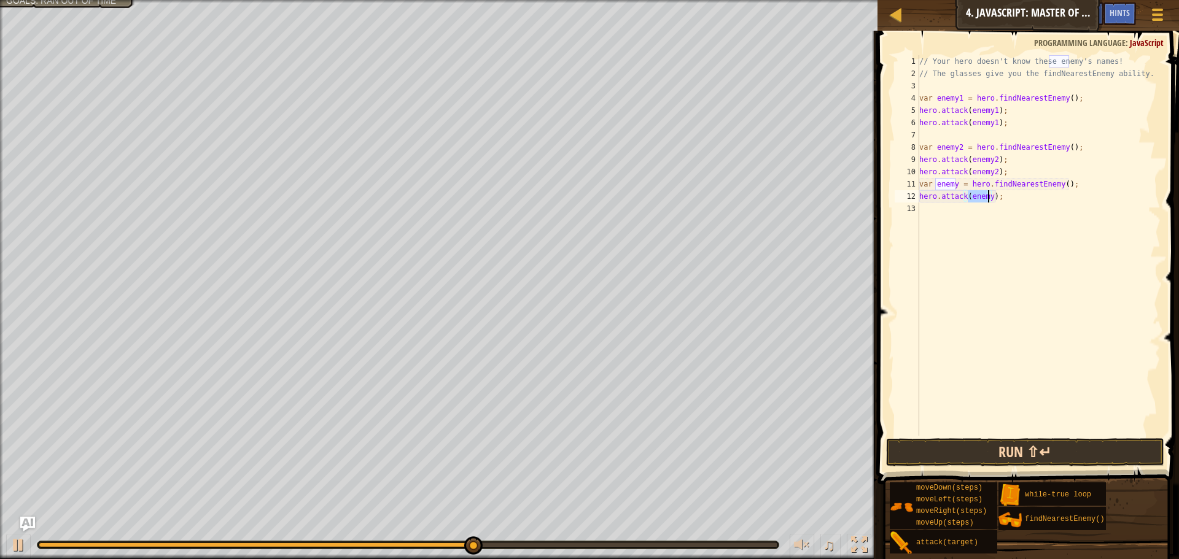
type textarea "hero.attack(enemy);"
click at [1029, 450] on button "Run ⇧↵" at bounding box center [1025, 452] width 278 height 28
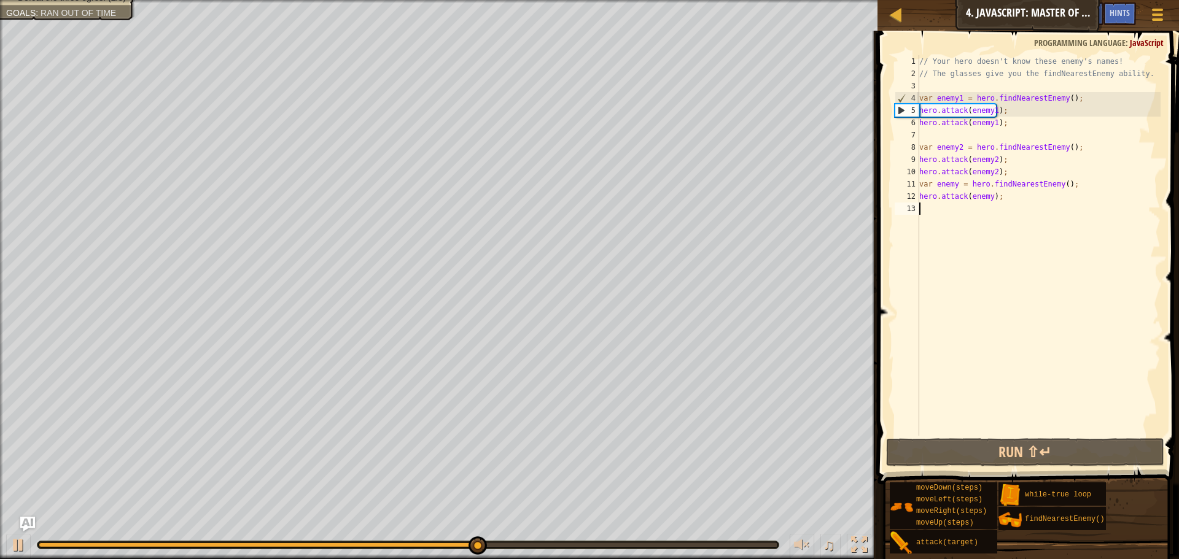
click at [1006, 252] on div "// Your hero doesn't know these enemy's names! // The glasses give you the find…" at bounding box center [1039, 257] width 244 height 405
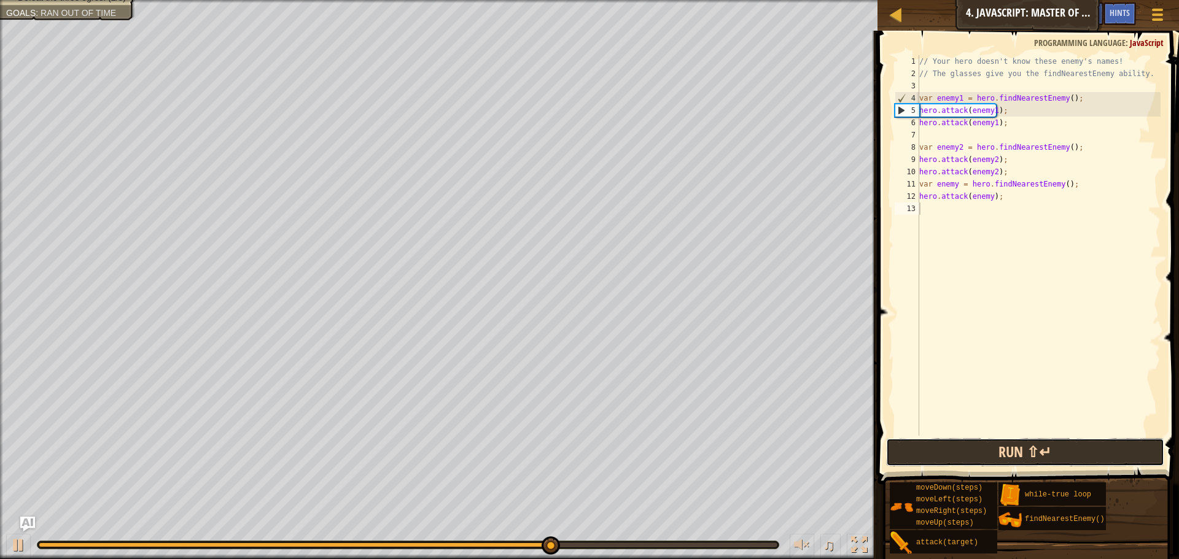
click at [981, 444] on button "Run ⇧↵" at bounding box center [1025, 452] width 278 height 28
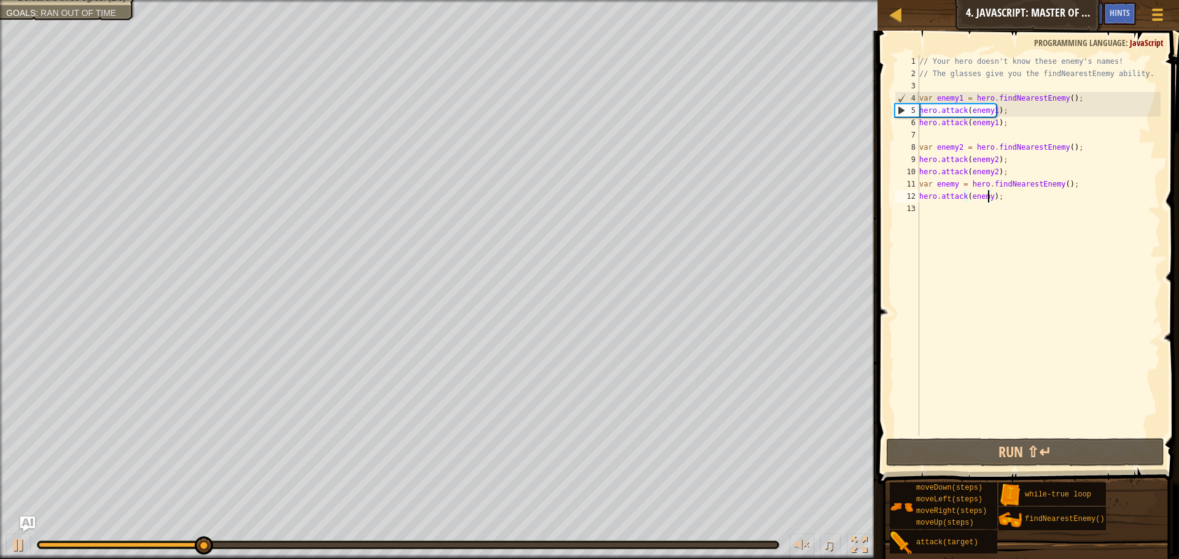
click at [989, 200] on div "// Your hero doesn't know these enemy's names! // The glasses give you the find…" at bounding box center [1039, 257] width 244 height 405
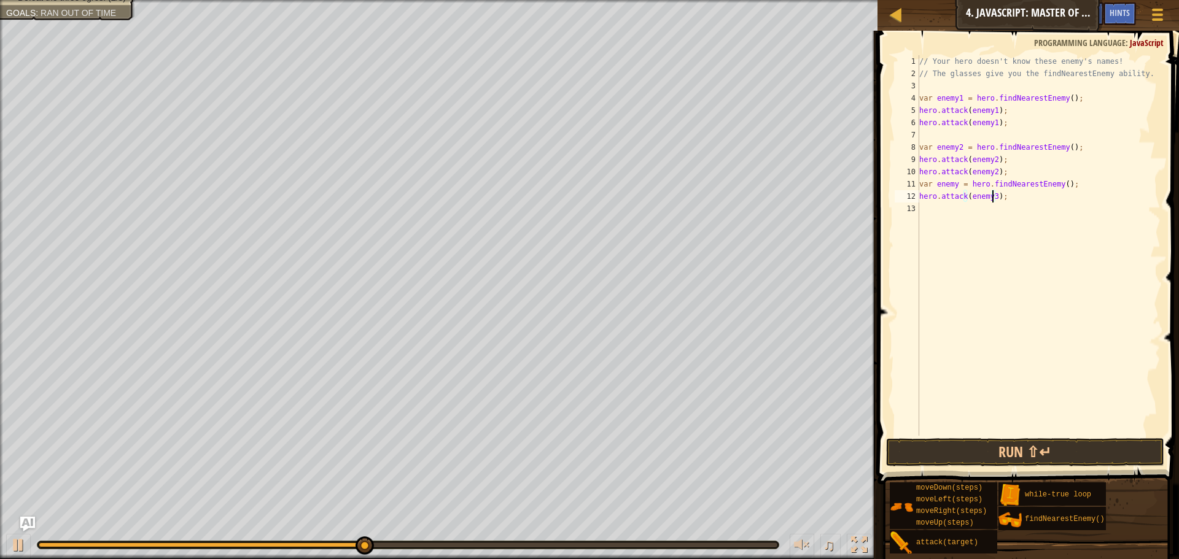
click at [1112, 436] on span at bounding box center [1029, 240] width 311 height 490
click at [1078, 440] on button "Run ⇧↵" at bounding box center [1025, 452] width 278 height 28
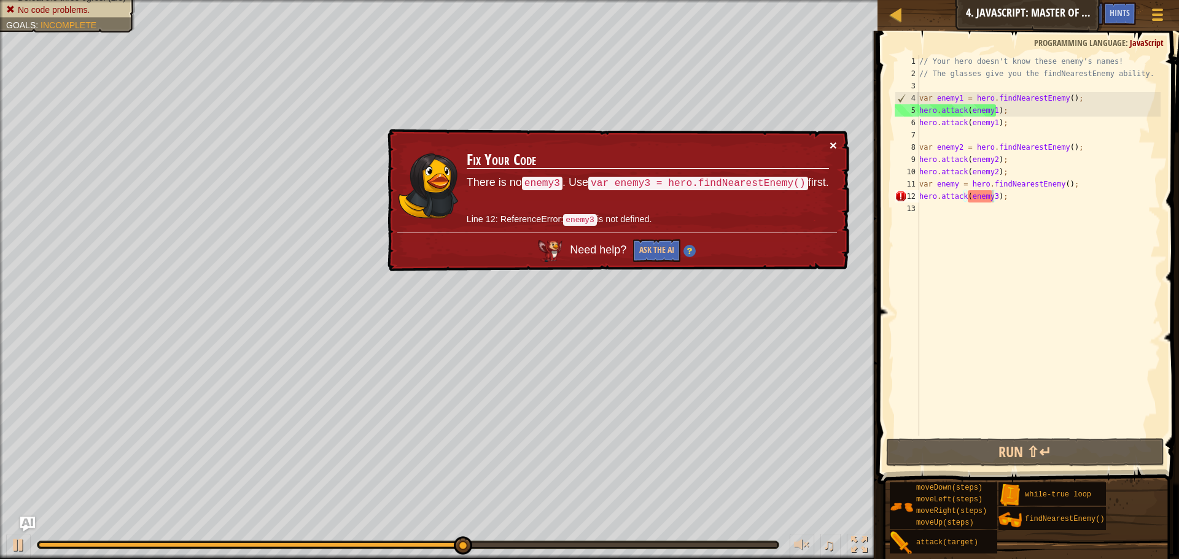
click at [831, 141] on button "×" at bounding box center [833, 145] width 7 height 13
click at [1057, 185] on div "// Your hero doesn't know these enemy's names! // The glasses give you the find…" at bounding box center [1039, 257] width 244 height 405
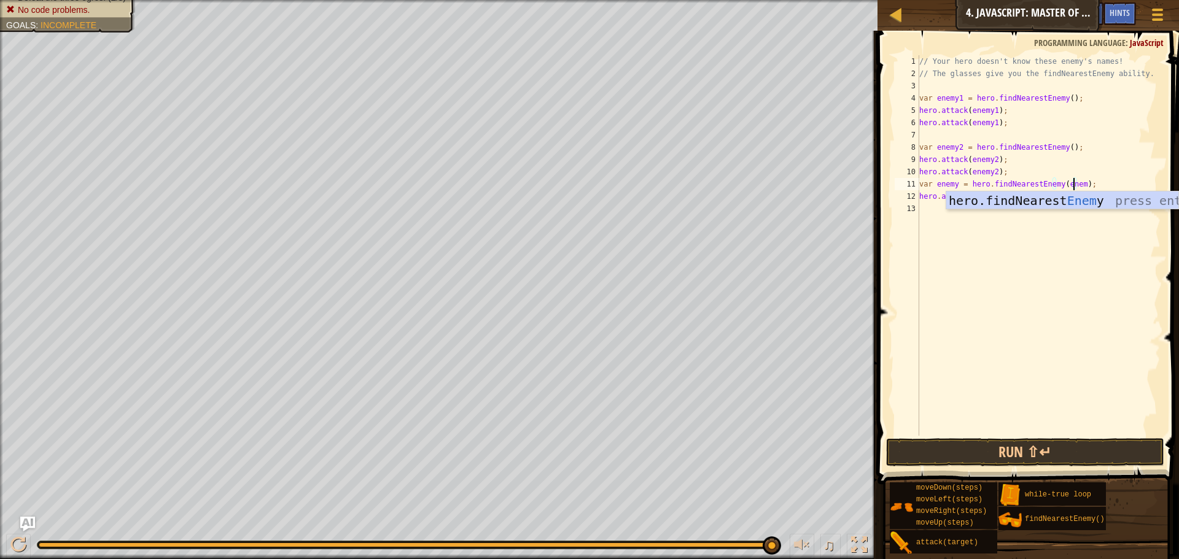
scroll to position [6, 14]
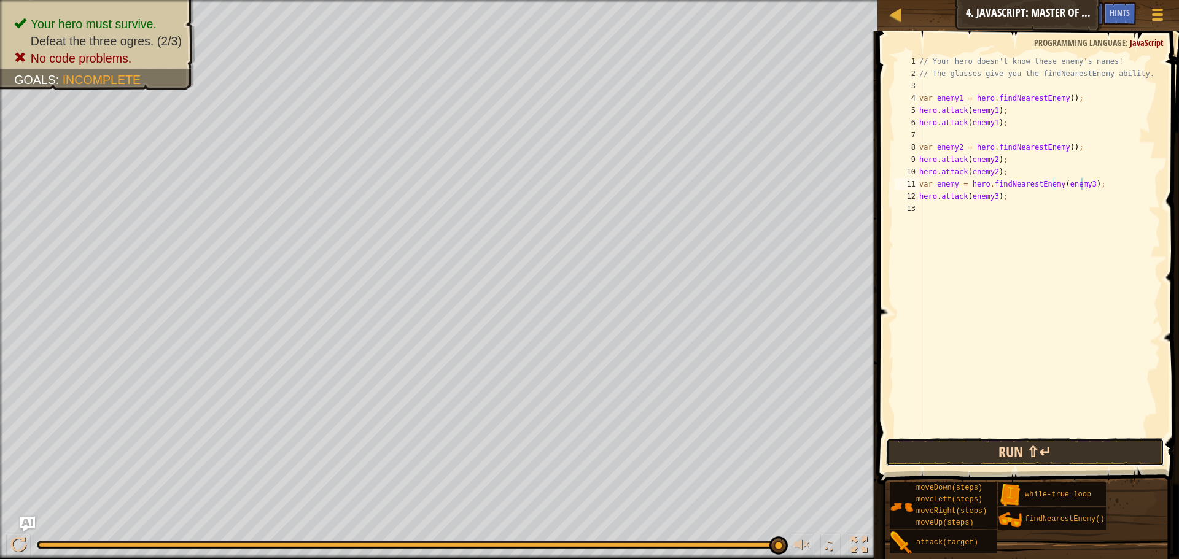
click at [1049, 448] on button "Run ⇧↵" at bounding box center [1025, 452] width 278 height 28
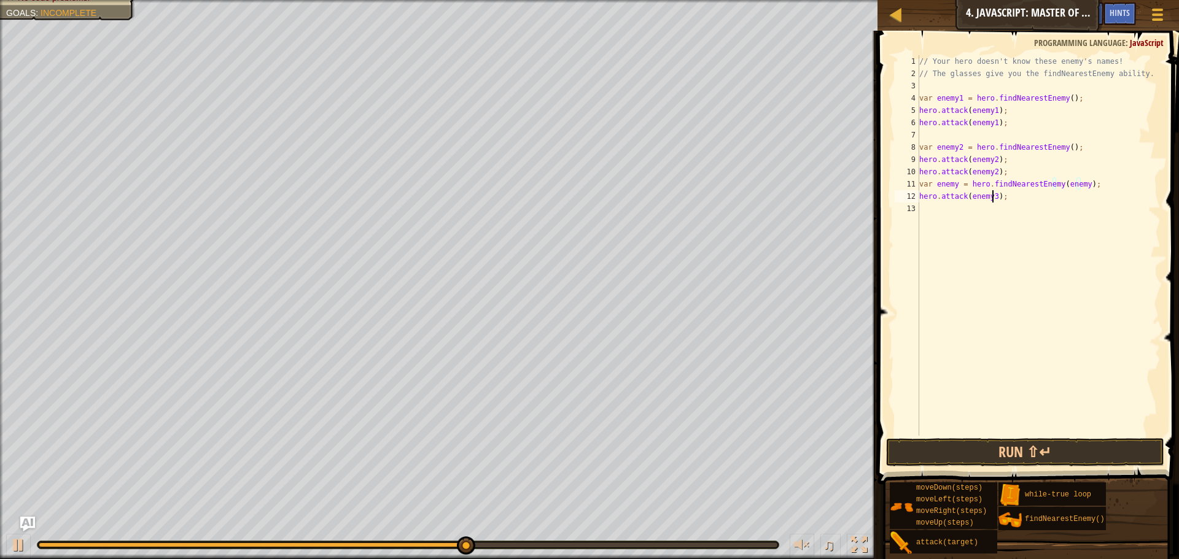
click at [991, 195] on div "// Your hero doesn't know these enemy's names! // The glasses give you the find…" at bounding box center [1039, 257] width 244 height 405
type textarea "hero.attack(enemy);"
click at [1000, 436] on span at bounding box center [1029, 240] width 311 height 490
click at [1000, 445] on button "Run ⇧↵" at bounding box center [1025, 452] width 278 height 28
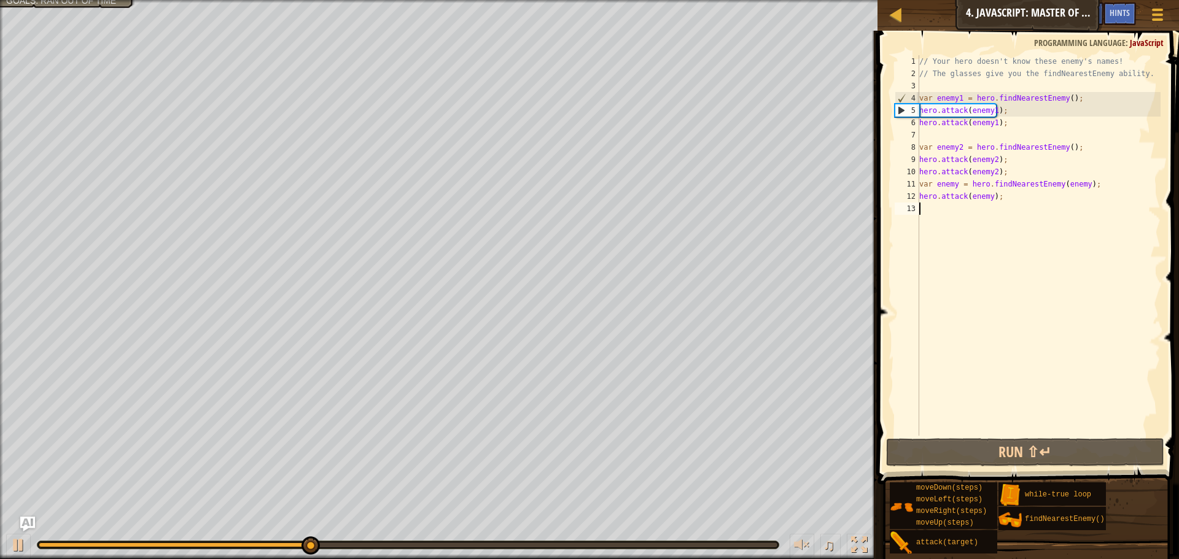
click at [952, 211] on div "// Your hero doesn't know these enemy's names! // The glasses give you the find…" at bounding box center [1039, 257] width 244 height 405
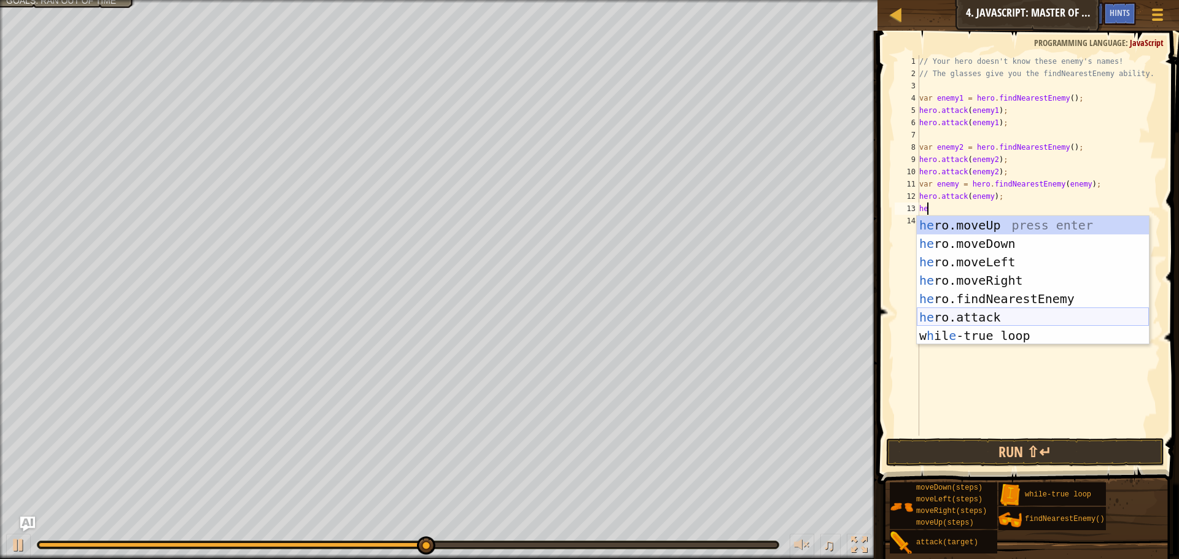
click at [1032, 324] on div "he ro.moveUp press enter he ro.moveDown press enter he ro.moveLeft press enter …" at bounding box center [1033, 299] width 232 height 166
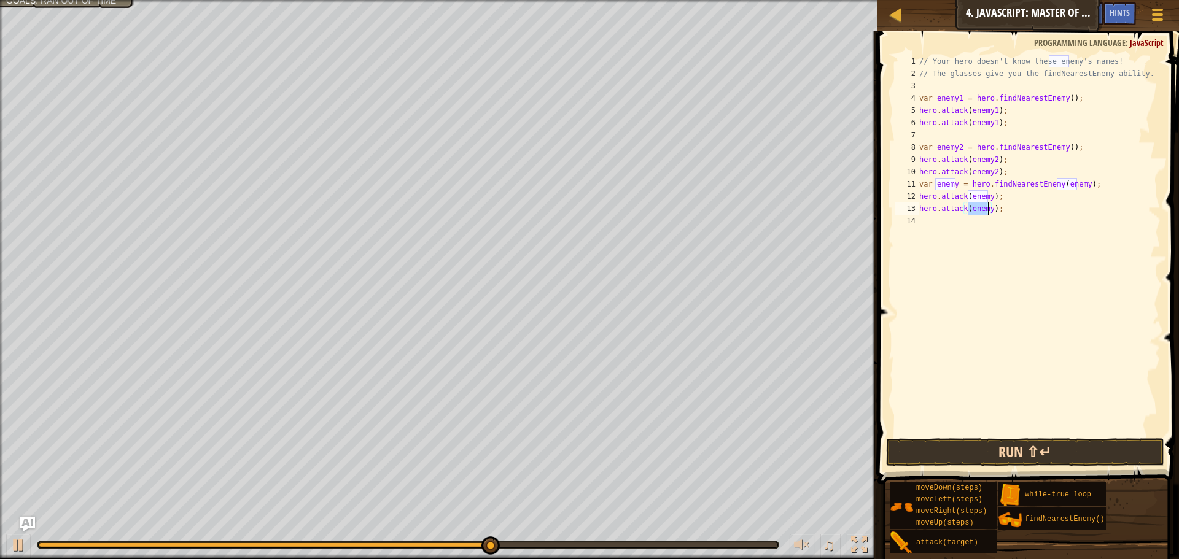
type textarea "hero.attack(enemy);"
click at [1028, 451] on button "Run ⇧↵" at bounding box center [1025, 452] width 278 height 28
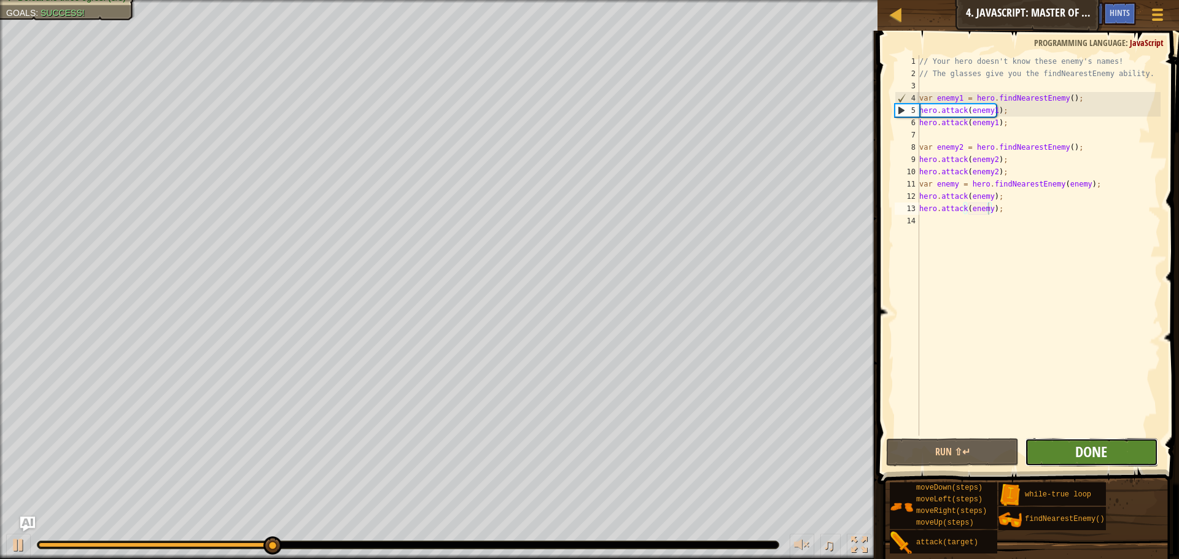
click at [1076, 455] on span "Done" at bounding box center [1091, 452] width 32 height 20
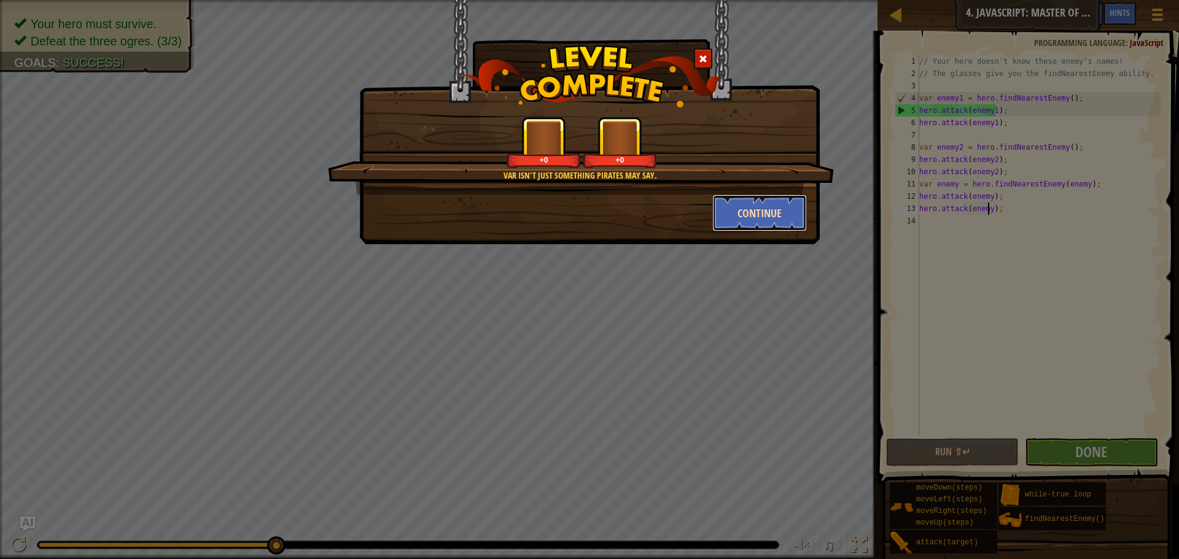
click at [740, 218] on button "Continue" at bounding box center [759, 213] width 95 height 37
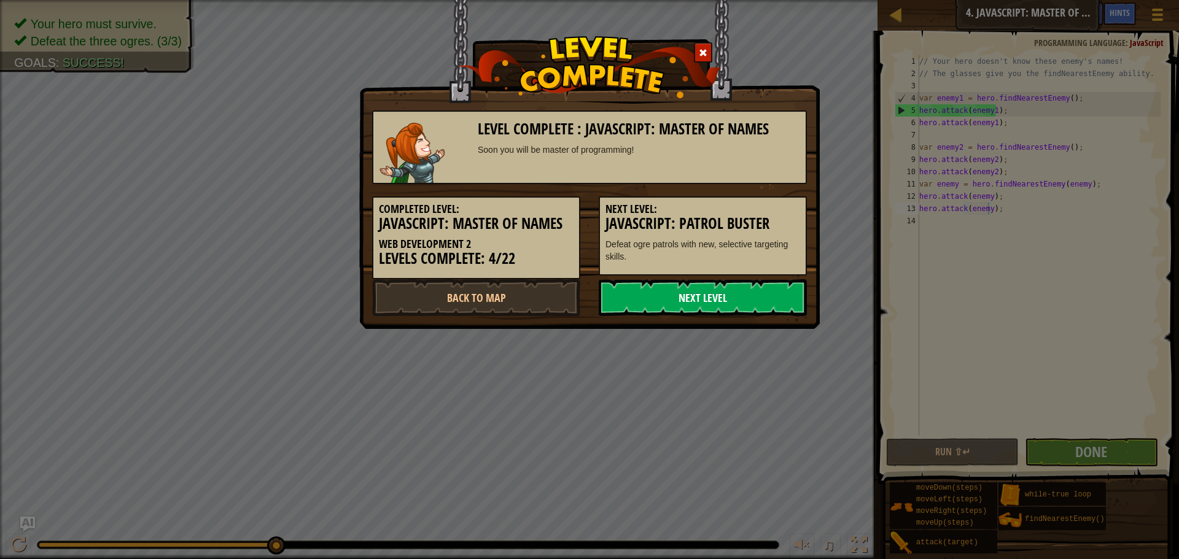
click at [715, 289] on link "Next Level" at bounding box center [703, 297] width 208 height 37
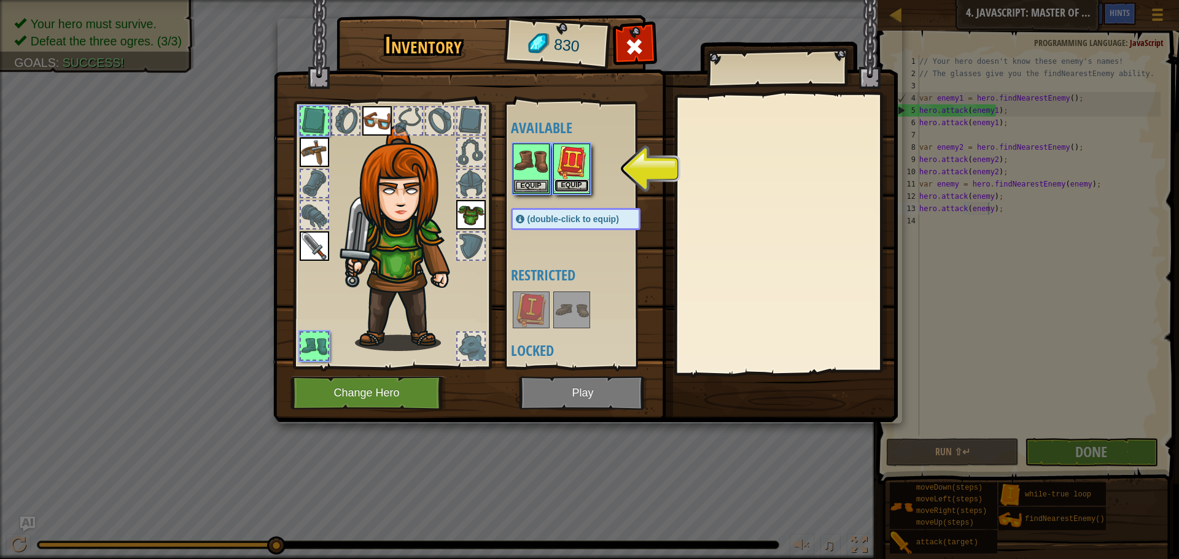
click at [582, 181] on button "Equip" at bounding box center [572, 185] width 34 height 13
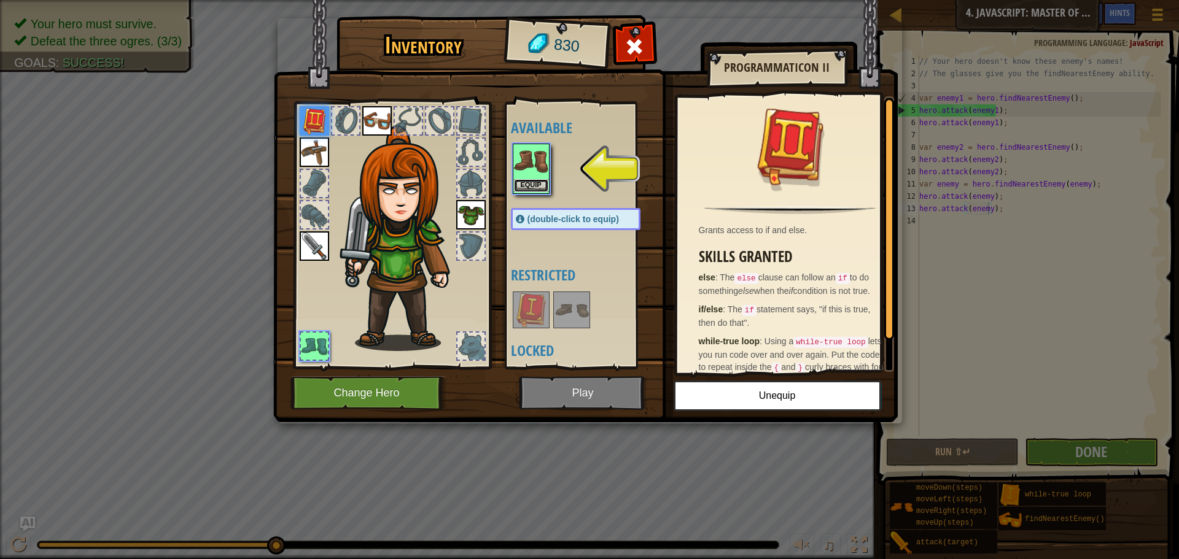
click at [537, 187] on button "Equip" at bounding box center [531, 185] width 34 height 13
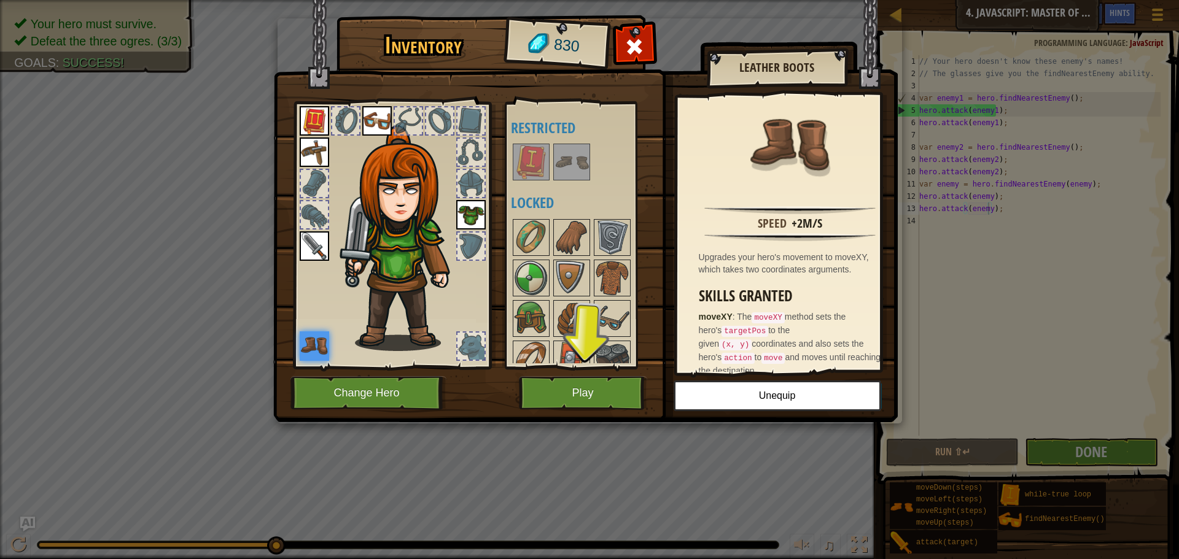
drag, startPoint x: 298, startPoint y: 346, endPoint x: 382, endPoint y: 327, distance: 85.7
click at [382, 327] on div at bounding box center [391, 232] width 203 height 276
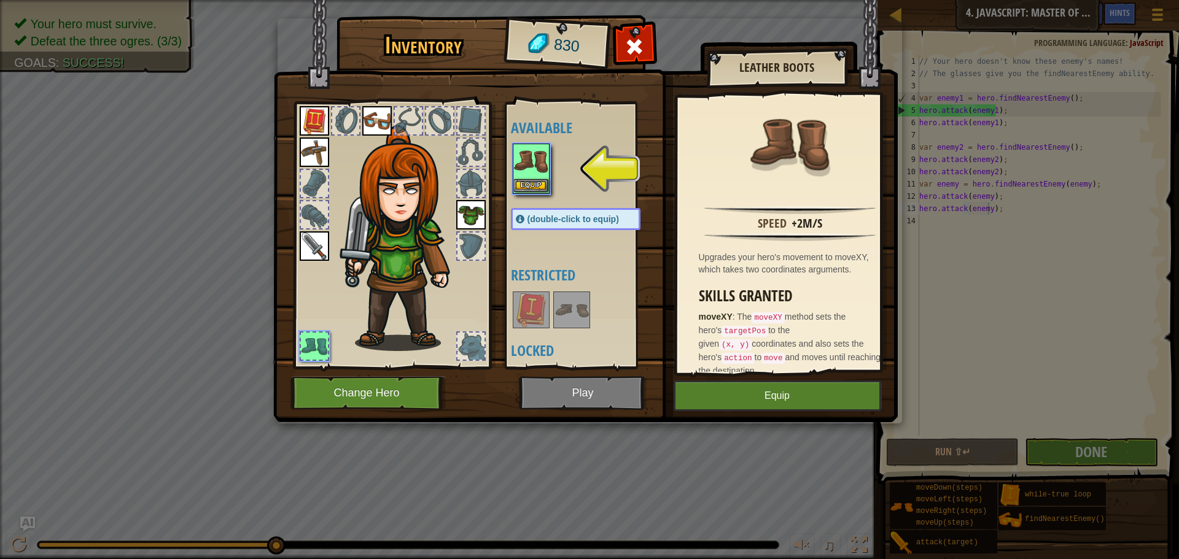
click at [534, 178] on img at bounding box center [531, 162] width 34 height 34
click at [529, 179] on img at bounding box center [531, 162] width 34 height 34
click at [520, 183] on button "Equip" at bounding box center [531, 185] width 34 height 13
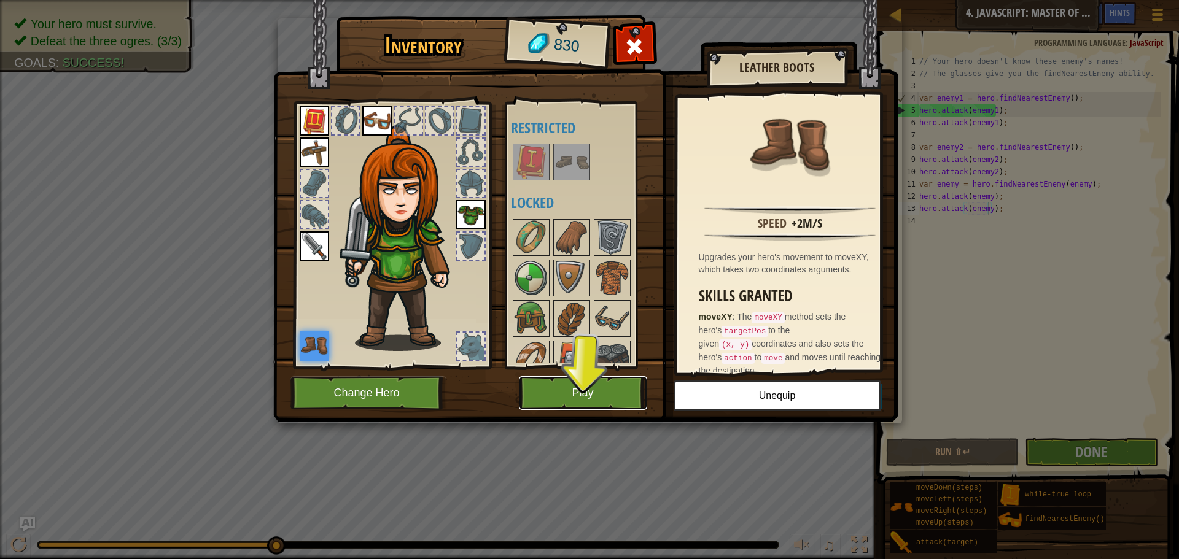
drag, startPoint x: 602, startPoint y: 378, endPoint x: 599, endPoint y: 367, distance: 10.7
click at [604, 374] on div "Inventory 830 Available Equip Equip Equip Equip (double-click to equip) Restric…" at bounding box center [590, 220] width 625 height 405
drag, startPoint x: 555, startPoint y: 371, endPoint x: 555, endPoint y: 362, distance: 9.2
click at [555, 364] on div "Inventory 830 Available Equip Equip Equip Equip (double-click to equip) Restric…" at bounding box center [590, 220] width 625 height 405
click at [571, 388] on button "Play" at bounding box center [583, 393] width 128 height 34
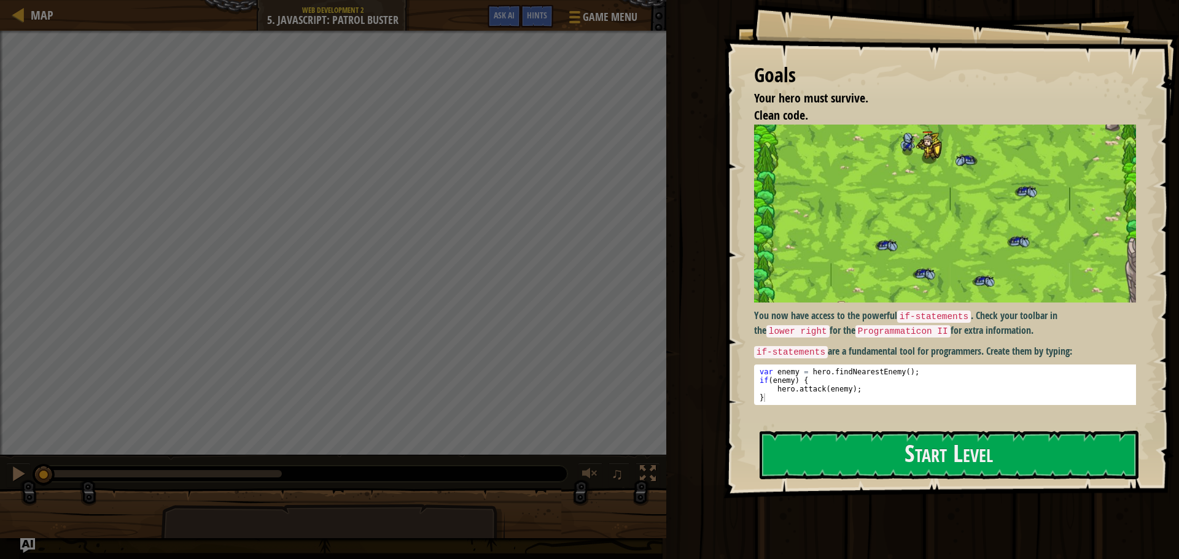
click at [868, 236] on img at bounding box center [949, 214] width 391 height 178
drag, startPoint x: 927, startPoint y: 446, endPoint x: 927, endPoint y: 428, distance: 18.4
click at [929, 442] on button "Start Level" at bounding box center [949, 455] width 379 height 49
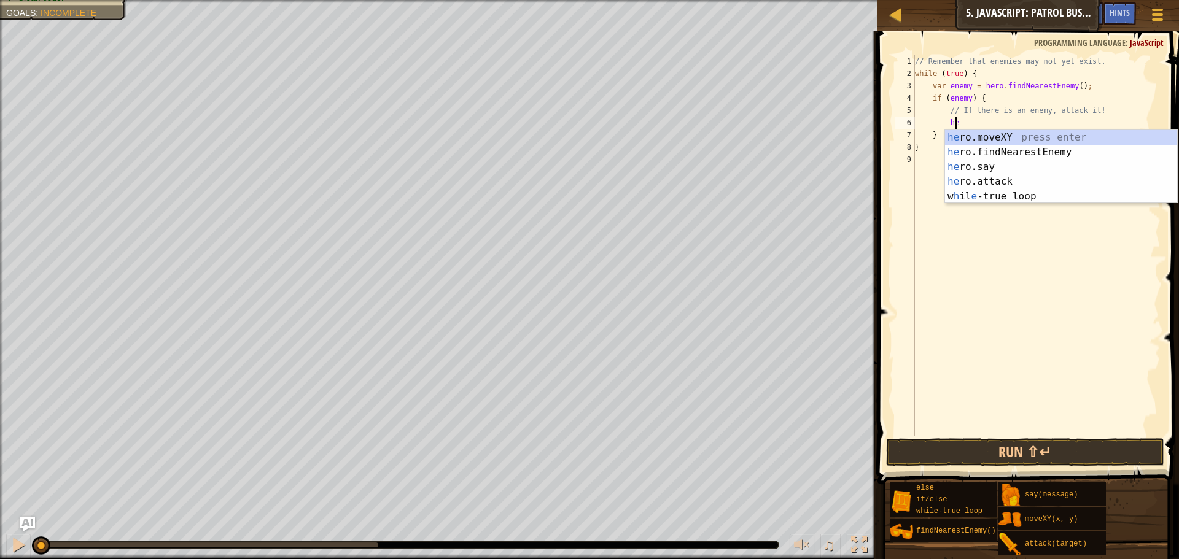
scroll to position [6, 3]
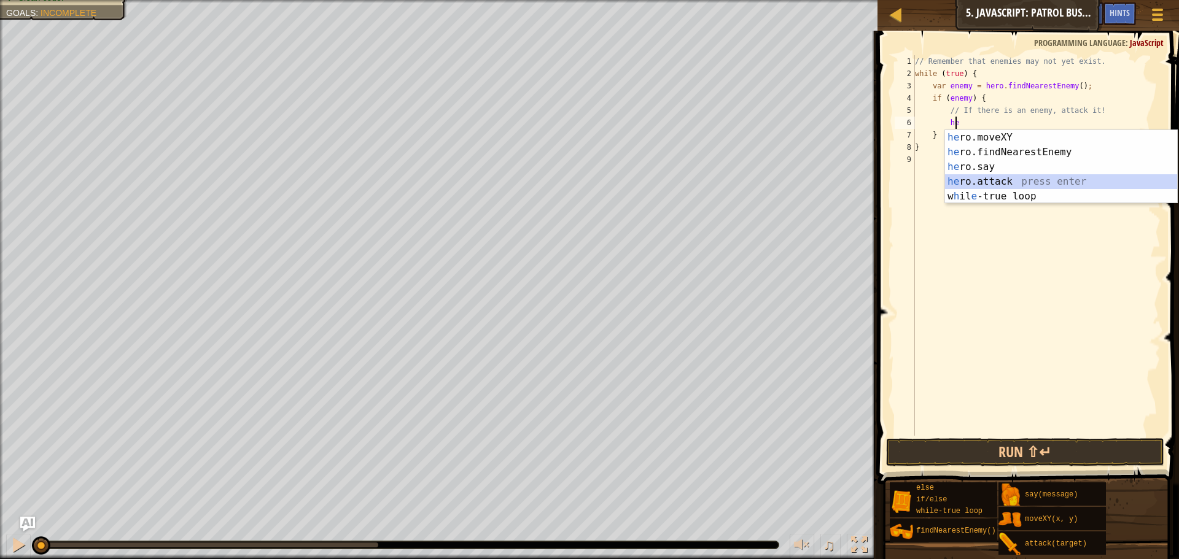
click at [975, 184] on div "he ro.moveXY press enter he ro.findNearestEnemy press enter he ro.say press ent…" at bounding box center [1061, 181] width 232 height 103
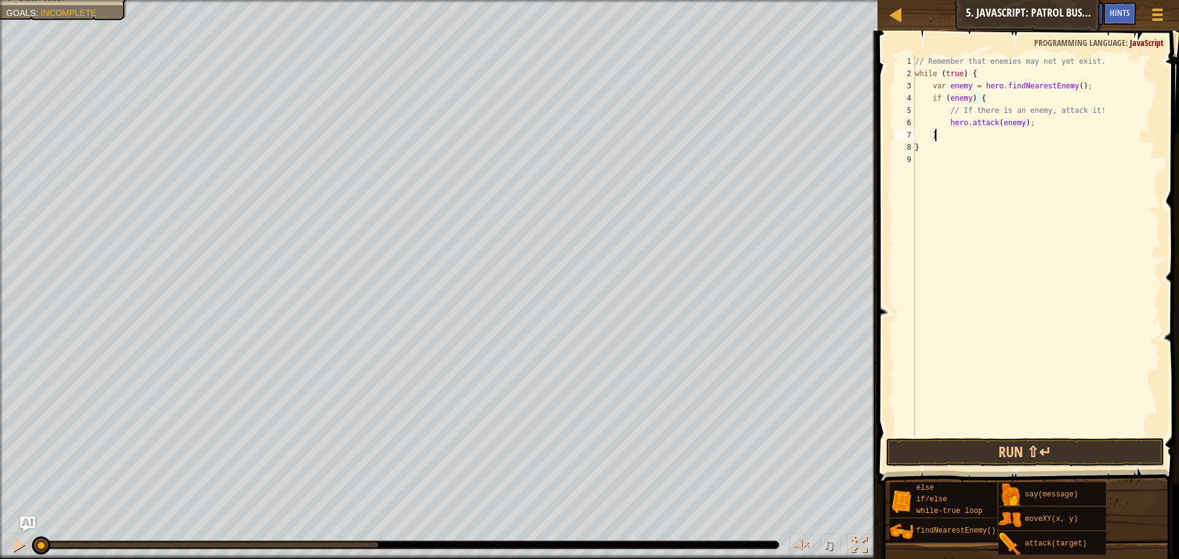
click at [1042, 130] on div "// Remember that enemies may not yet exist. while ( true ) { var enemy = hero .…" at bounding box center [1037, 257] width 248 height 405
type textarea "}"
drag, startPoint x: 1023, startPoint y: 448, endPoint x: 935, endPoint y: 375, distance: 114.7
click at [1026, 438] on button "Run ⇧↵" at bounding box center [1025, 452] width 278 height 28
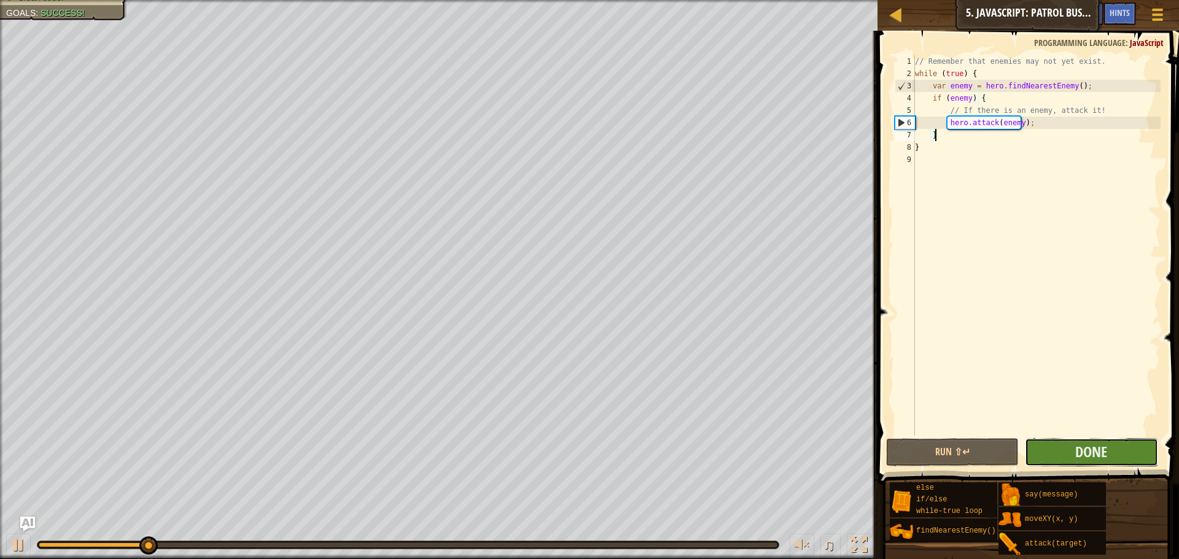
click at [1072, 453] on button "Done" at bounding box center [1091, 452] width 133 height 28
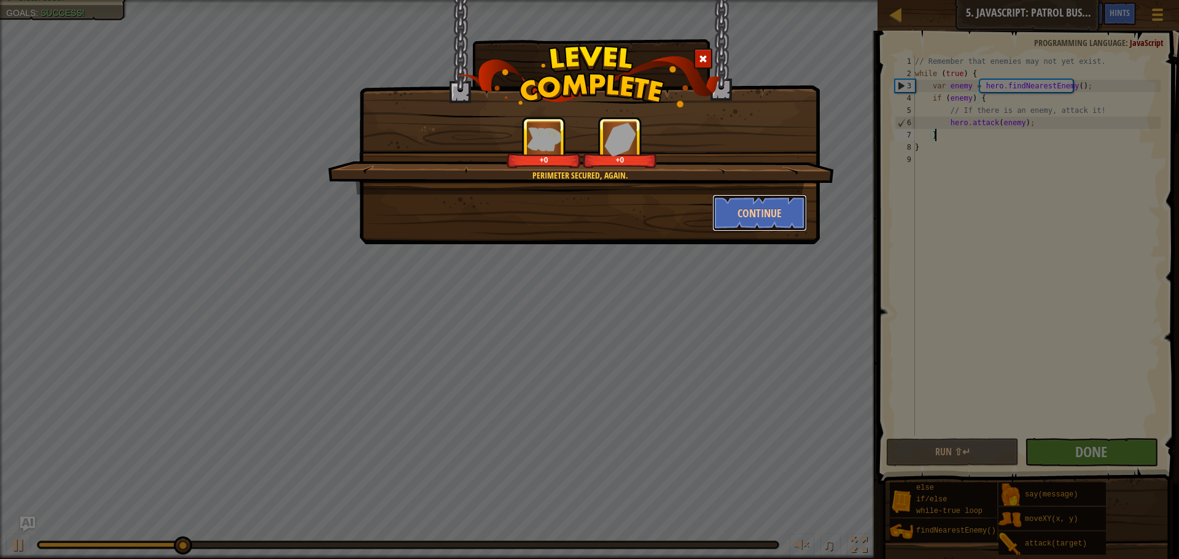
click at [778, 203] on button "Continue" at bounding box center [759, 213] width 95 height 37
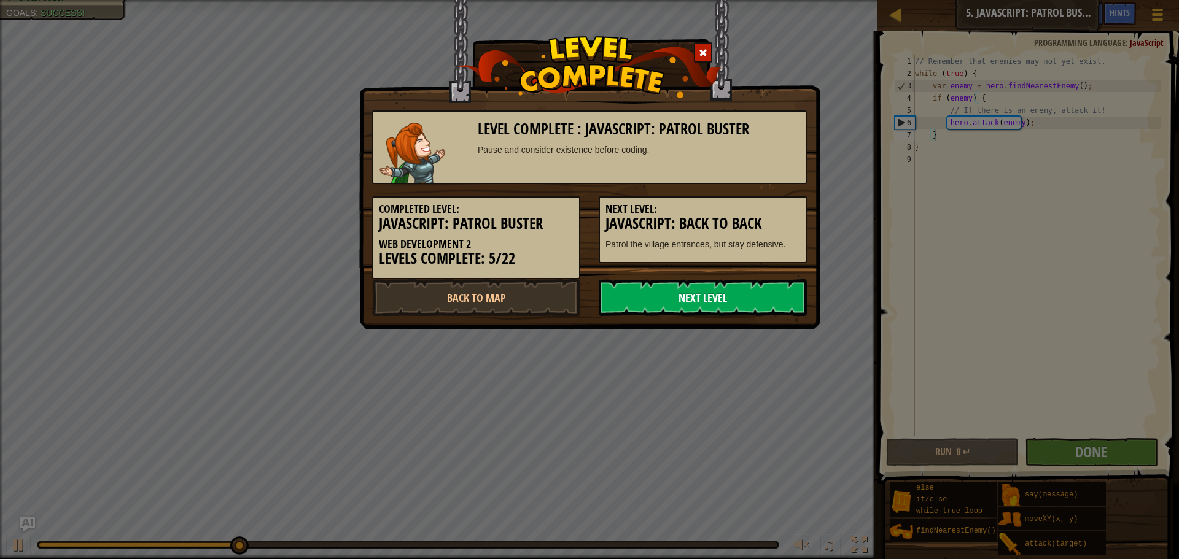
click at [758, 305] on link "Next Level" at bounding box center [703, 297] width 208 height 37
click at [699, 300] on link "Next Level" at bounding box center [703, 297] width 208 height 37
click at [666, 295] on link "Next Level" at bounding box center [703, 297] width 208 height 37
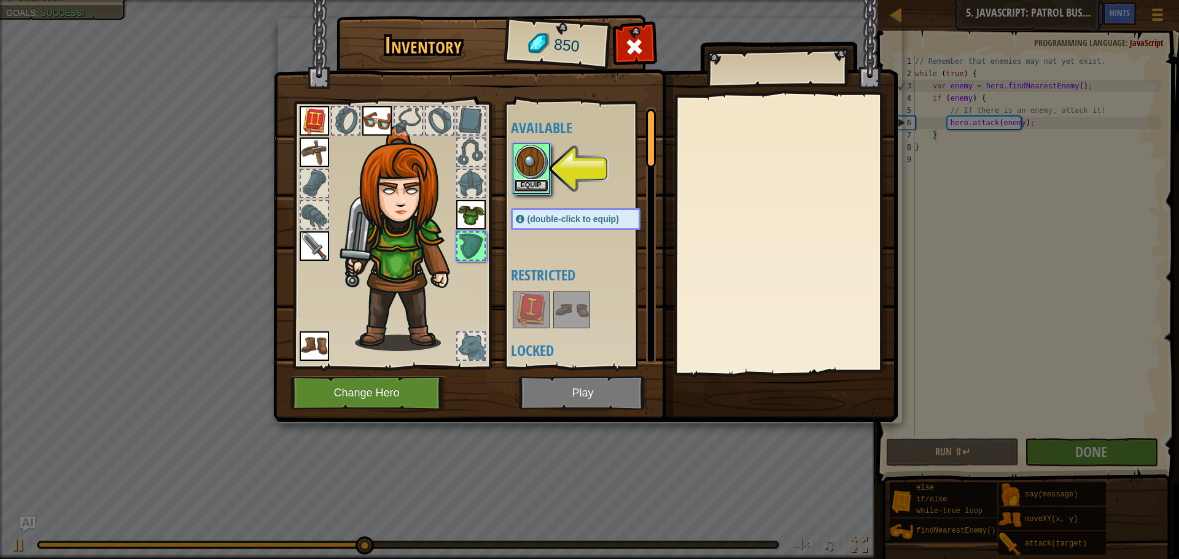
click at [535, 184] on button "Equip" at bounding box center [531, 185] width 34 height 13
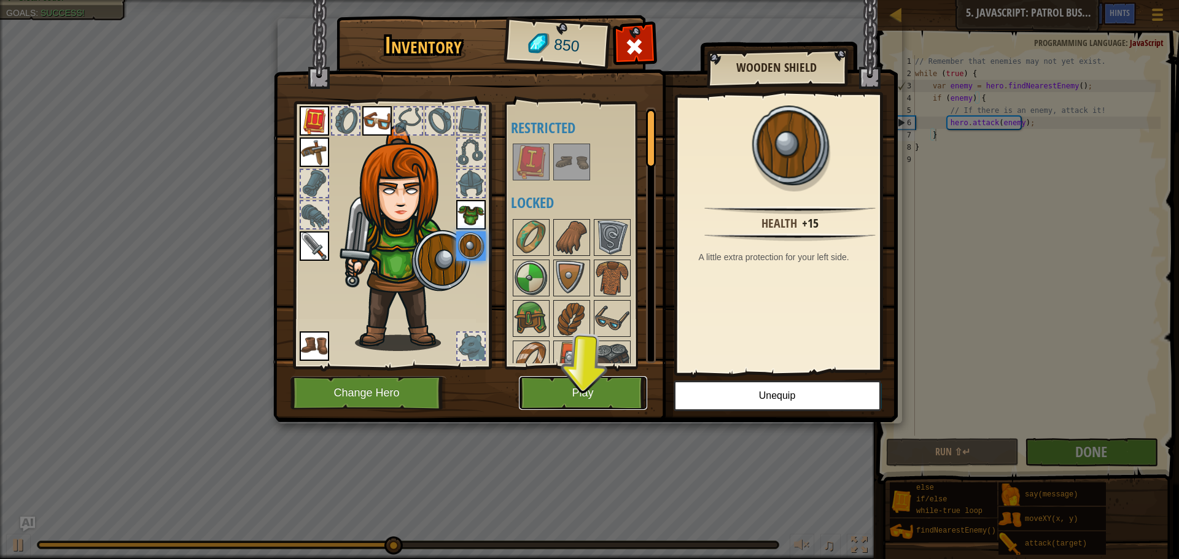
click at [616, 399] on button "Play" at bounding box center [583, 393] width 128 height 34
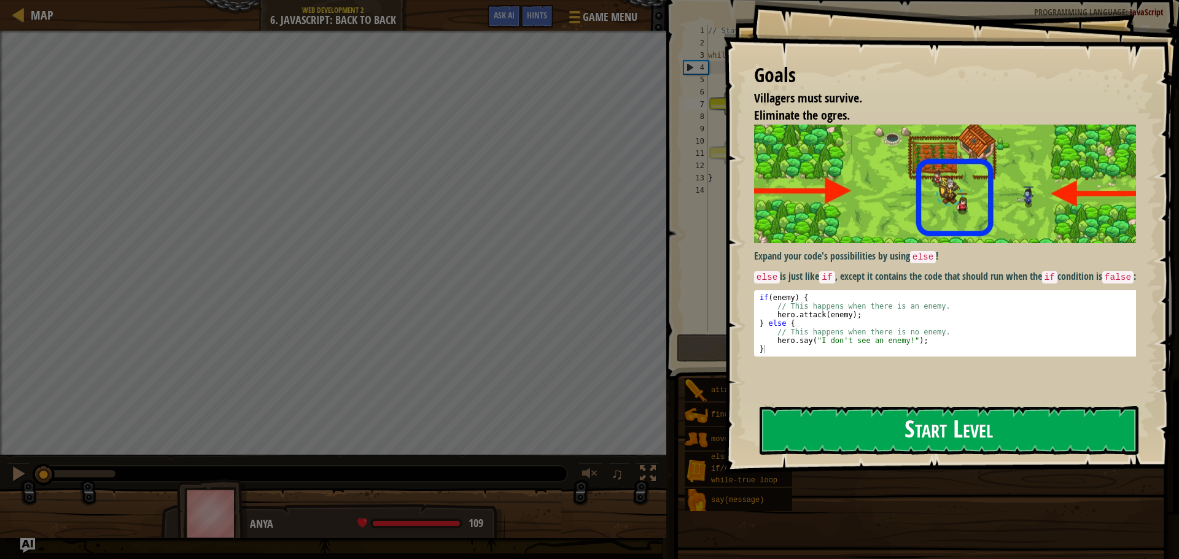
click at [984, 437] on button "Start Level" at bounding box center [949, 431] width 379 height 49
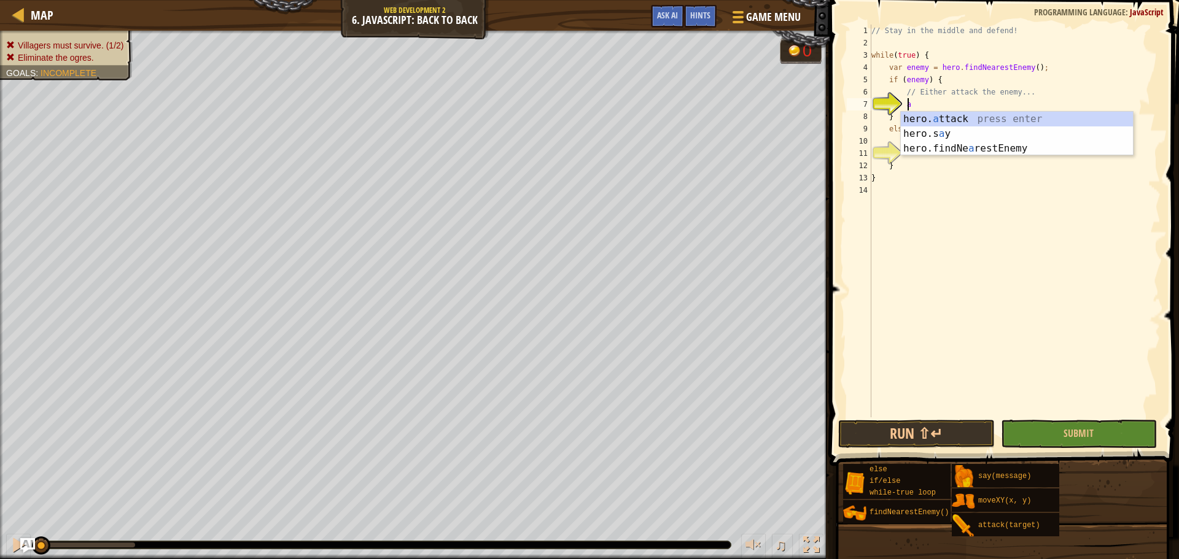
scroll to position [6, 2]
click at [962, 116] on div "hero. a ttack press enter hero.s a y press enter hero.findNe a restEnemy press …" at bounding box center [1017, 149] width 232 height 74
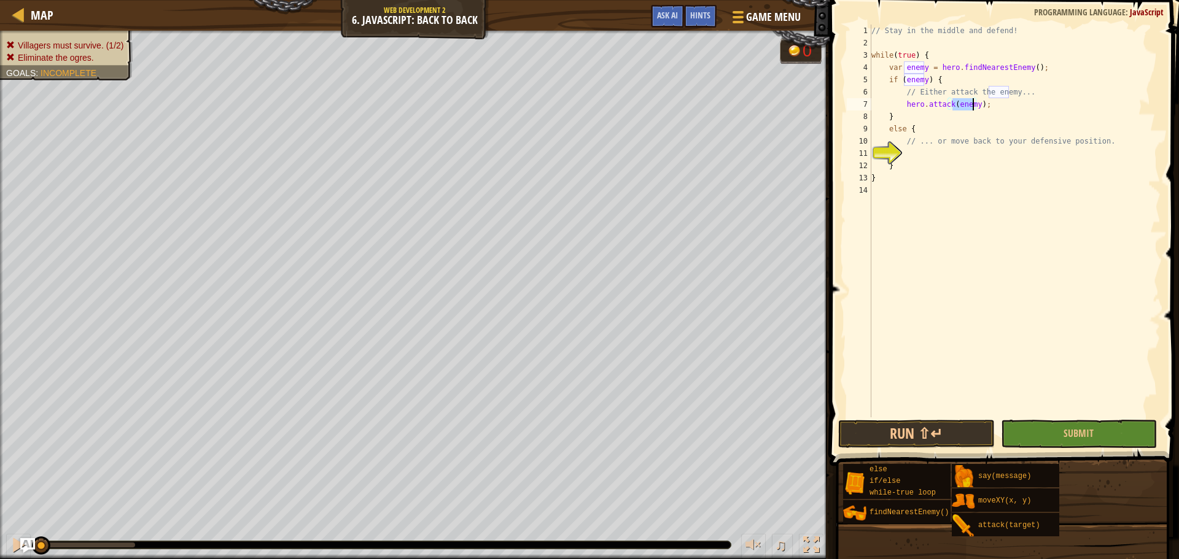
click at [943, 165] on div "// Stay in the middle and defend! while ( true ) { var enemy = hero . findNeare…" at bounding box center [1015, 234] width 292 height 418
type textarea "}"
click at [902, 155] on div "// Stay in the middle and defend! while ( true ) { var enemy = hero . findNeare…" at bounding box center [1015, 234] width 292 height 418
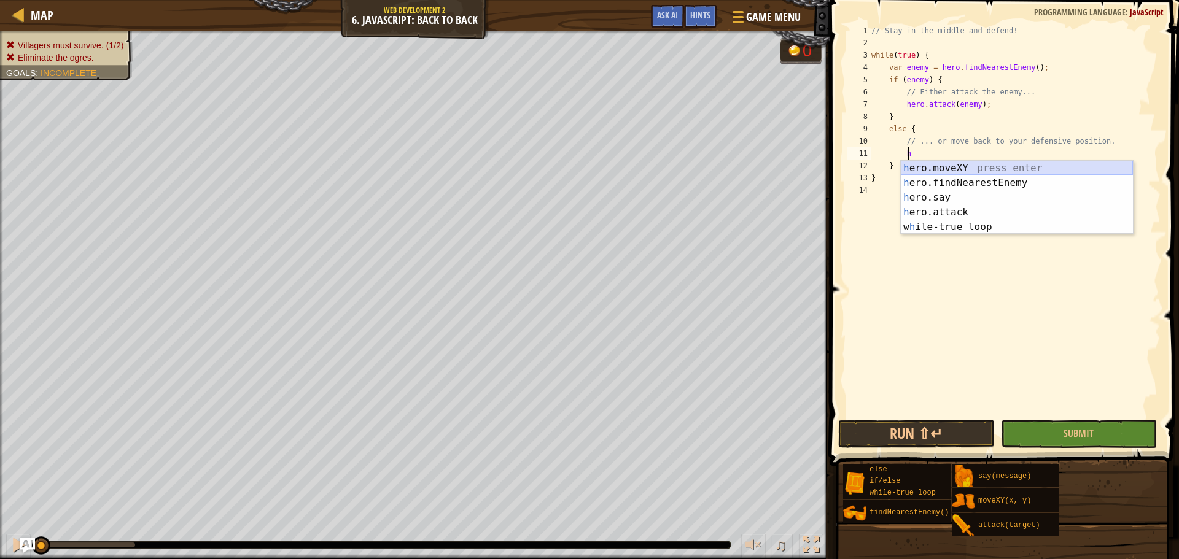
click at [926, 166] on div "h ero.moveXY press enter h ero.findNearestEnemy press enter h ero.say press ent…" at bounding box center [1017, 212] width 232 height 103
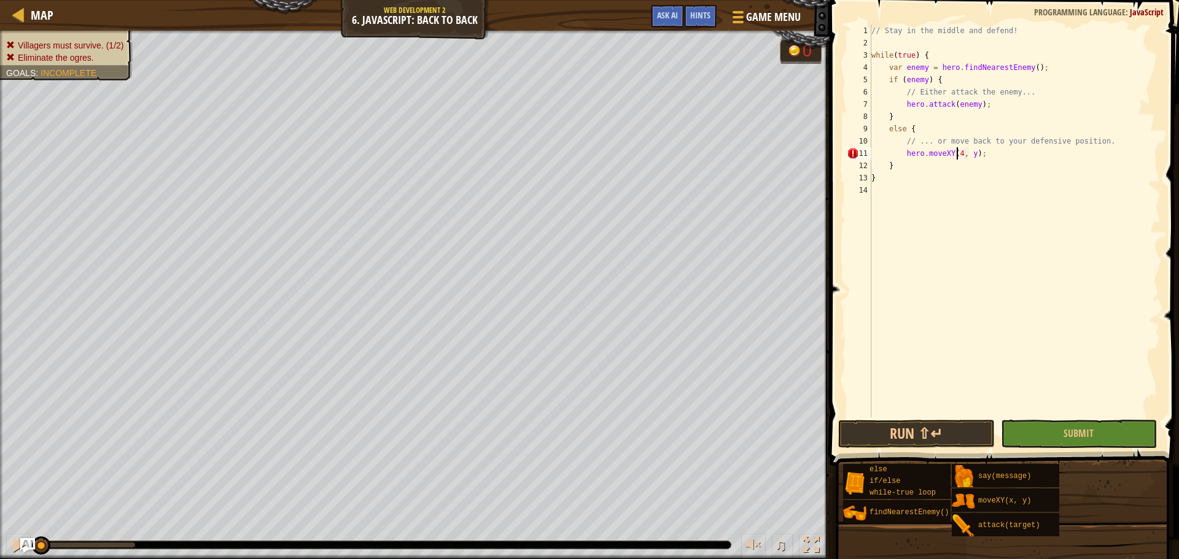
scroll to position [6, 7]
click at [973, 158] on div "// Stay in the middle and defend! while ( true ) { var enemy = hero . findNeare…" at bounding box center [1015, 234] width 292 height 418
click at [968, 158] on div "// Stay in the middle and defend! while ( true ) { var enemy = hero . findNeare…" at bounding box center [1015, 234] width 292 height 418
click at [959, 155] on div "// Stay in the middle and defend! while ( true ) { var enemy = hero . findNeare…" at bounding box center [1015, 234] width 292 height 418
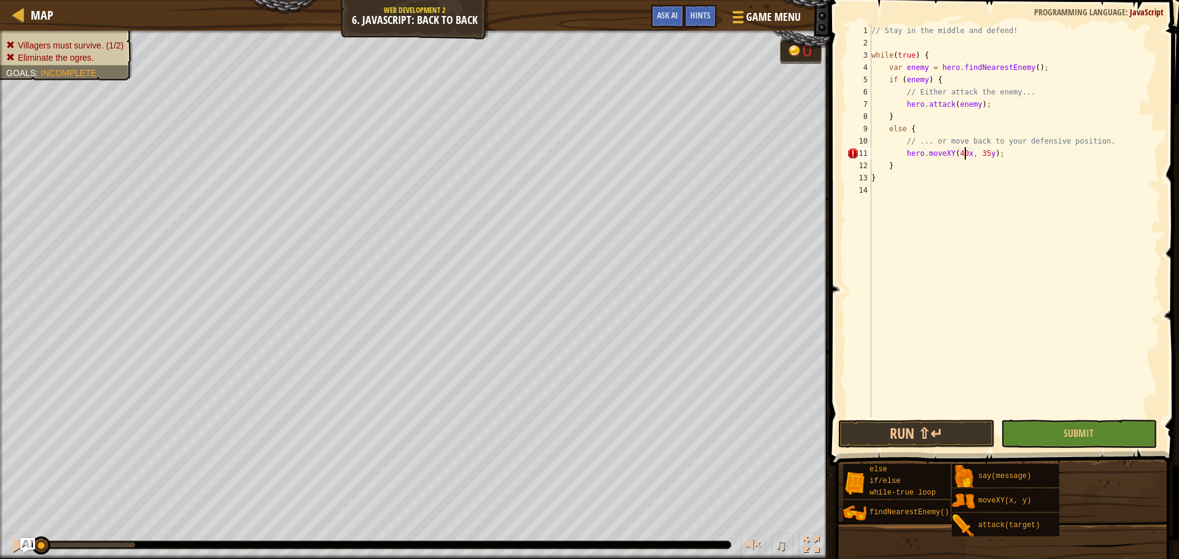
scroll to position [6, 7]
click at [1065, 440] on button "Submit" at bounding box center [1079, 434] width 156 height 28
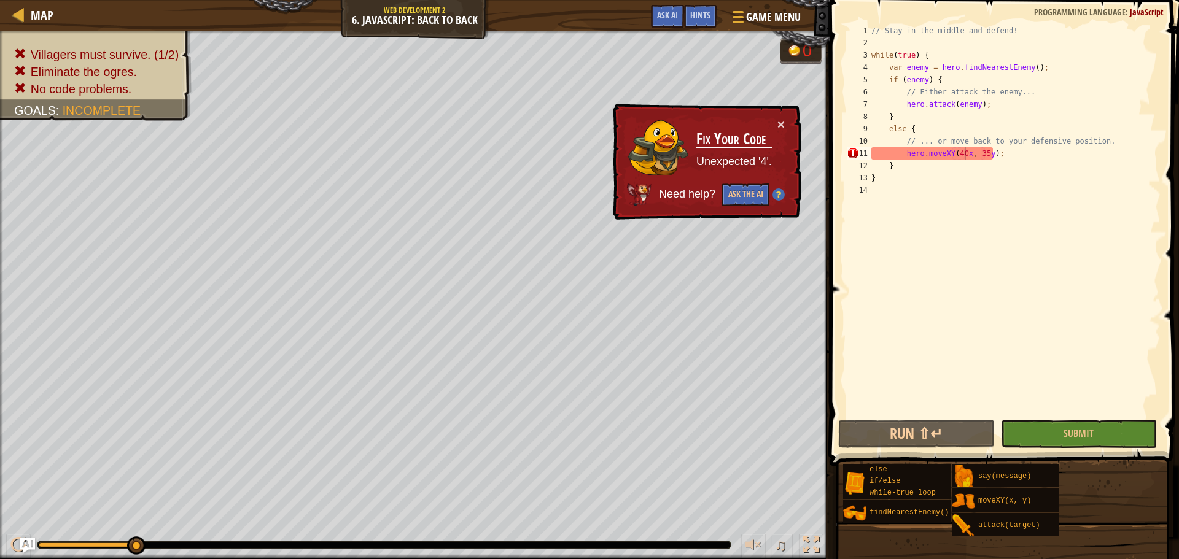
scroll to position [6, 1]
click at [1024, 158] on div "// Stay in the middle and defend! while ( true ) { var enemy = hero . findNeare…" at bounding box center [1015, 234] width 292 height 418
click at [965, 152] on div "// Stay in the middle and defend! while ( true ) { var enemy = hero . findNeare…" at bounding box center [1015, 234] width 292 height 418
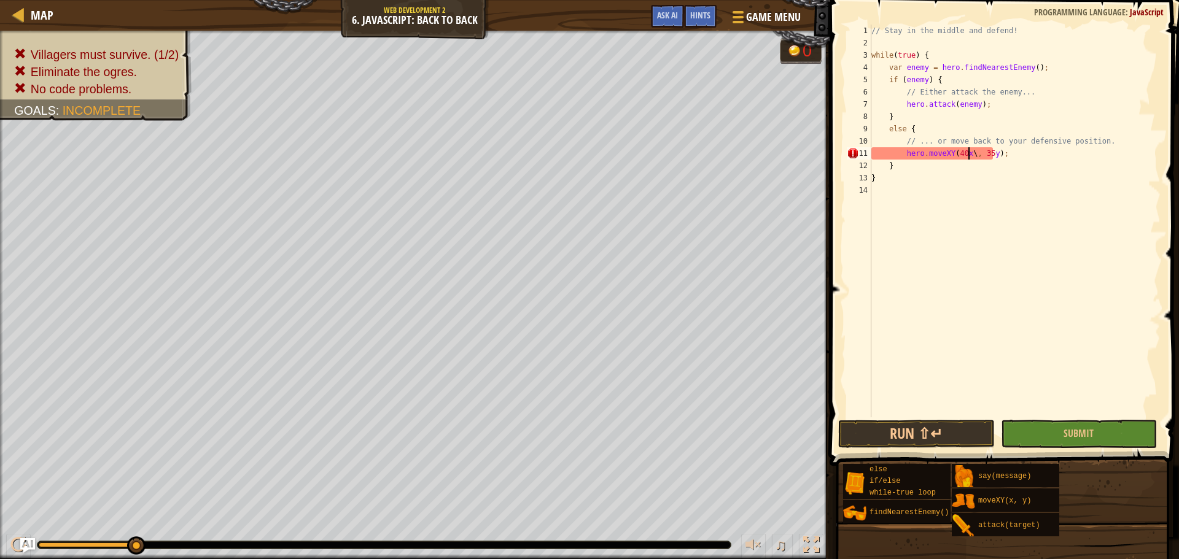
scroll to position [6, 8]
click at [981, 154] on div "// Stay in the middle and defend! while ( true ) { var enemy = hero . findNeare…" at bounding box center [1015, 234] width 292 height 418
type textarea "hero.moveXY(40, 3);"
drag, startPoint x: 981, startPoint y: 154, endPoint x: 900, endPoint y: 150, distance: 81.8
click at [900, 150] on div "// Stay in the middle and defend! while ( true ) { var enemy = hero . findNeare…" at bounding box center [1015, 234] width 292 height 418
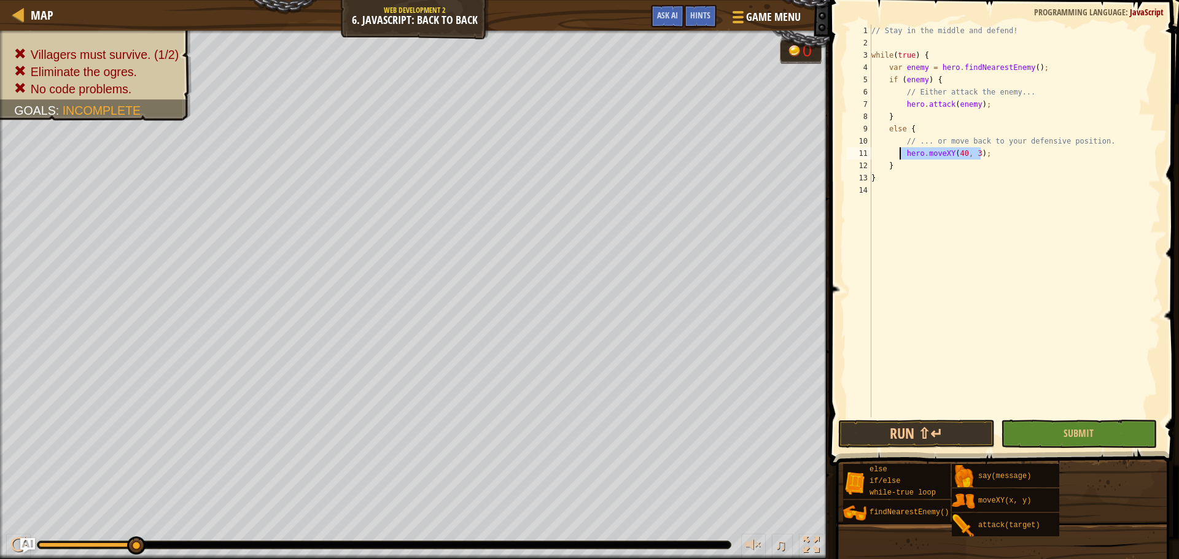
scroll to position [6, 2]
click at [1061, 432] on button "Submit" at bounding box center [1079, 434] width 156 height 28
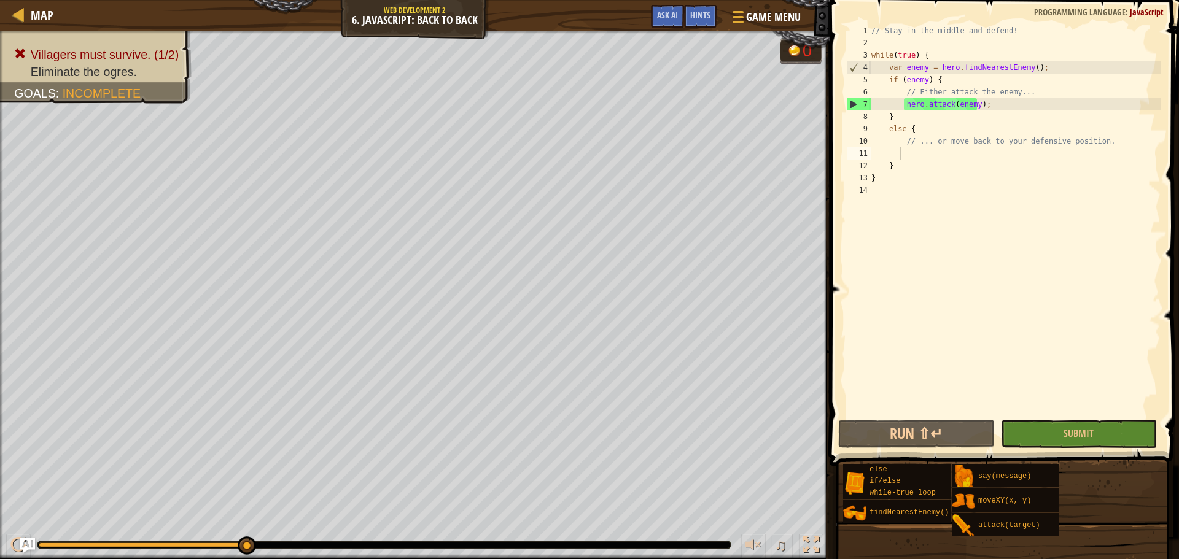
type textarea "}"
click at [908, 160] on div "// Stay in the middle and defend! while ( true ) { var enemy = hero . findNeare…" at bounding box center [1015, 234] width 292 height 418
click at [914, 149] on div "// Stay in the middle and defend! while ( true ) { var enemy = hero . findNeare…" at bounding box center [1015, 234] width 292 height 418
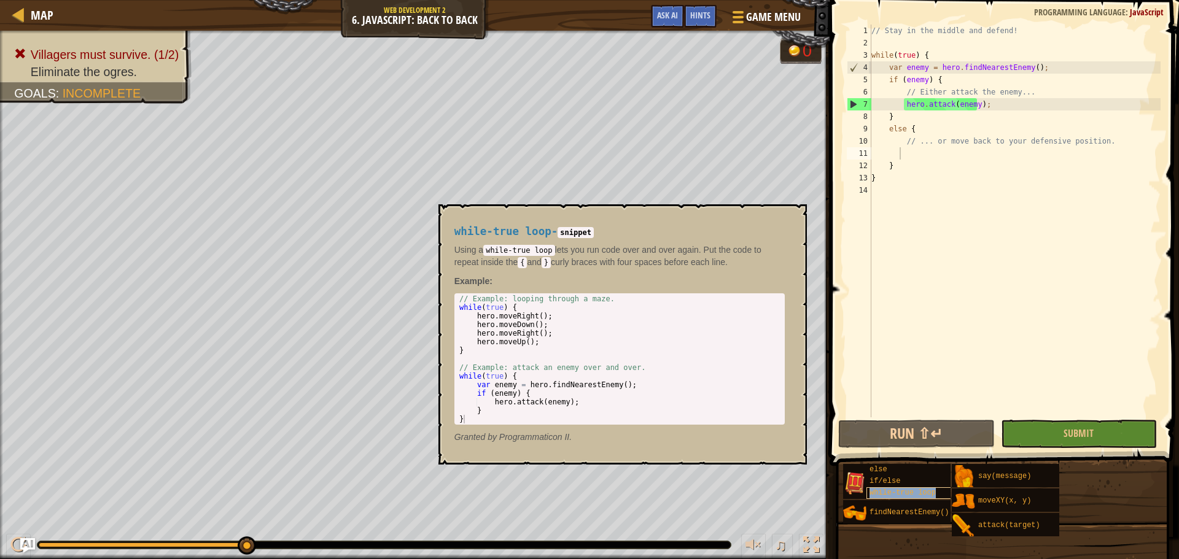
click at [914, 493] on span "while-true loop" at bounding box center [903, 493] width 66 height 9
type textarea "while-true loop"
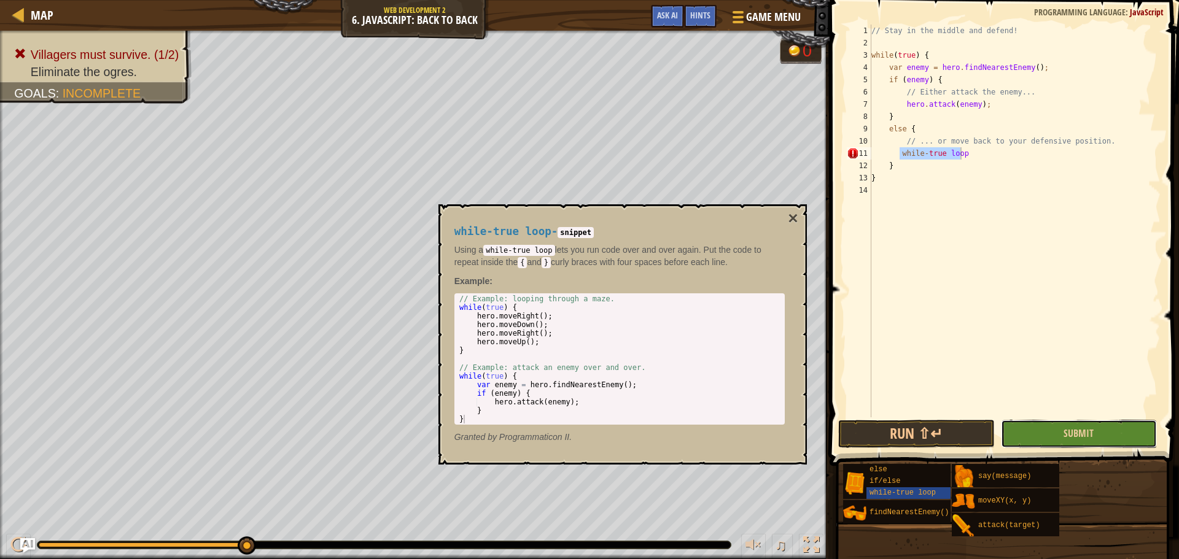
click at [1051, 420] on button "Submit" at bounding box center [1079, 434] width 156 height 28
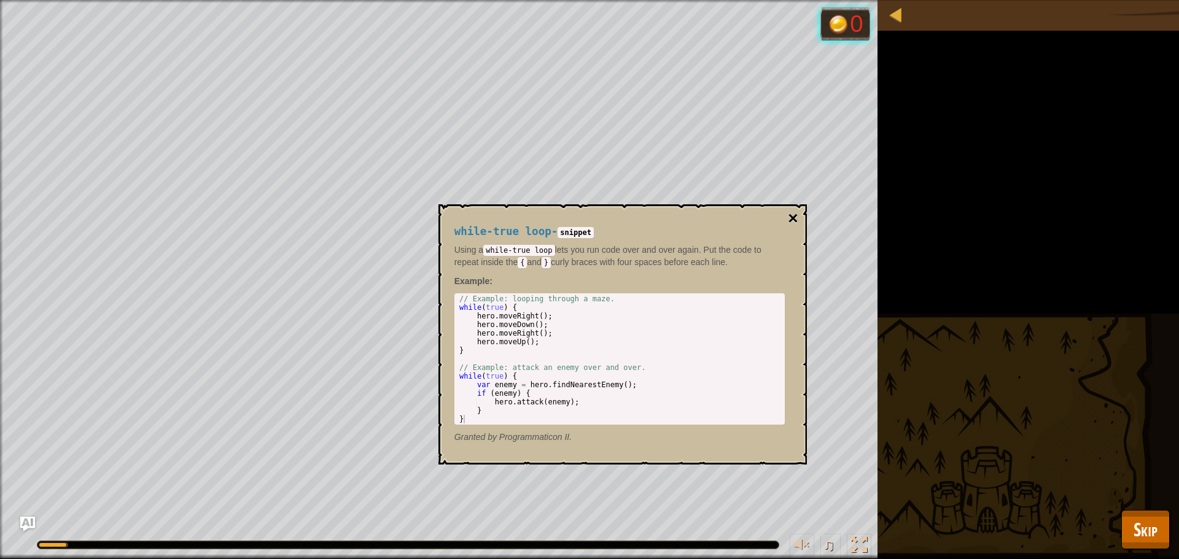
click at [789, 213] on button "×" at bounding box center [793, 218] width 10 height 17
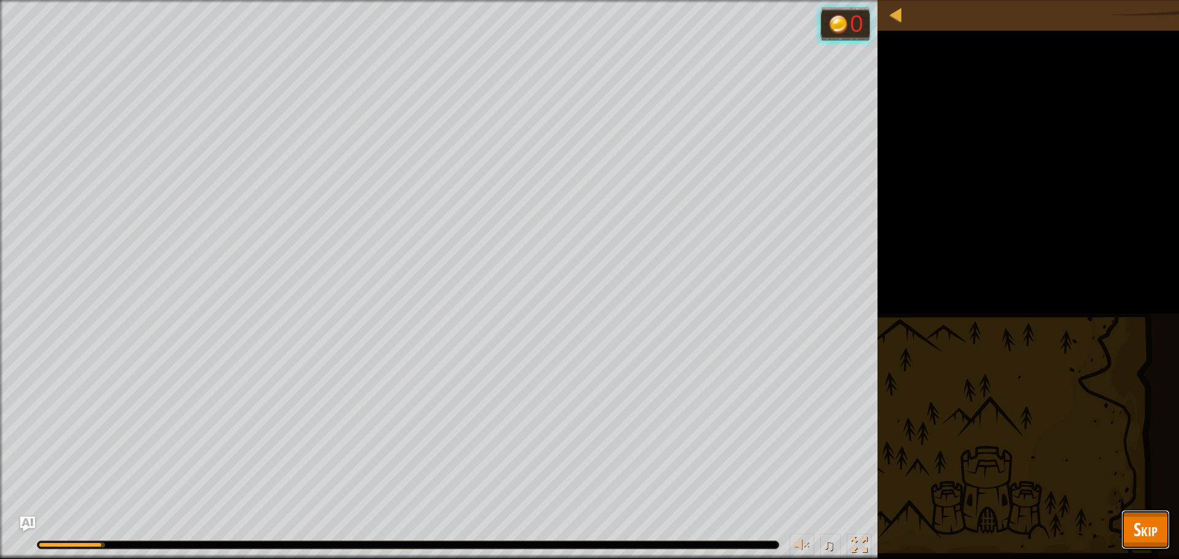
click at [1143, 530] on span "Skip" at bounding box center [1146, 529] width 24 height 25
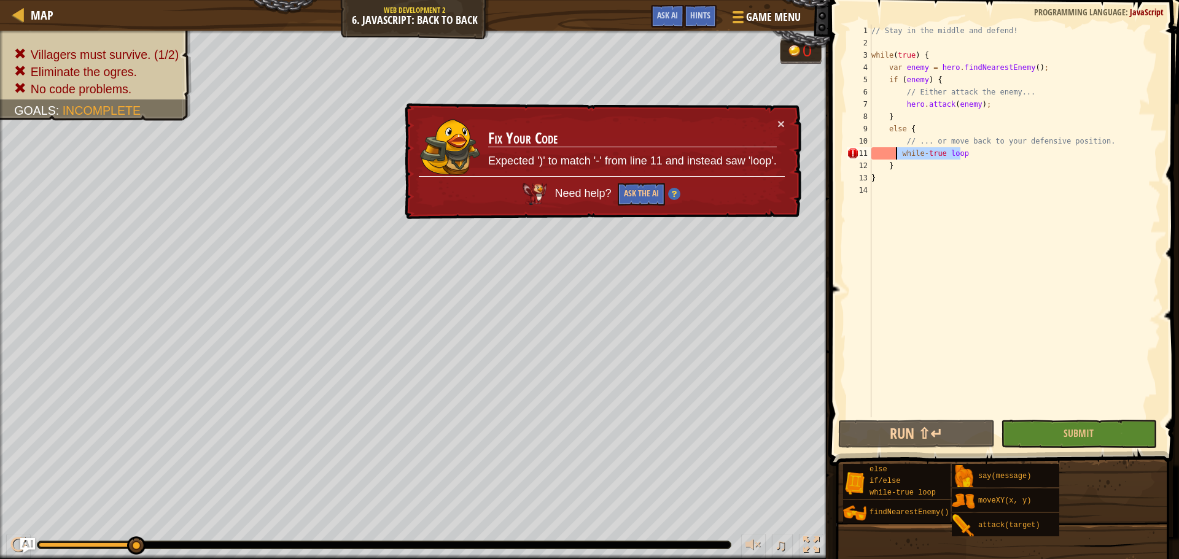
drag, startPoint x: 973, startPoint y: 154, endPoint x: 894, endPoint y: 157, distance: 79.3
click at [894, 157] on div "// Stay in the middle and defend! while ( true ) { var enemy = hero . findNeare…" at bounding box center [1015, 234] width 292 height 418
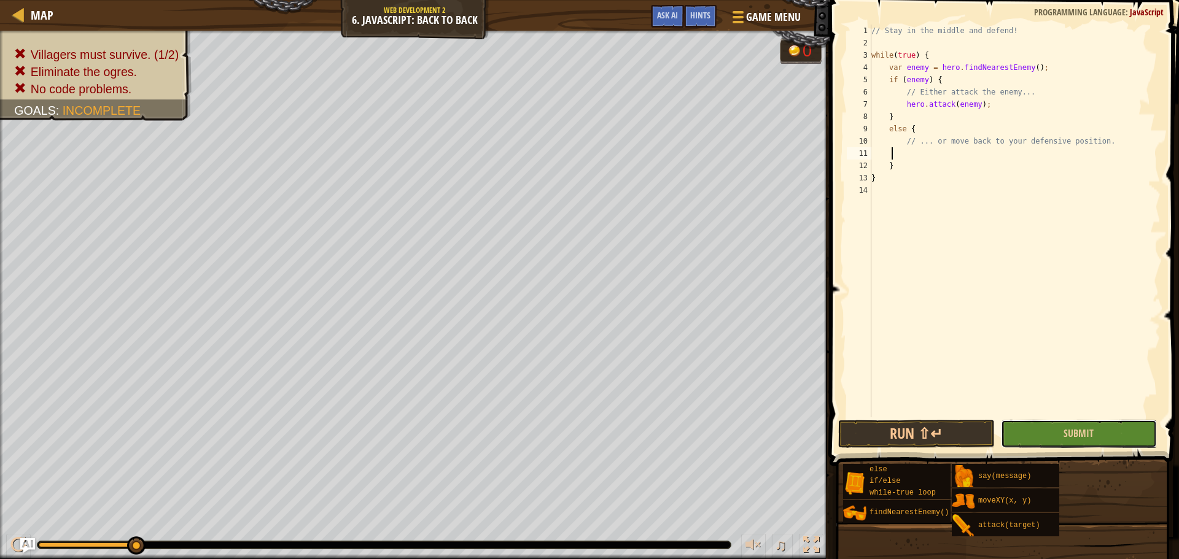
click at [1011, 436] on button "Submit" at bounding box center [1079, 434] width 156 height 28
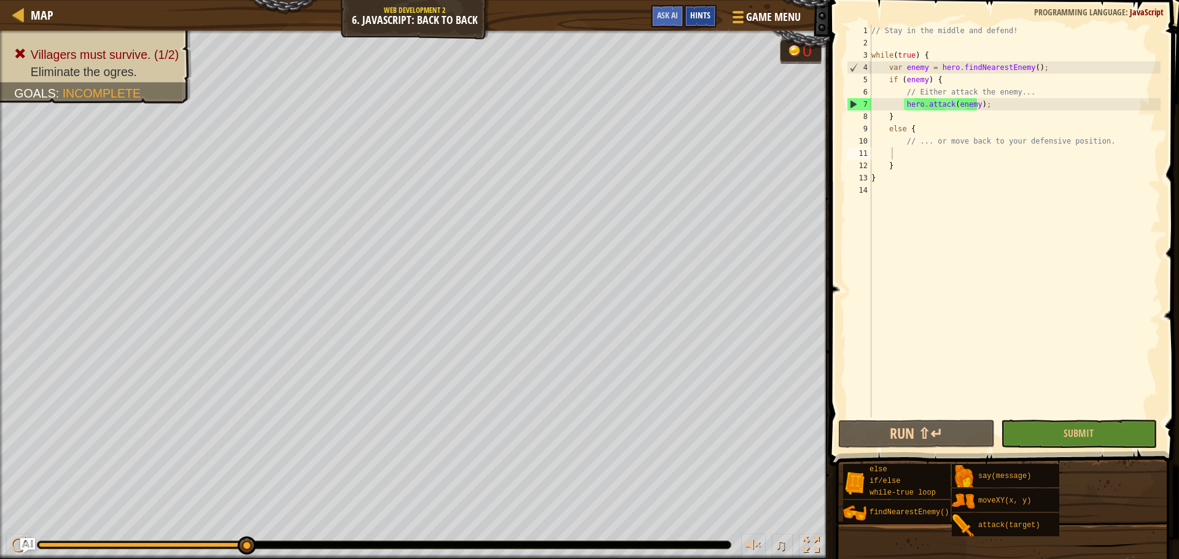
click at [698, 16] on span "Hints" at bounding box center [700, 15] width 20 height 12
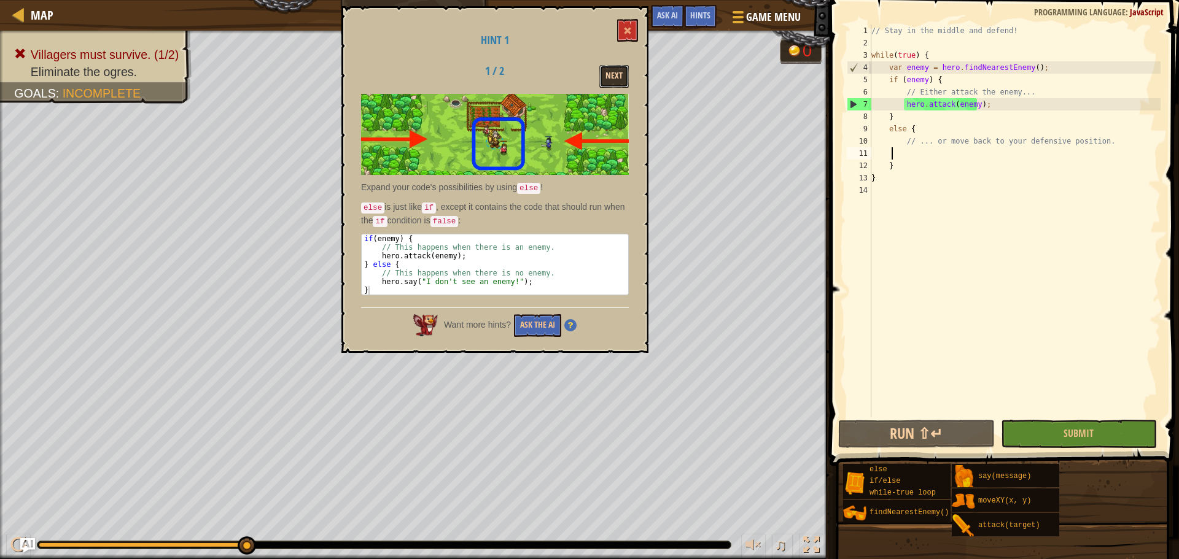
click at [612, 72] on button "Next" at bounding box center [613, 76] width 29 height 23
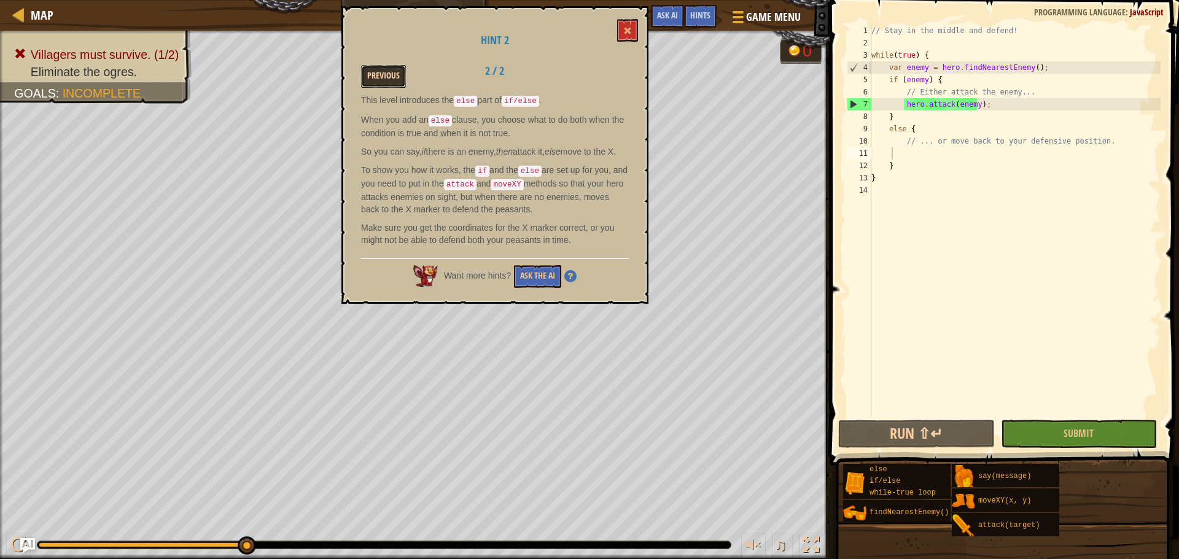
click at [392, 79] on button "Previous" at bounding box center [383, 76] width 45 height 23
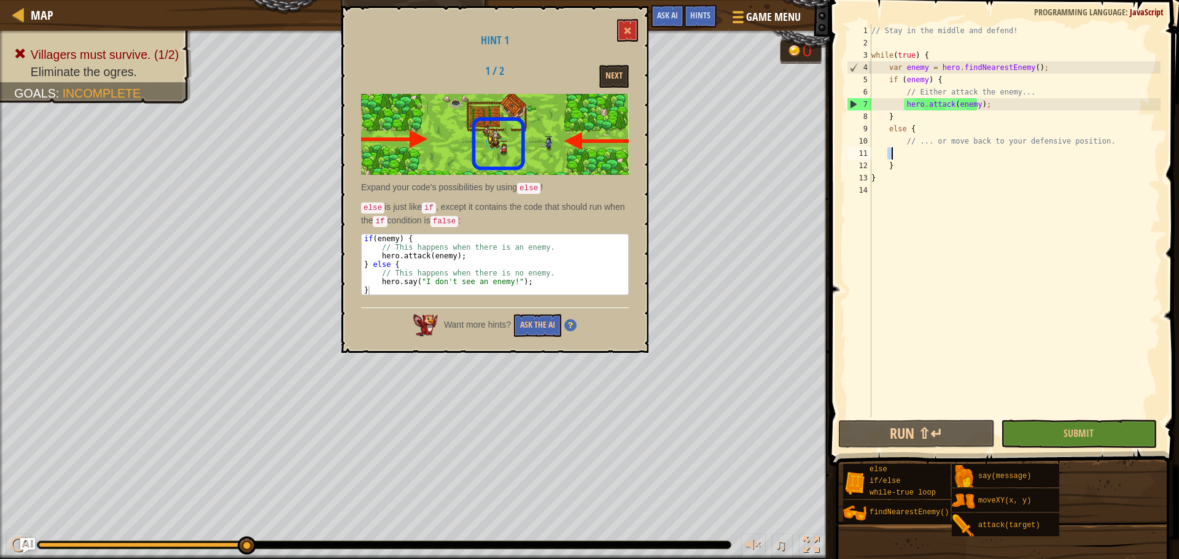
click at [890, 149] on div "// Stay in the middle and defend! while ( true ) { var enemy = hero . findNeare…" at bounding box center [1015, 234] width 292 height 418
click at [892, 149] on div "// Stay in the middle and defend! while ( true ) { var enemy = hero . findNeare…" at bounding box center [1015, 221] width 292 height 393
click at [543, 314] on button "Ask the AI" at bounding box center [537, 325] width 47 height 23
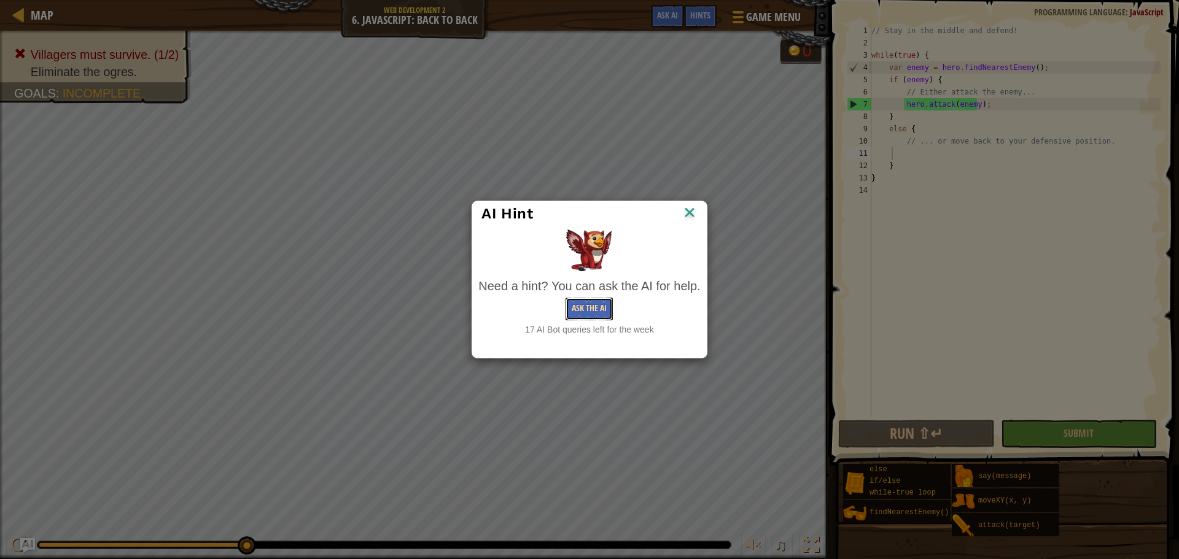
click at [582, 310] on button "Ask the AI" at bounding box center [589, 309] width 47 height 23
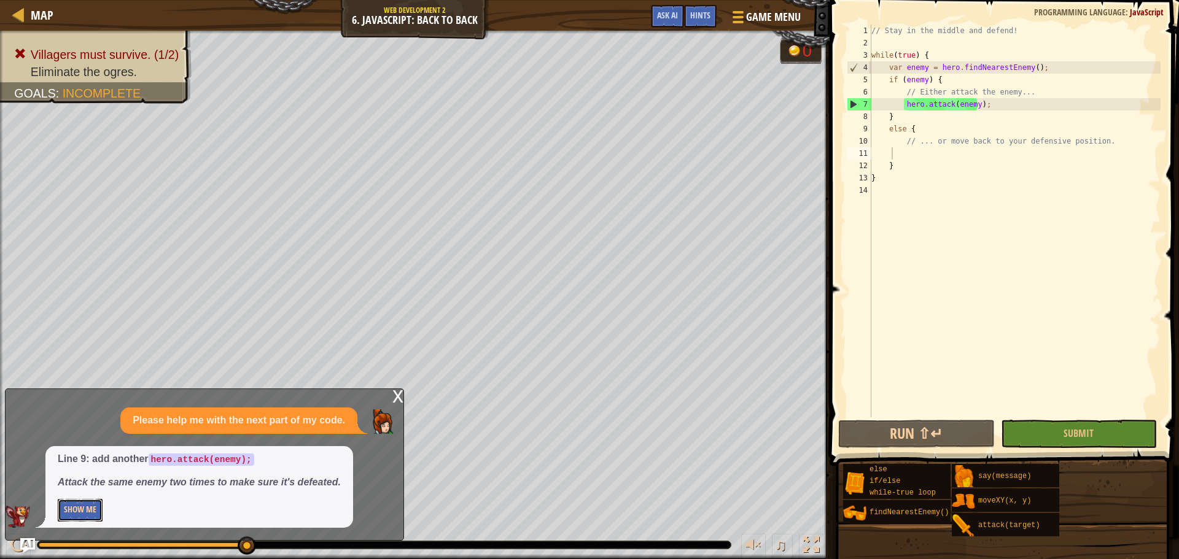
click at [84, 515] on button "Show Me" at bounding box center [80, 510] width 45 height 23
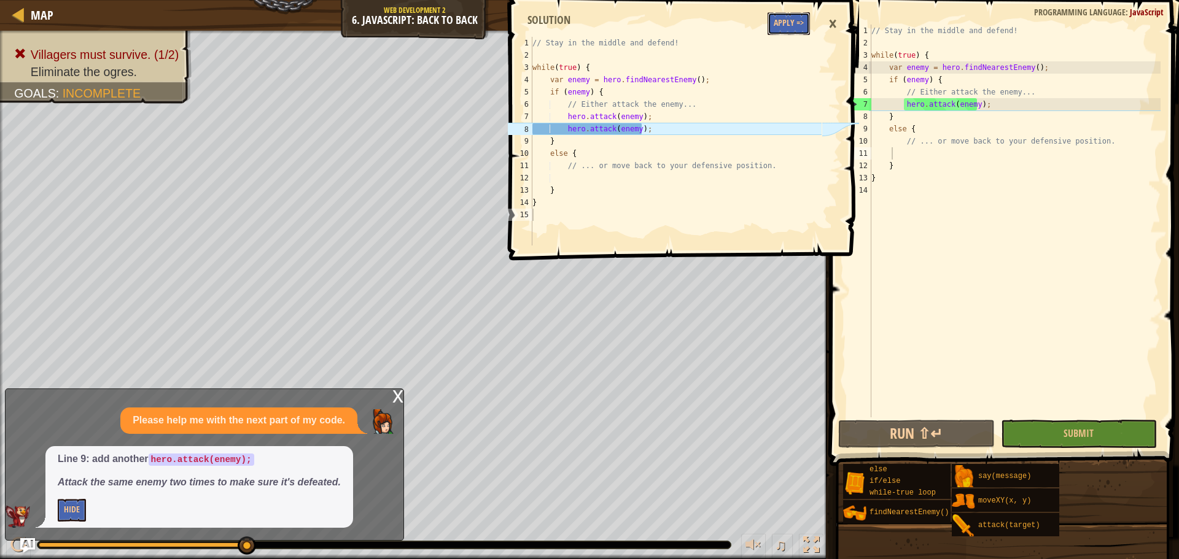
click at [793, 21] on button "Apply =>" at bounding box center [789, 23] width 42 height 23
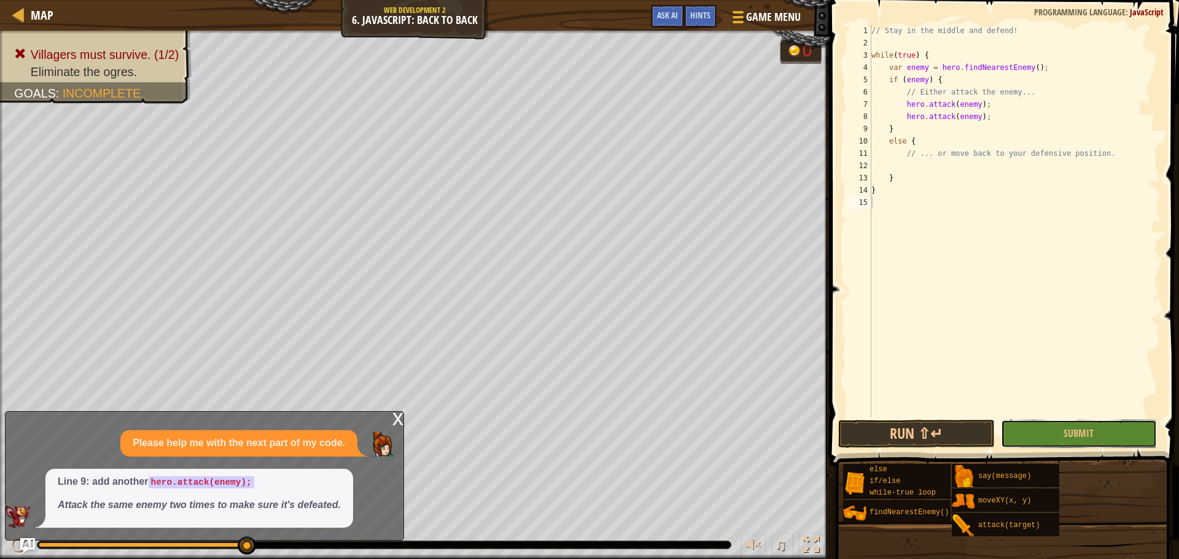
click at [1046, 427] on button "Submit" at bounding box center [1079, 434] width 156 height 28
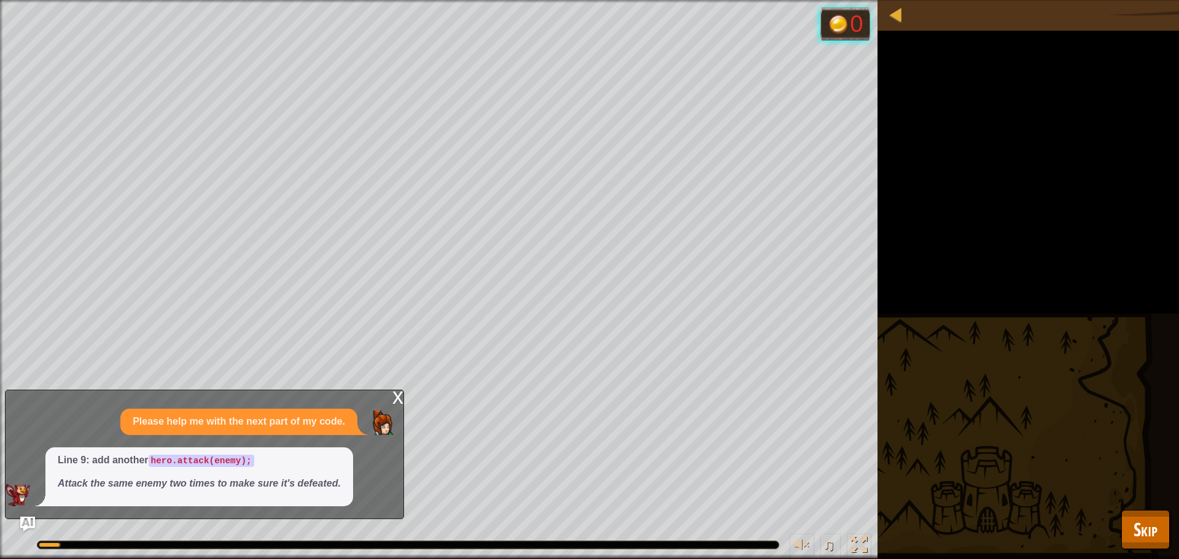
click at [398, 394] on div "x" at bounding box center [397, 397] width 11 height 12
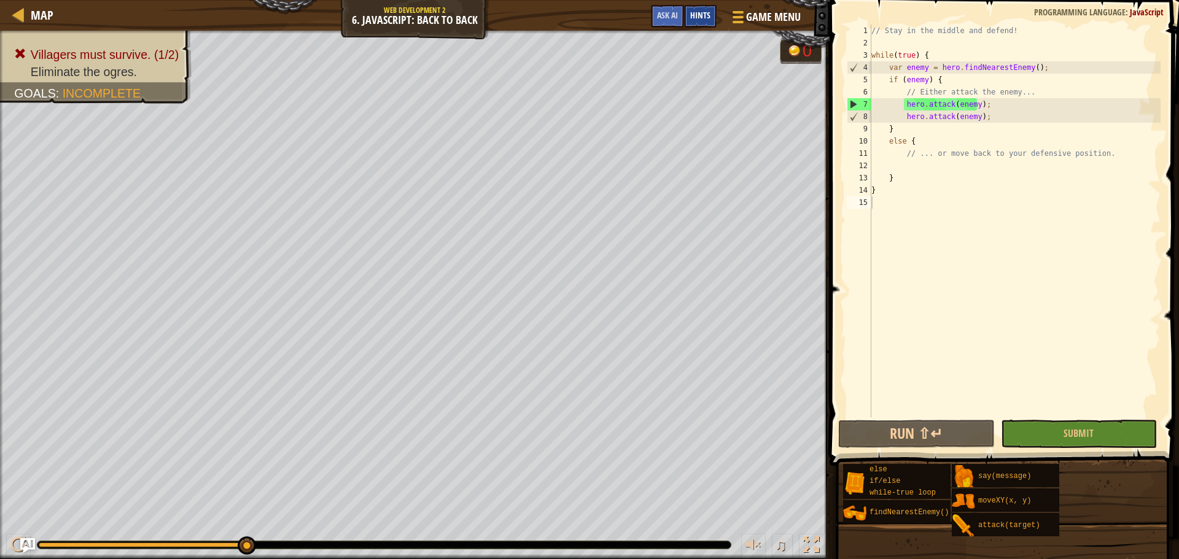
click at [712, 20] on div "Hints" at bounding box center [700, 16] width 33 height 23
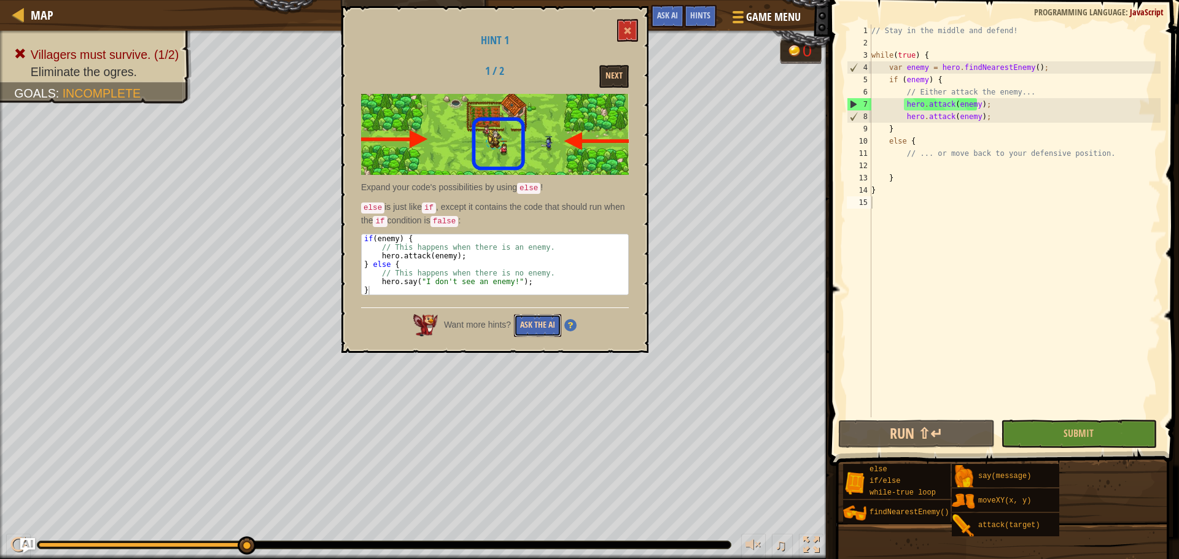
click at [541, 316] on button "Ask the AI" at bounding box center [537, 325] width 47 height 23
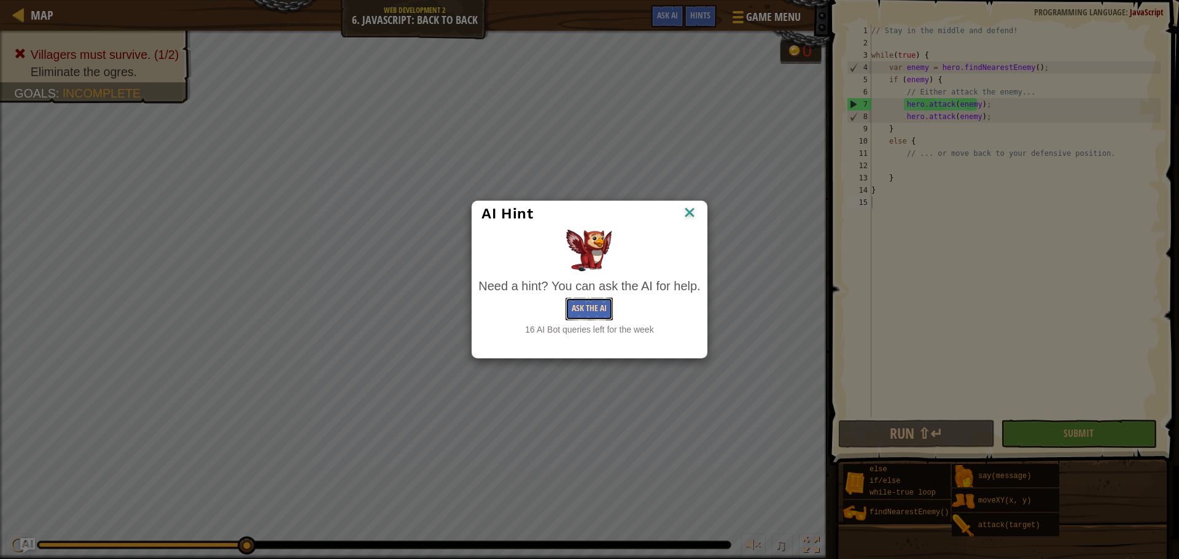
click at [602, 298] on button "Ask the AI" at bounding box center [589, 309] width 47 height 23
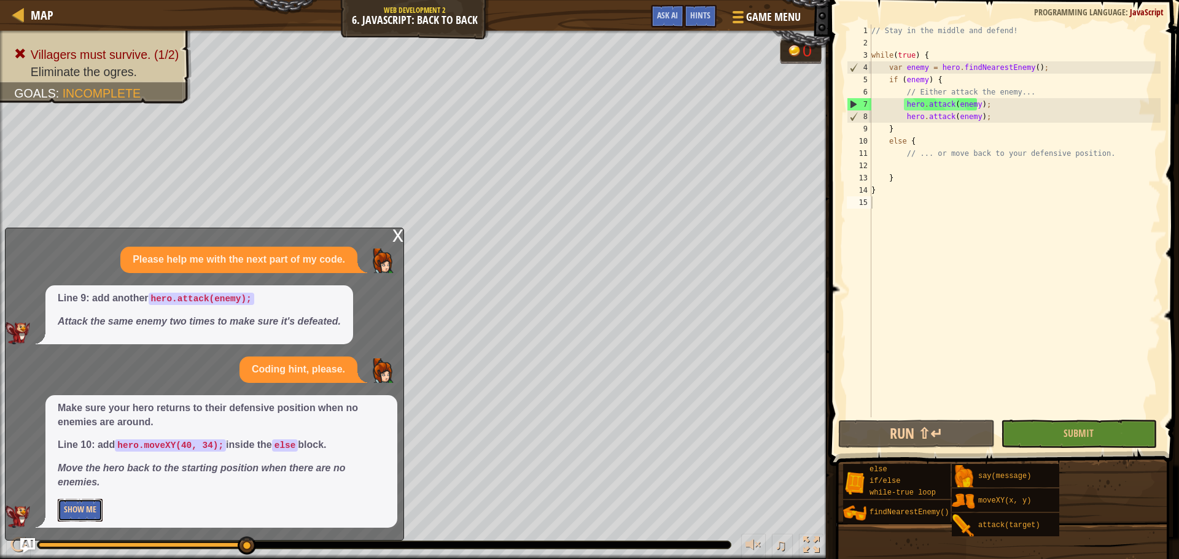
click at [84, 513] on button "Show Me" at bounding box center [80, 510] width 45 height 23
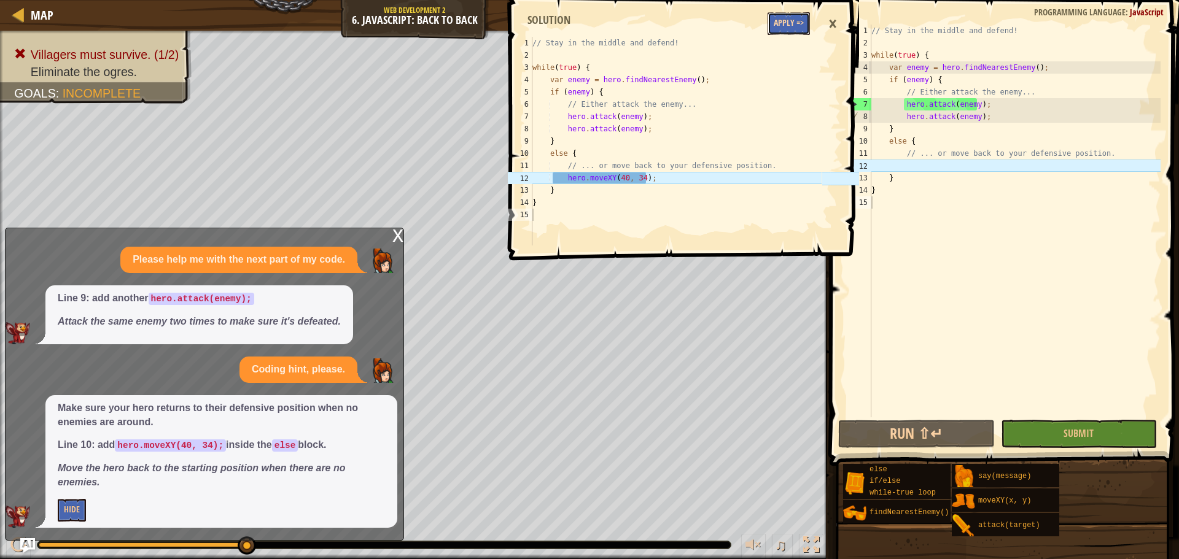
click at [777, 18] on button "Apply =>" at bounding box center [789, 23] width 42 height 23
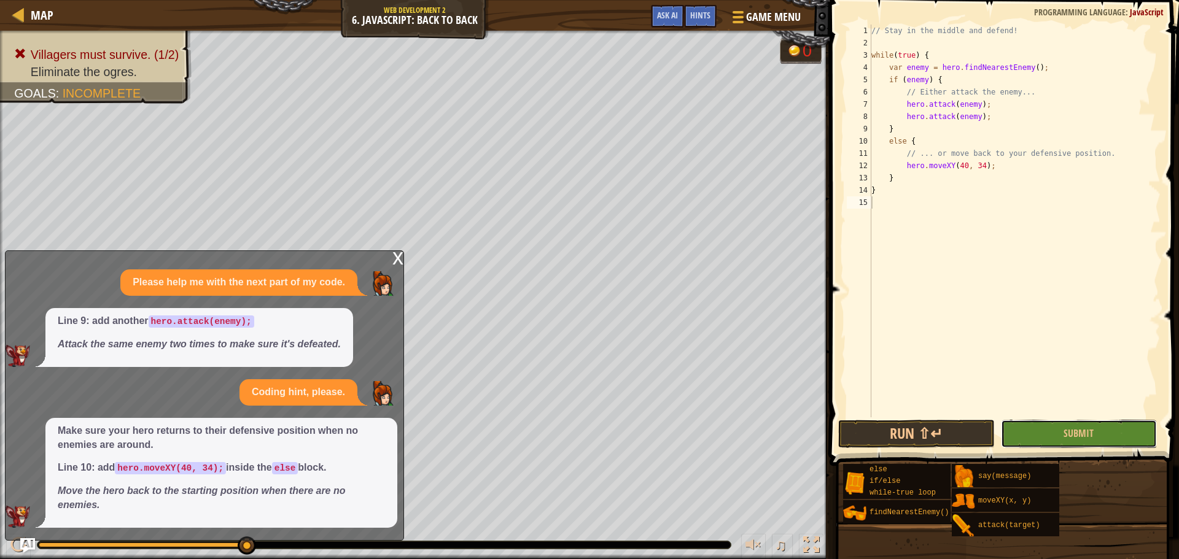
click at [1048, 426] on button "Submit" at bounding box center [1079, 434] width 156 height 28
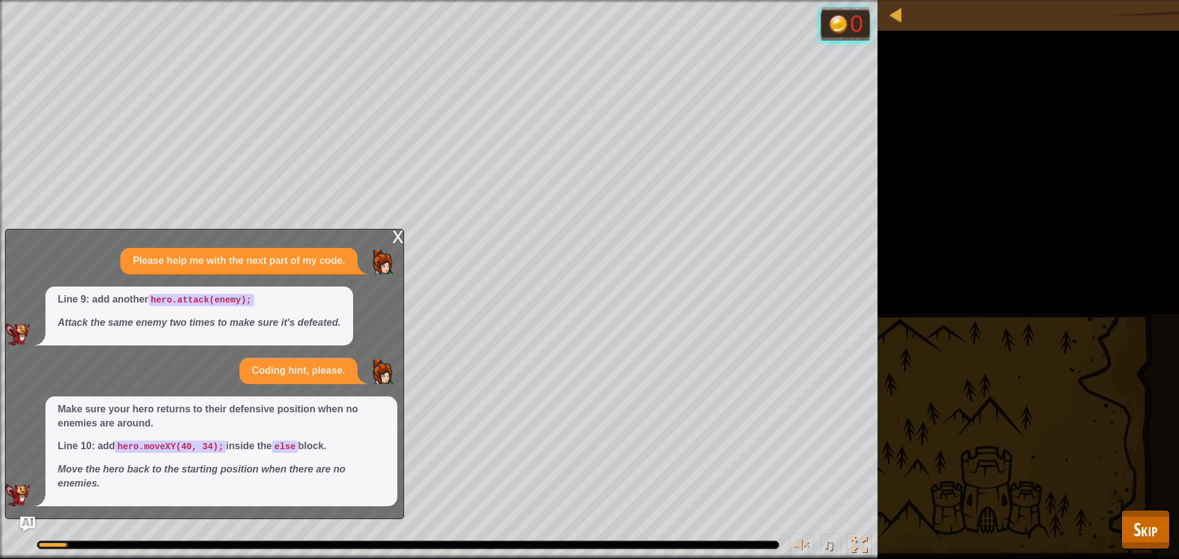
click at [393, 236] on div "x" at bounding box center [397, 236] width 11 height 12
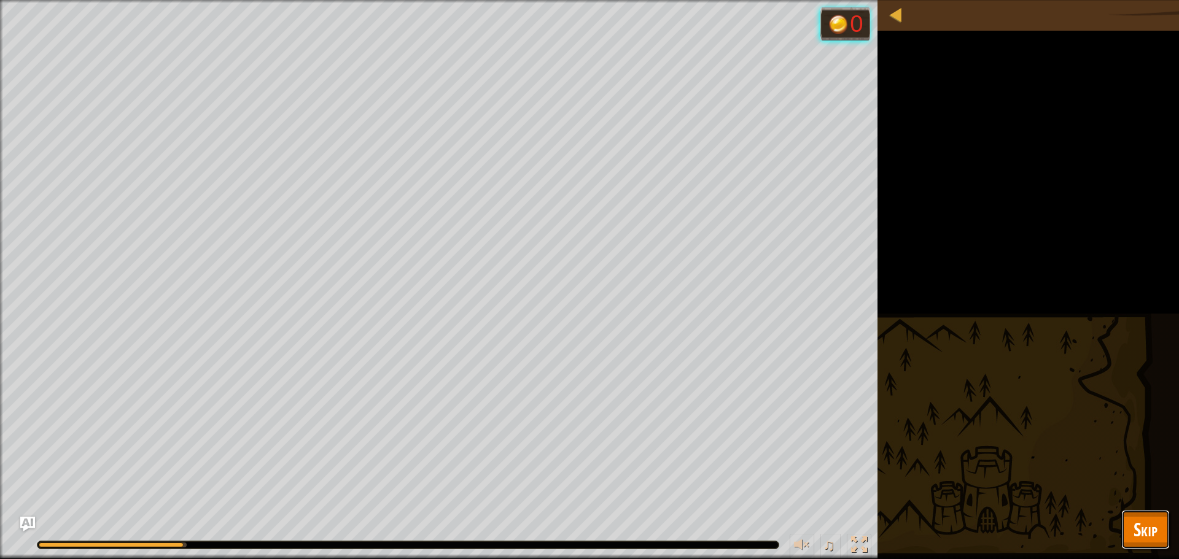
click at [1167, 518] on button "Skip" at bounding box center [1145, 529] width 49 height 39
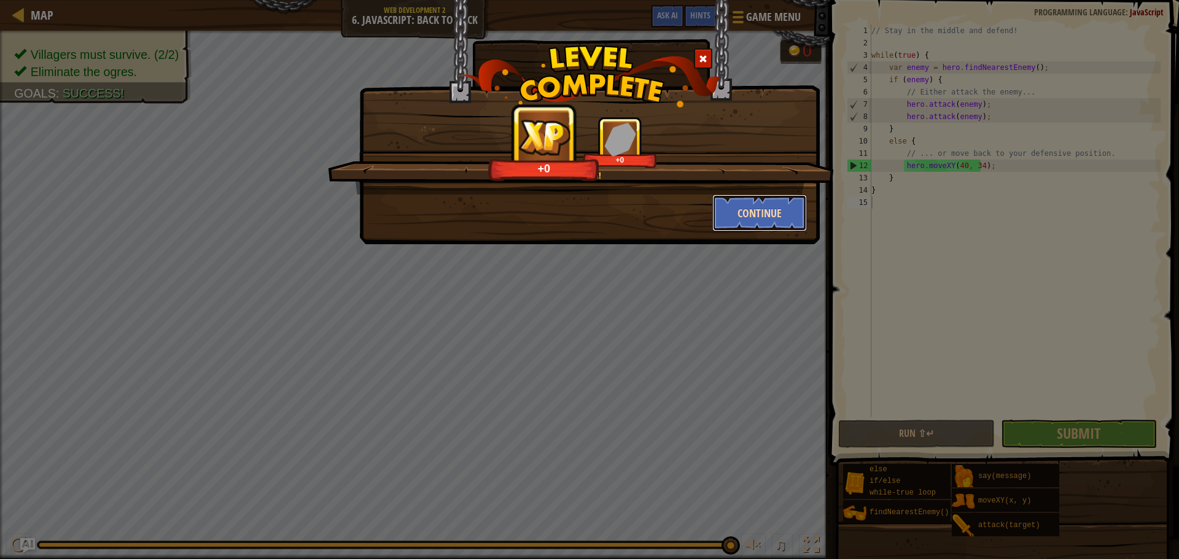
click at [769, 208] on button "Continue" at bounding box center [759, 213] width 95 height 37
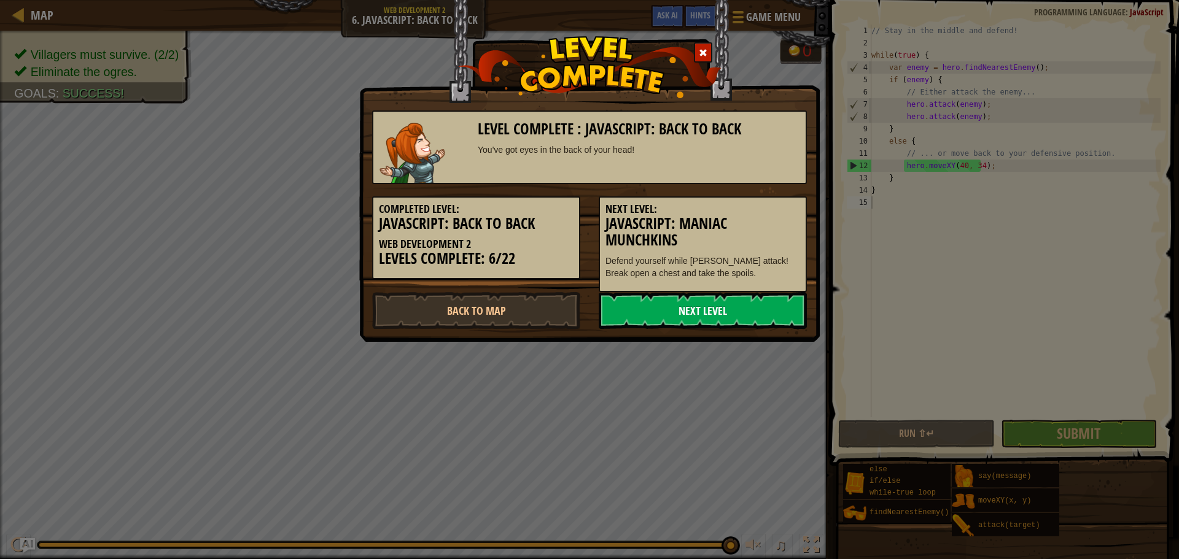
click at [744, 302] on link "Next Level" at bounding box center [703, 310] width 208 height 37
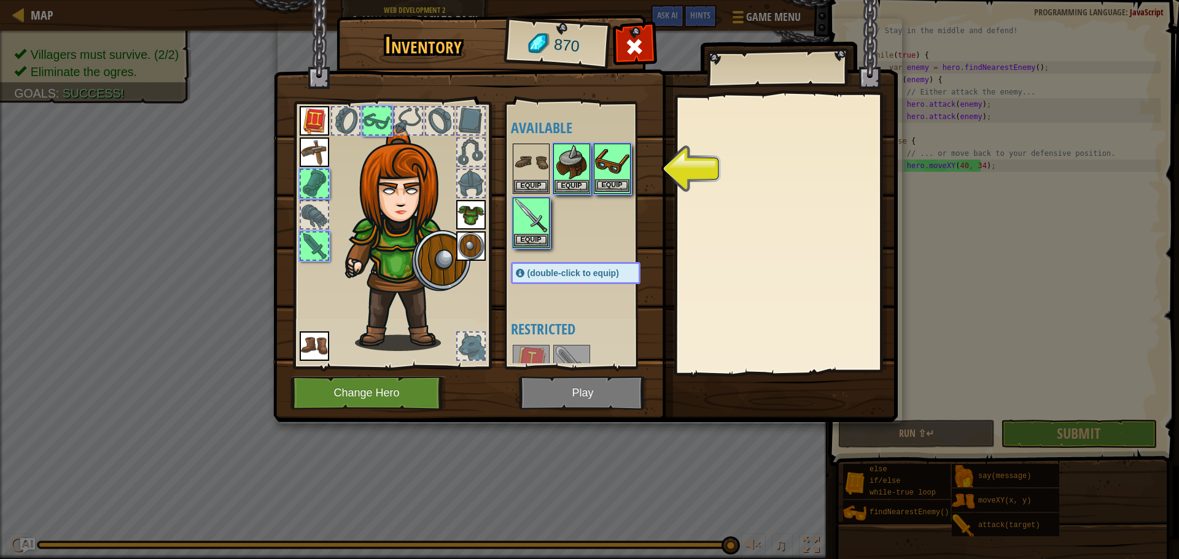
click at [617, 178] on img at bounding box center [612, 162] width 34 height 34
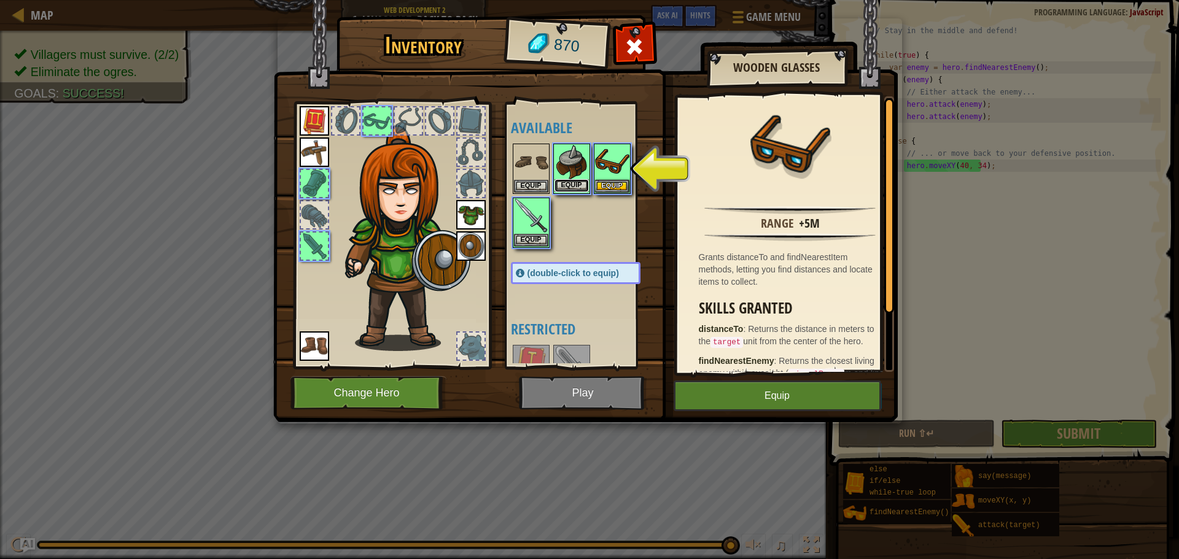
click at [573, 187] on button "Equip" at bounding box center [572, 185] width 34 height 13
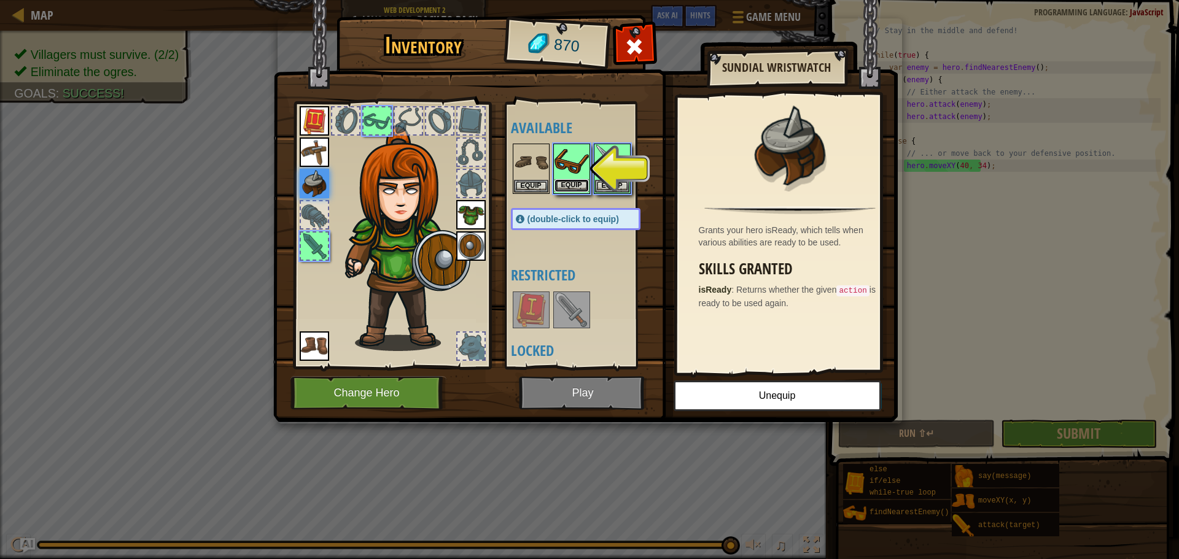
click at [577, 184] on button "Equip" at bounding box center [572, 185] width 34 height 13
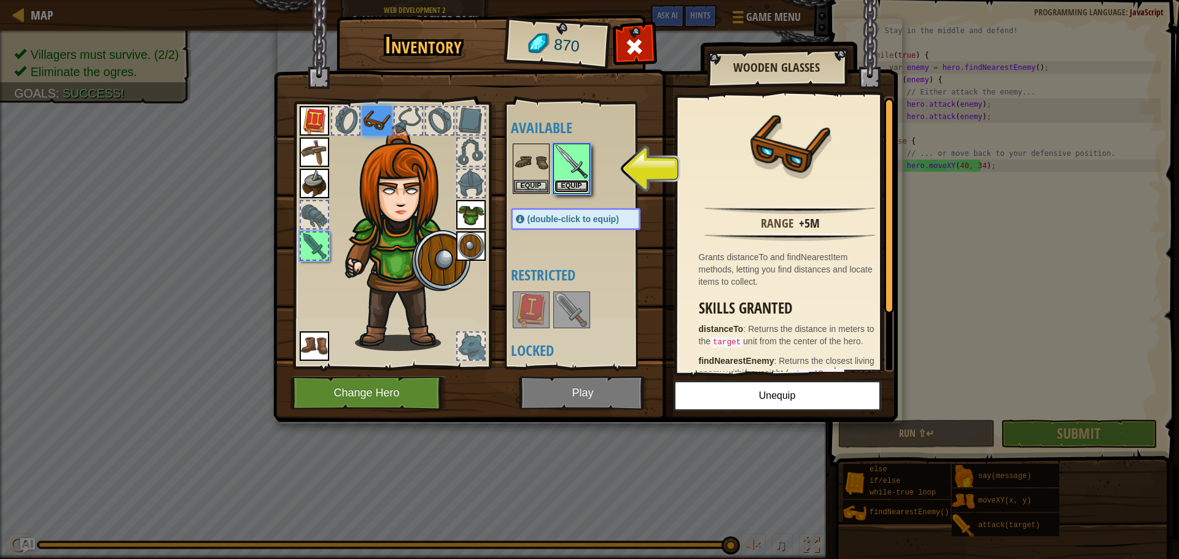
click at [577, 184] on button "Equip" at bounding box center [572, 186] width 34 height 13
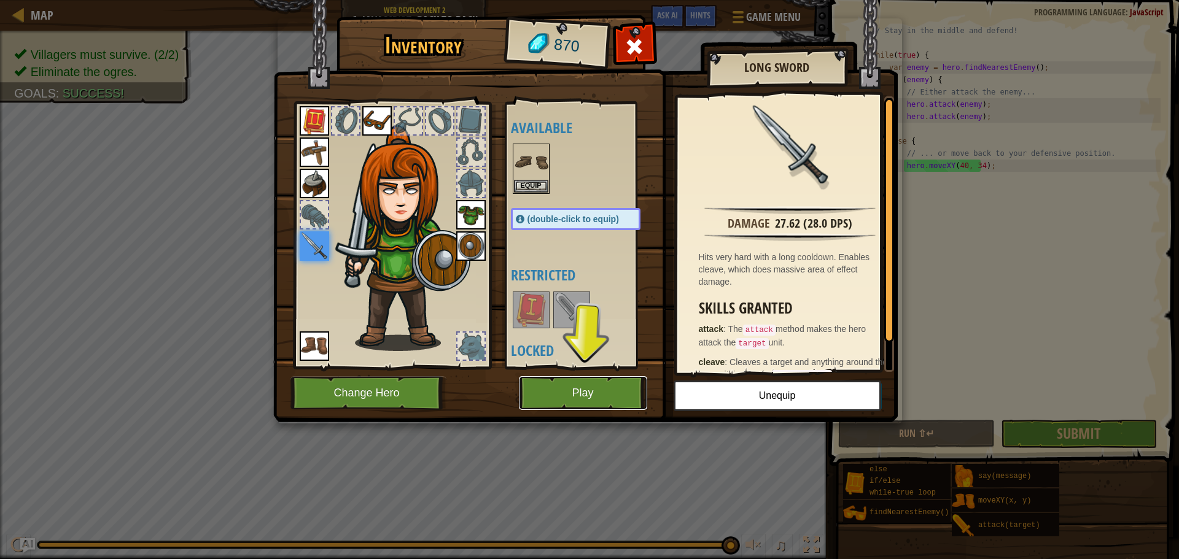
click at [602, 376] on button "Play" at bounding box center [583, 393] width 128 height 34
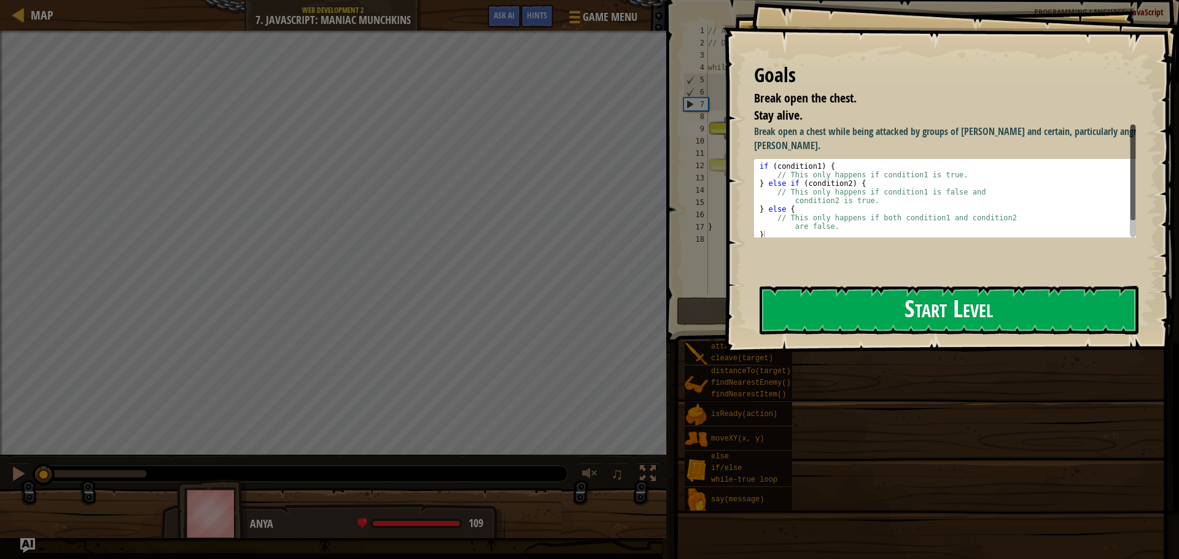
click at [887, 305] on button "Start Level" at bounding box center [949, 310] width 379 height 49
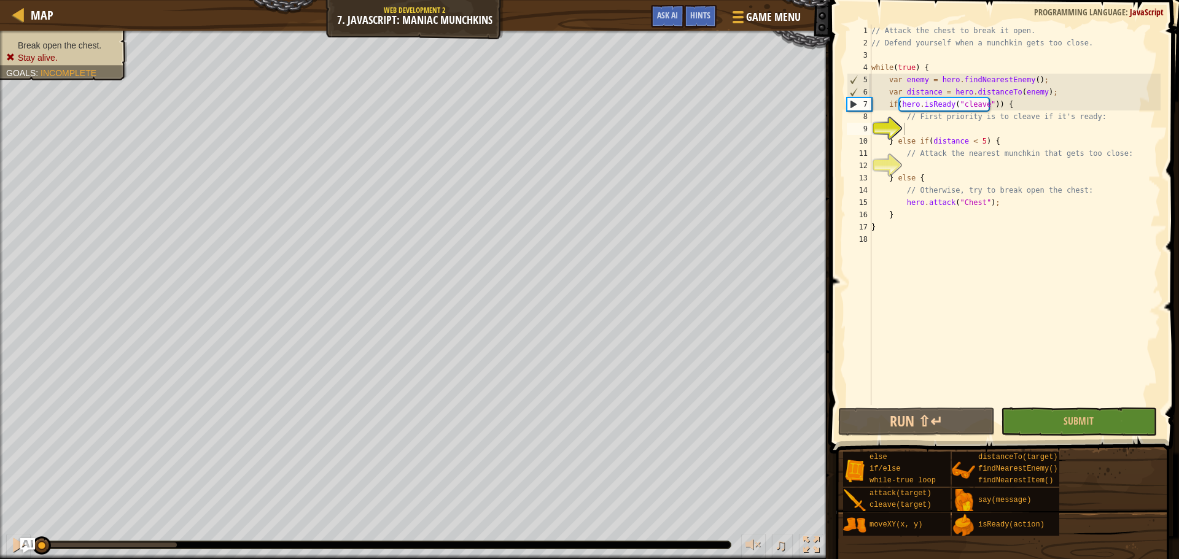
drag, startPoint x: 72, startPoint y: 56, endPoint x: 11, endPoint y: 52, distance: 61.6
click at [12, 52] on li "Stay alive." at bounding box center [62, 58] width 112 height 12
drag, startPoint x: 15, startPoint y: 47, endPoint x: 111, endPoint y: 49, distance: 95.8
click at [111, 49] on li "Break open the chest." at bounding box center [62, 45] width 112 height 12
click at [1083, 418] on span "Submit" at bounding box center [1079, 422] width 30 height 14
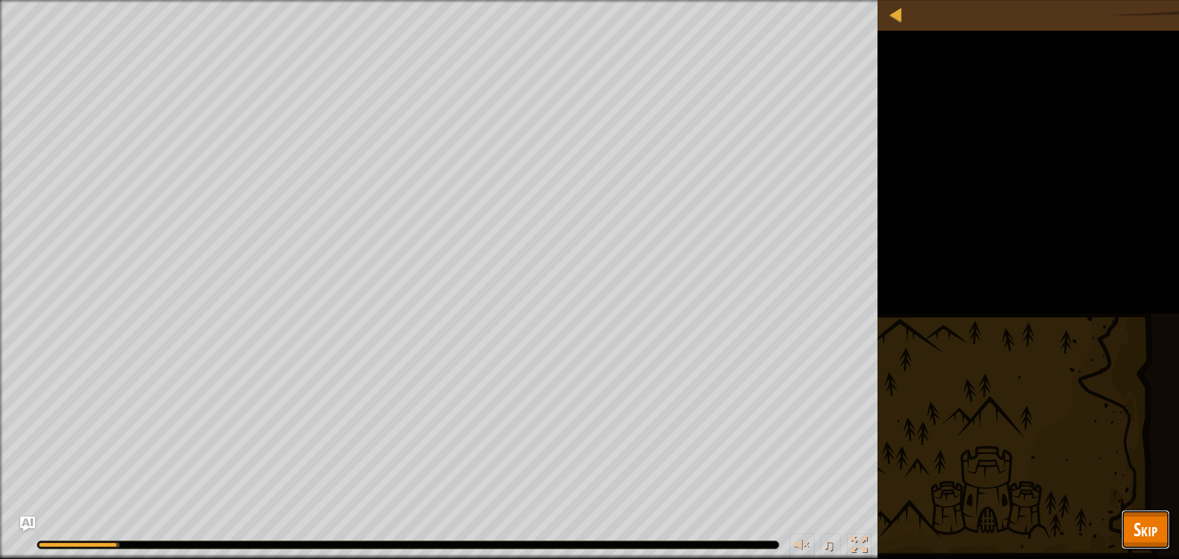
click at [1154, 517] on span "Skip" at bounding box center [1146, 529] width 24 height 25
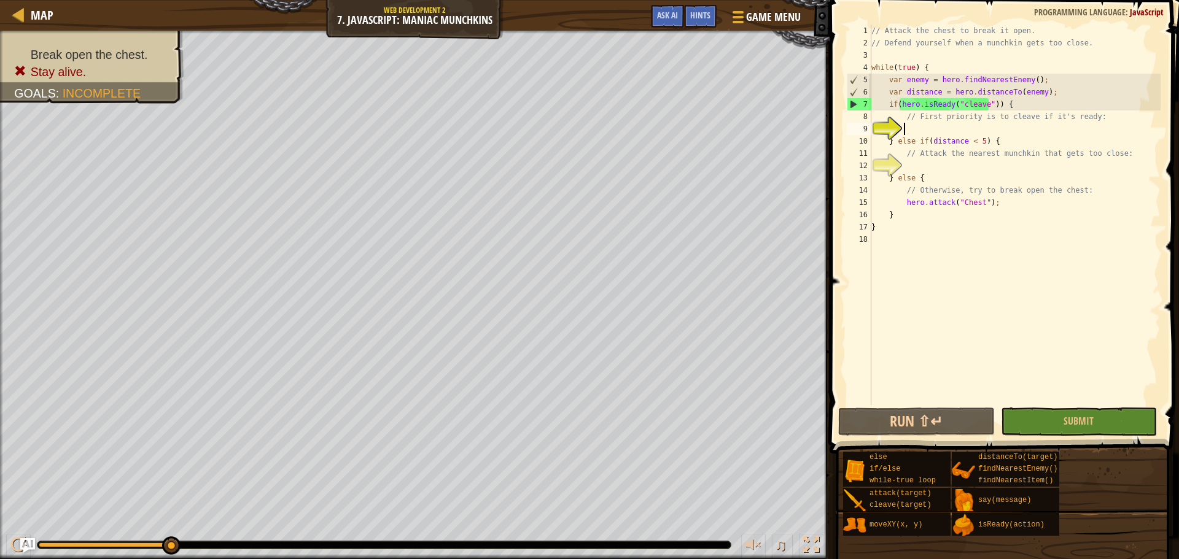
click at [925, 131] on div "// Attack the chest to break it open. // Defend yourself when a munchkin gets t…" at bounding box center [1015, 227] width 292 height 405
click at [912, 162] on div "// Attack the chest to break it open. // Defend yourself when a munchkin gets t…" at bounding box center [1015, 227] width 292 height 405
type textarea "a"
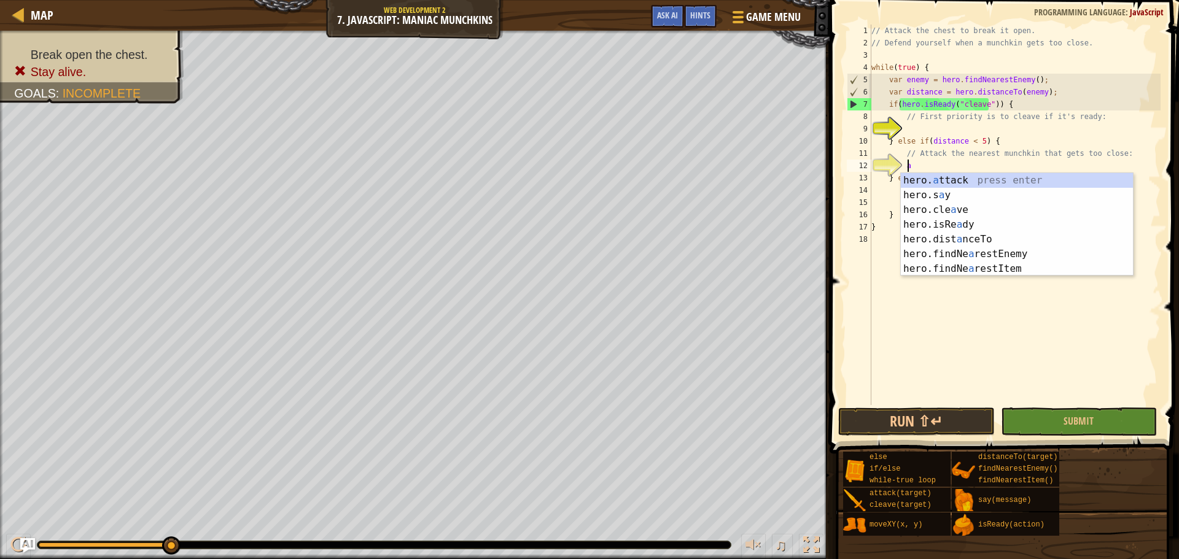
scroll to position [6, 2]
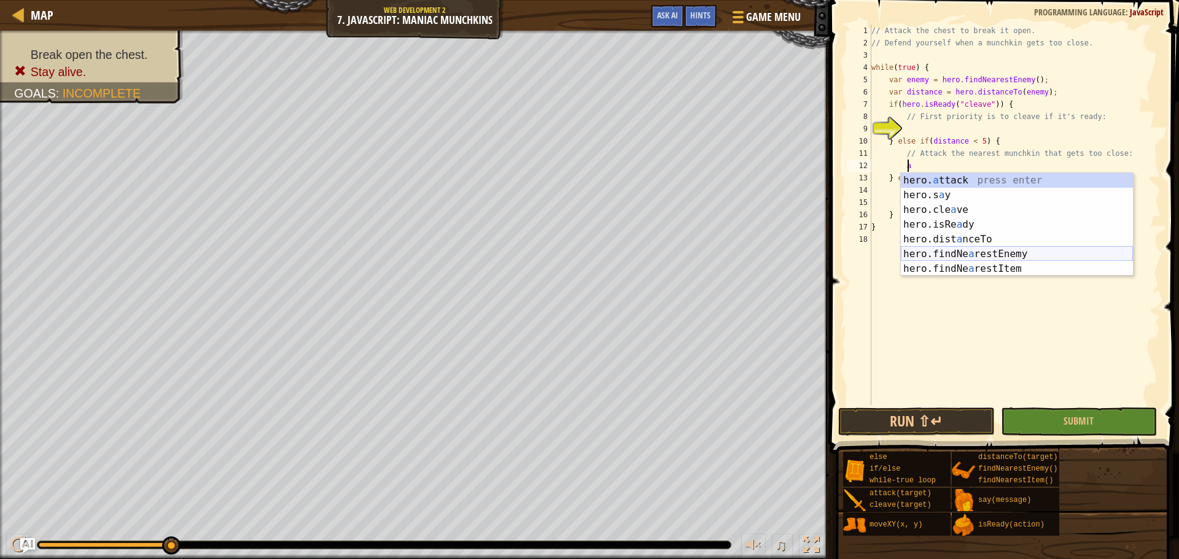
click at [956, 252] on div "hero. a ttack press enter hero.s a y press enter hero.cle a ve press enter hero…" at bounding box center [1017, 239] width 232 height 133
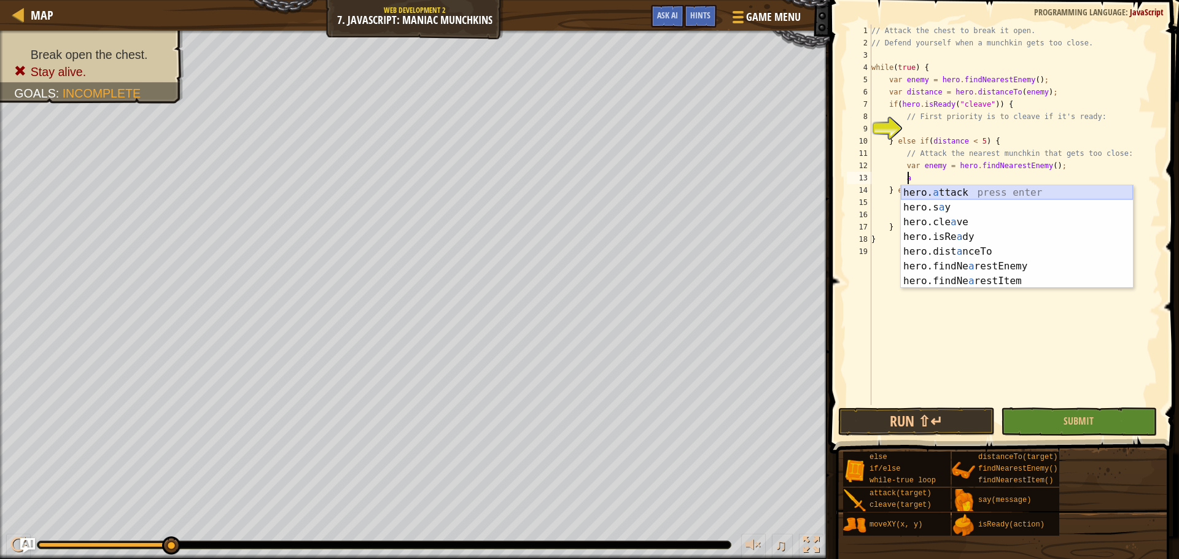
click at [943, 190] on div "hero. a ttack press enter hero.s a y press enter hero.cle a ve press enter hero…" at bounding box center [1017, 251] width 232 height 133
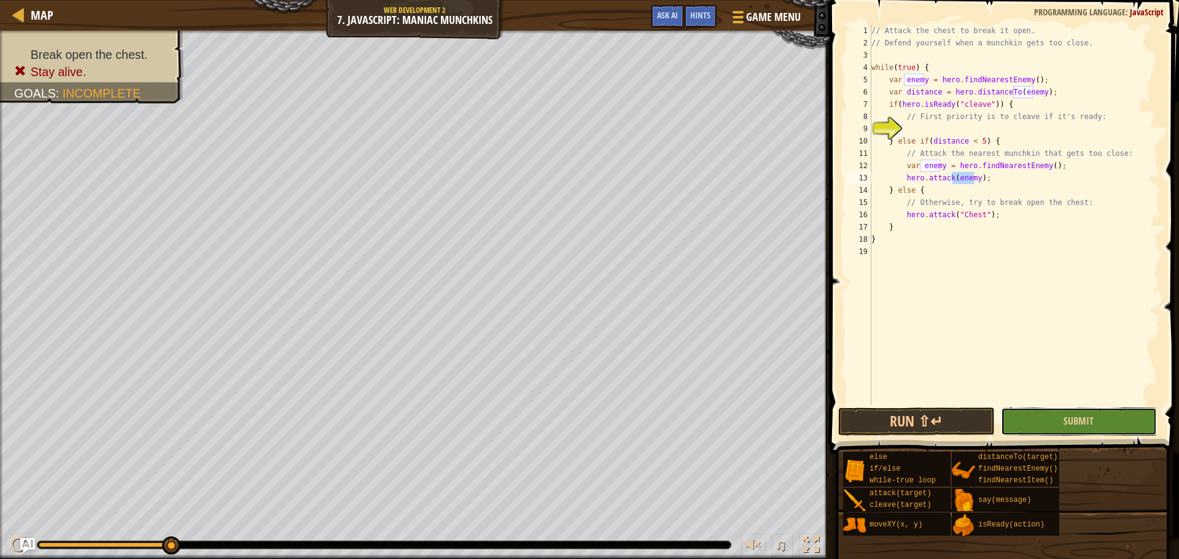
click at [1079, 413] on button "Submit" at bounding box center [1079, 422] width 156 height 28
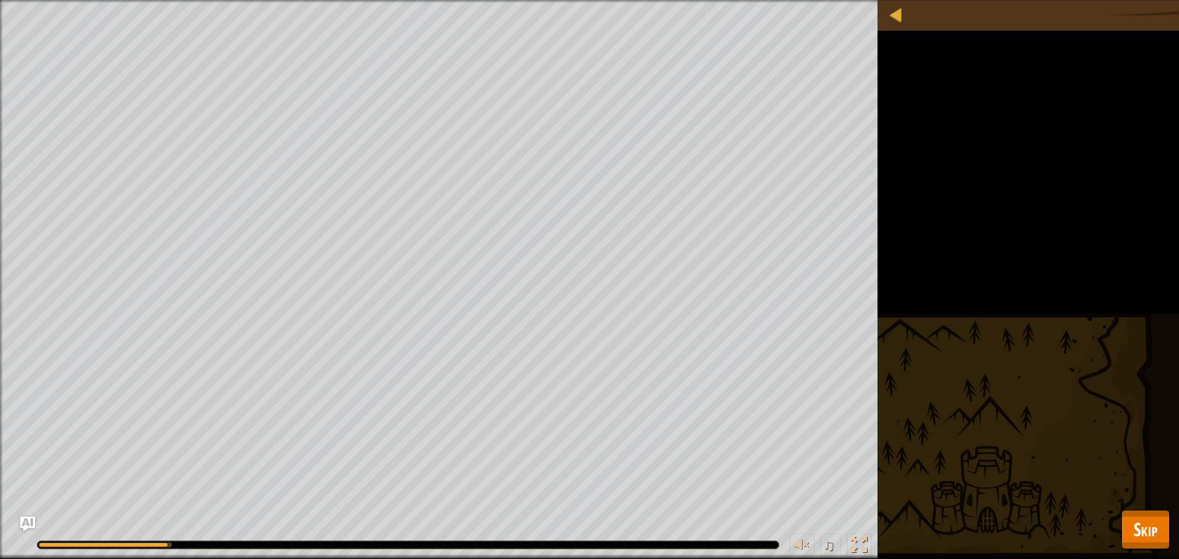
click at [1161, 521] on div "Map Web Development 2 7. JavaScript: Maniac Munchkins Game Menu Done Hints Ask …" at bounding box center [589, 279] width 1179 height 559
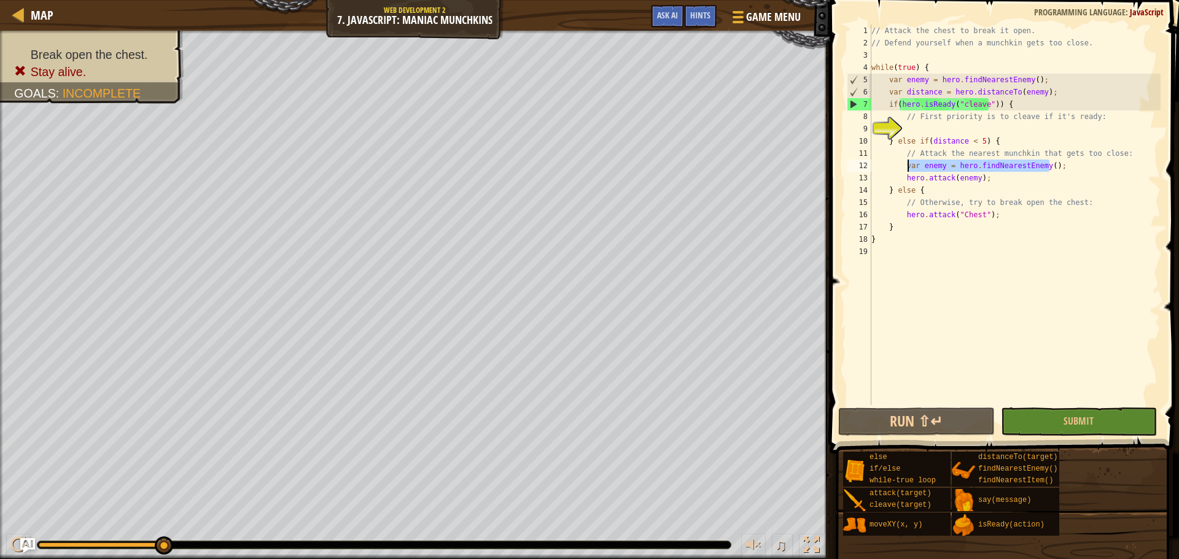
drag, startPoint x: 1054, startPoint y: 165, endPoint x: 906, endPoint y: 167, distance: 147.4
click at [906, 167] on div "// Attack the chest to break it open. // Defend yourself when a munchkin gets t…" at bounding box center [1015, 227] width 292 height 405
type textarea "v"
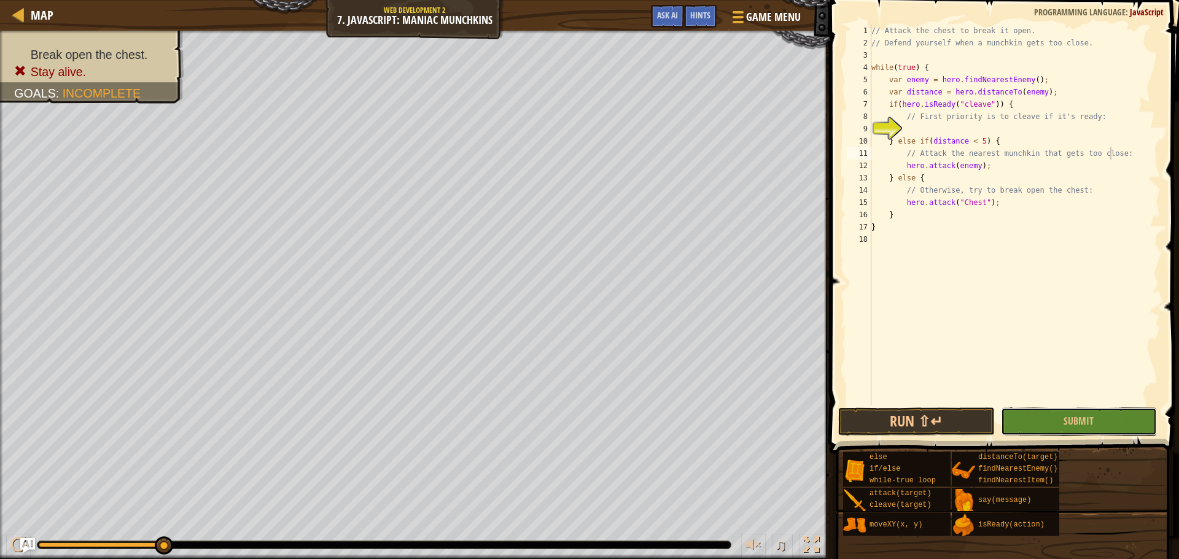
click at [1094, 411] on button "Submit" at bounding box center [1079, 422] width 156 height 28
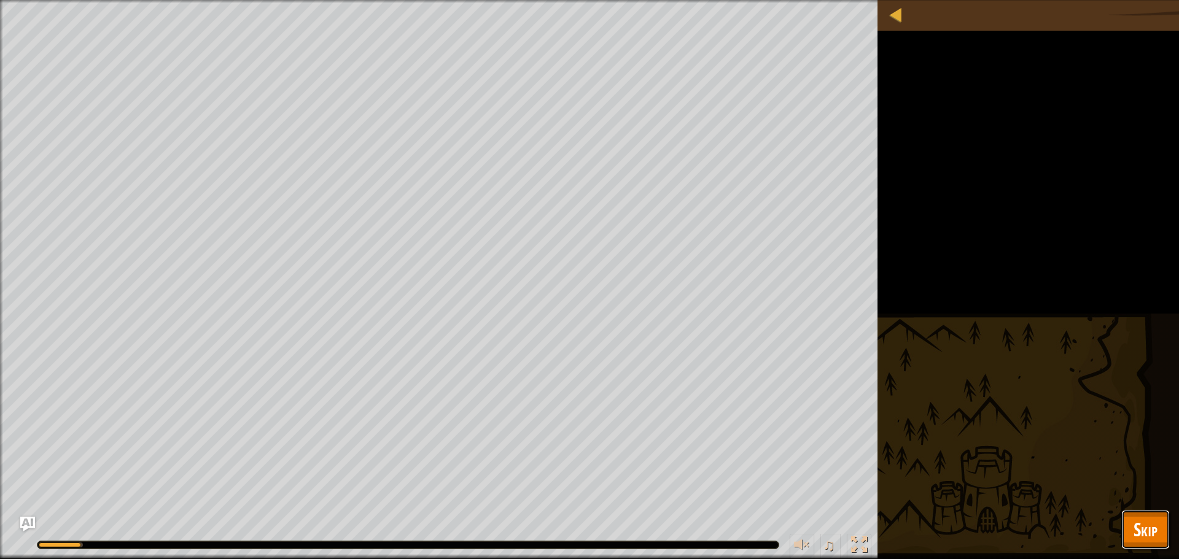
click at [1150, 523] on span "Skip" at bounding box center [1146, 529] width 24 height 25
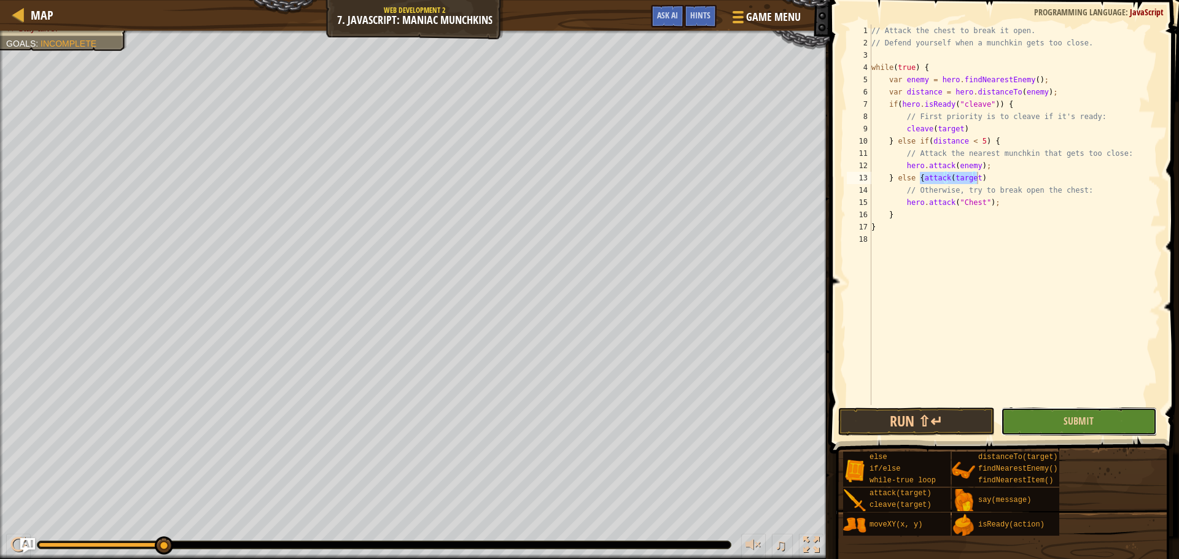
click at [1034, 410] on button "Submit" at bounding box center [1079, 422] width 156 height 28
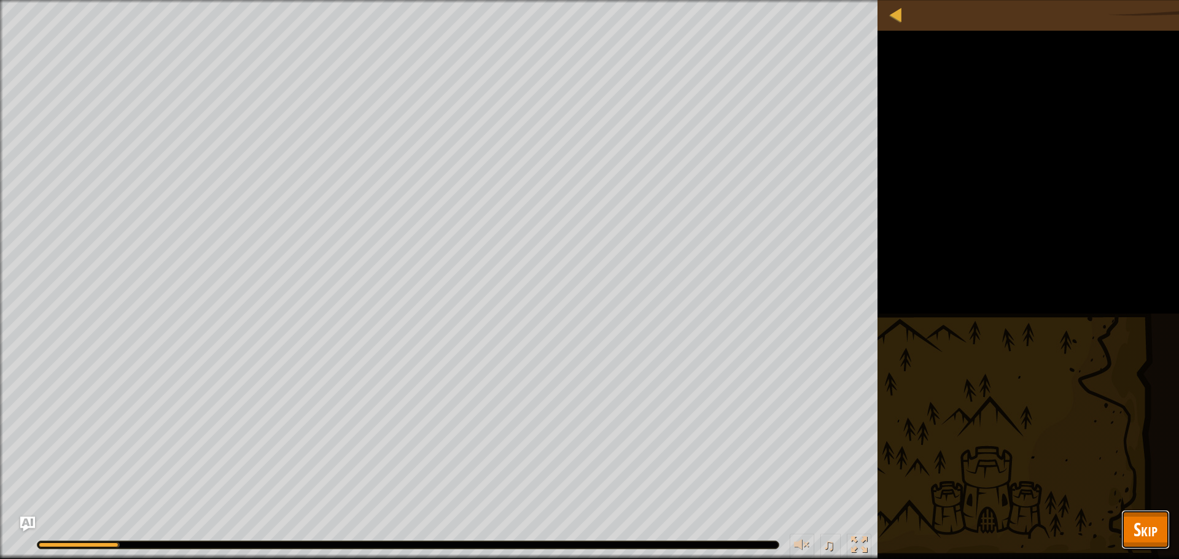
click at [1142, 531] on span "Skip" at bounding box center [1146, 529] width 24 height 25
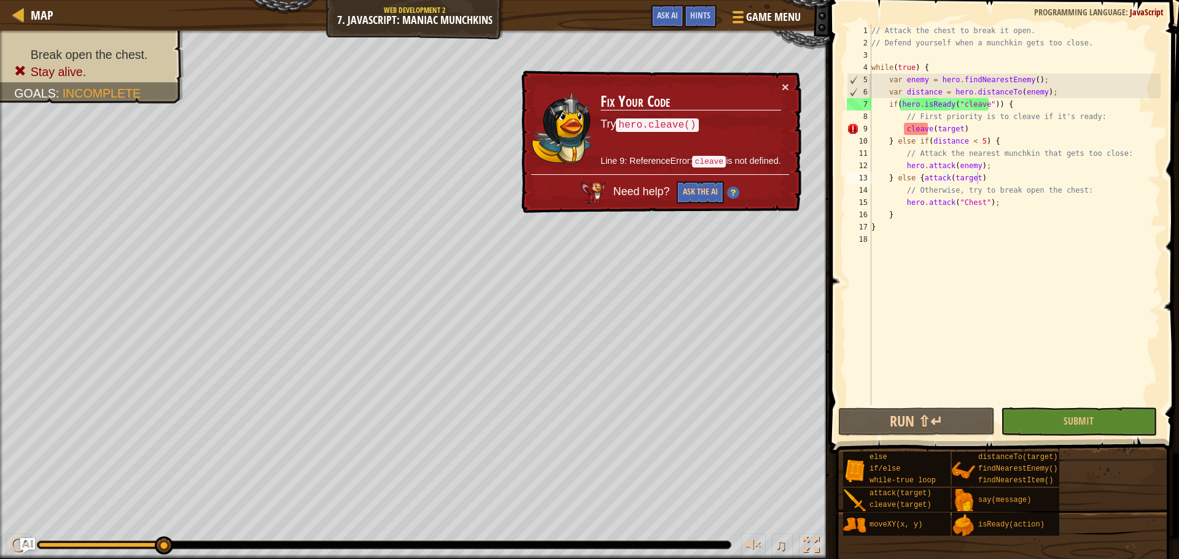
type textarea "cleave(target)"
drag, startPoint x: 960, startPoint y: 129, endPoint x: 897, endPoint y: 129, distance: 63.3
click at [897, 129] on div "// Attack the chest to break it open. // Defend yourself when a munchkin gets t…" at bounding box center [1015, 227] width 292 height 405
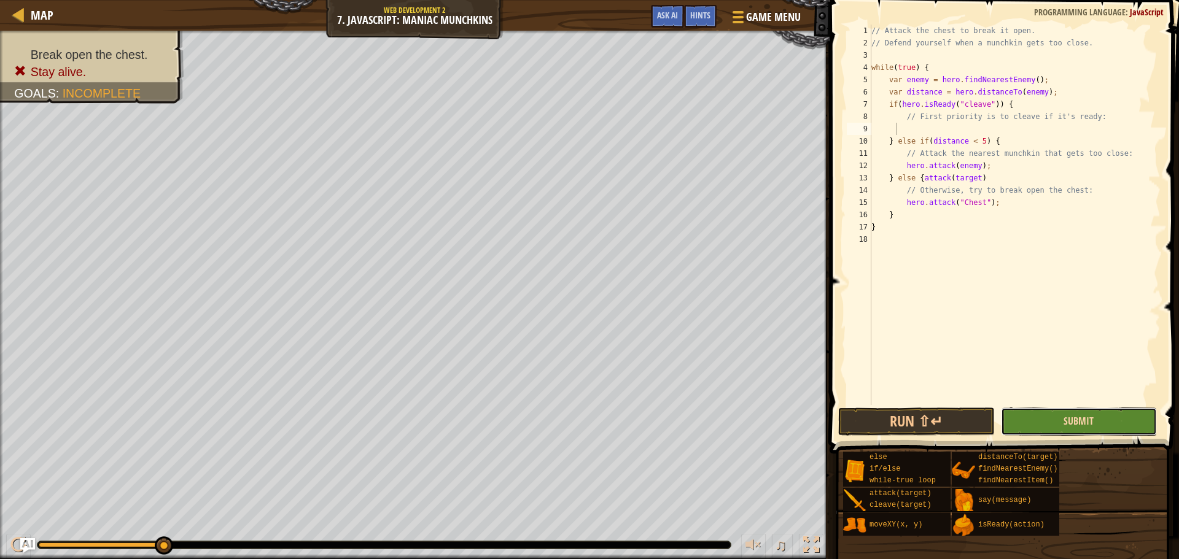
click at [1084, 416] on span "Submit" at bounding box center [1079, 422] width 30 height 14
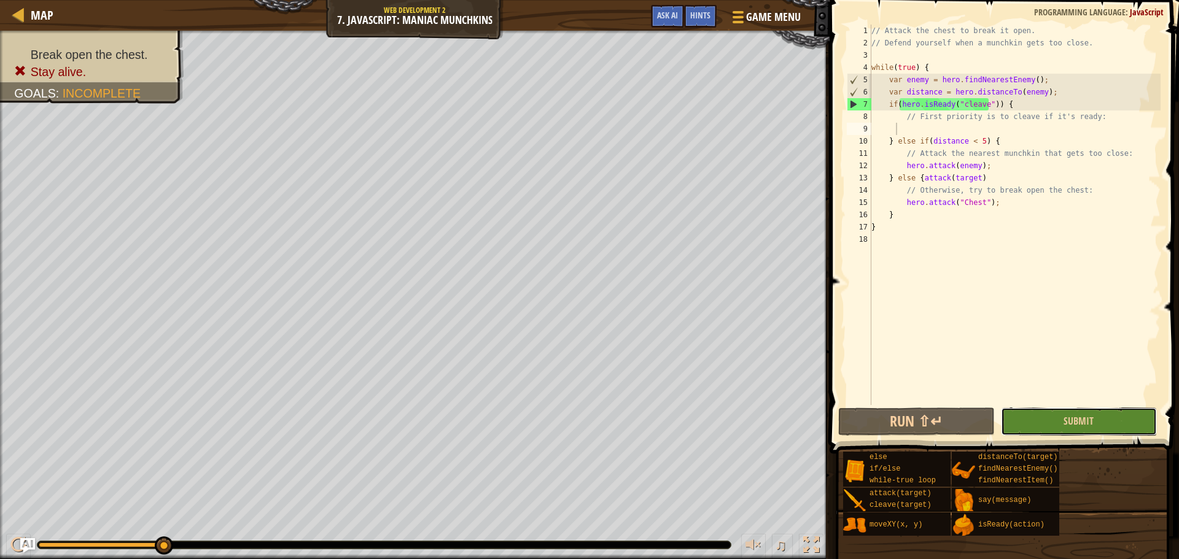
click at [1045, 419] on button "Submit" at bounding box center [1079, 422] width 156 height 28
